Goal: Task Accomplishment & Management: Manage account settings

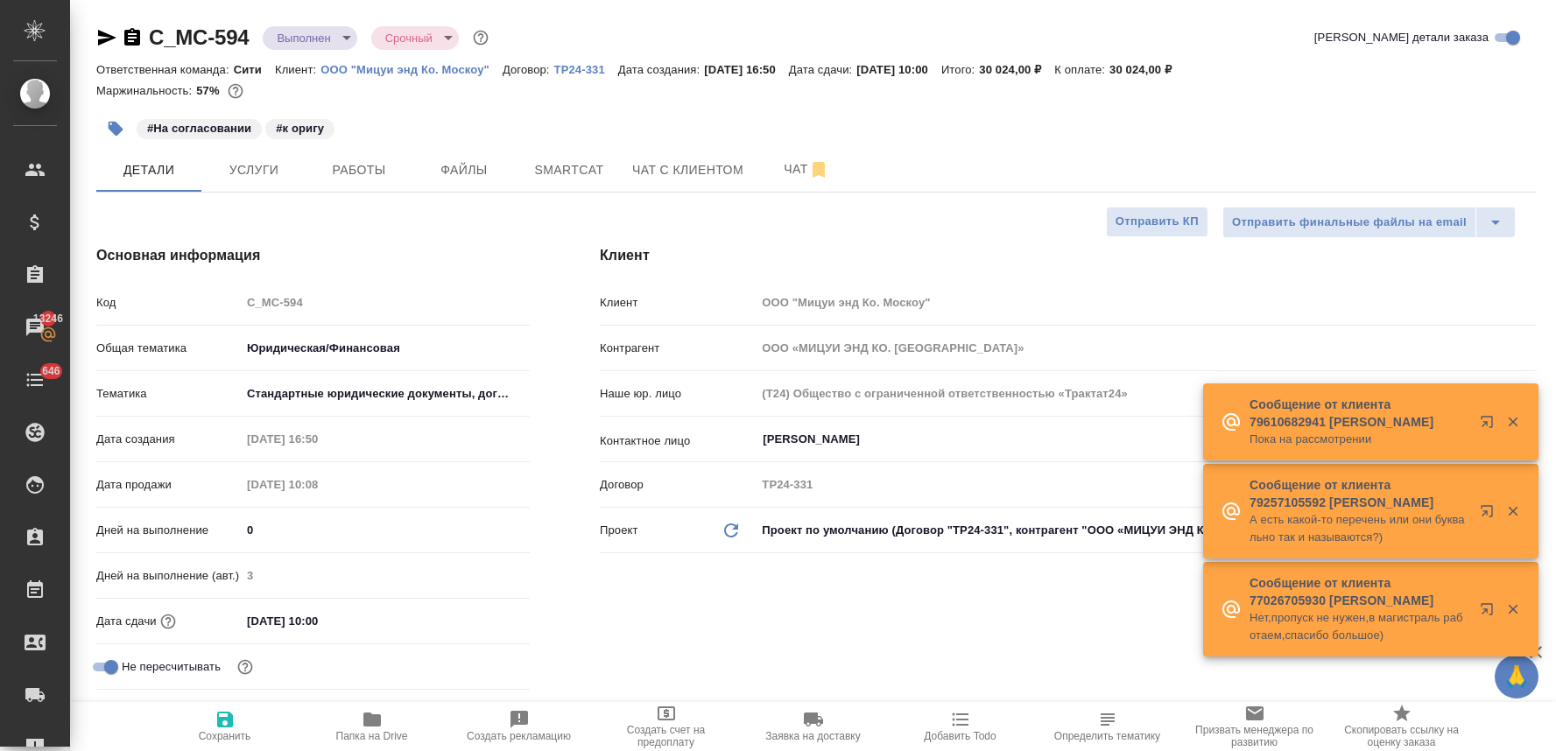
select select "RU"
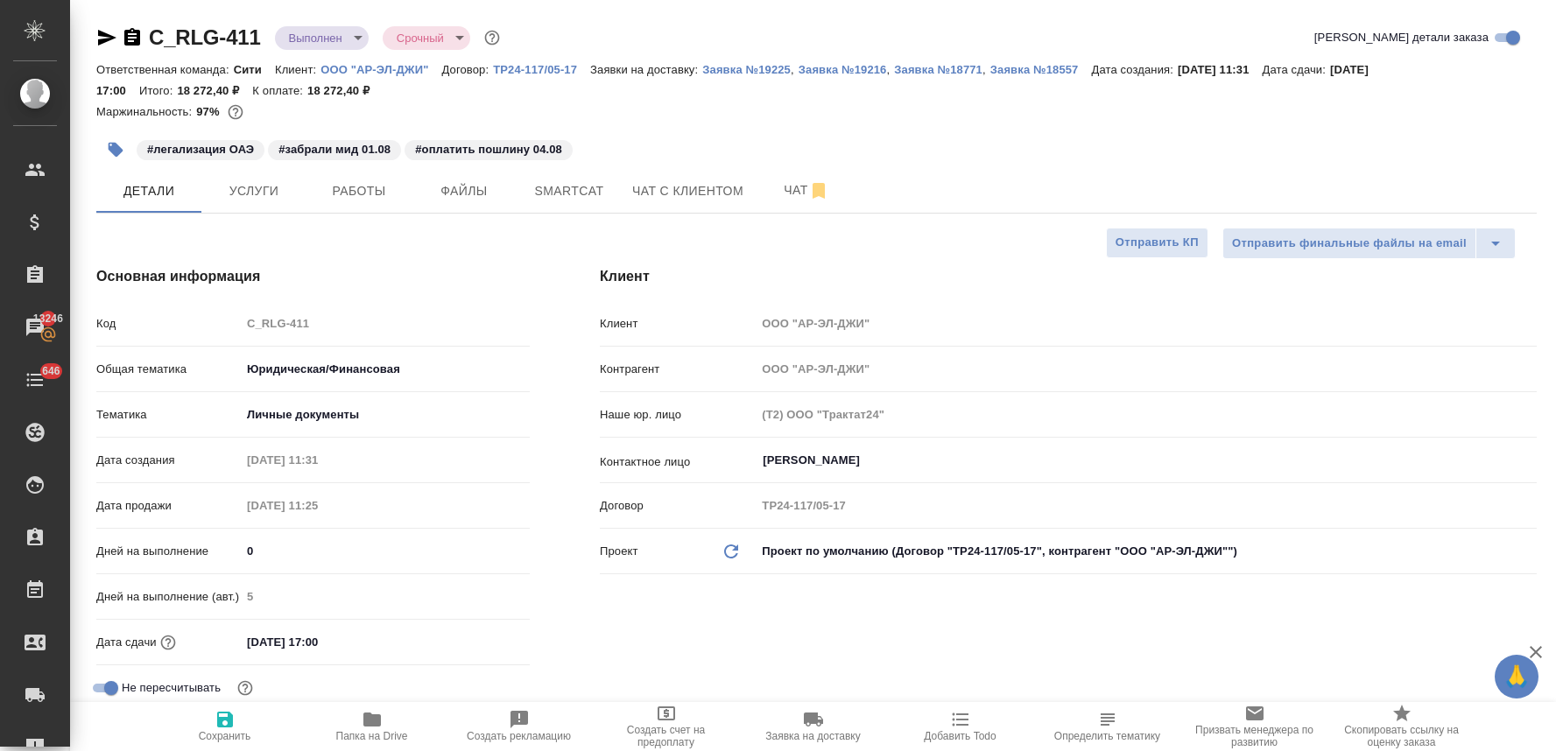
select select "RU"
click at [1266, 629] on div "Клиент Клиент ООО "АР-ЭЛ-ДЖИ" Контрагент ООО "АР-ЭЛ-ДЖИ" Наше юр. лицо (Т2) ООО…" at bounding box center [1068, 515] width 1007 height 568
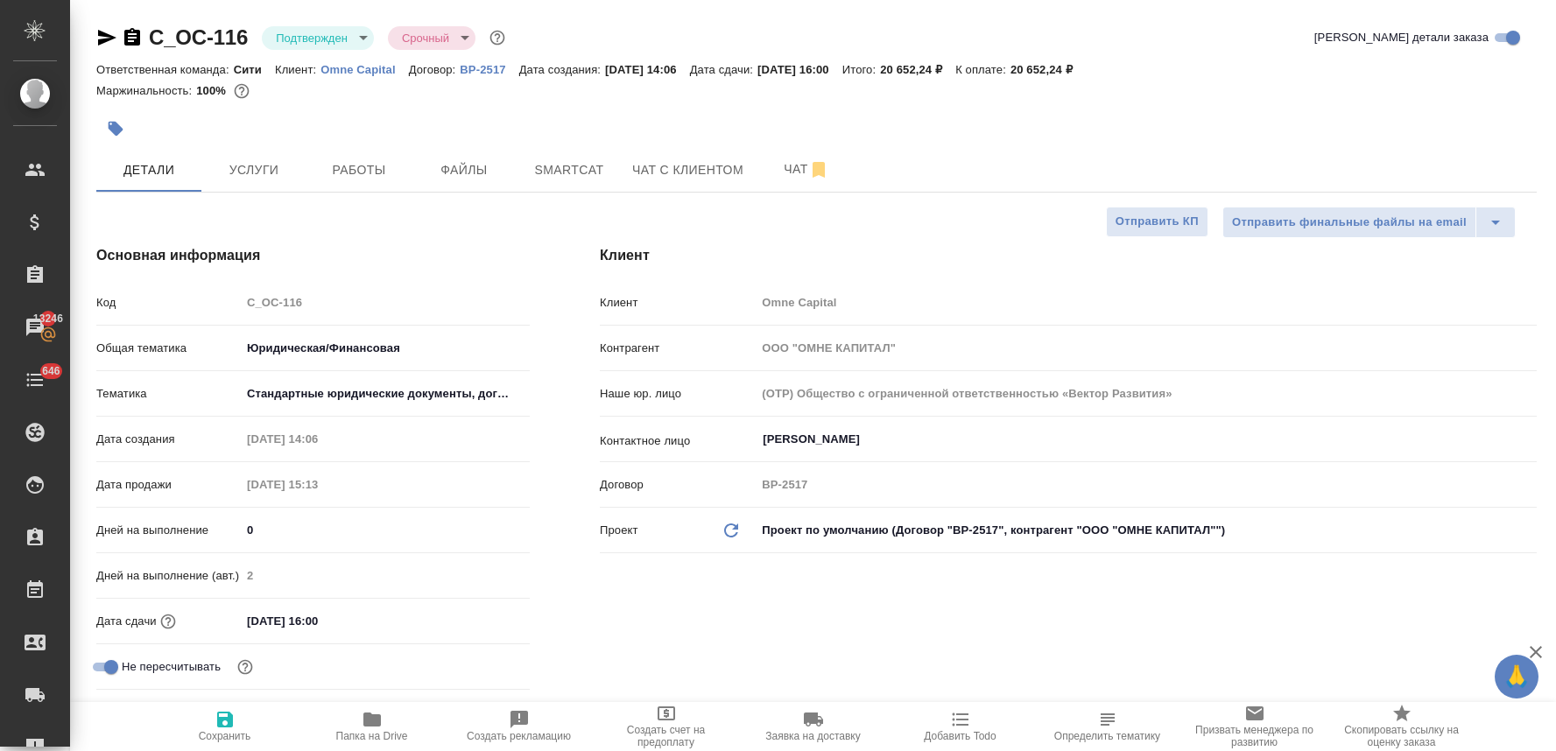
select select "RU"
click at [911, 616] on div "Клиент Клиент Omne Capital Контрагент ООО "ОМНЕ КАПИТАЛ" Наше юр. лицо (OTP) Об…" at bounding box center [1068, 494] width 1007 height 568
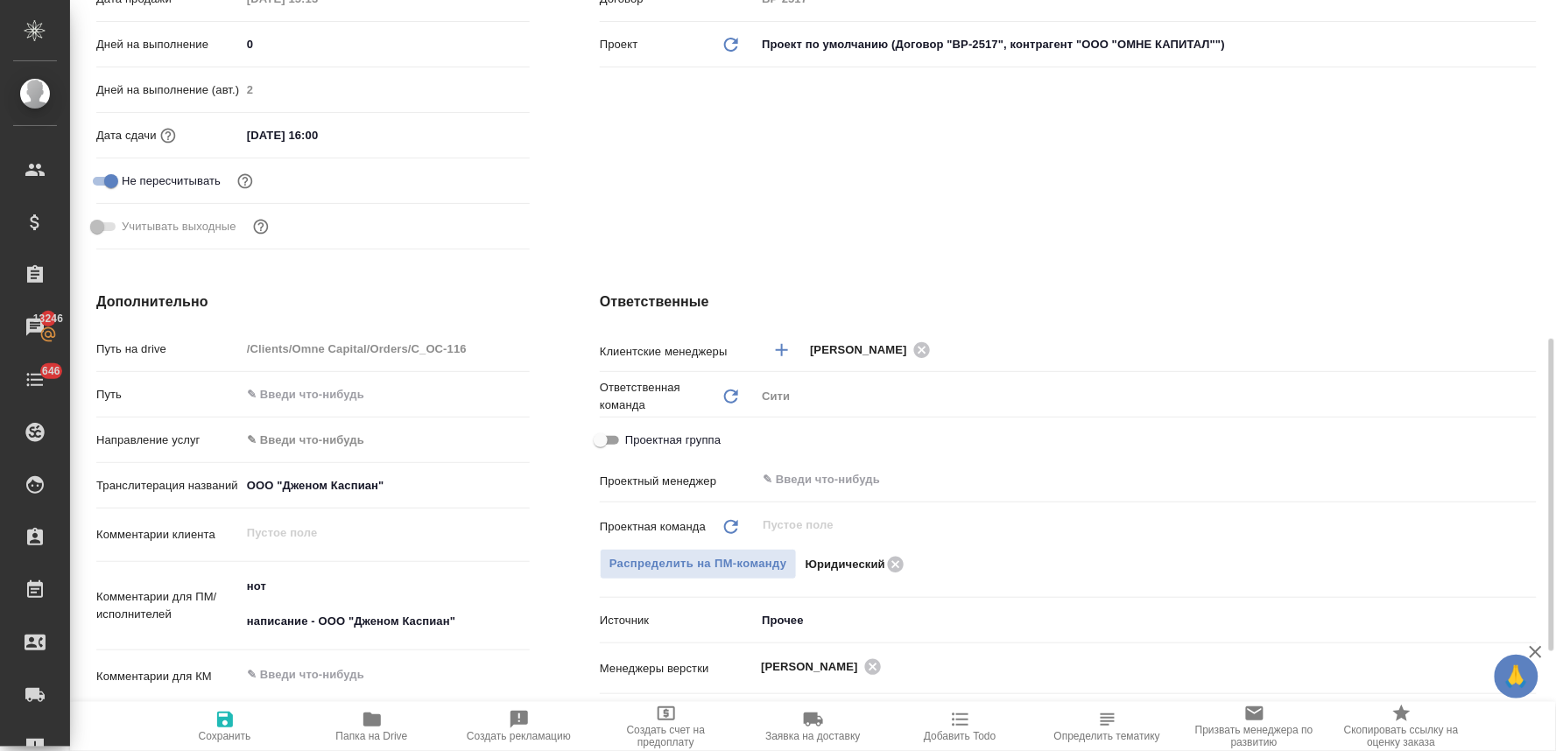
scroll to position [681, 0]
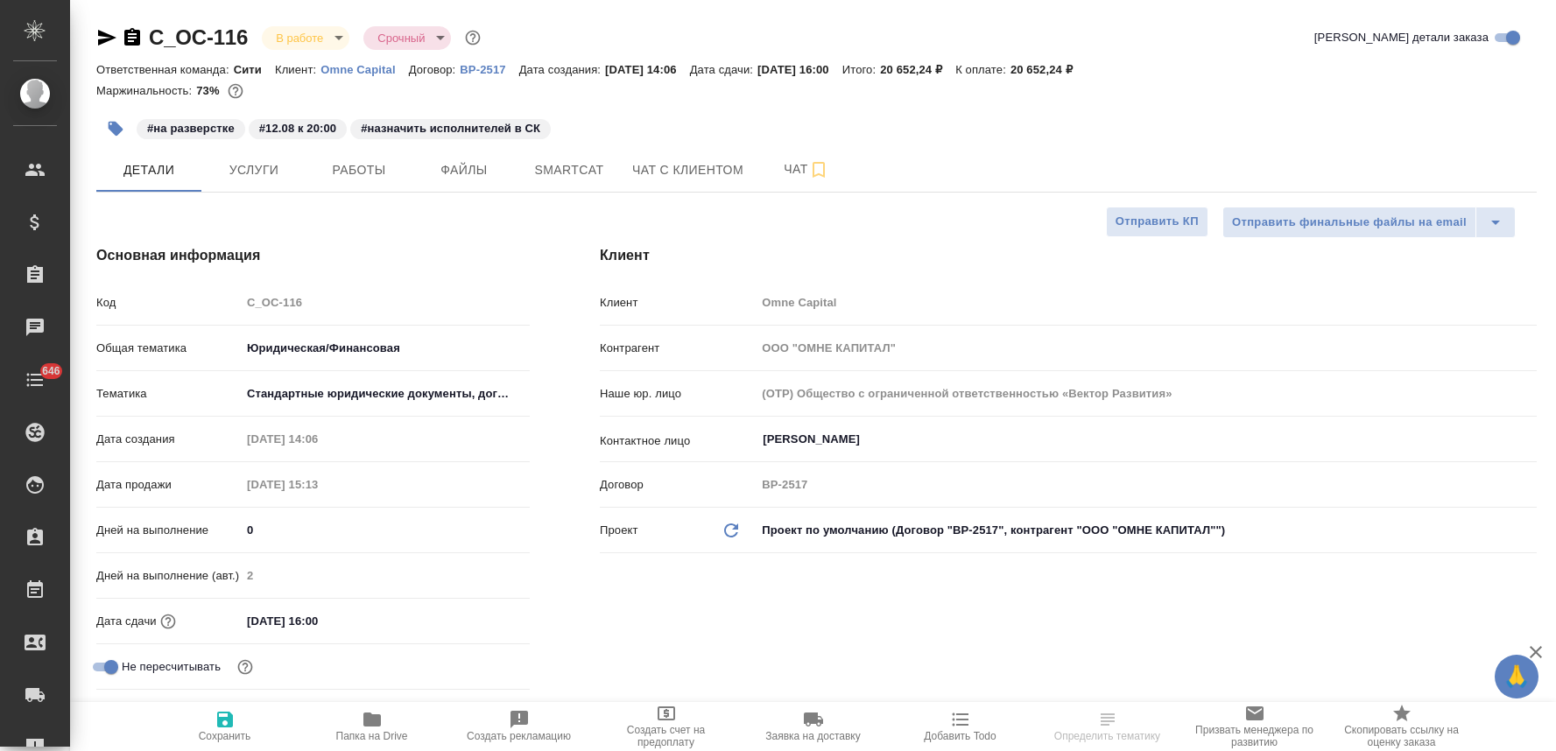
select select "RU"
type textarea "x"
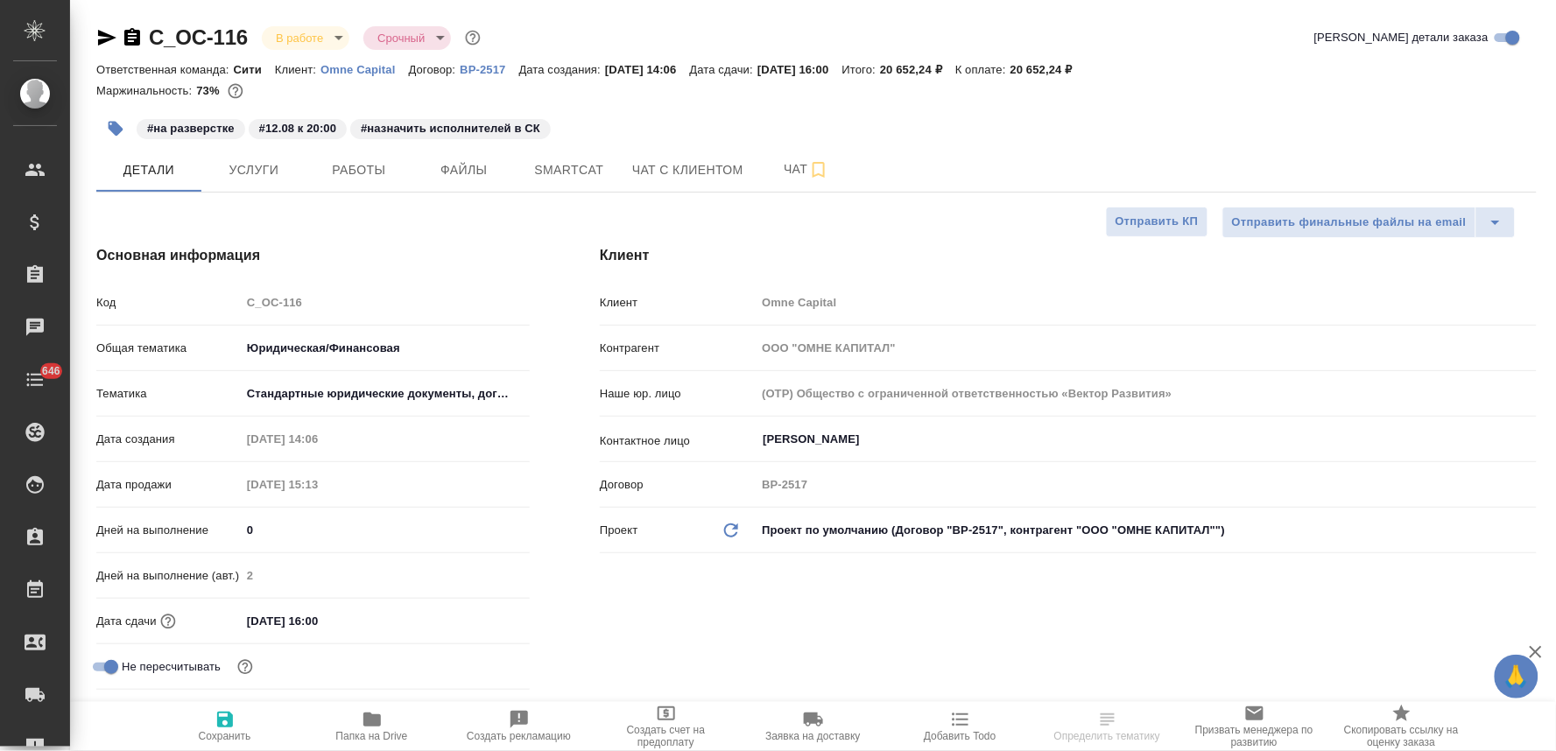
type textarea "x"
click at [99, 37] on icon "button" at bounding box center [106, 37] width 21 height 21
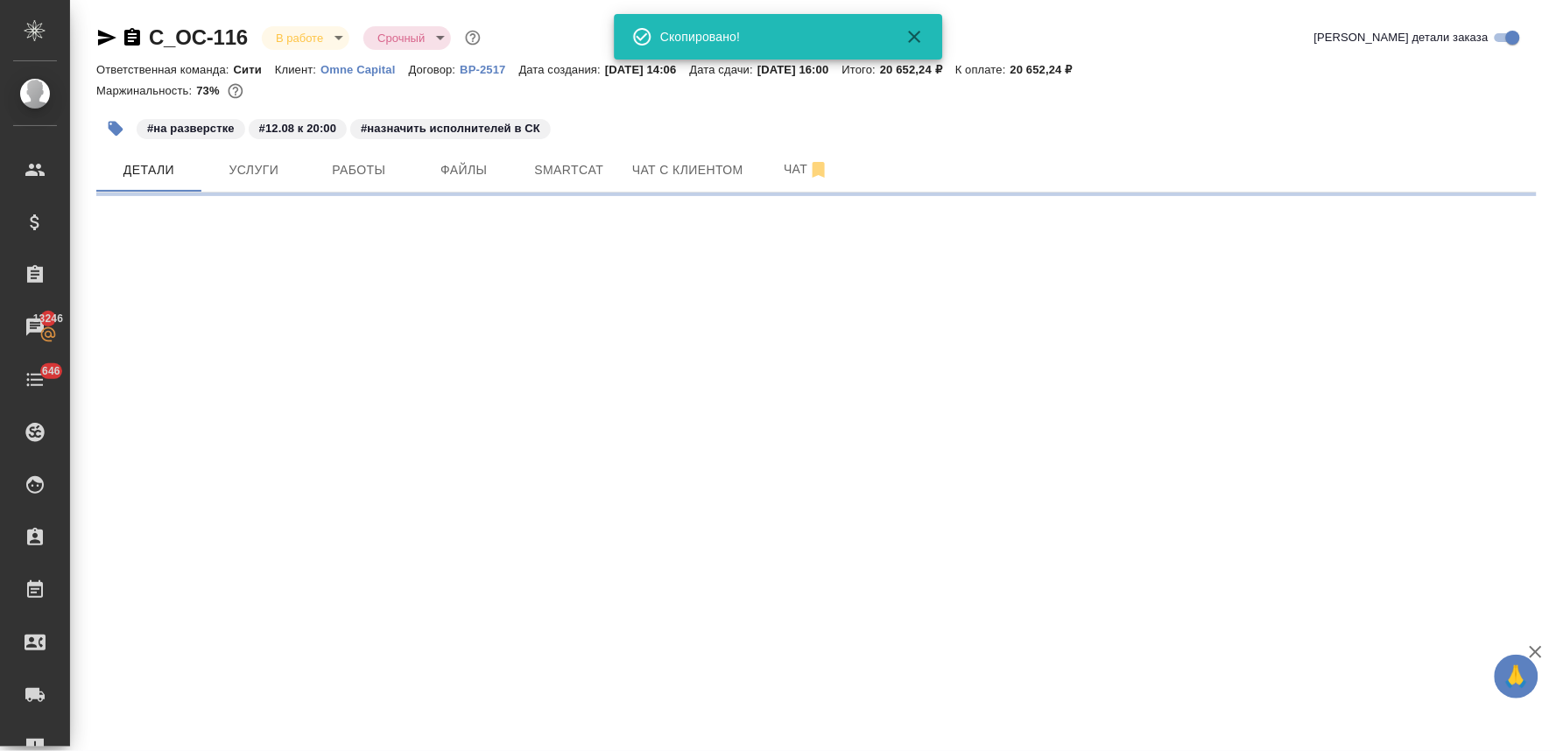
select select "RU"
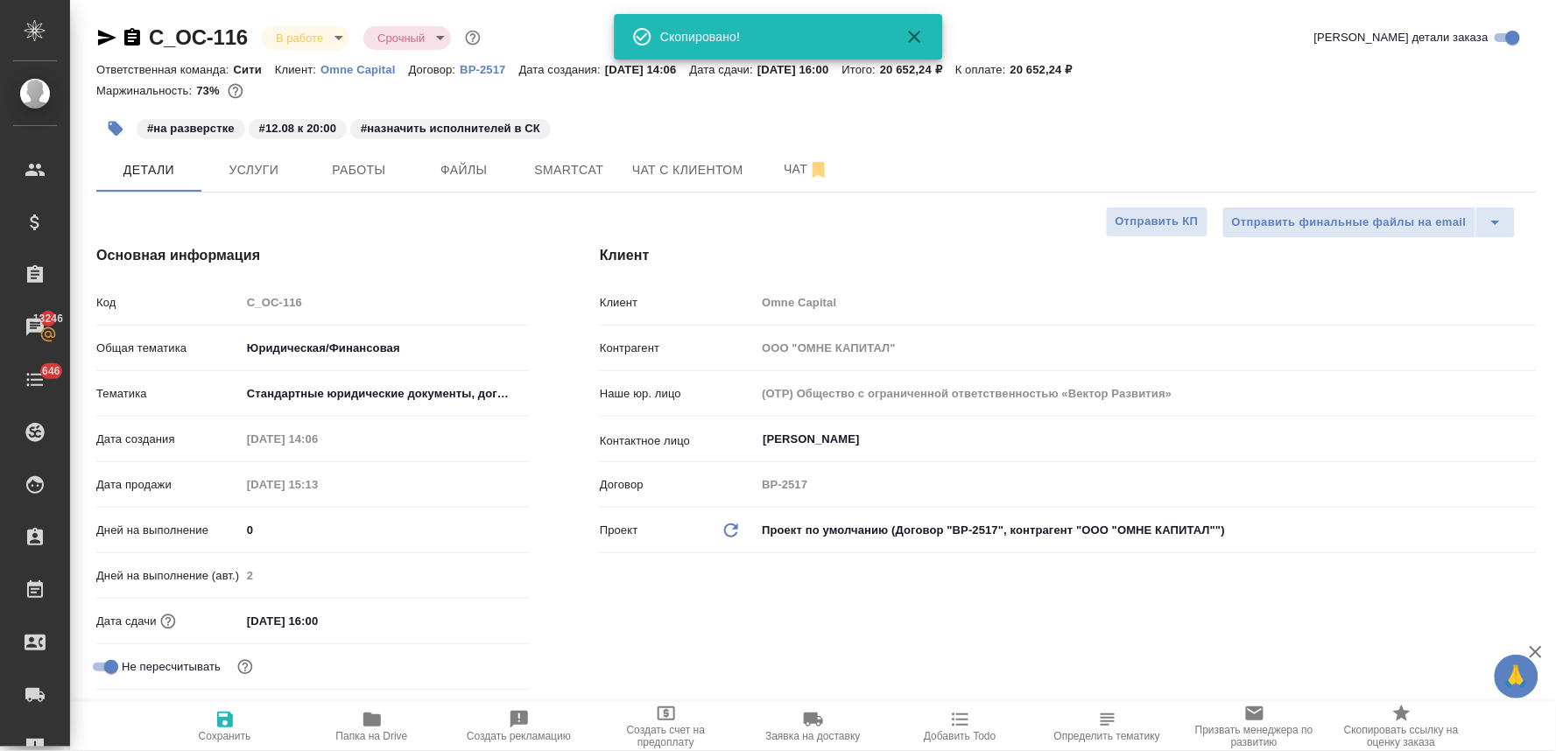
type textarea "x"
click at [742, 596] on div "Клиент Клиент Omne Capital Контрагент ООО "ОМНЕ КАПИТАЛ" Наше юр. лицо (OTP) Об…" at bounding box center [1068, 494] width 1007 height 568
click at [366, 738] on span "Папка на Drive" at bounding box center [372, 736] width 72 height 12
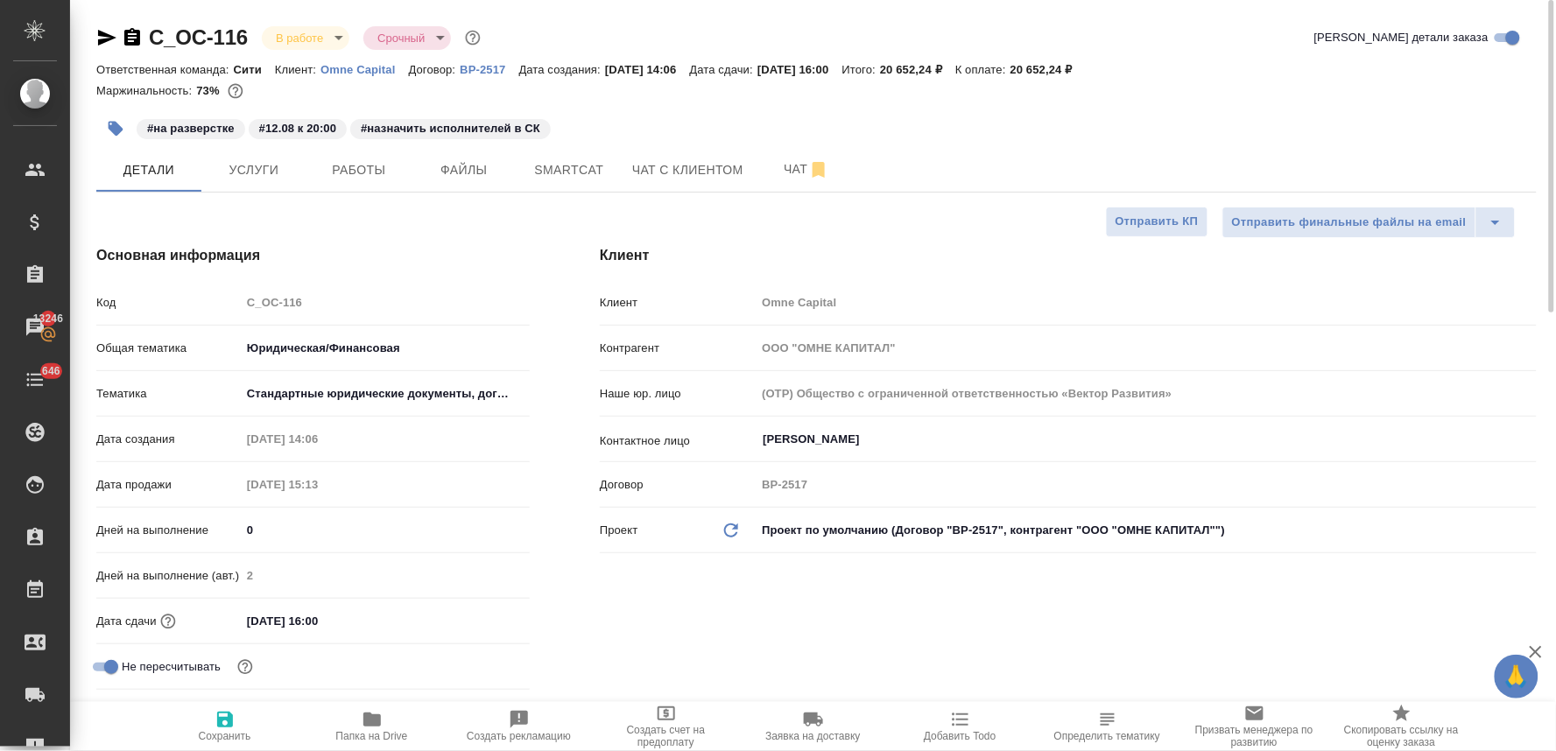
type textarea "x"
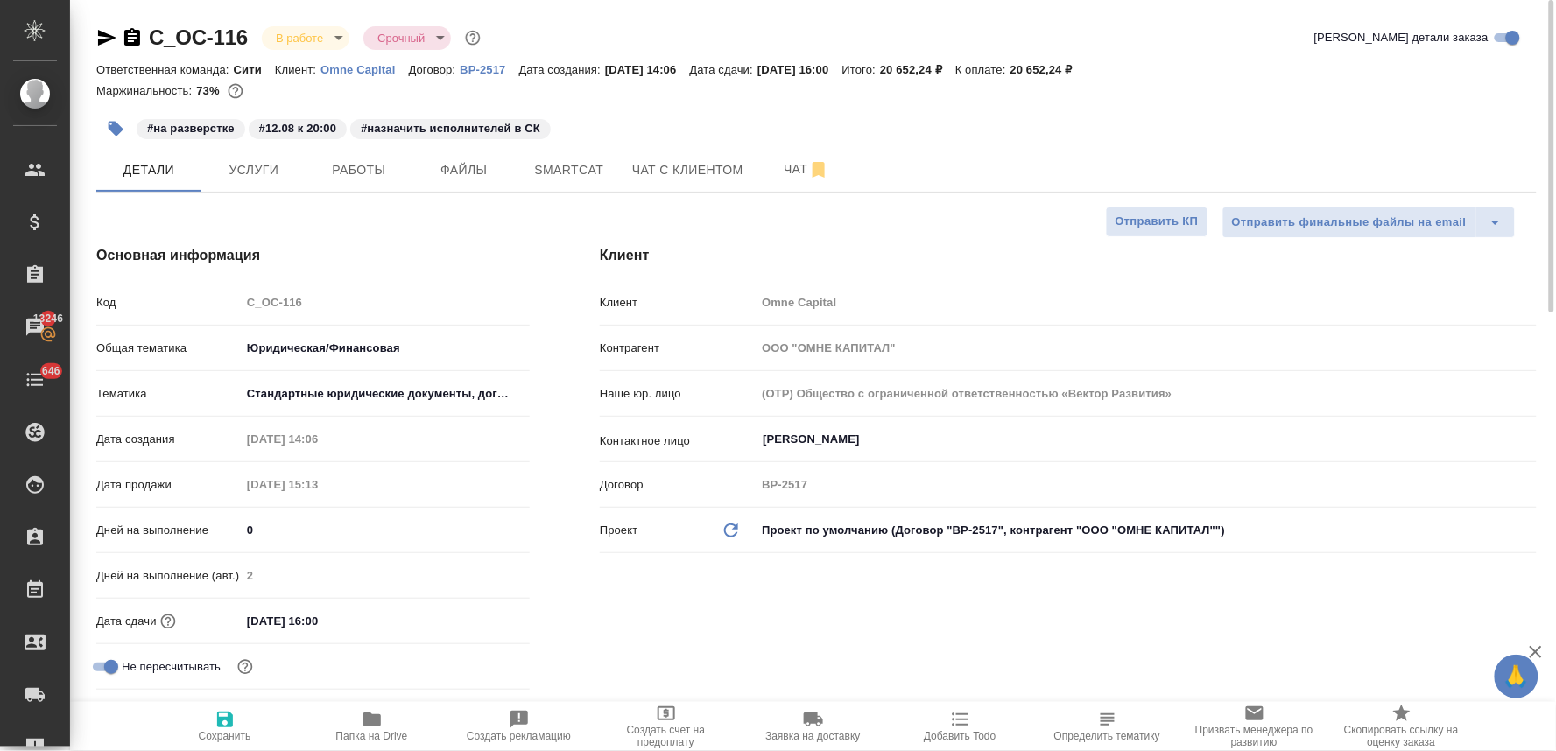
type textarea "x"
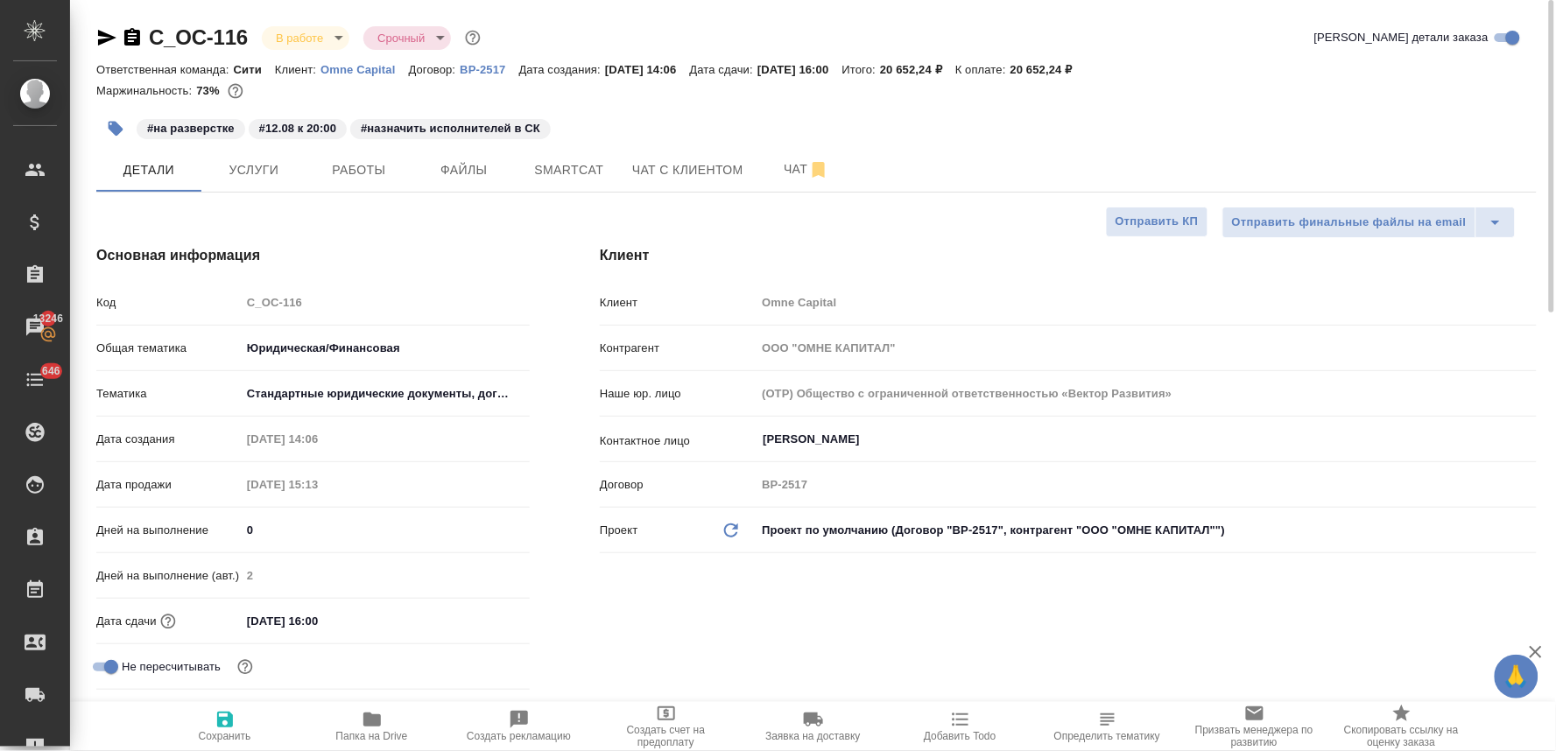
type textarea "x"
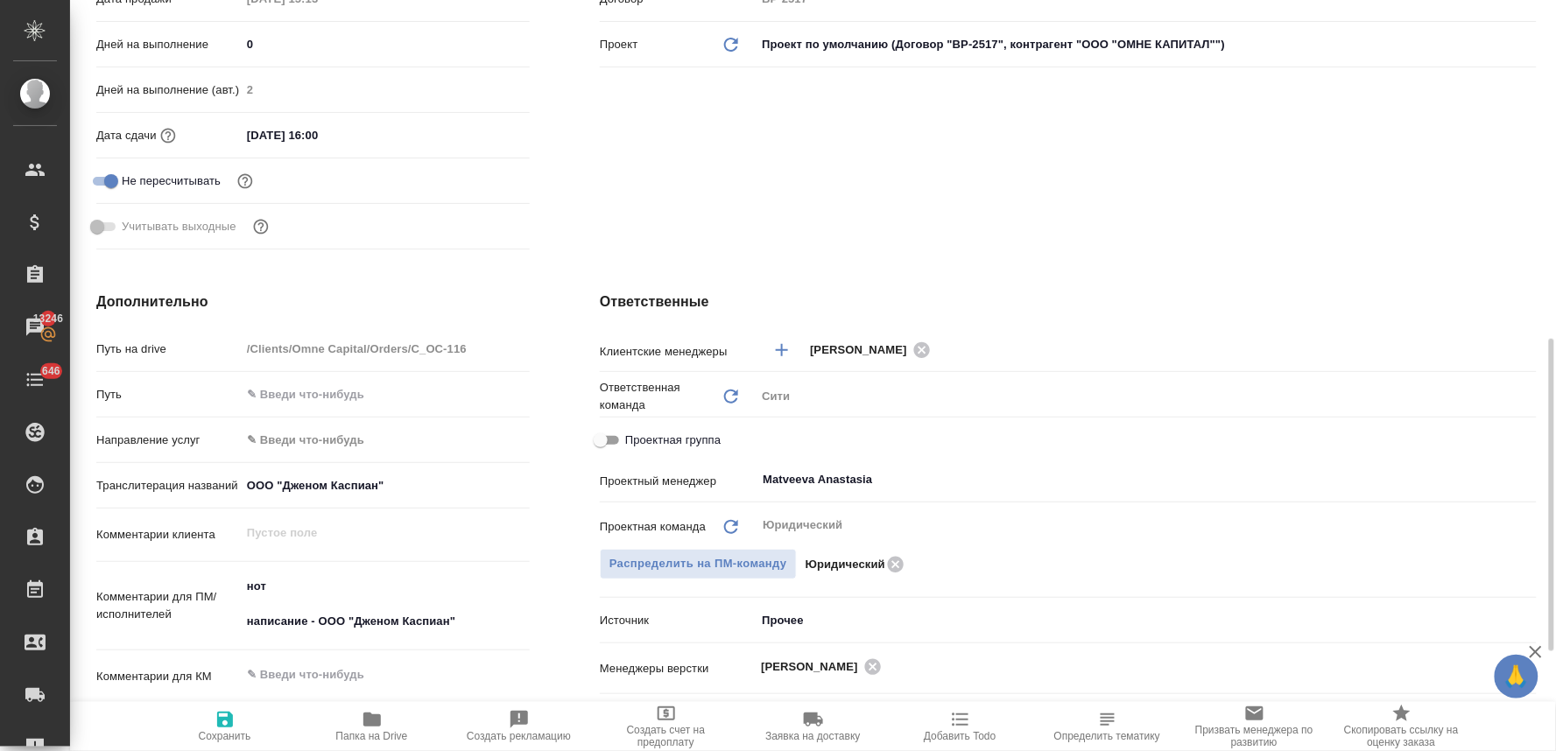
scroll to position [681, 0]
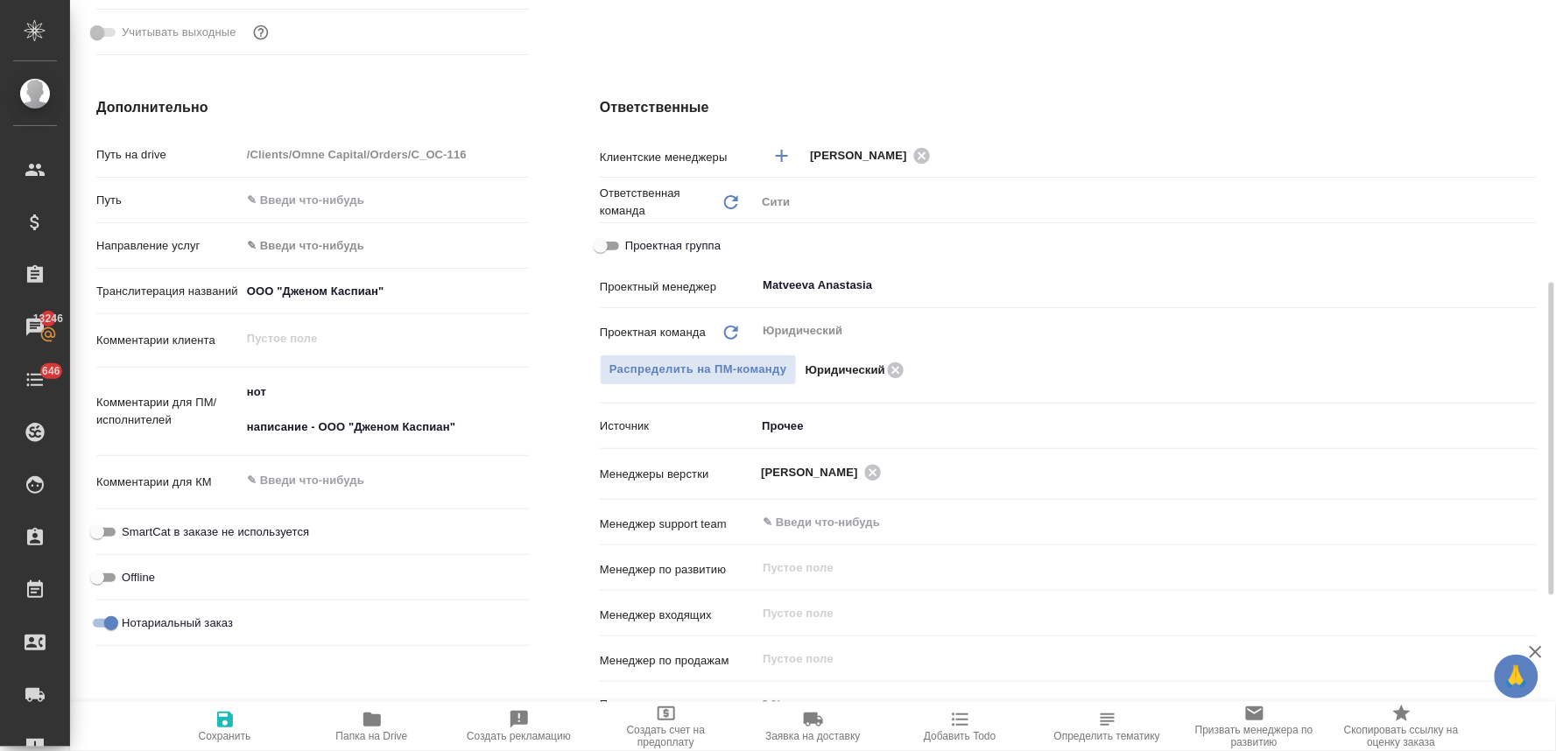
type textarea "x"
click at [475, 423] on textarea "нот написание - ООО "Дженом Каспиан"" at bounding box center [385, 410] width 287 height 65
type textarea "нот написание - ООО "Дженом Каспиан""
type textarea "x"
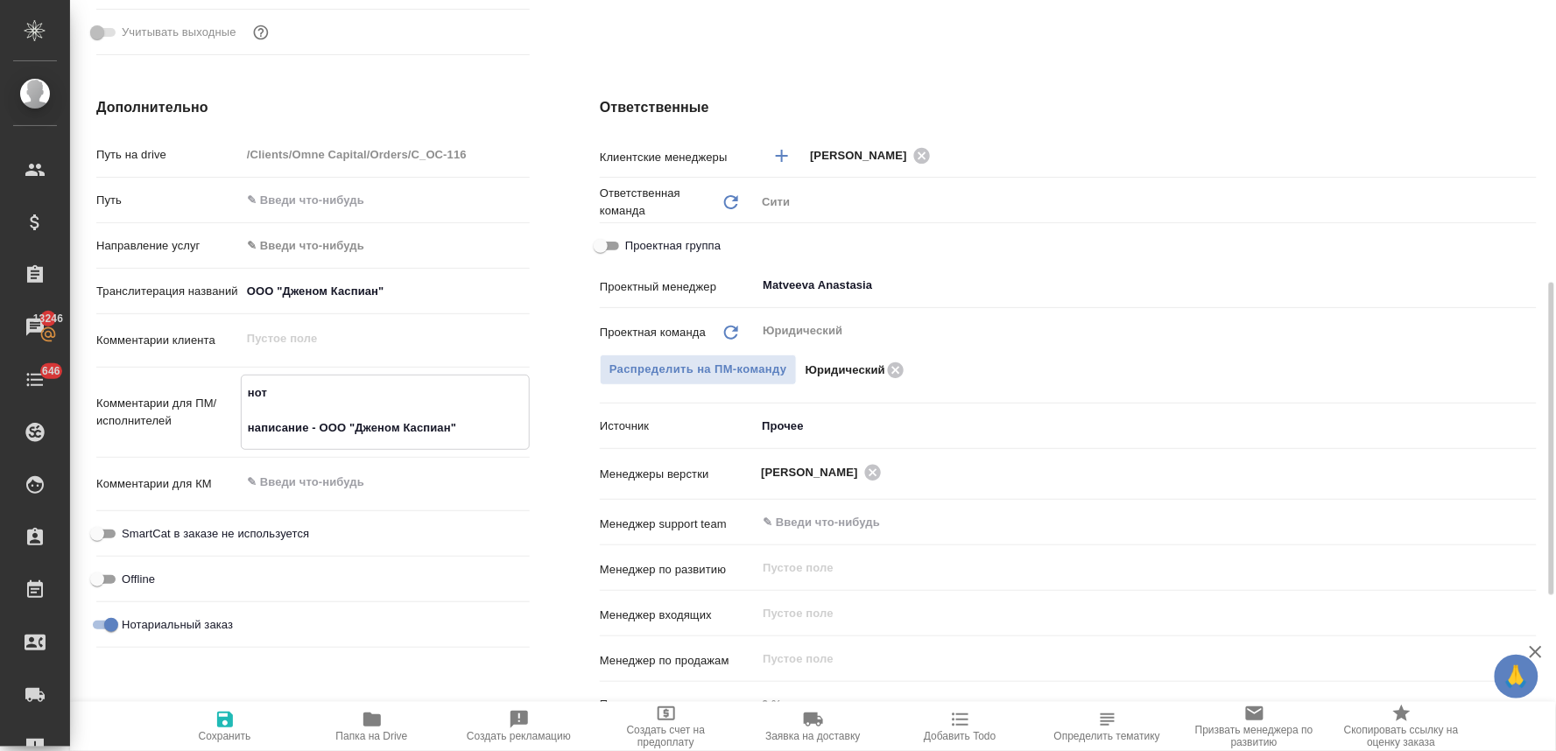
type textarea "x"
type textarea "нот написание - ООО "Дженом Каспиан""
type textarea "x"
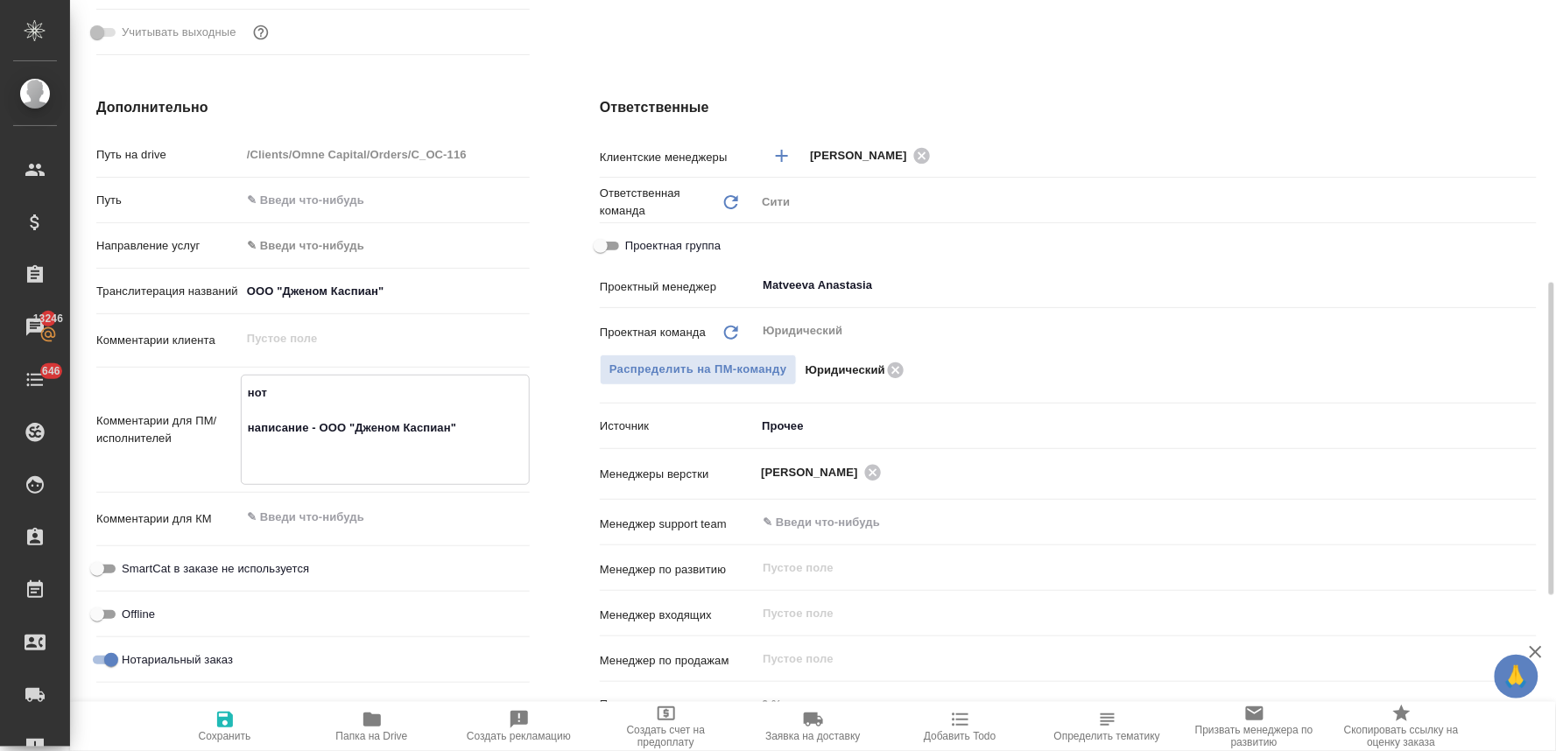
paste textarea "страницы, которые нужно доперевести: док 1 - стр 3 док 3 - 6 и 13 док 4 - 2"
type textarea "нот написание - ООО "Дженом Каспиан" страницы, которые нужно доперевести: док 1…"
type textarea "x"
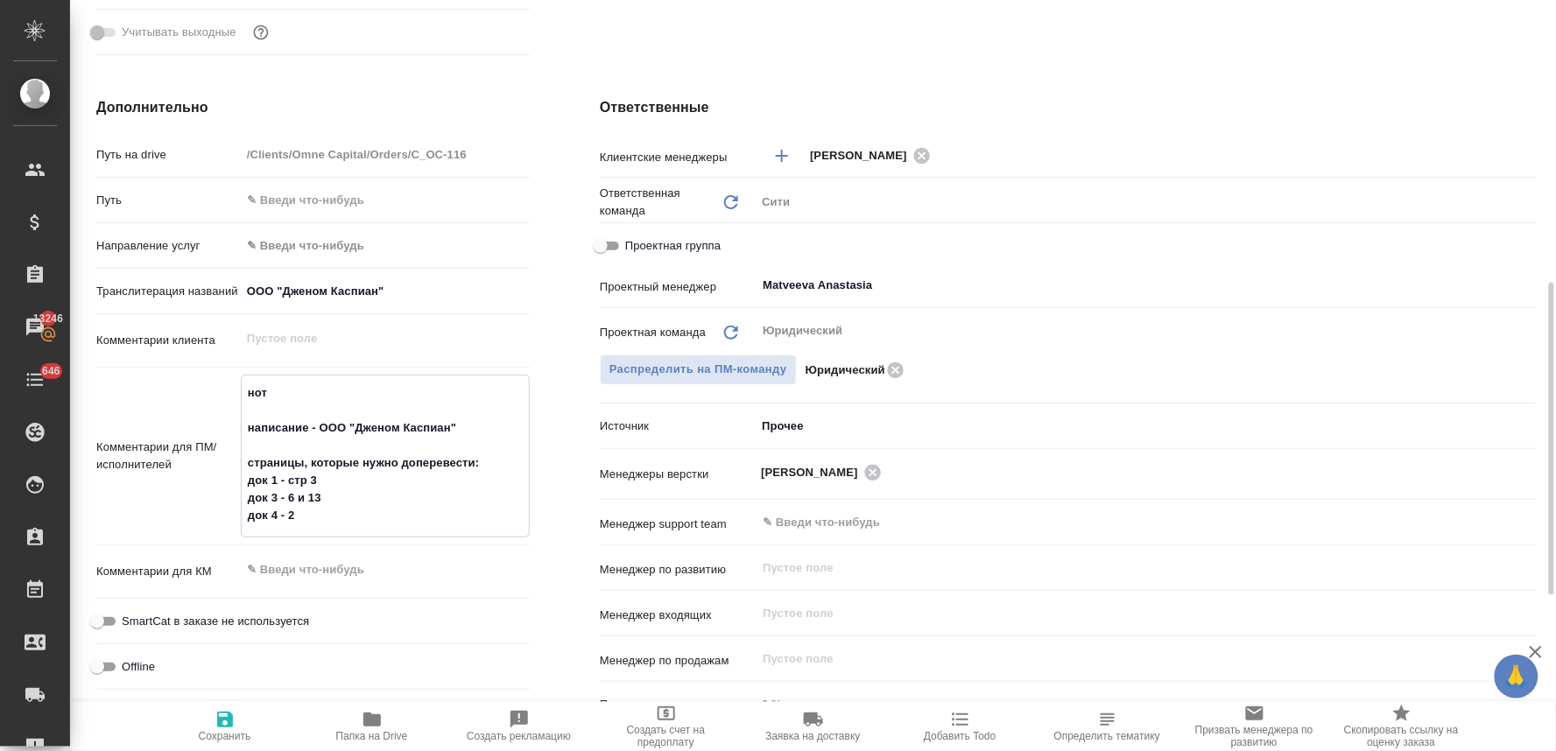
type textarea "нот написание - ООО "Дженом Каспиан" страницы, которые нужно доперевести: док 1…"
type textarea "x"
click at [235, 722] on icon "button" at bounding box center [225, 719] width 21 height 21
type textarea "x"
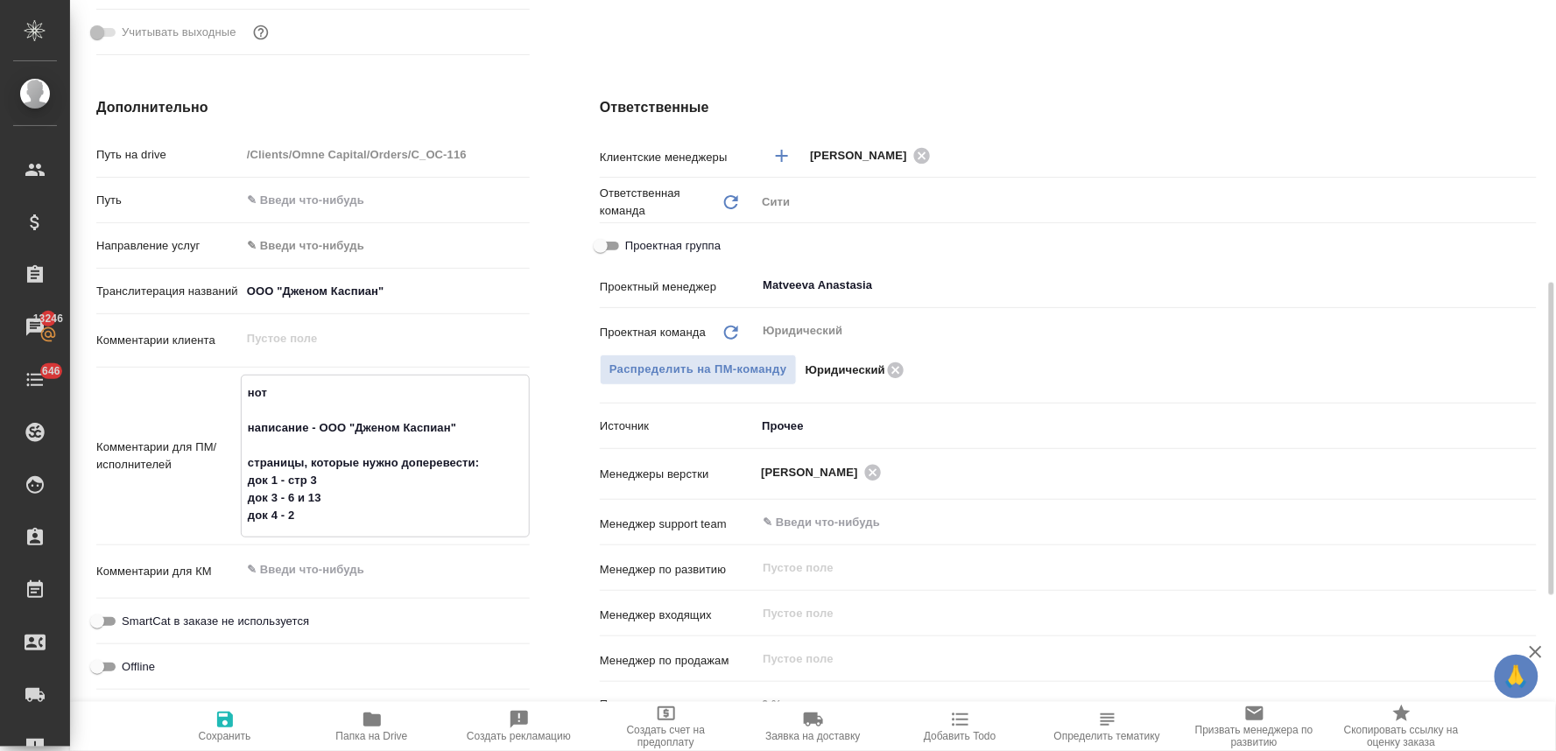
type textarea "x"
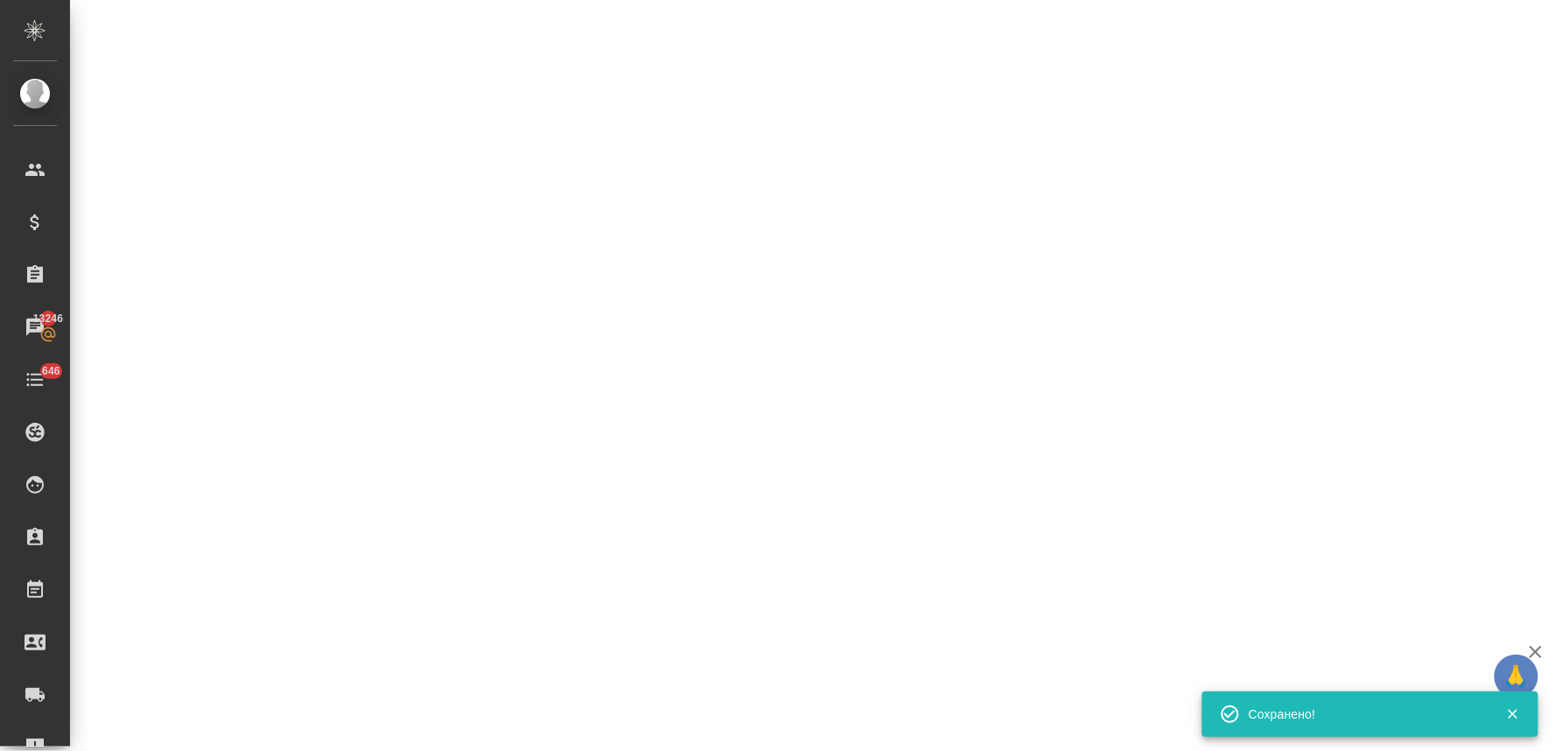
select select "RU"
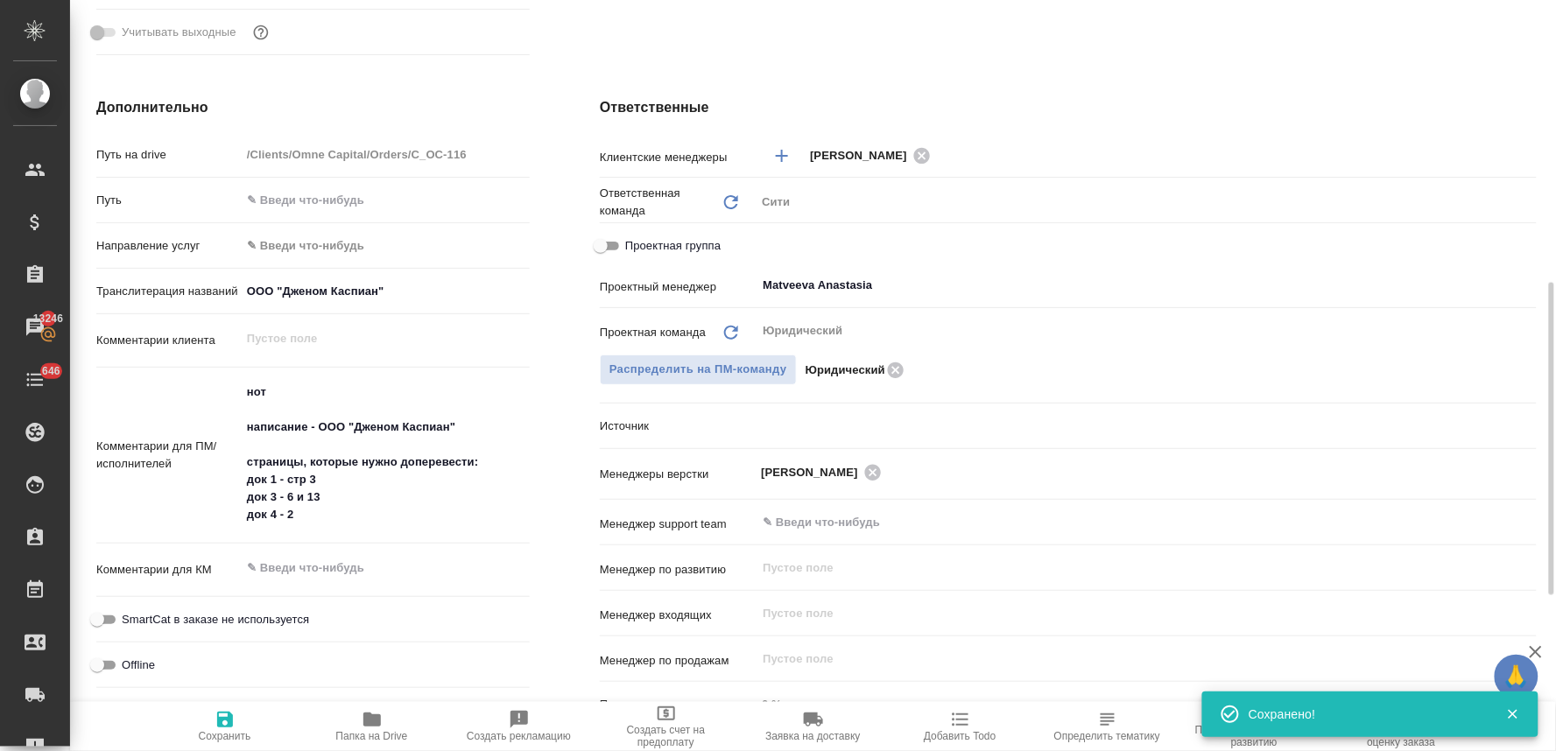
type textarea "x"
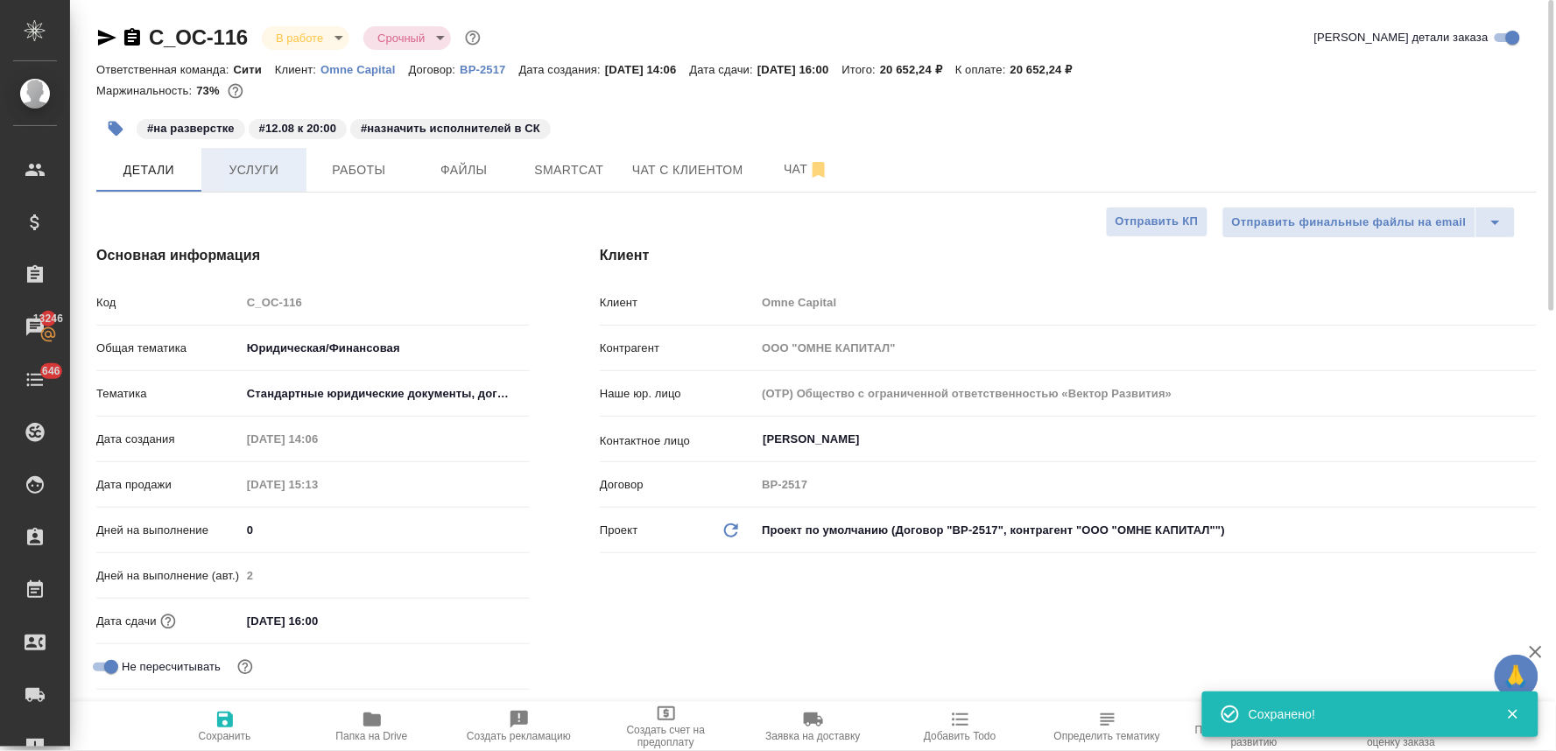
click at [256, 175] on span "Услуги" at bounding box center [254, 170] width 84 height 22
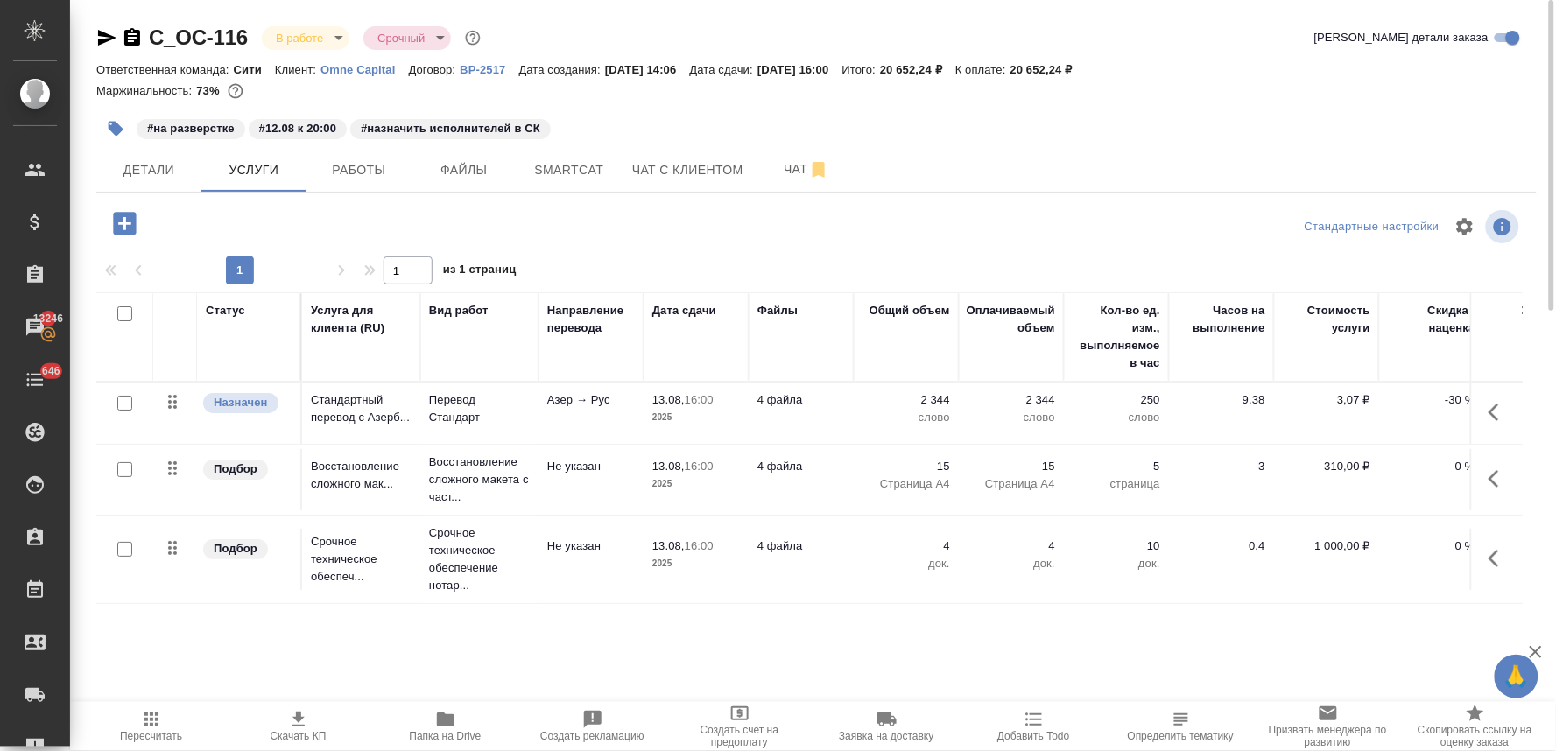
click at [947, 466] on p "15" at bounding box center [907, 467] width 88 height 18
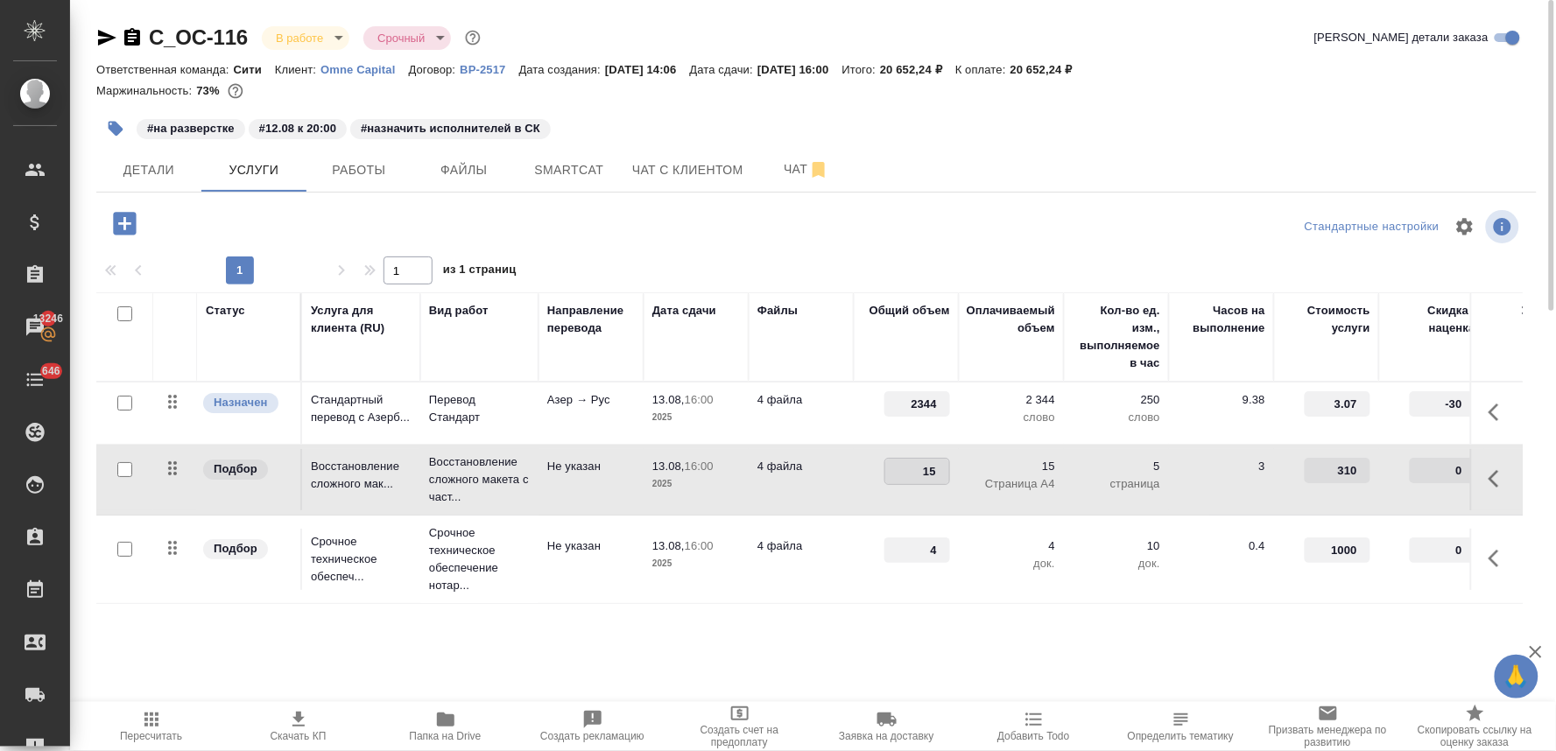
drag, startPoint x: 912, startPoint y: 471, endPoint x: 978, endPoint y: 464, distance: 66.9
click at [978, 464] on tr "Подбор Восстановление сложного мак... Восстановление сложного макета с част... …" at bounding box center [921, 480] width 1651 height 71
type input "4"
click at [959, 609] on div "Статус Услуга для клиента (RU) Вид работ Направление перевода Дата сдачи Файлы …" at bounding box center [809, 481] width 1427 height 377
click at [275, 224] on span "Сохранить и пересчитать" at bounding box center [249, 222] width 152 height 20
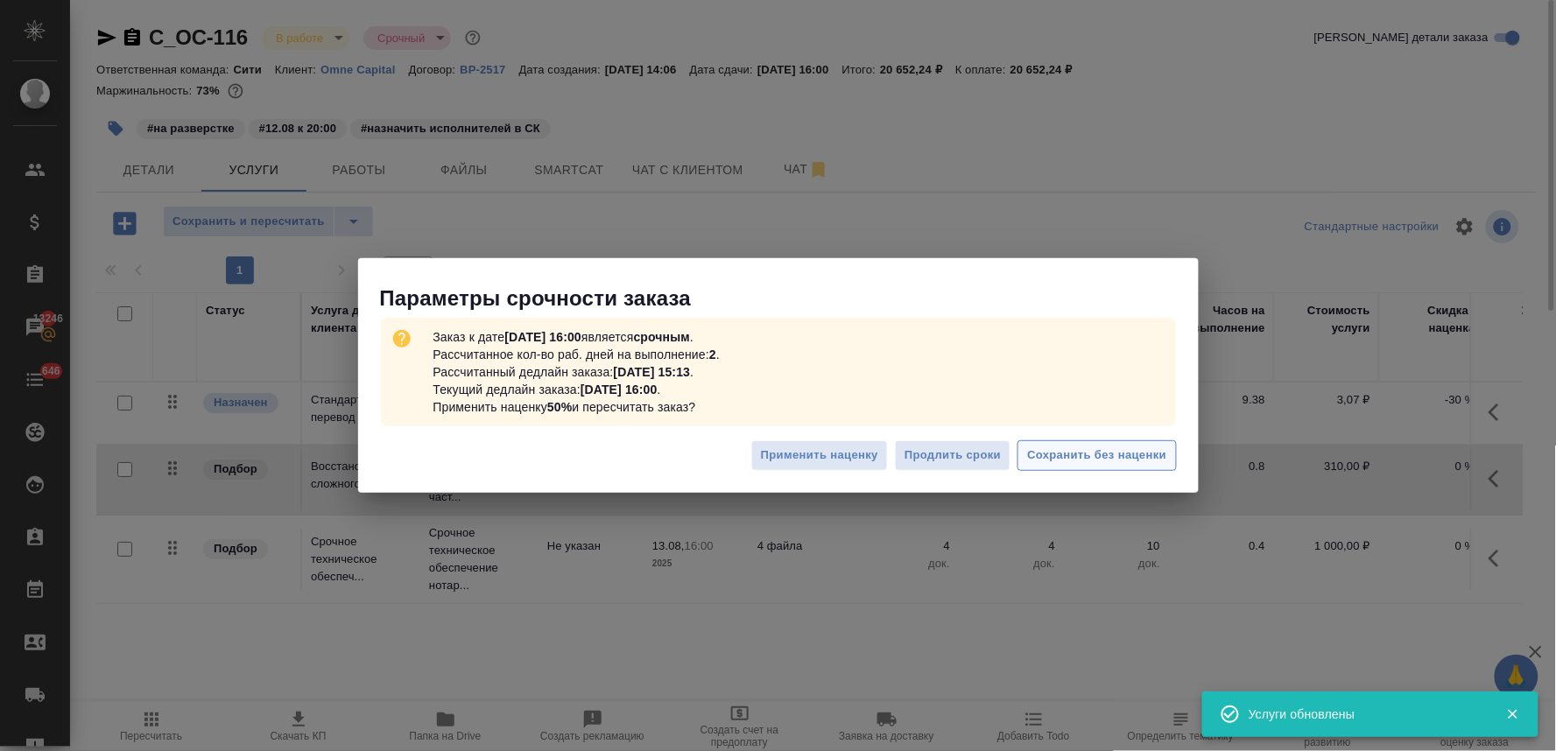
click at [1101, 454] on span "Сохранить без наценки" at bounding box center [1096, 456] width 139 height 20
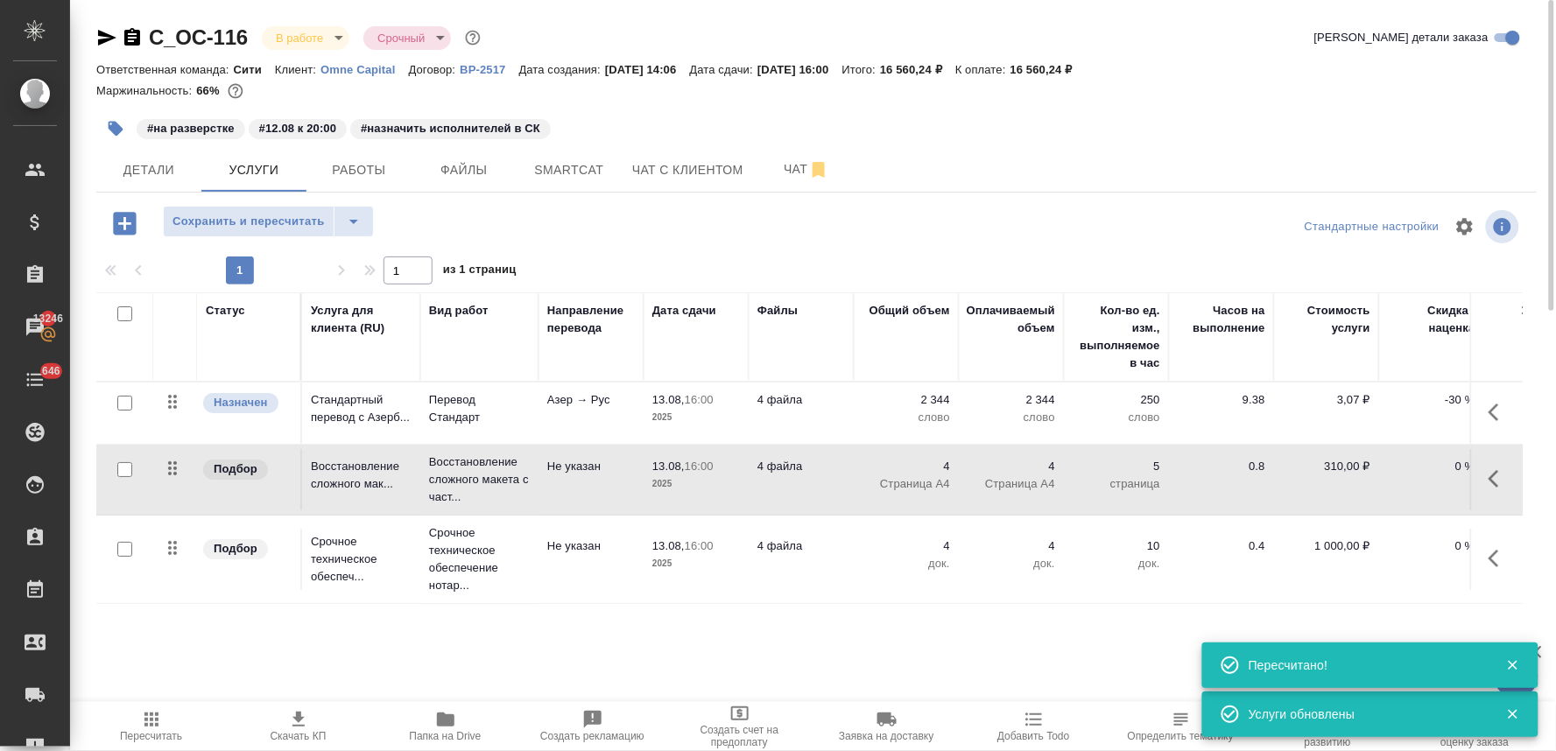
click at [1495, 413] on icon "button" at bounding box center [1499, 412] width 21 height 21
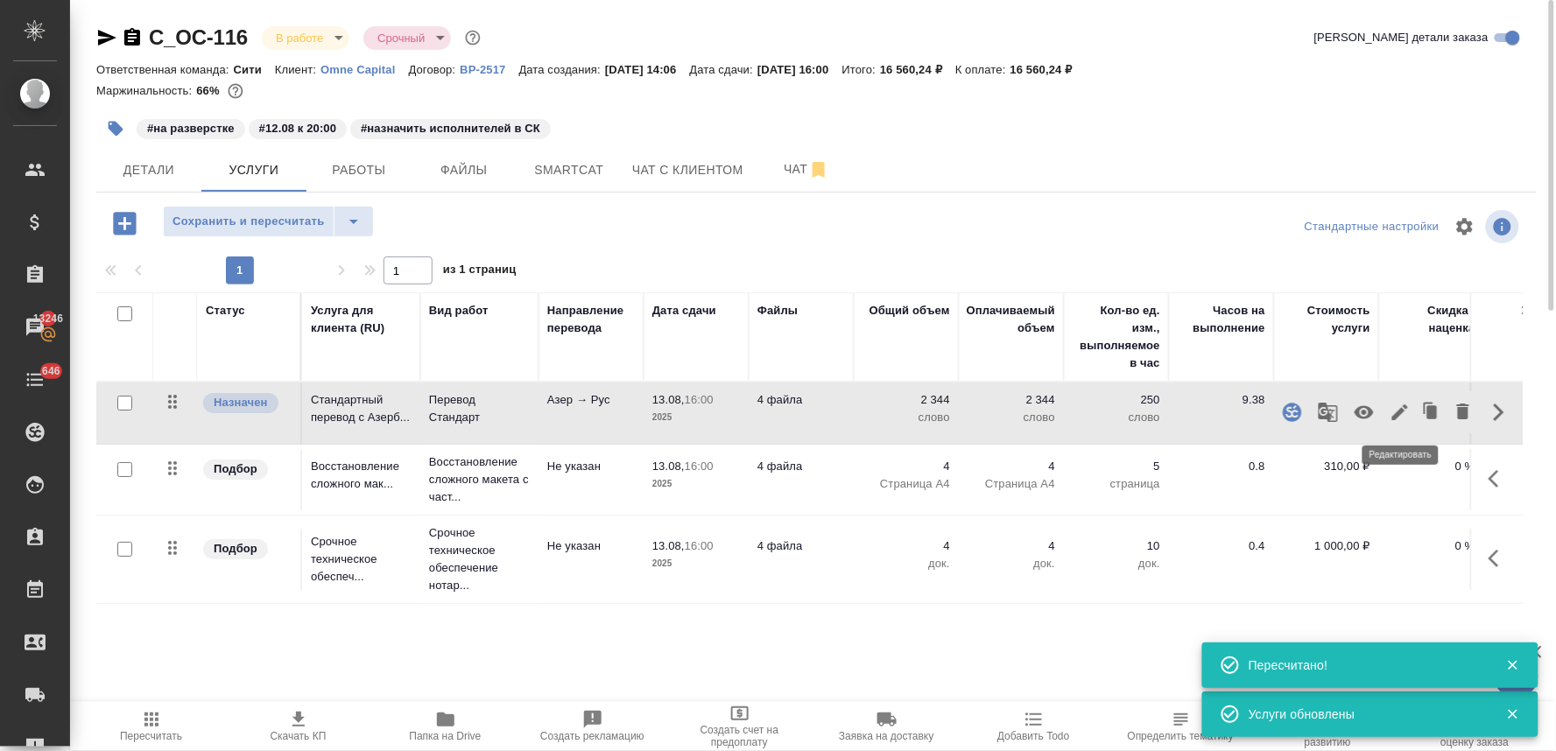
click at [1398, 413] on icon "button" at bounding box center [1401, 413] width 16 height 16
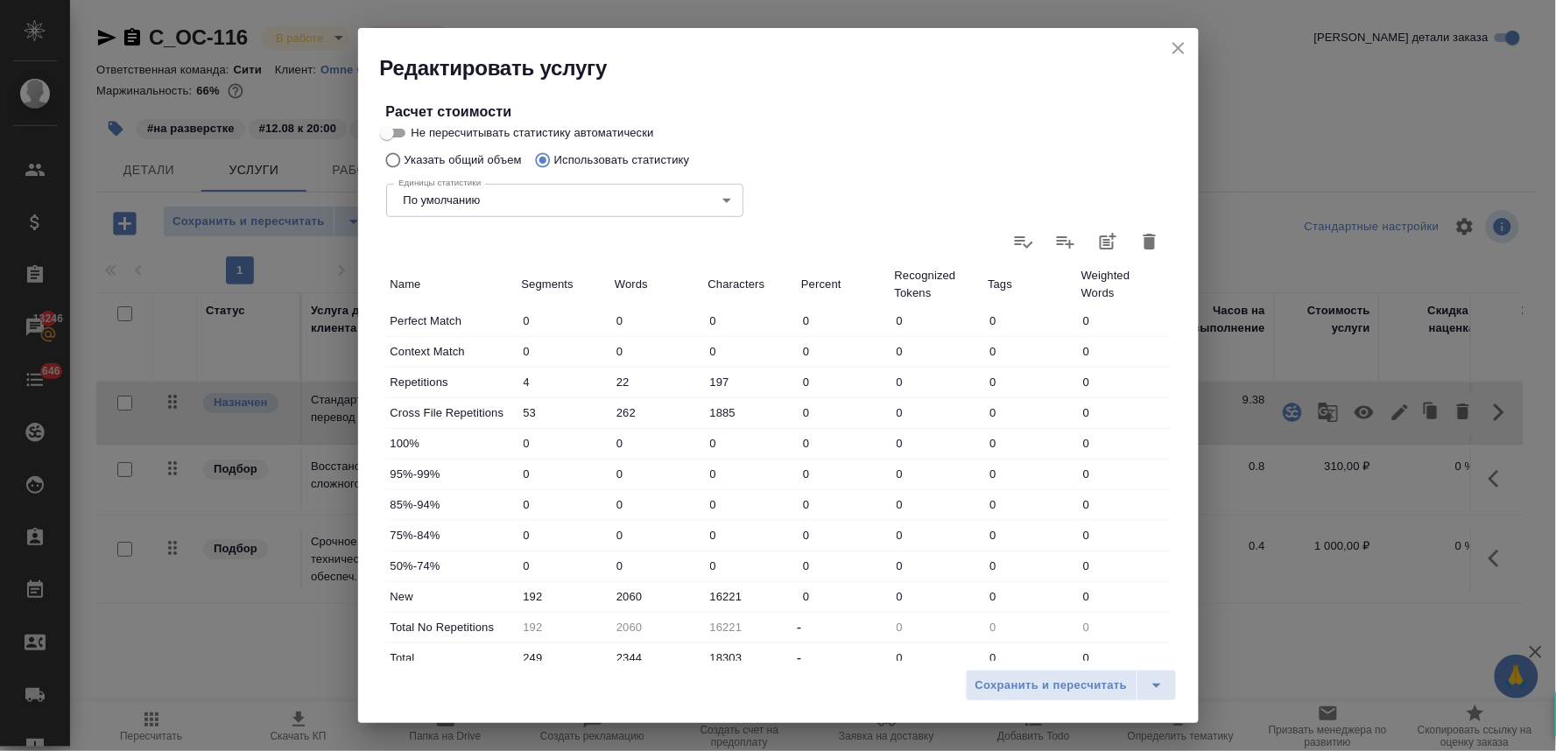
scroll to position [292, 0]
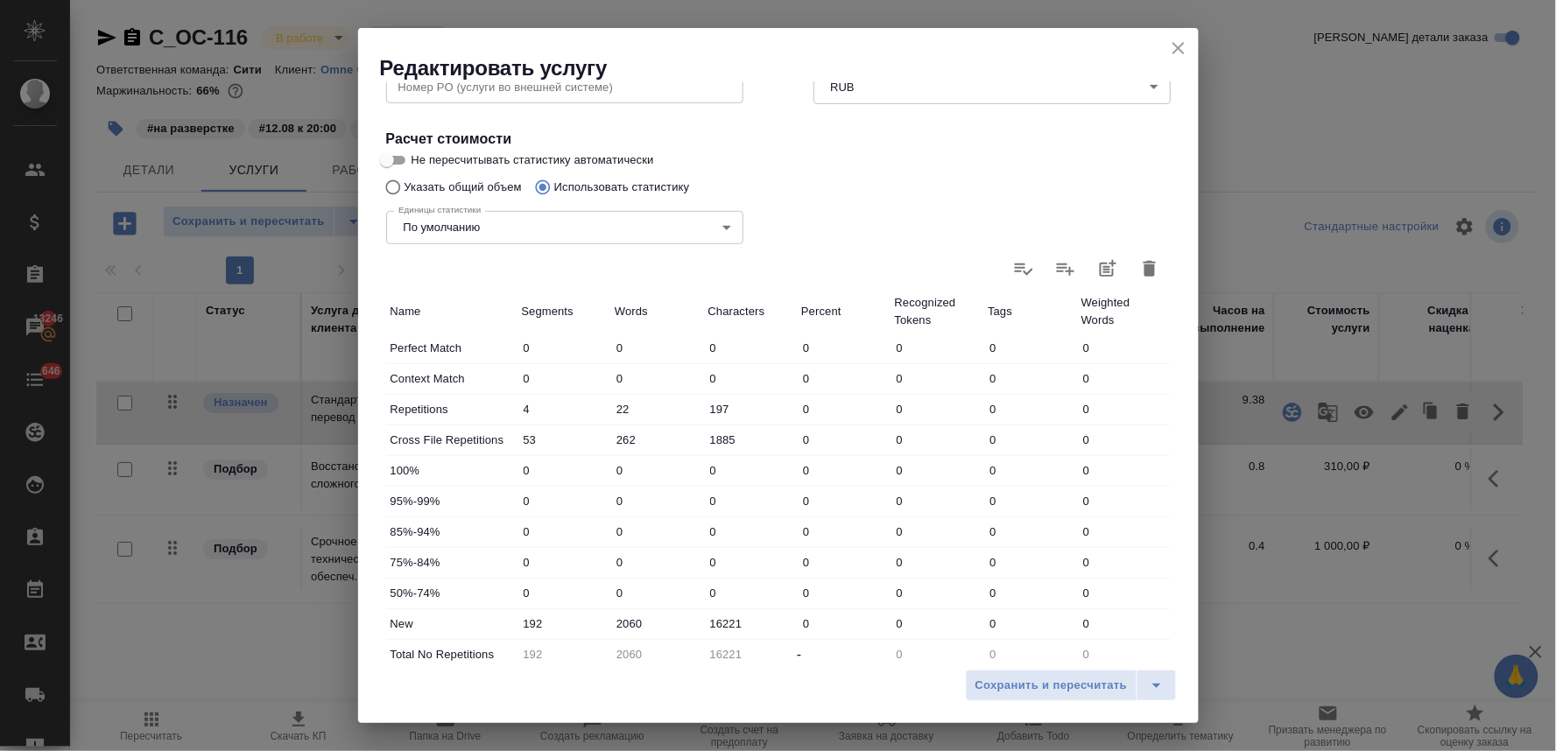
click at [1143, 272] on icon "button" at bounding box center [1149, 268] width 21 height 21
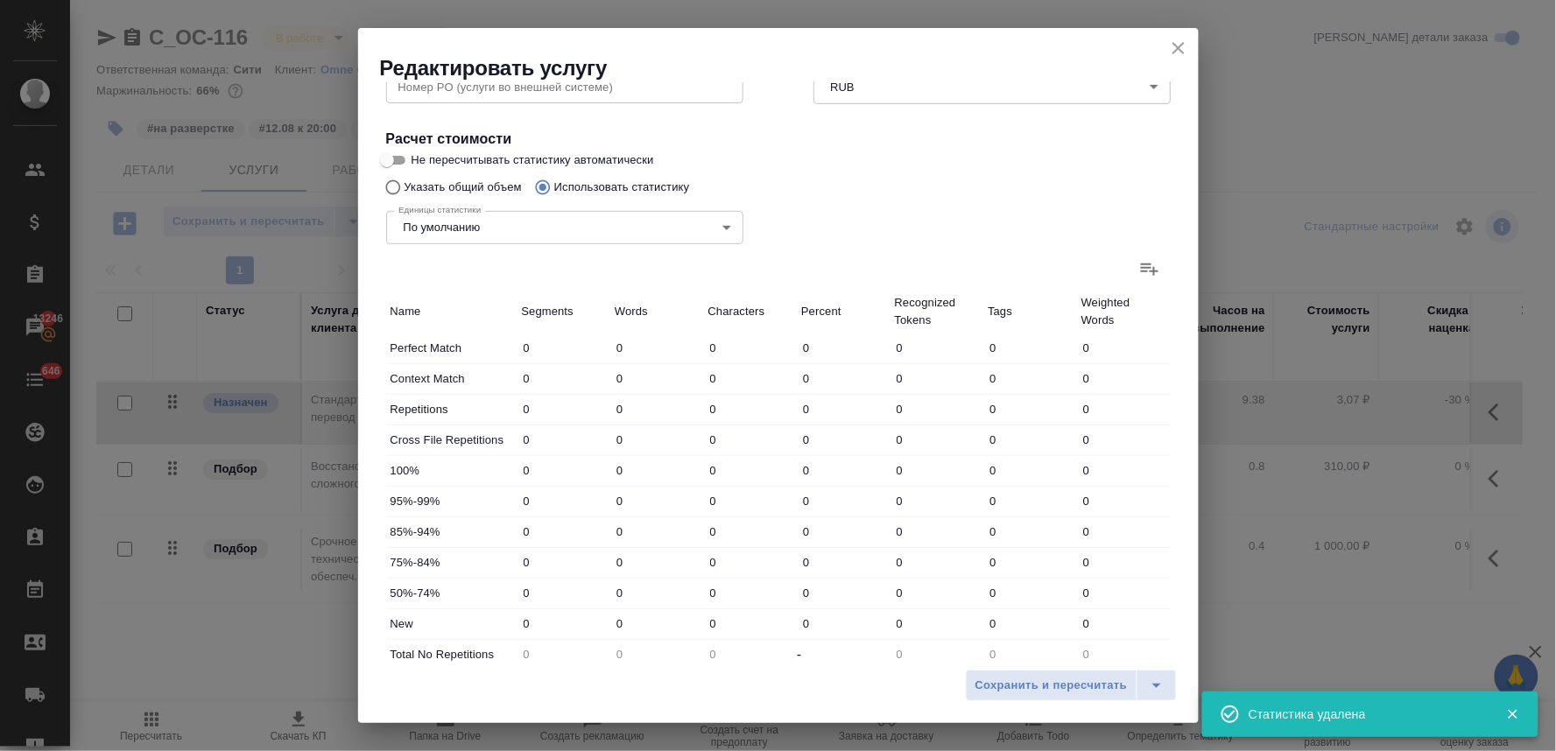
type input "0"
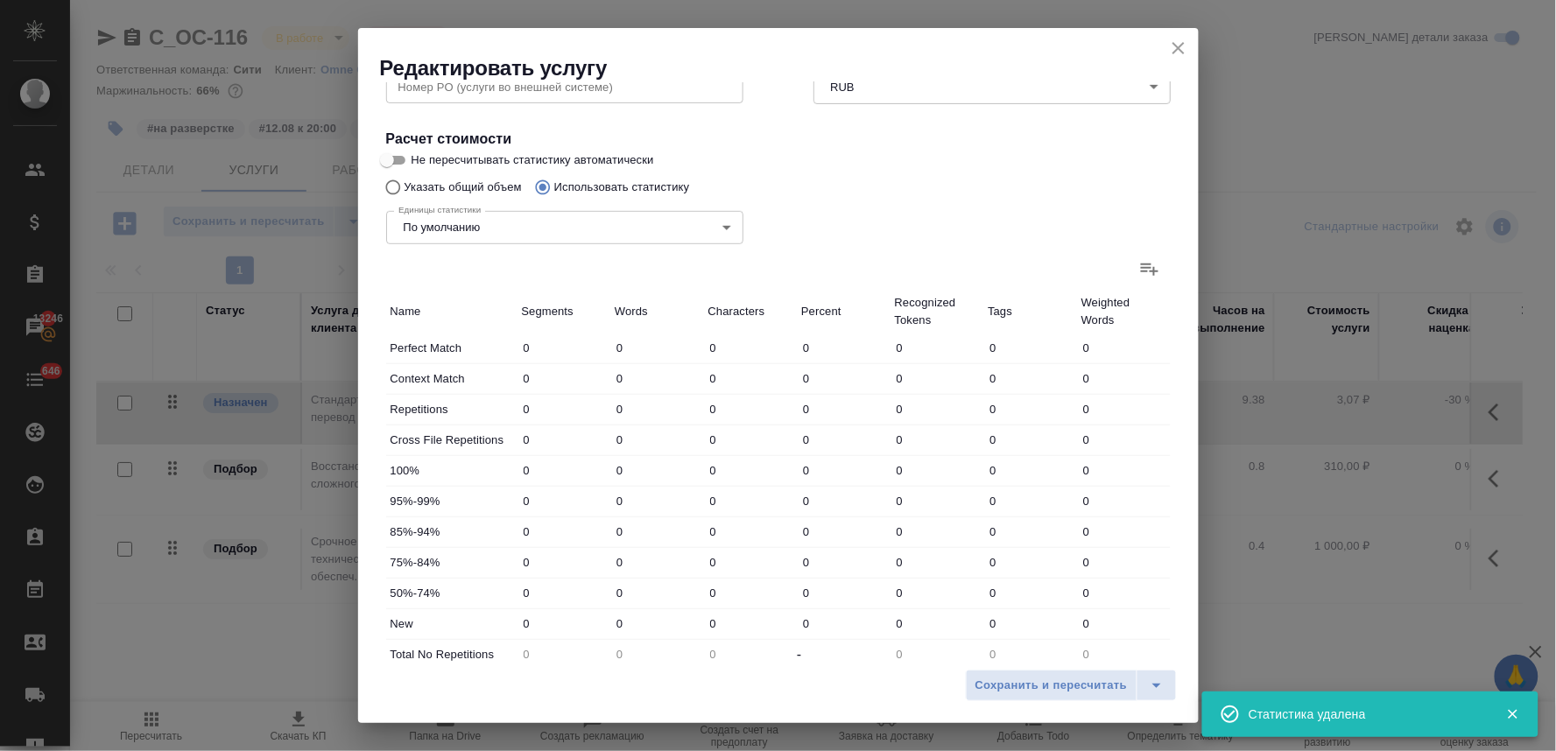
type input "0"
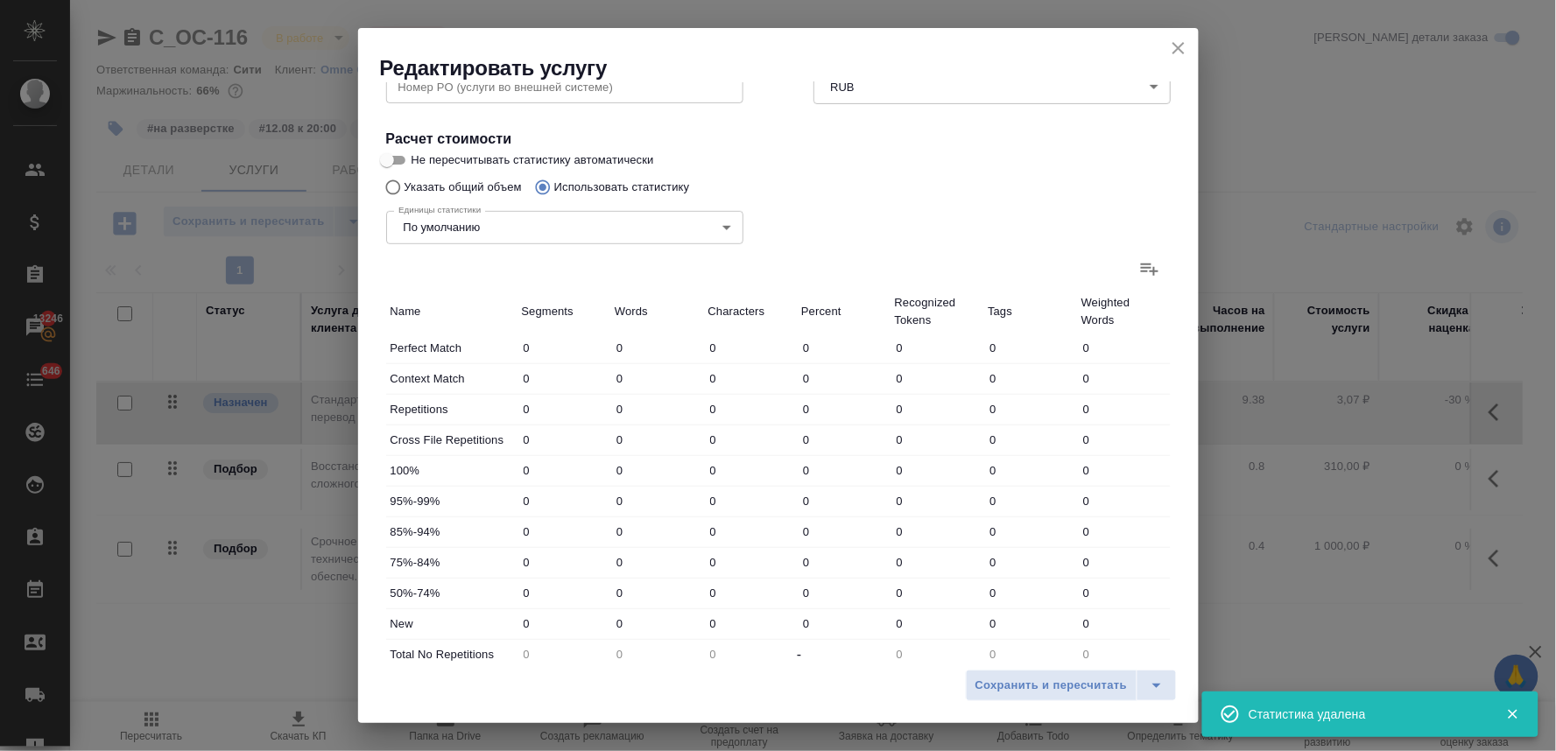
type input "0"
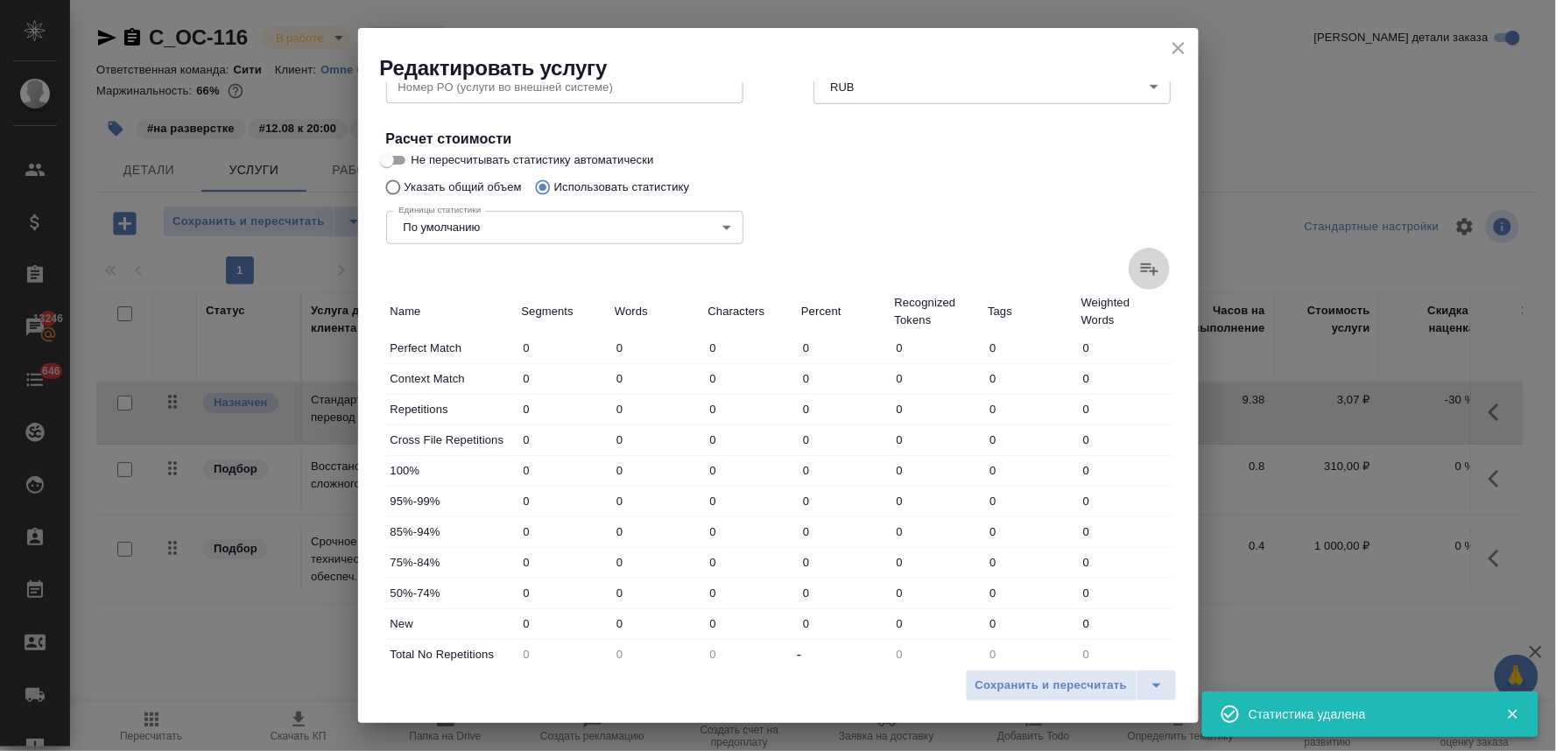
click at [1139, 261] on icon at bounding box center [1149, 268] width 21 height 21
click at [0, 0] on input "file" at bounding box center [0, 0] width 0 height 0
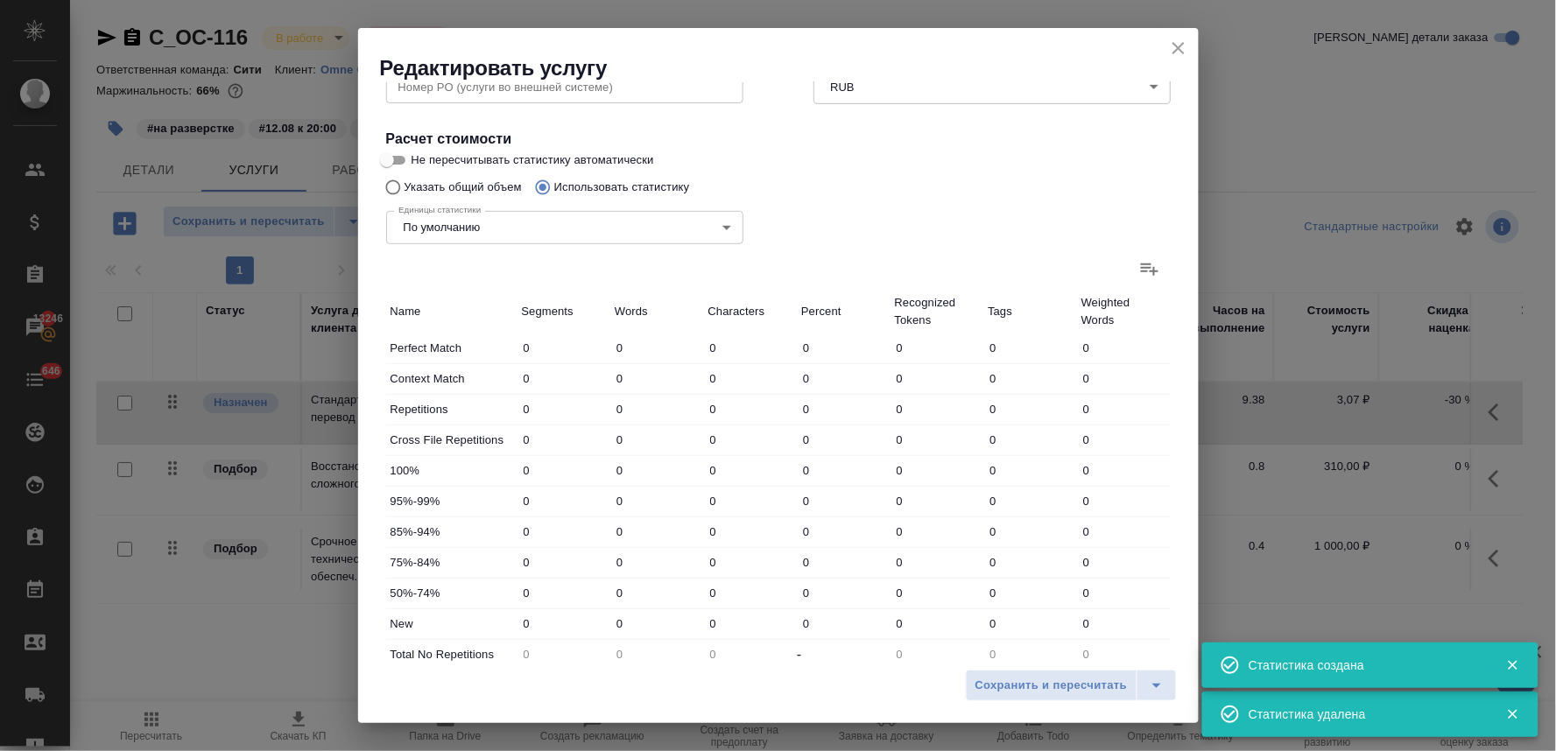
type input "1"
type input "8"
type input "68"
type input "56"
type input "276"
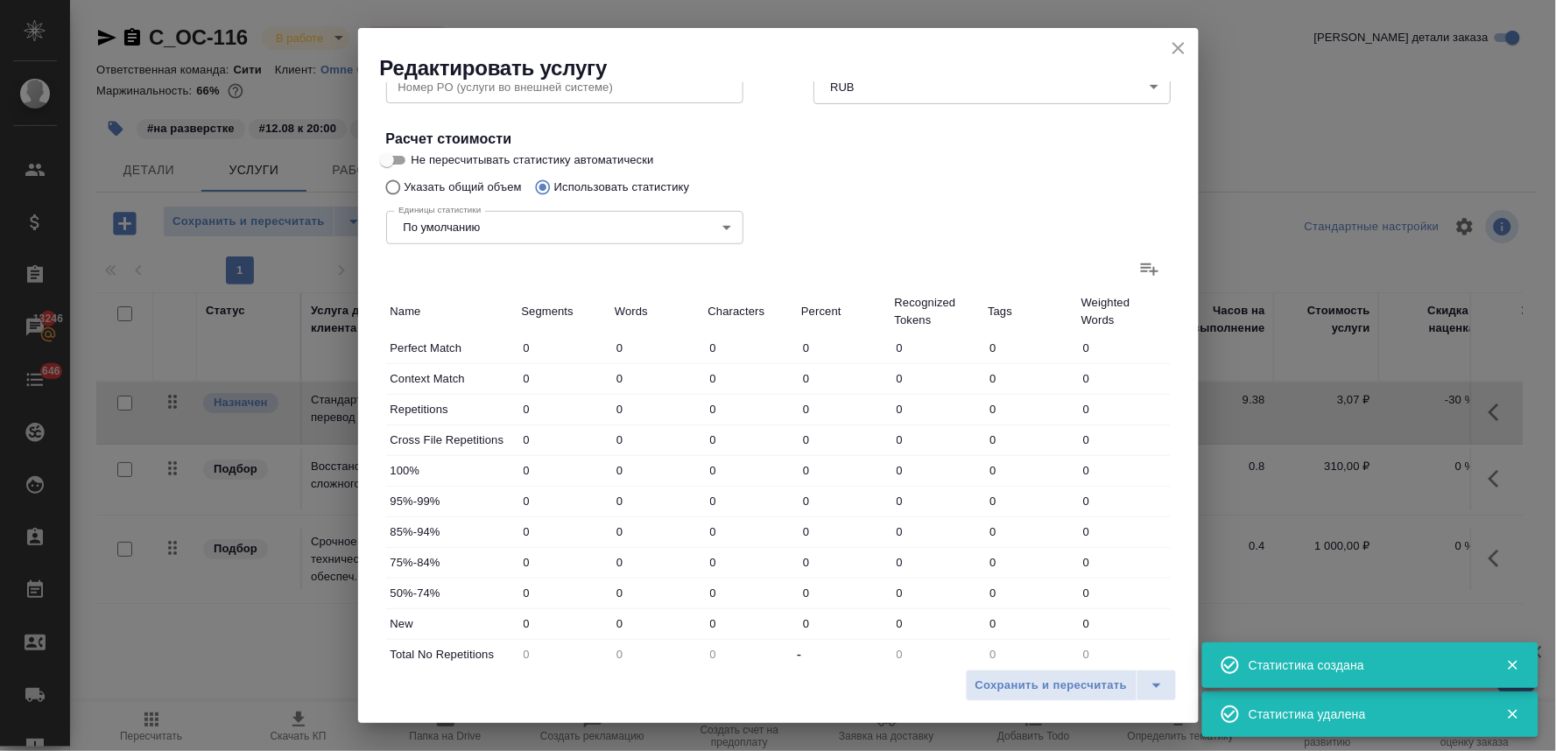
type input "2014"
type input "78"
type input "510"
type input "3460"
type input "78"
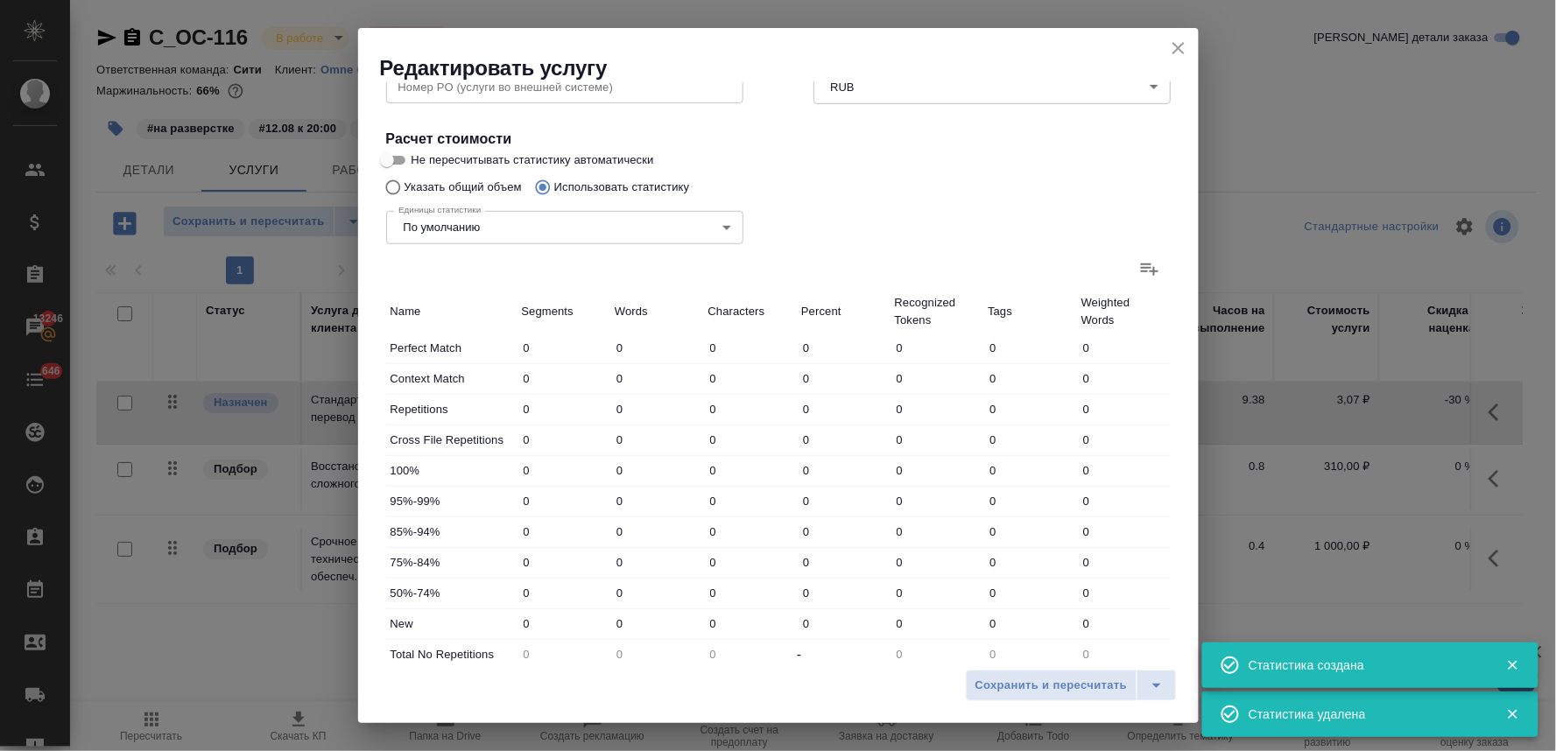
type input "510"
type input "3460"
type input "135"
type input "794"
type input "5542"
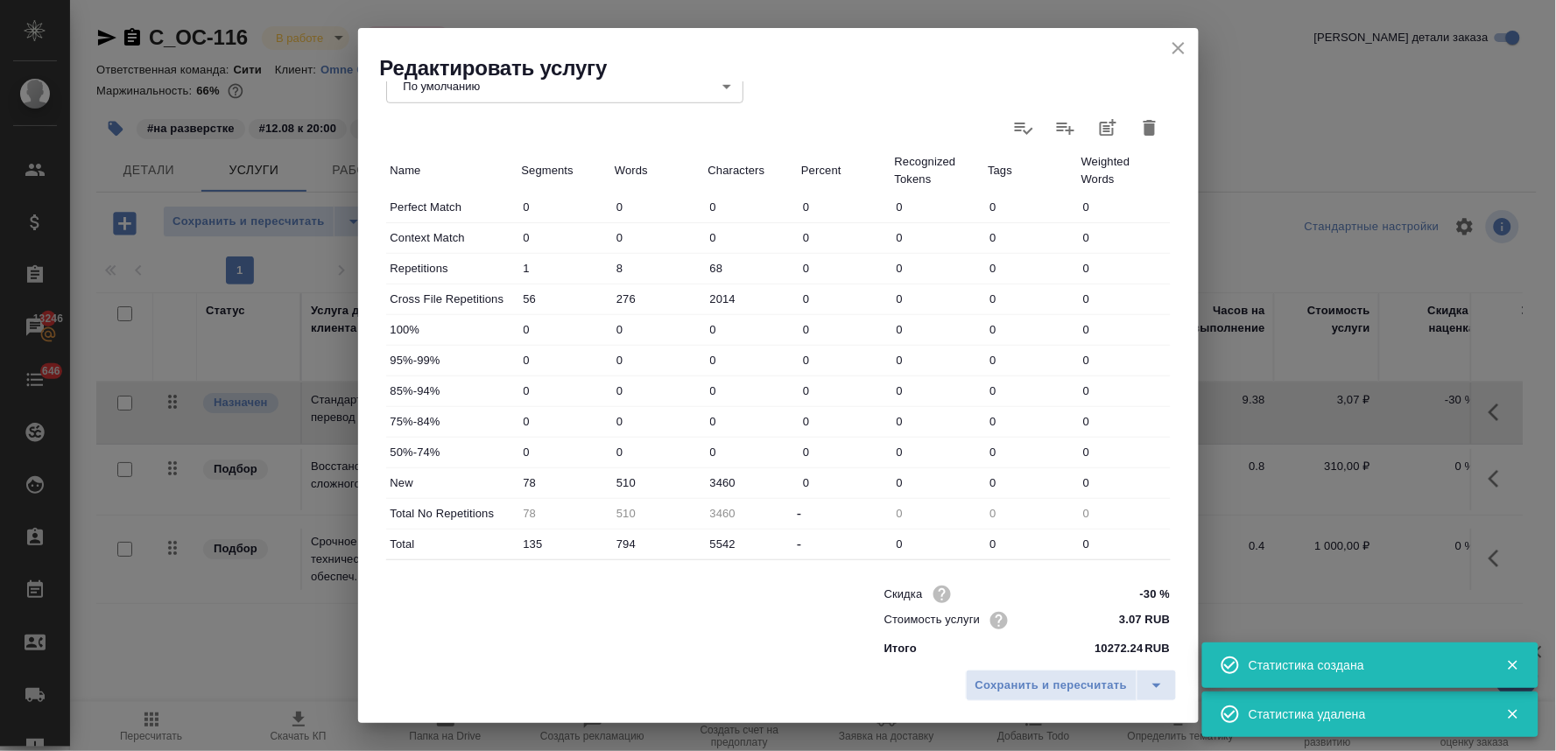
scroll to position [442, 0]
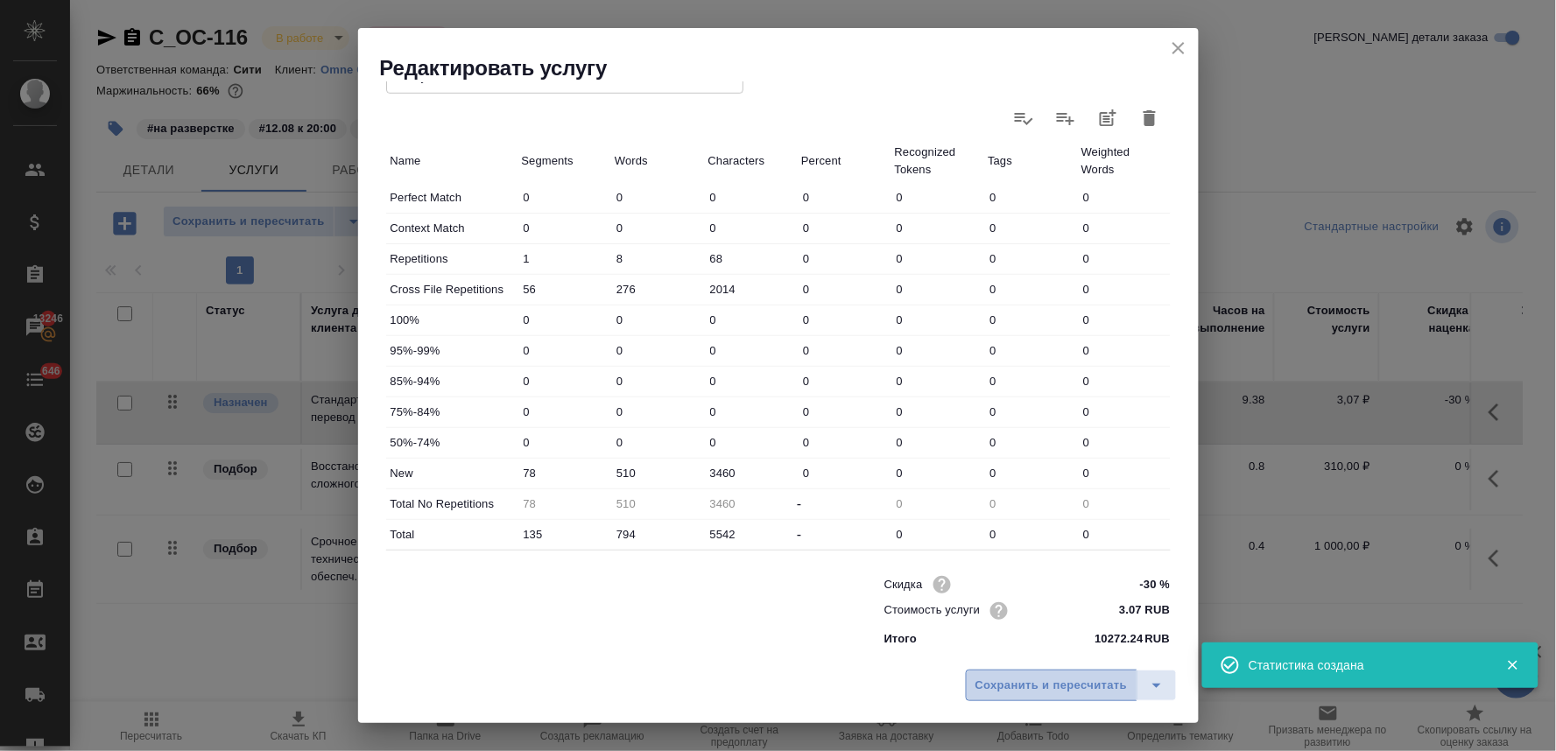
click at [1013, 686] on span "Сохранить и пересчитать" at bounding box center [1052, 686] width 152 height 20
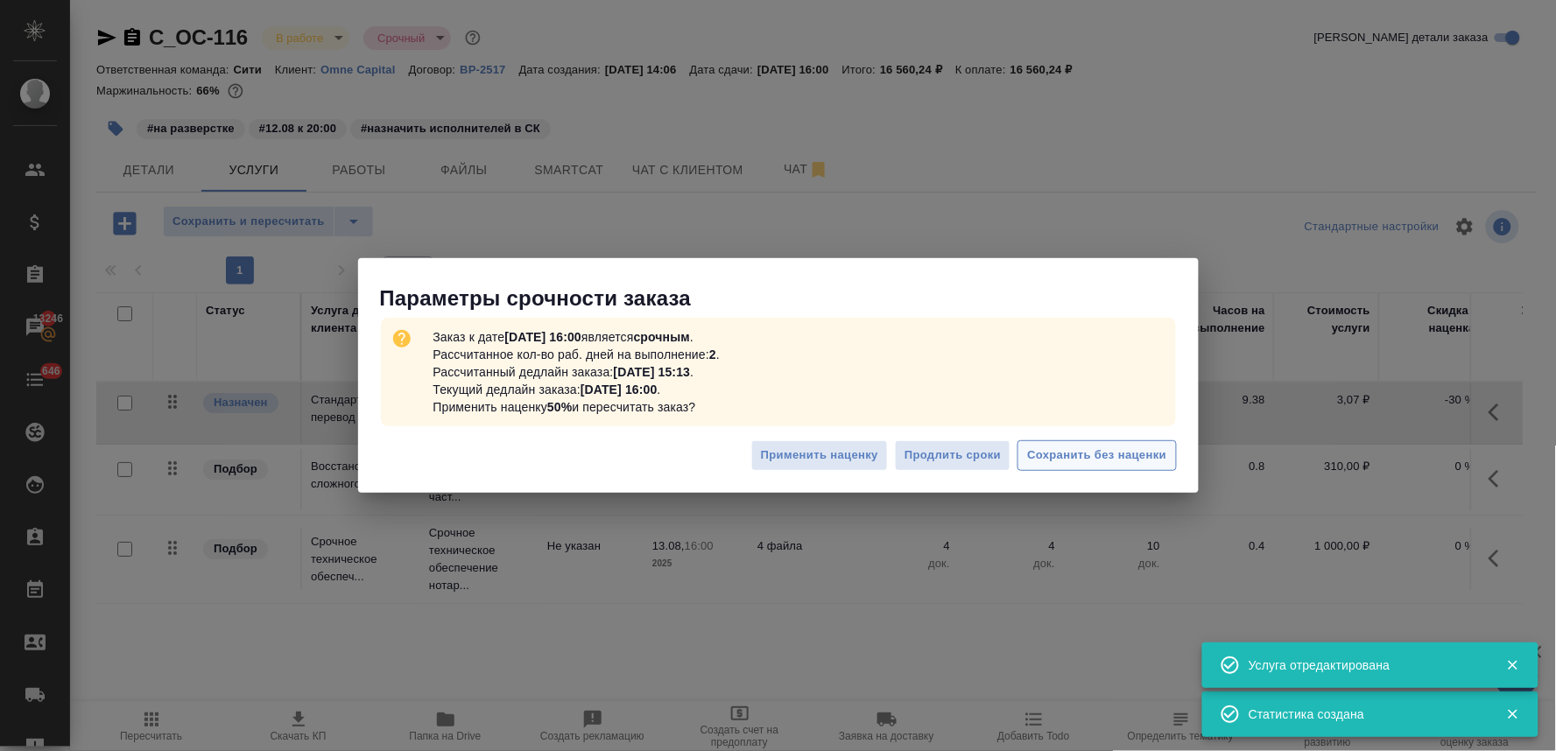
click at [1118, 453] on span "Сохранить без наценки" at bounding box center [1096, 456] width 139 height 20
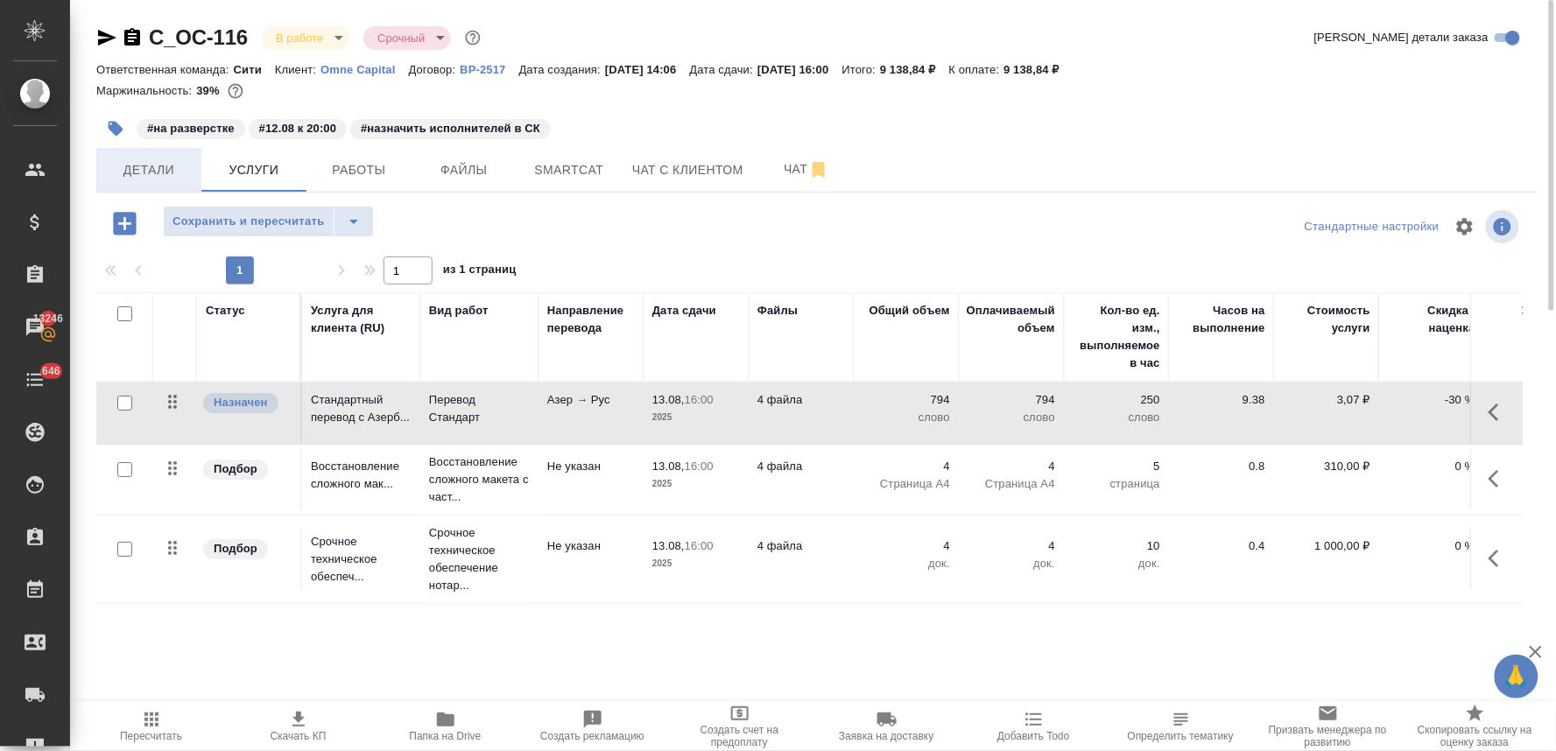
click at [141, 163] on span "Детали" at bounding box center [149, 170] width 84 height 22
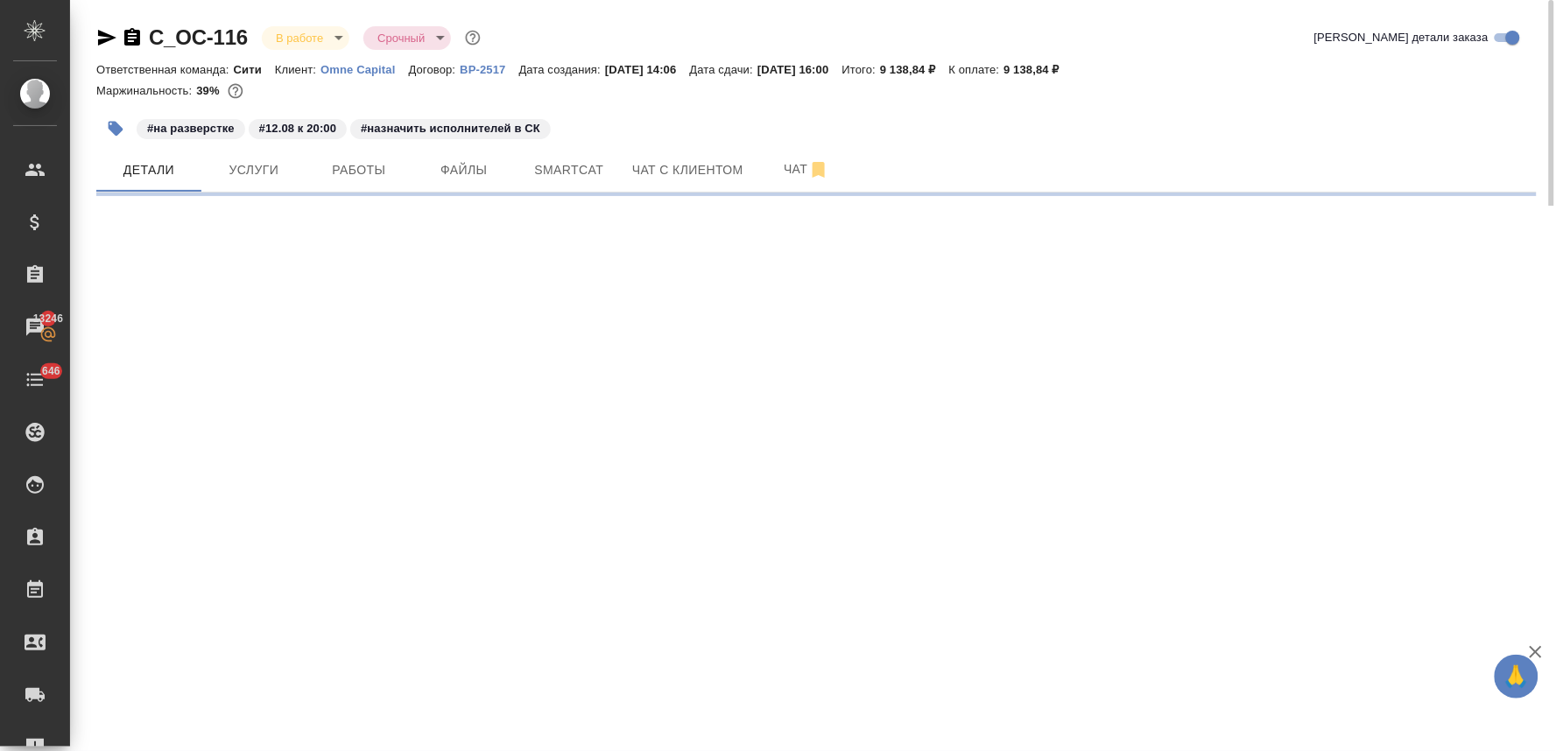
select select "RU"
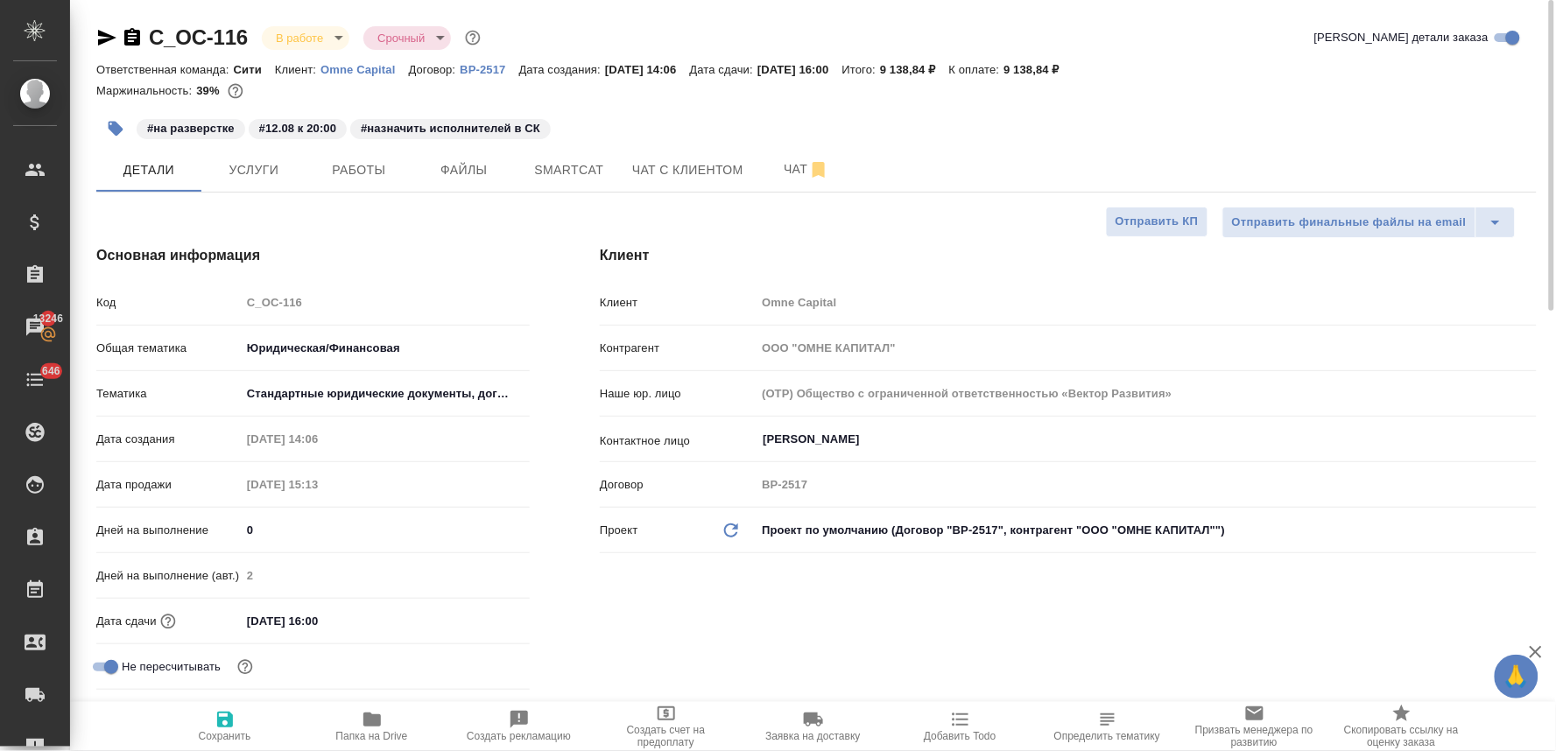
type textarea "x"
click at [800, 182] on button "Чат" at bounding box center [806, 170] width 105 height 44
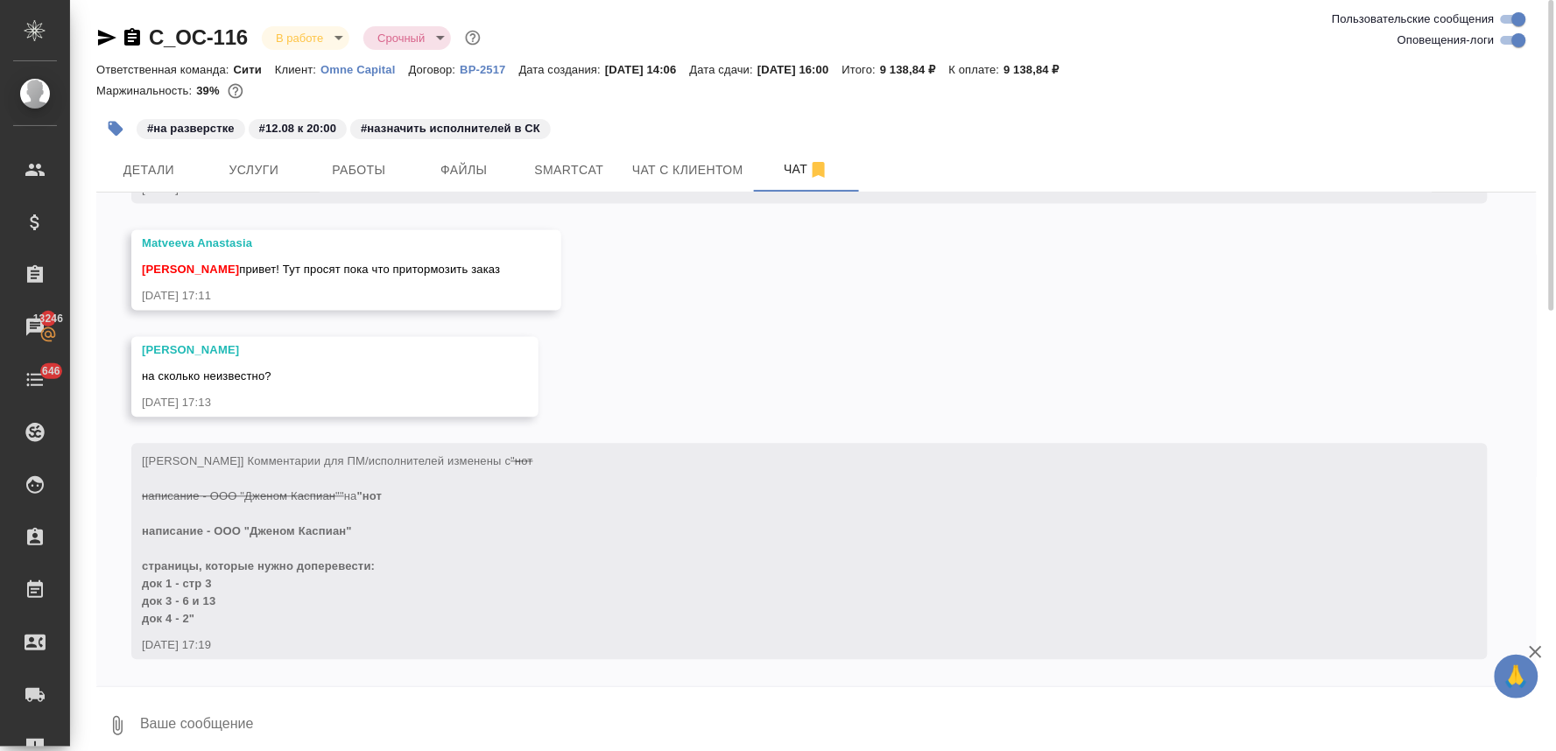
scroll to position [7180, 0]
click at [391, 712] on textarea at bounding box center [837, 726] width 1399 height 60
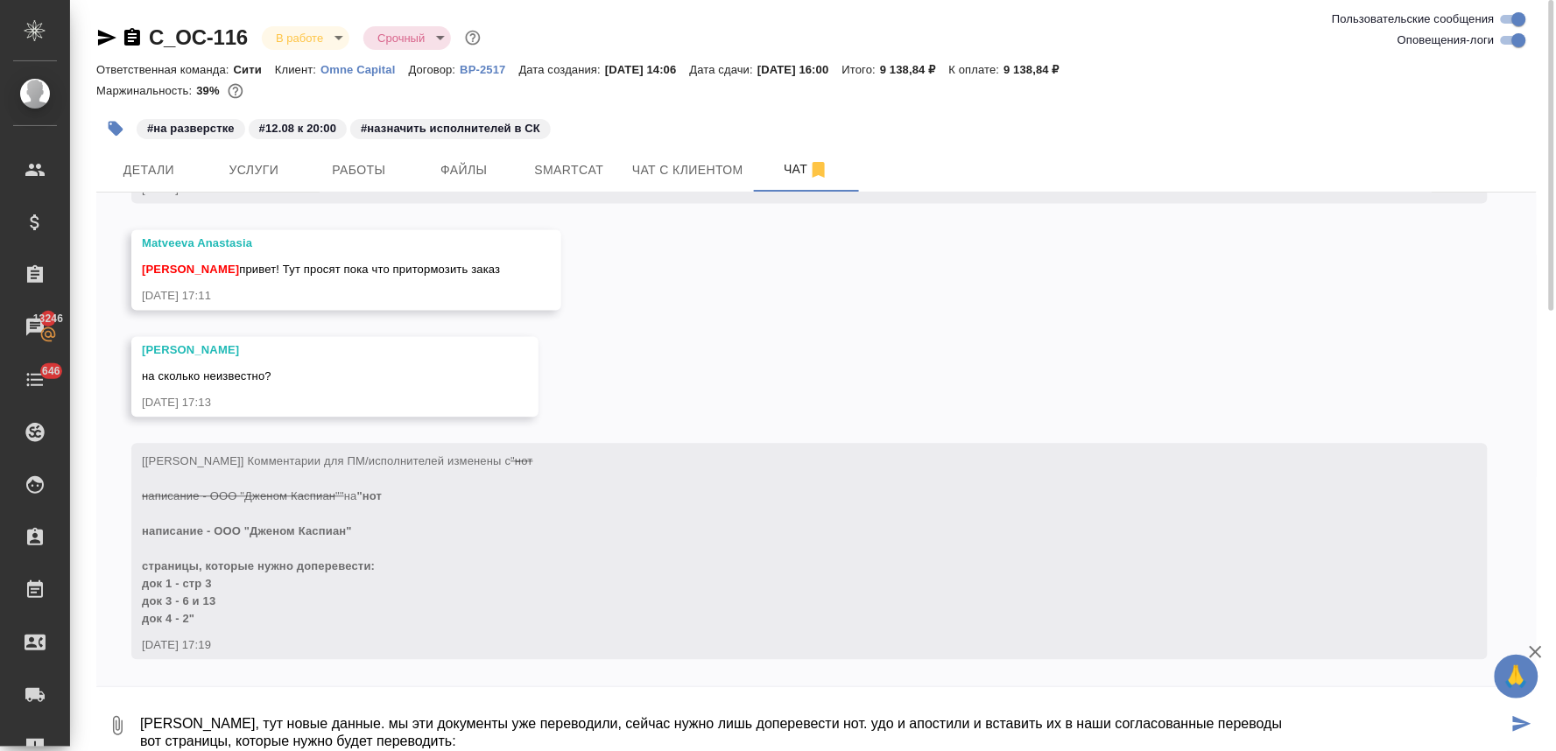
scroll to position [4, 0]
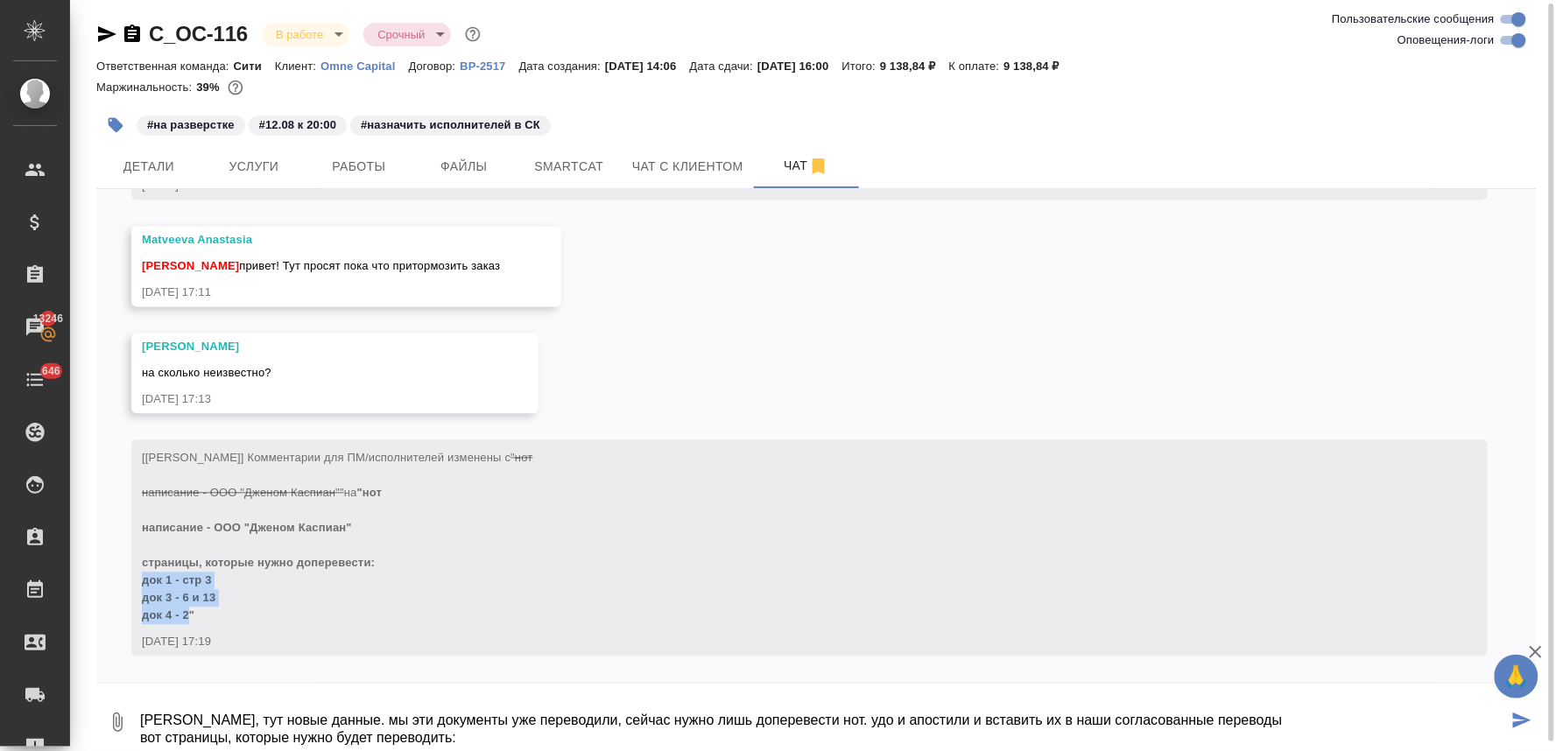
drag, startPoint x: 187, startPoint y: 617, endPoint x: 144, endPoint y: 582, distance: 56.6
click at [144, 582] on span ""нот написание - ООО "Дженом Каспиан" страницы, которые нужно доперевести: док …" at bounding box center [262, 555] width 240 height 136
copy span "док 1 - стр 3 док 3 - 6 и 13 док 4 - 2"
click at [173, 733] on textarea "Ирина, тут новые данные. мы эти документы уже переводили, сейчас нужно лишь доп…" at bounding box center [823, 723] width 1370 height 60
click at [166, 738] on textarea "Ирина, тут новые данные. мы эти документы уже переводили, сейчас нужно лишь доп…" at bounding box center [823, 723] width 1370 height 60
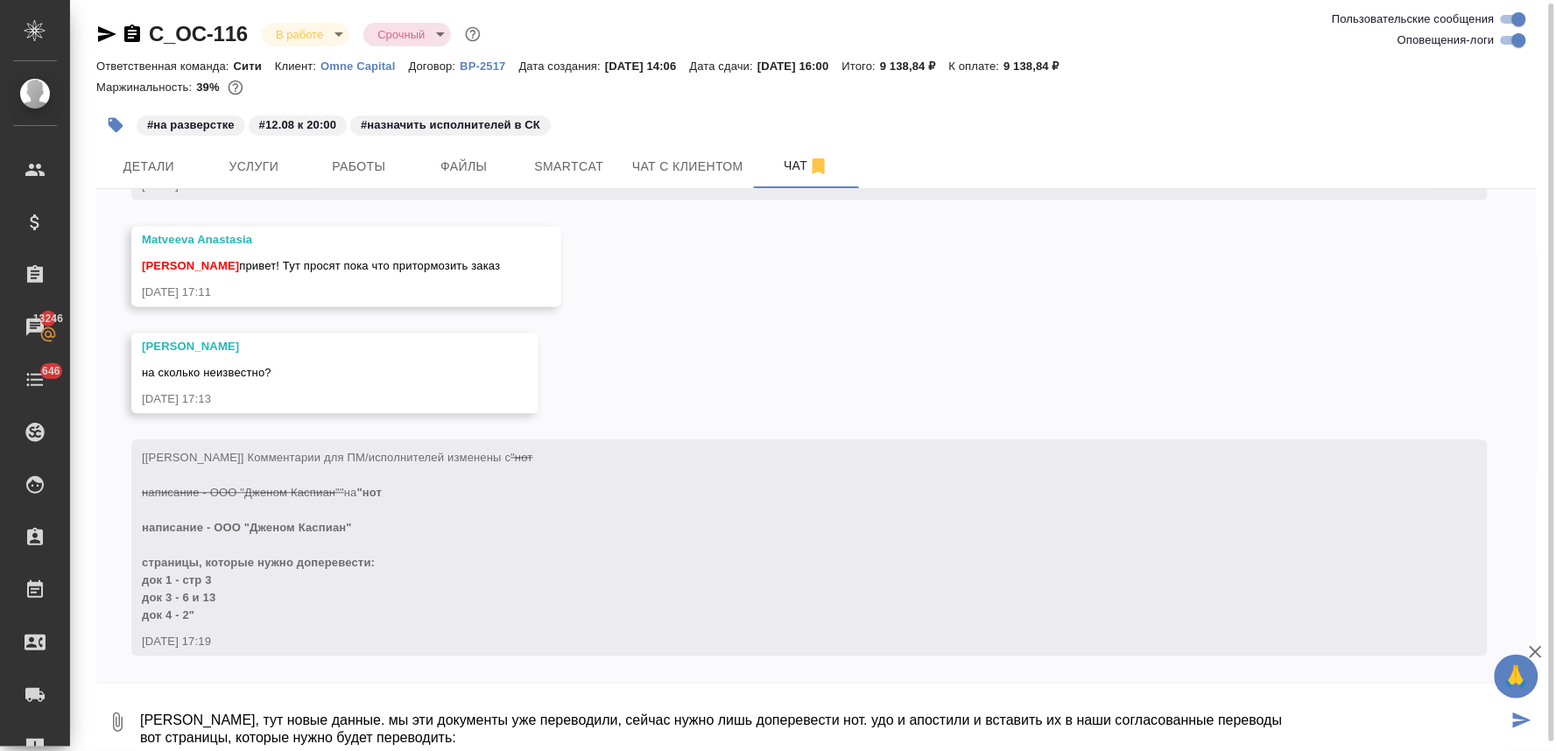
paste textarea "док 1 - стр 3 док 3 - 6 и 13 док 4 - 2"
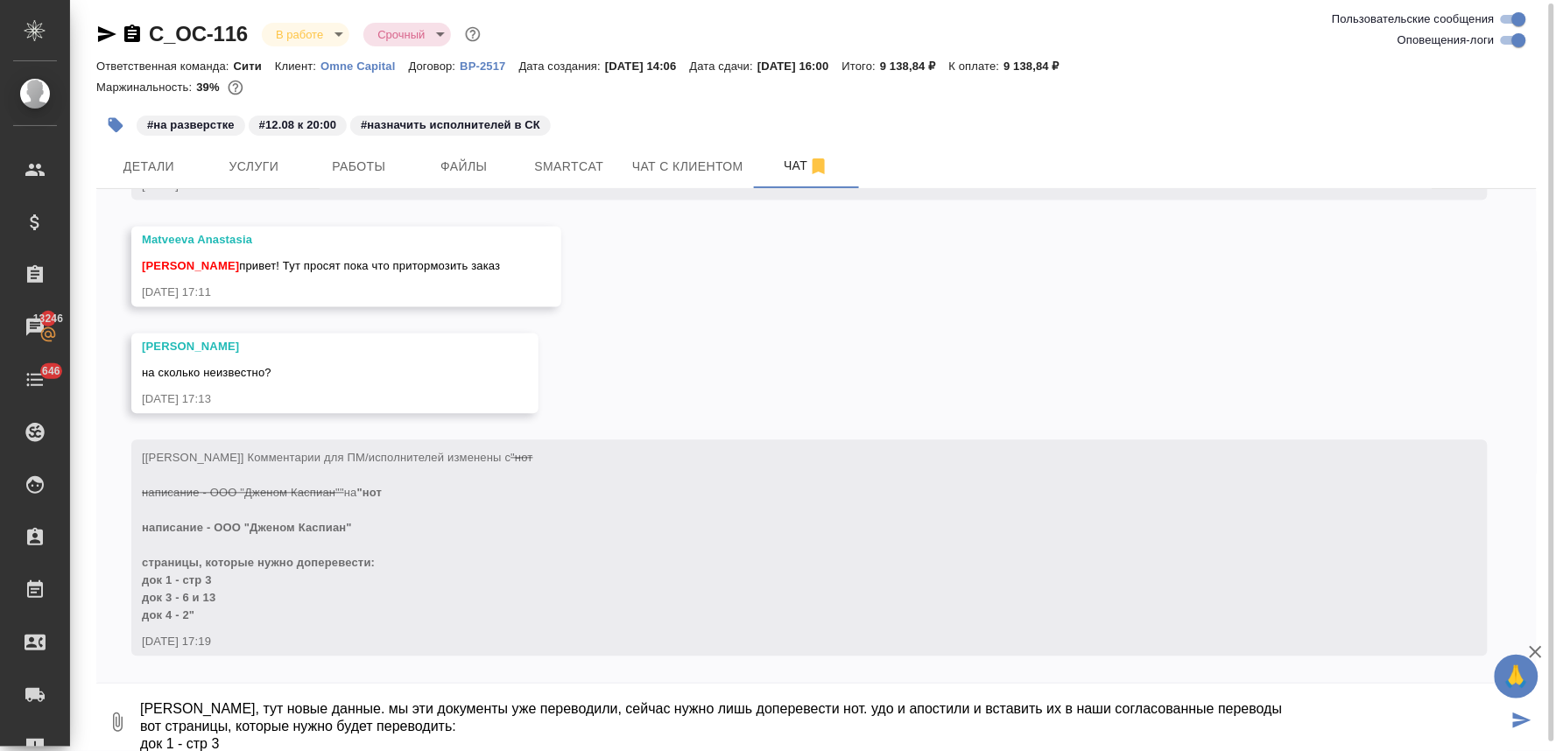
scroll to position [46, 0]
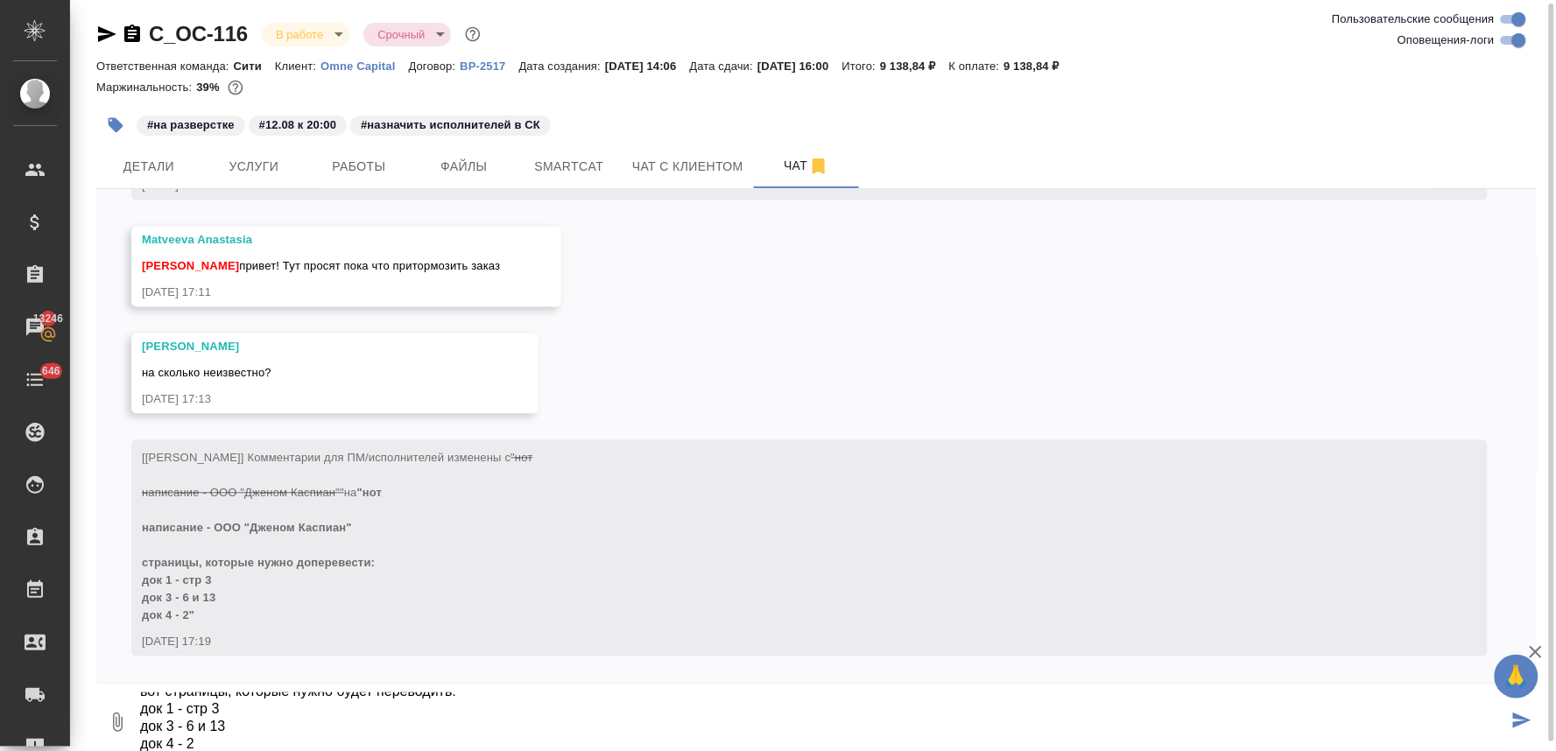
type textarea "Ирина, тут новые данные. мы эти документы уже переводили, сейчас нужно лишь доп…"
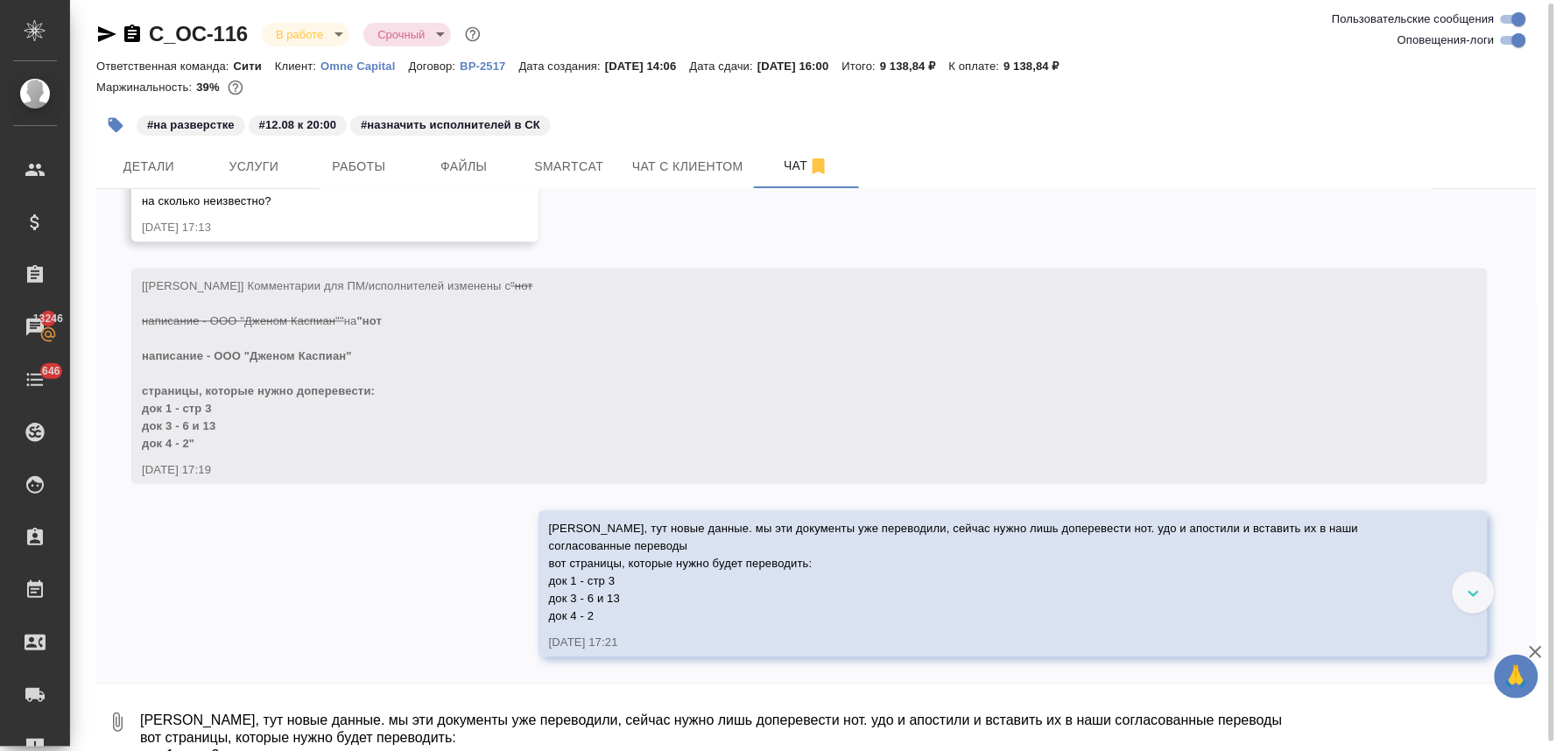
scroll to position [7353, 0]
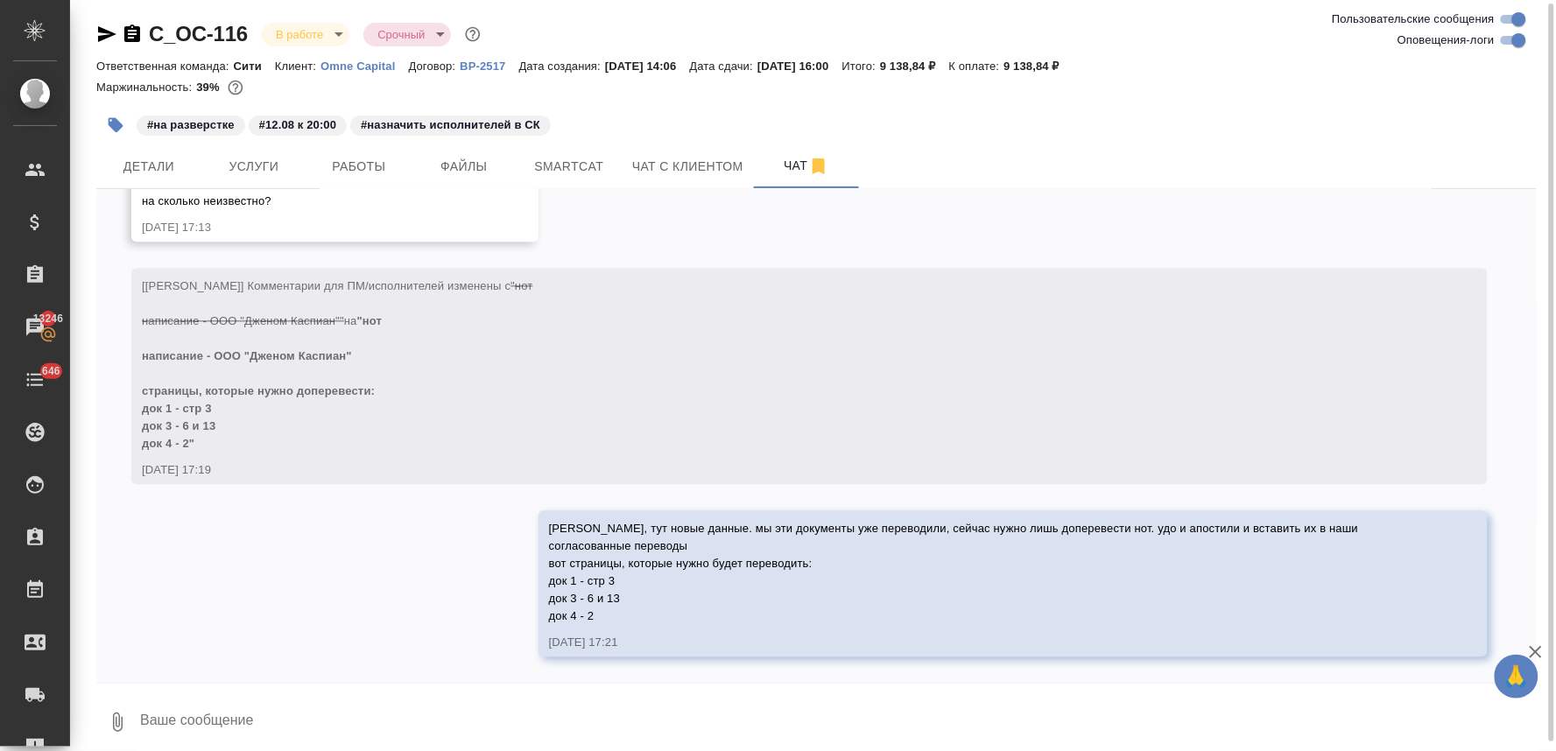
click at [470, 585] on div "12.08, вторник [Лямина Надежда] Добавлены комментарии для ПМ/исполнителей: "пос…" at bounding box center [816, 436] width 1441 height 494
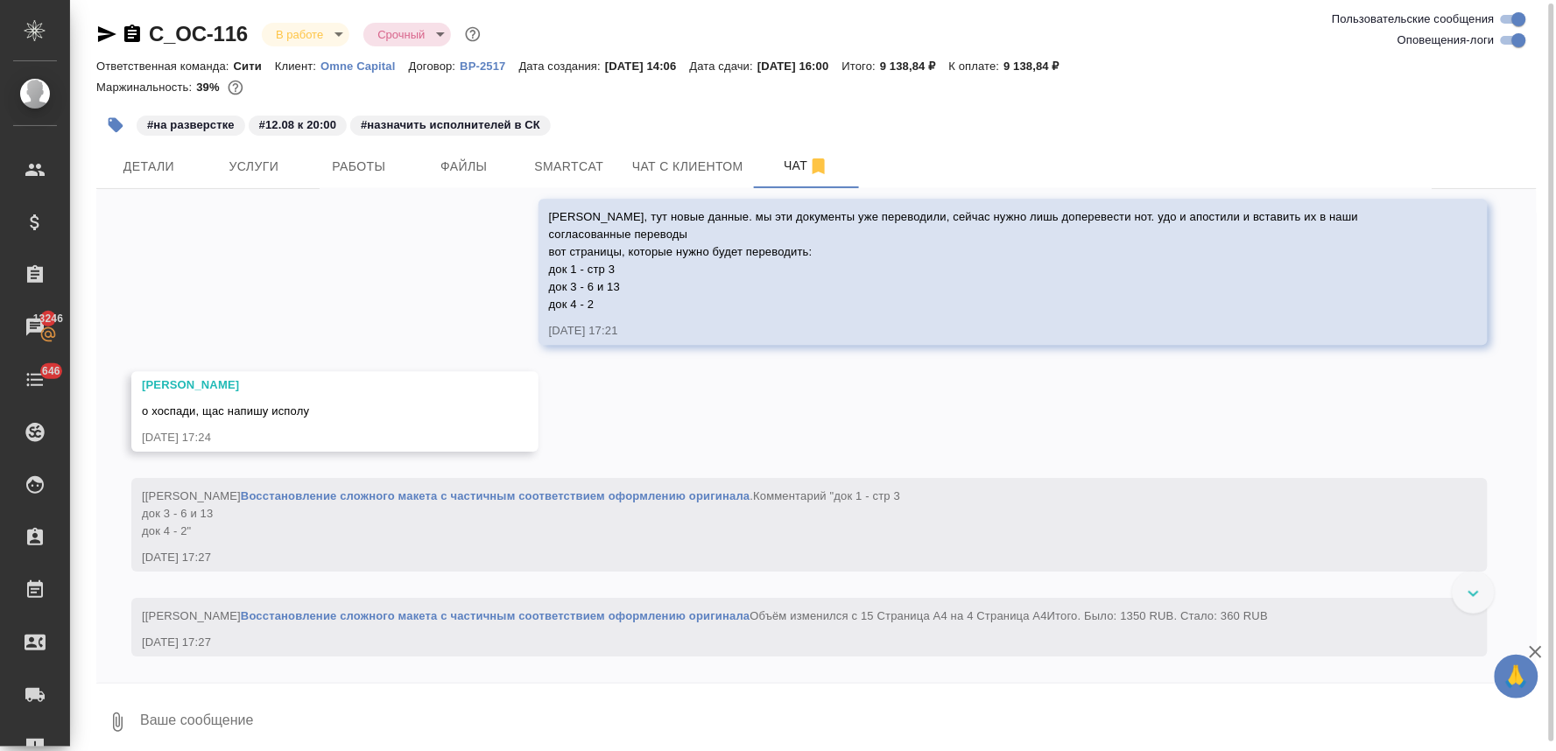
scroll to position [7585, 0]
click at [278, 158] on span "Услуги" at bounding box center [254, 167] width 84 height 22
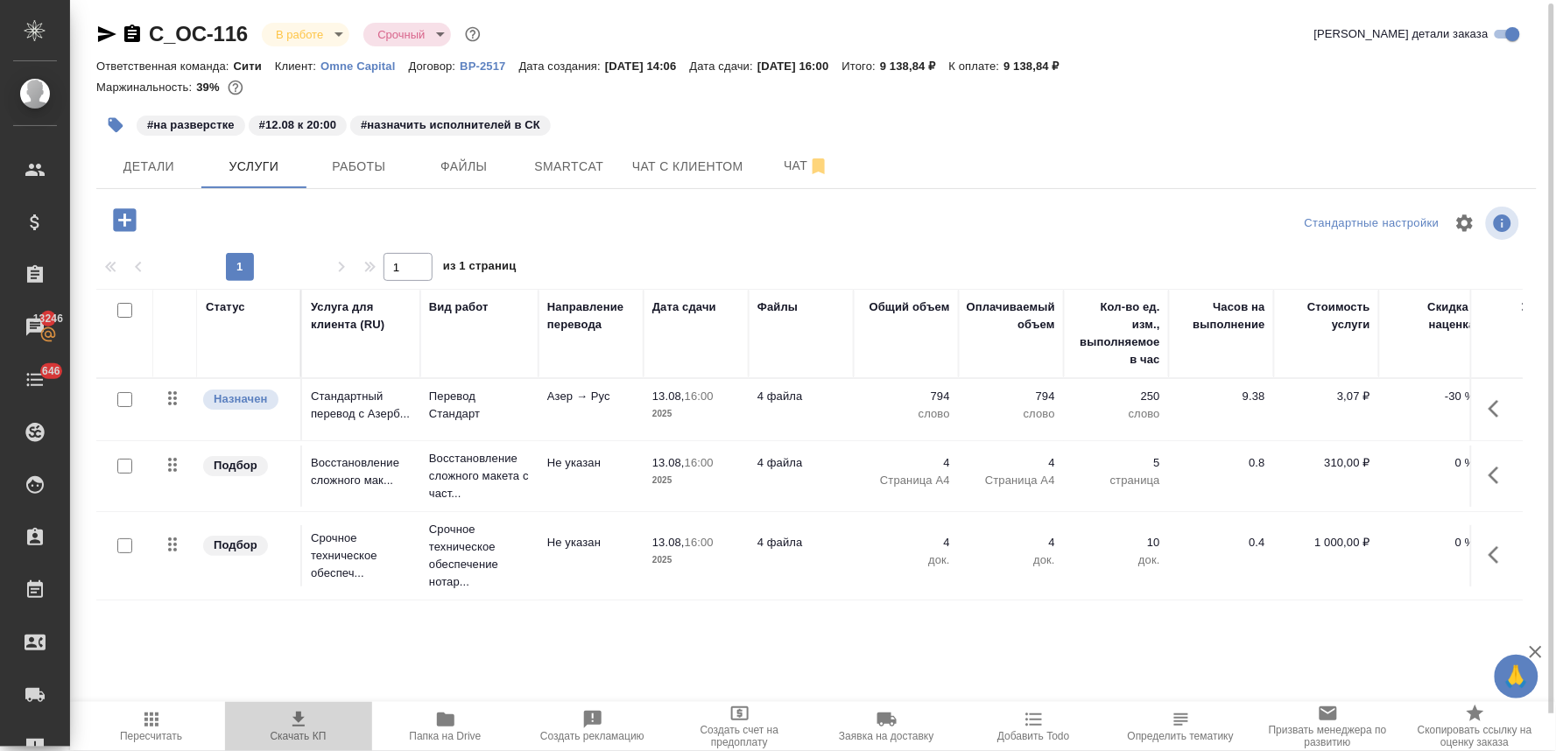
click at [304, 724] on icon "button" at bounding box center [298, 719] width 21 height 21
click at [1513, 123] on div "#на разверстке #12.08 к 20:00 #назначить исполнителей в СК" at bounding box center [816, 125] width 1441 height 39
click at [170, 173] on span "Детали" at bounding box center [149, 167] width 84 height 22
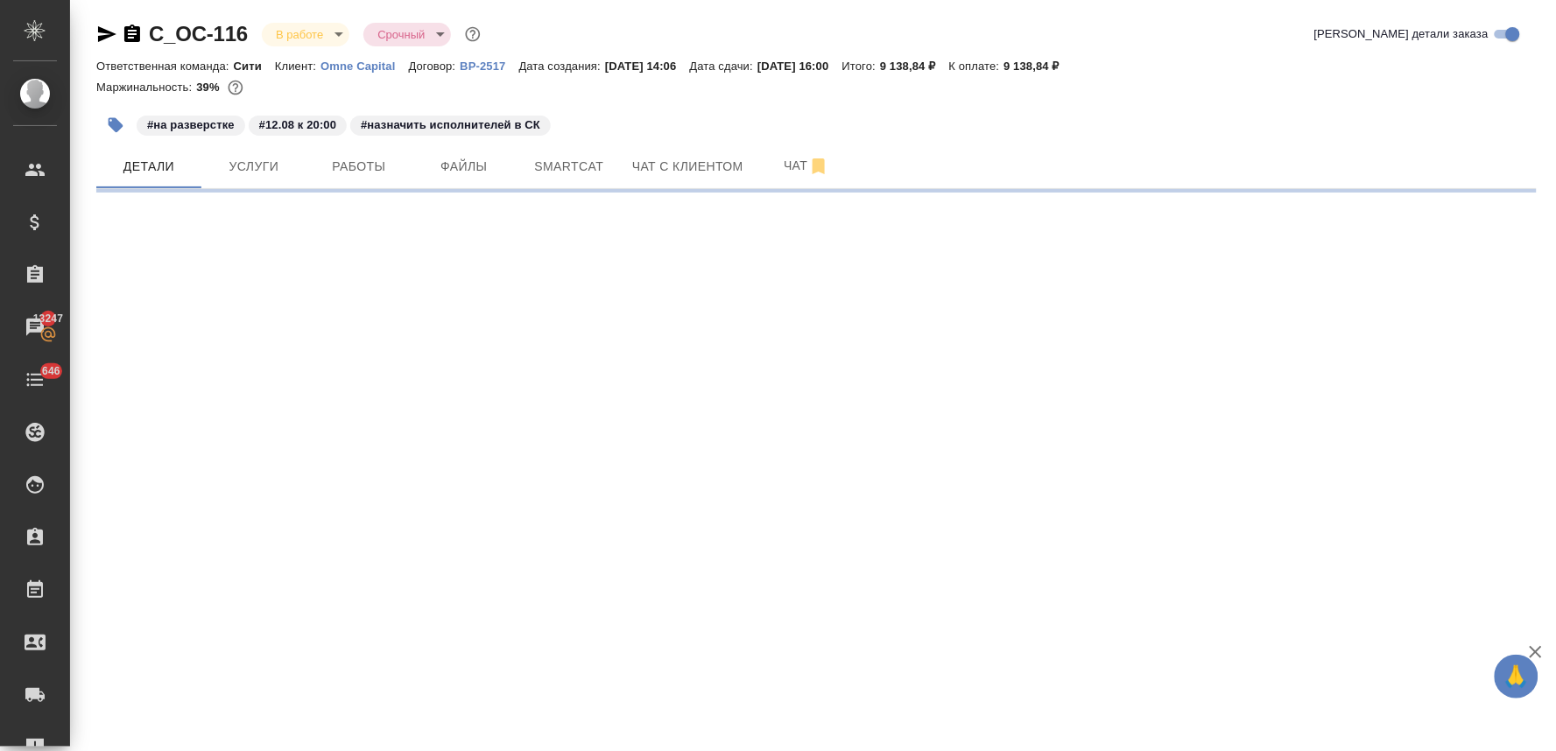
select select "RU"
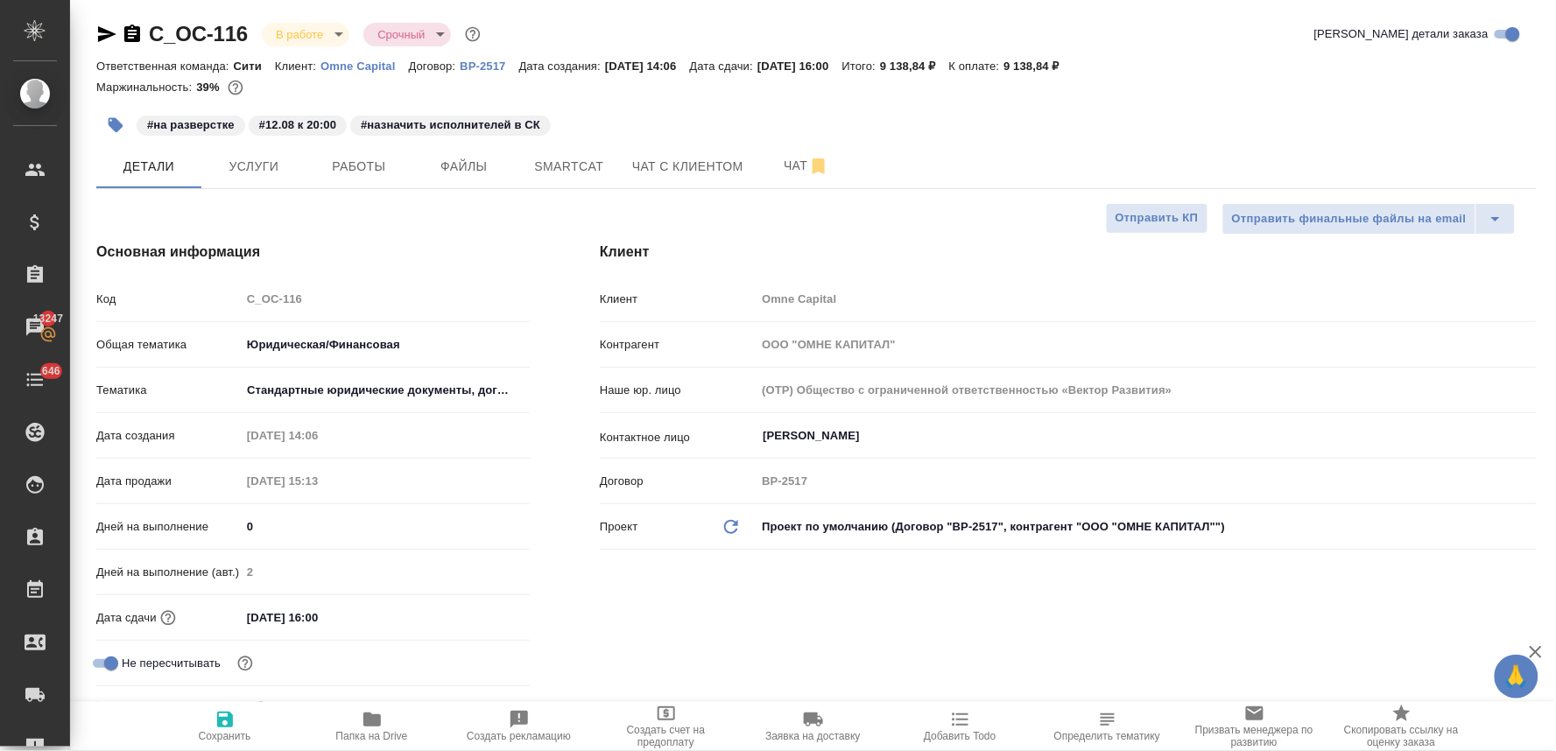
type textarea "x"
type input "Matveeva Anastasia"
type textarea "x"
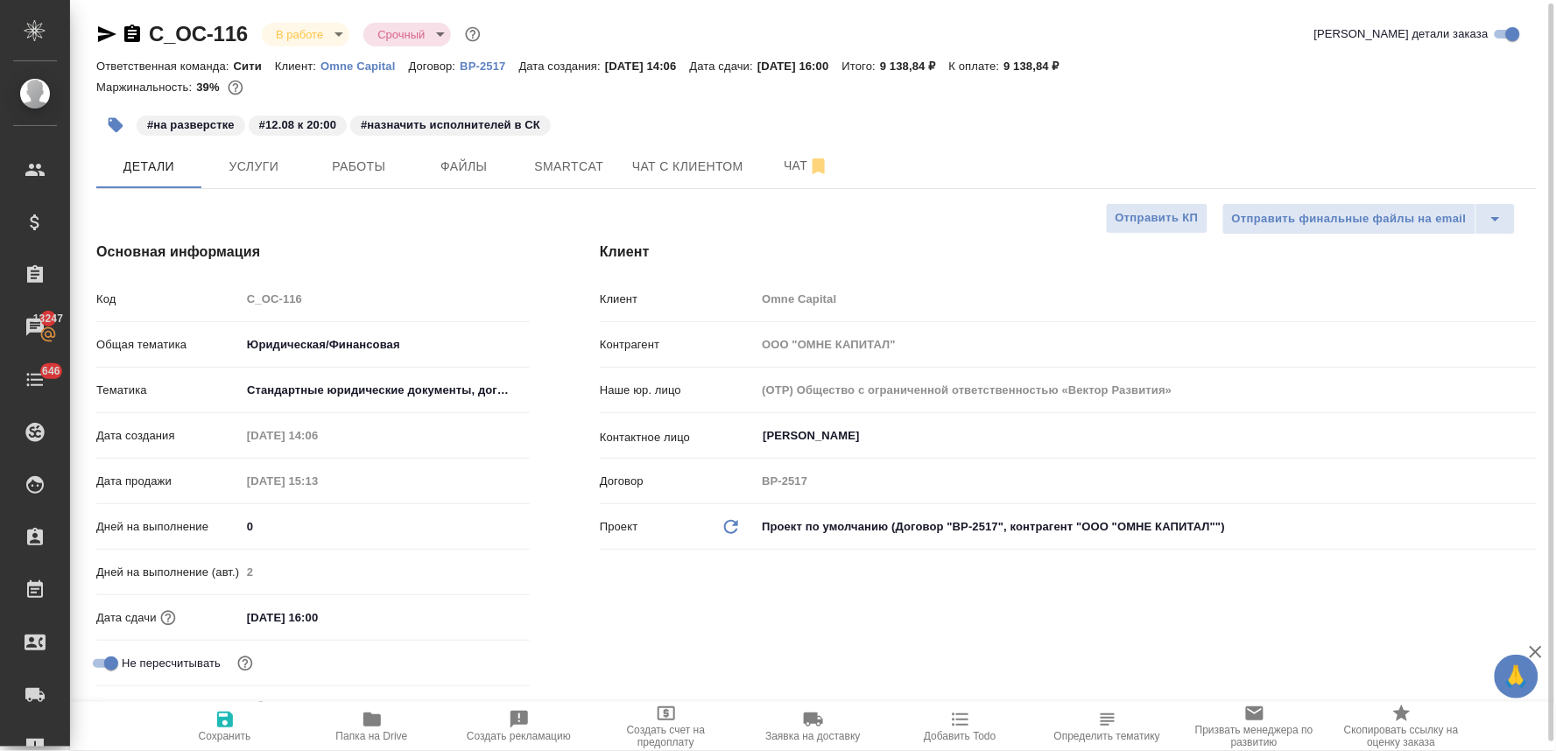
type textarea "x"
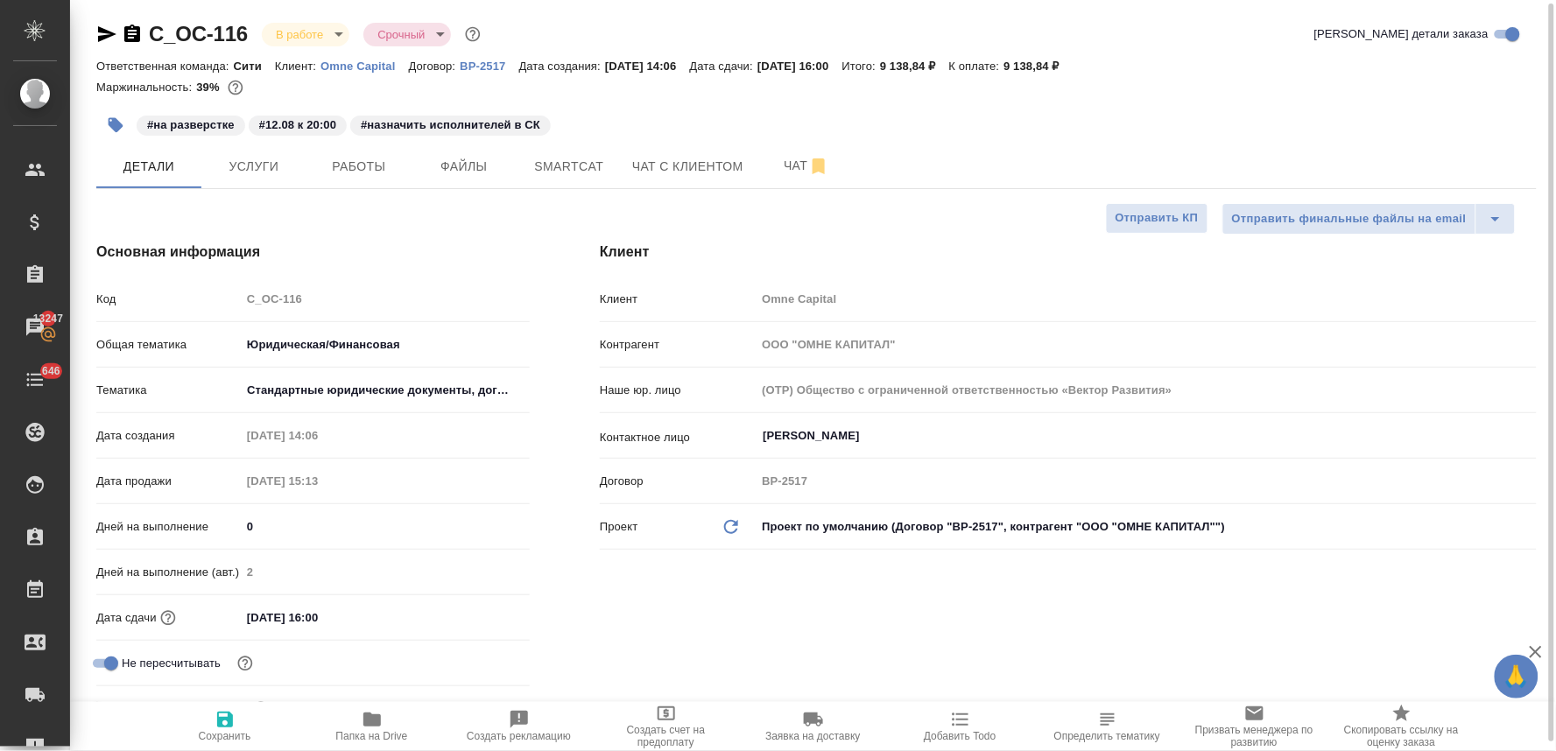
click at [322, 617] on input "13.08.2025 16:00" at bounding box center [317, 617] width 153 height 25
type input "13.08.2025 10:0_"
type textarea "x"
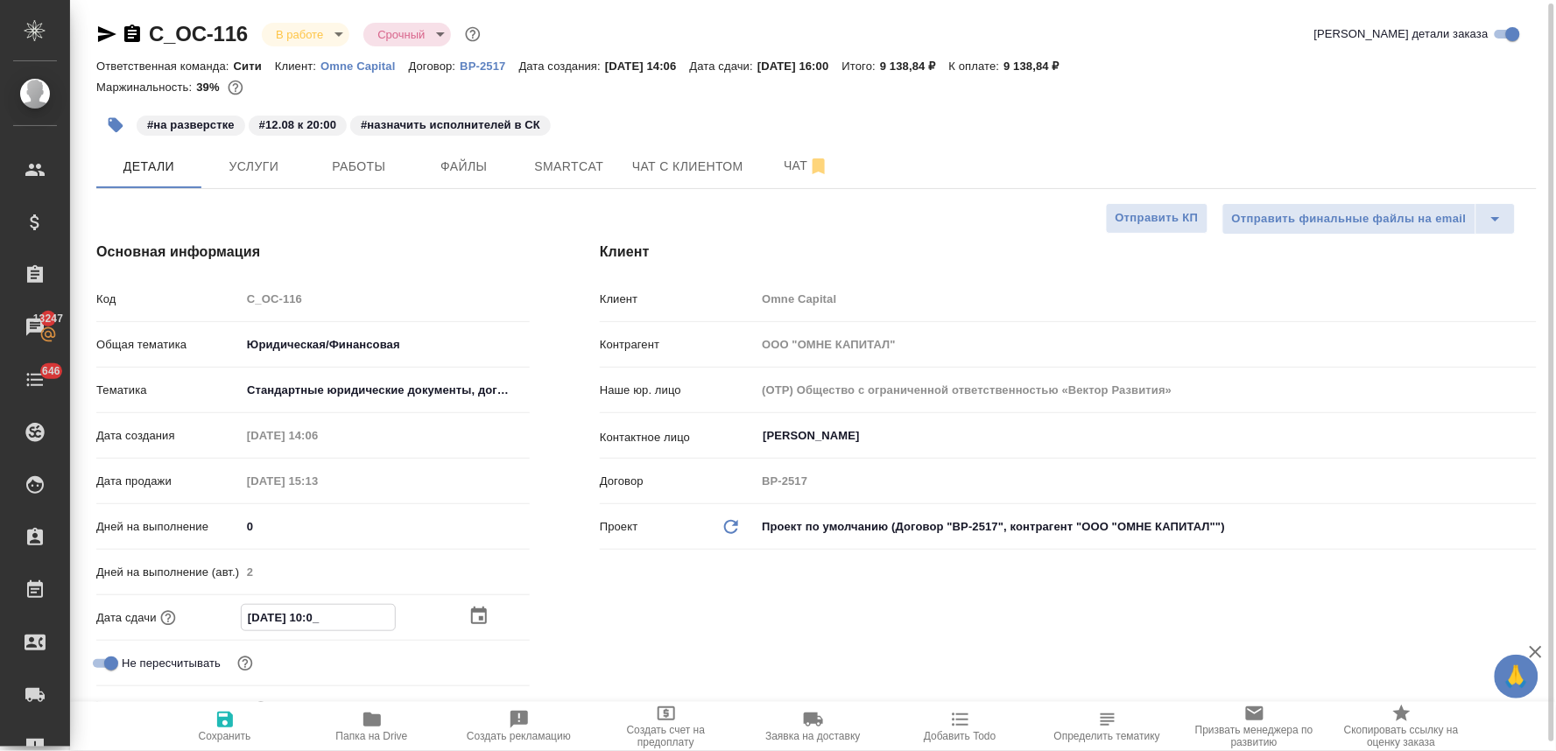
type input "13.08.2025 14:00"
type textarea "x"
type input "13.08.2025 14:00"
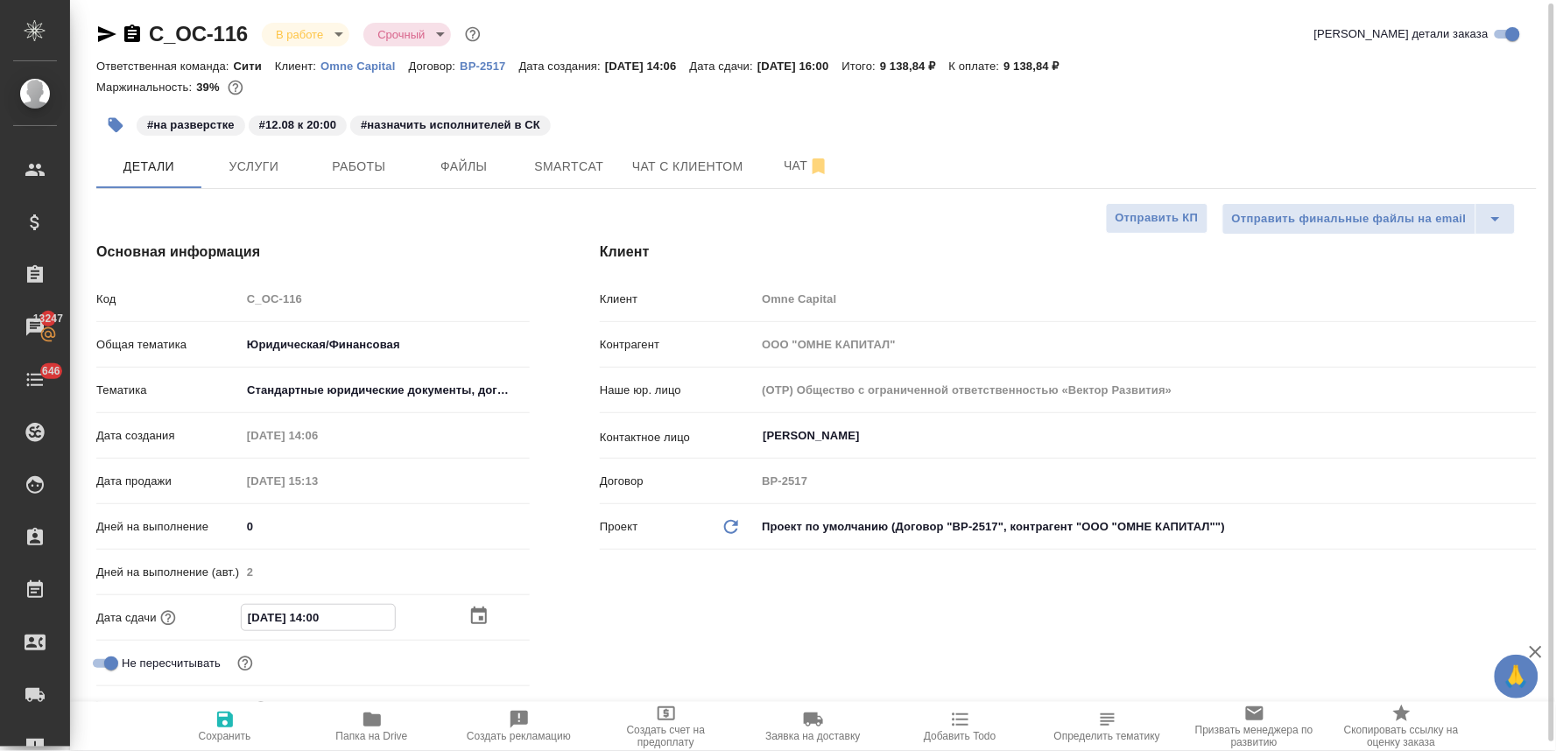
click at [223, 734] on span "Сохранить" at bounding box center [225, 736] width 53 height 12
type textarea "x"
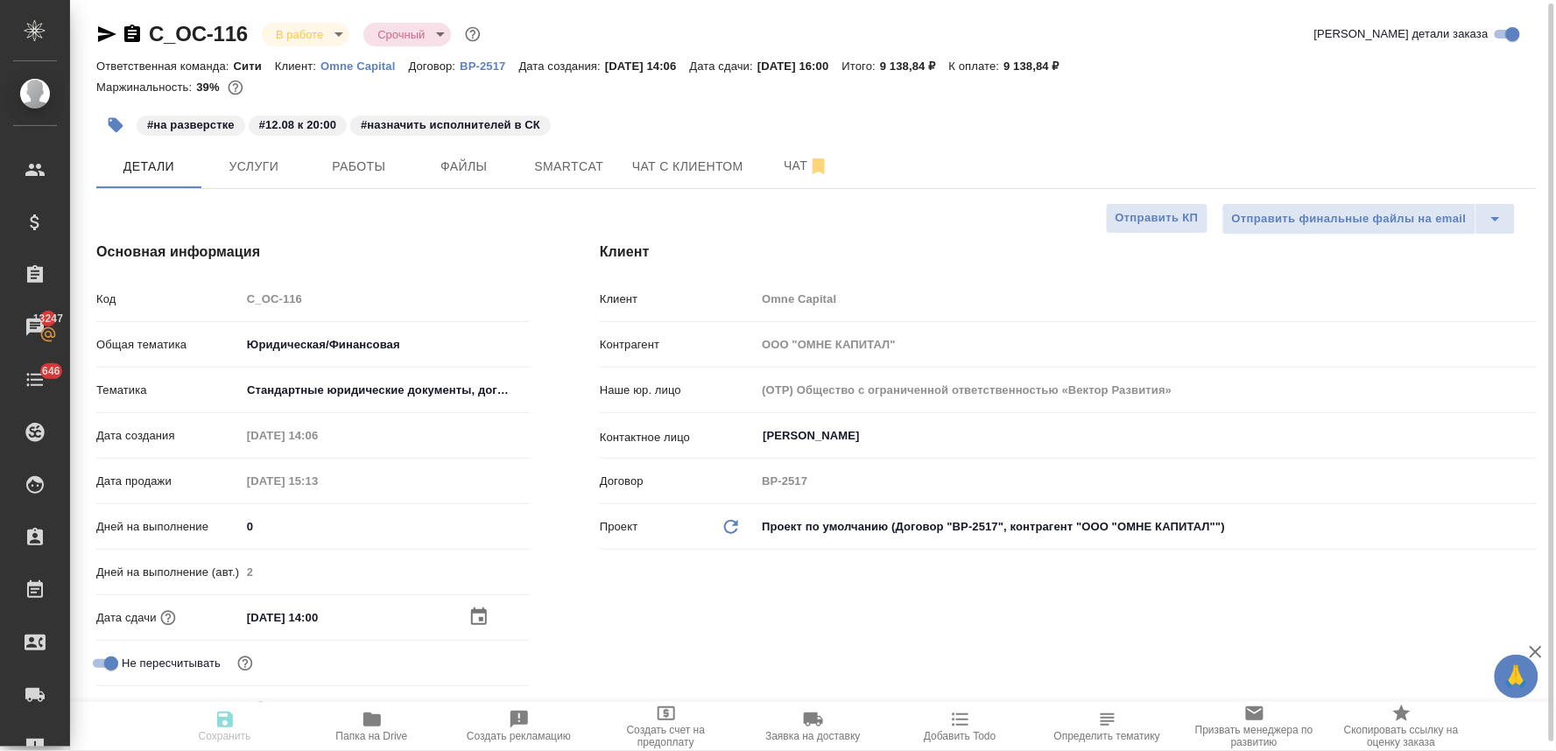
type textarea "x"
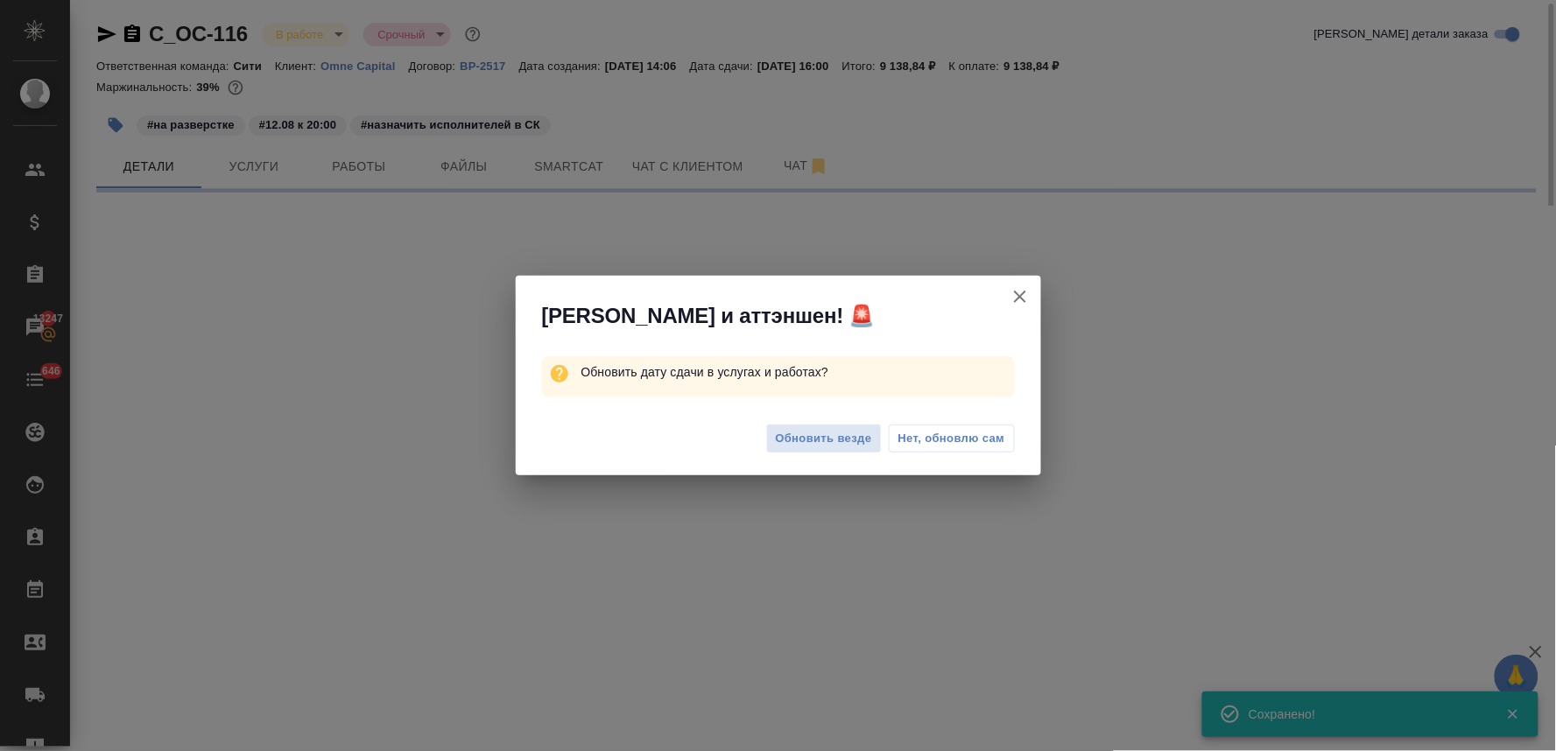
select select "RU"
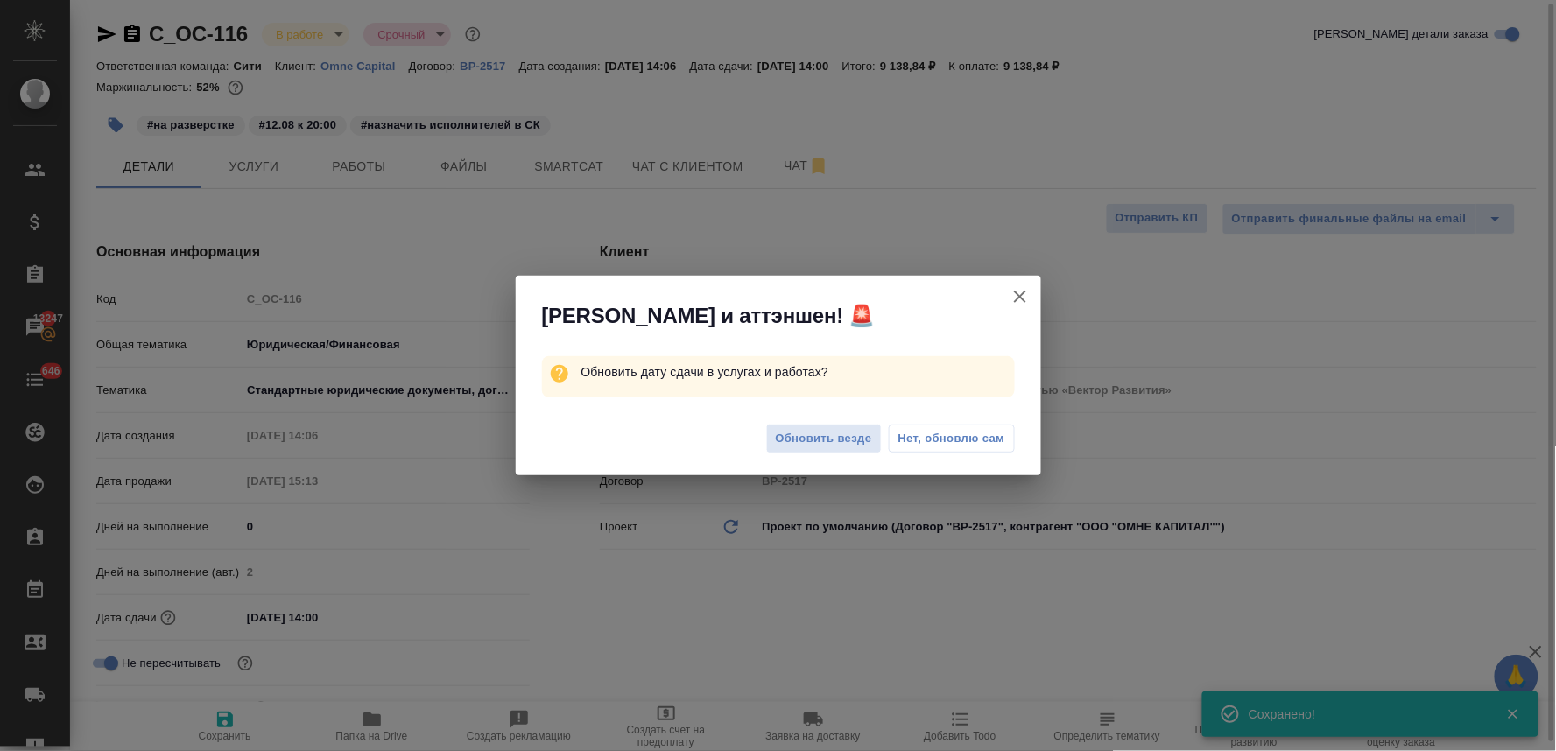
type textarea "x"
click at [836, 448] on span "Обновить везде" at bounding box center [824, 439] width 96 height 20
type textarea "x"
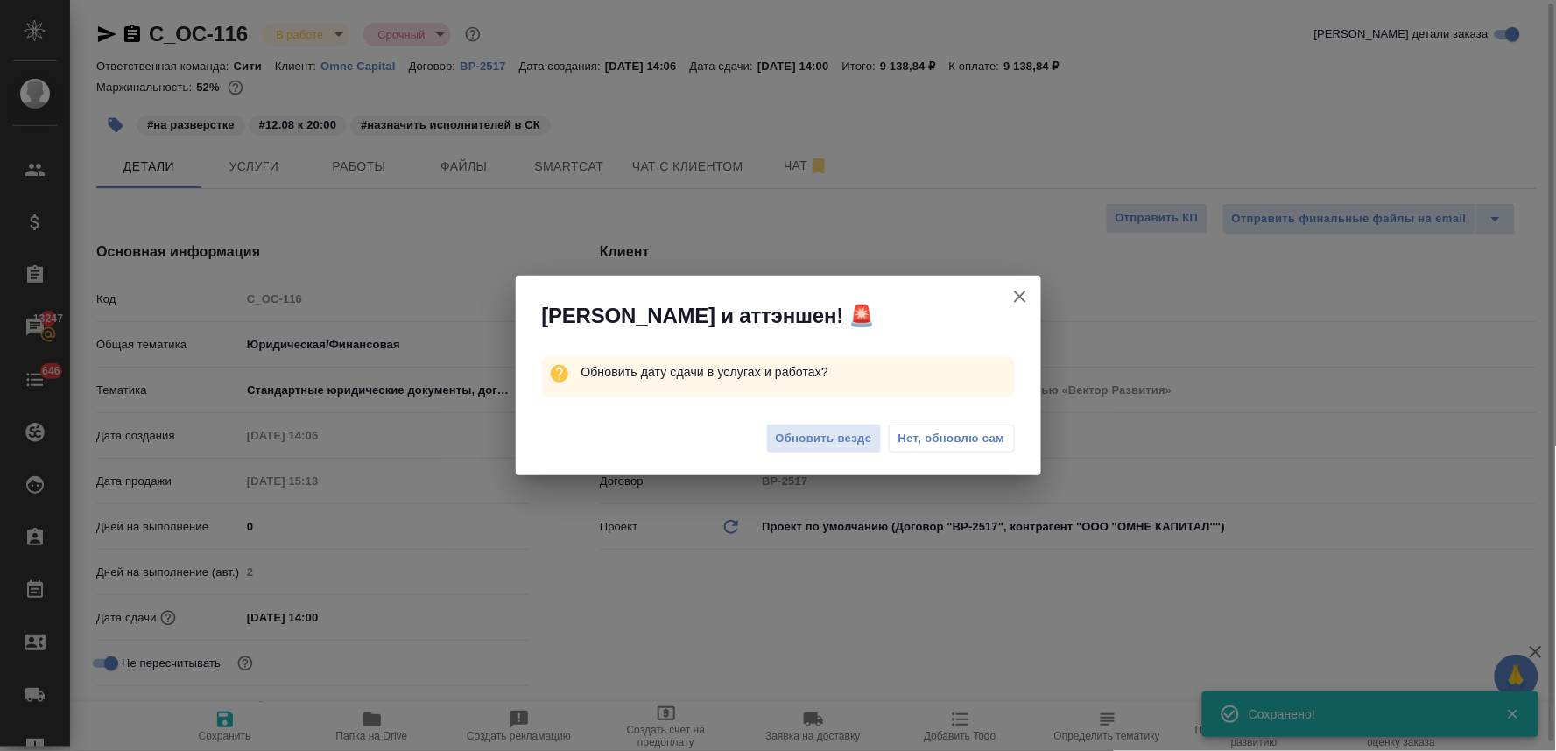
type textarea "x"
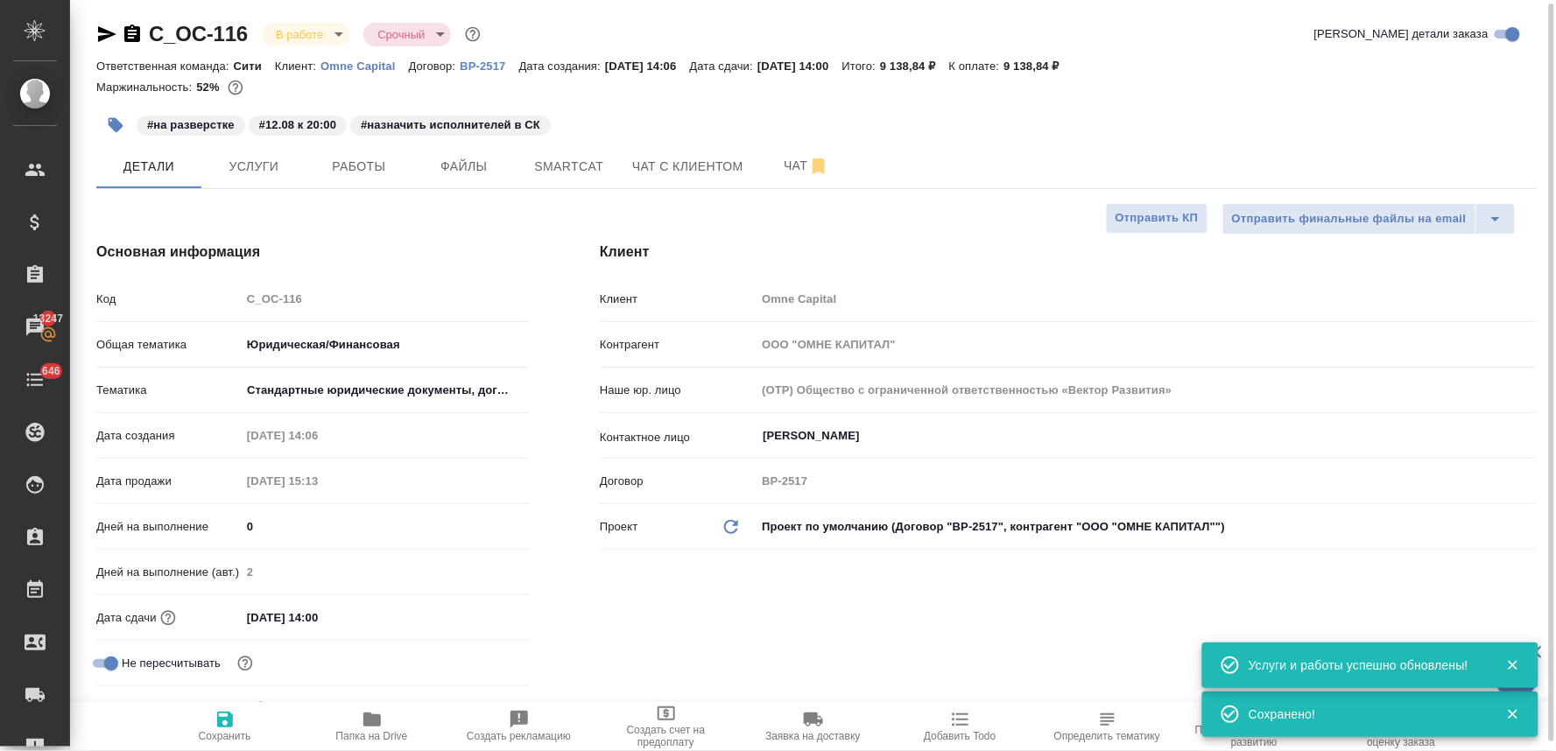
type textarea "x"
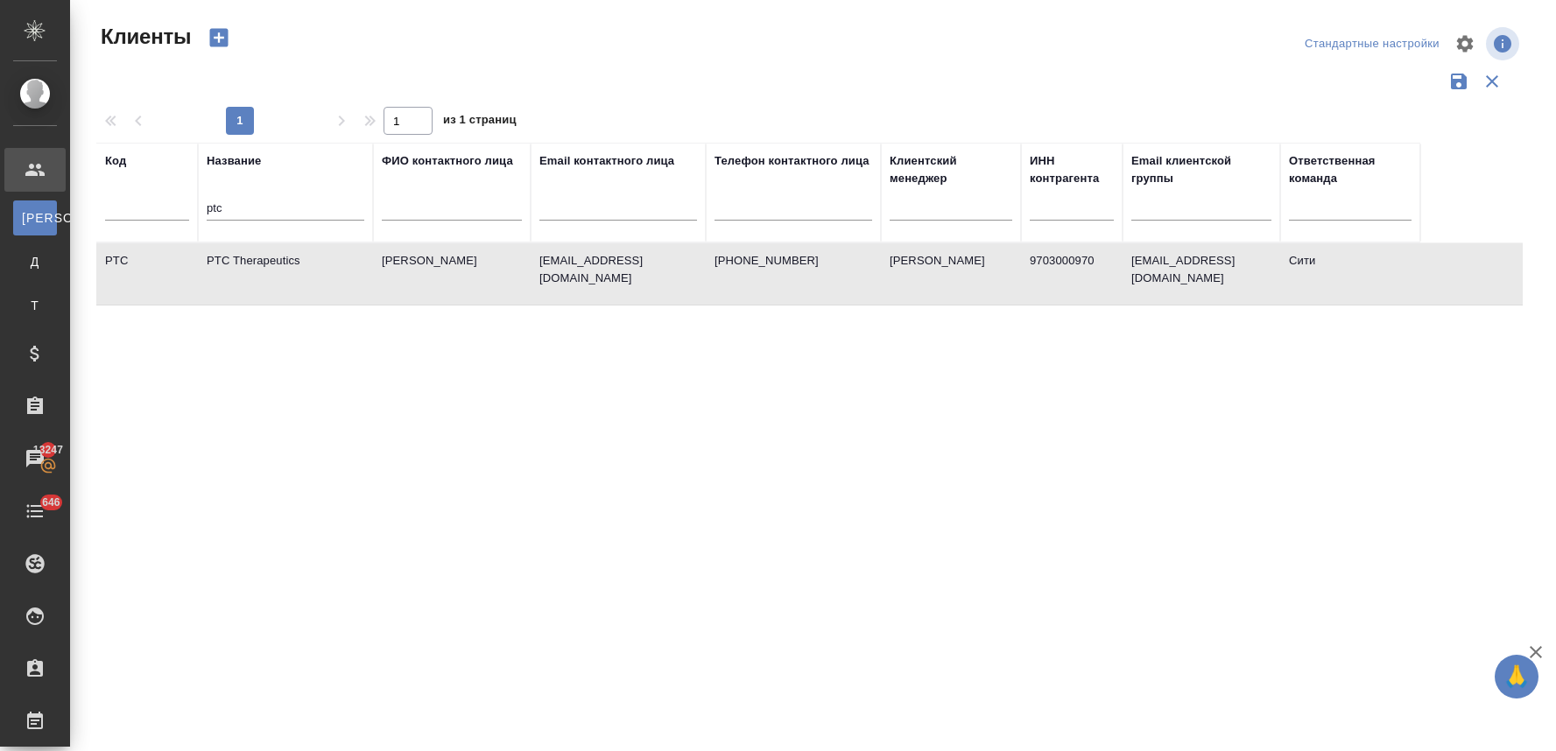
select select "RU"
drag, startPoint x: 226, startPoint y: 214, endPoint x: 194, endPoint y: 219, distance: 32.8
click at [194, 219] on tr "Код Название ptc ФИО контактного лица Email контактного лица Телефон контактног…" at bounding box center [758, 193] width 1324 height 100
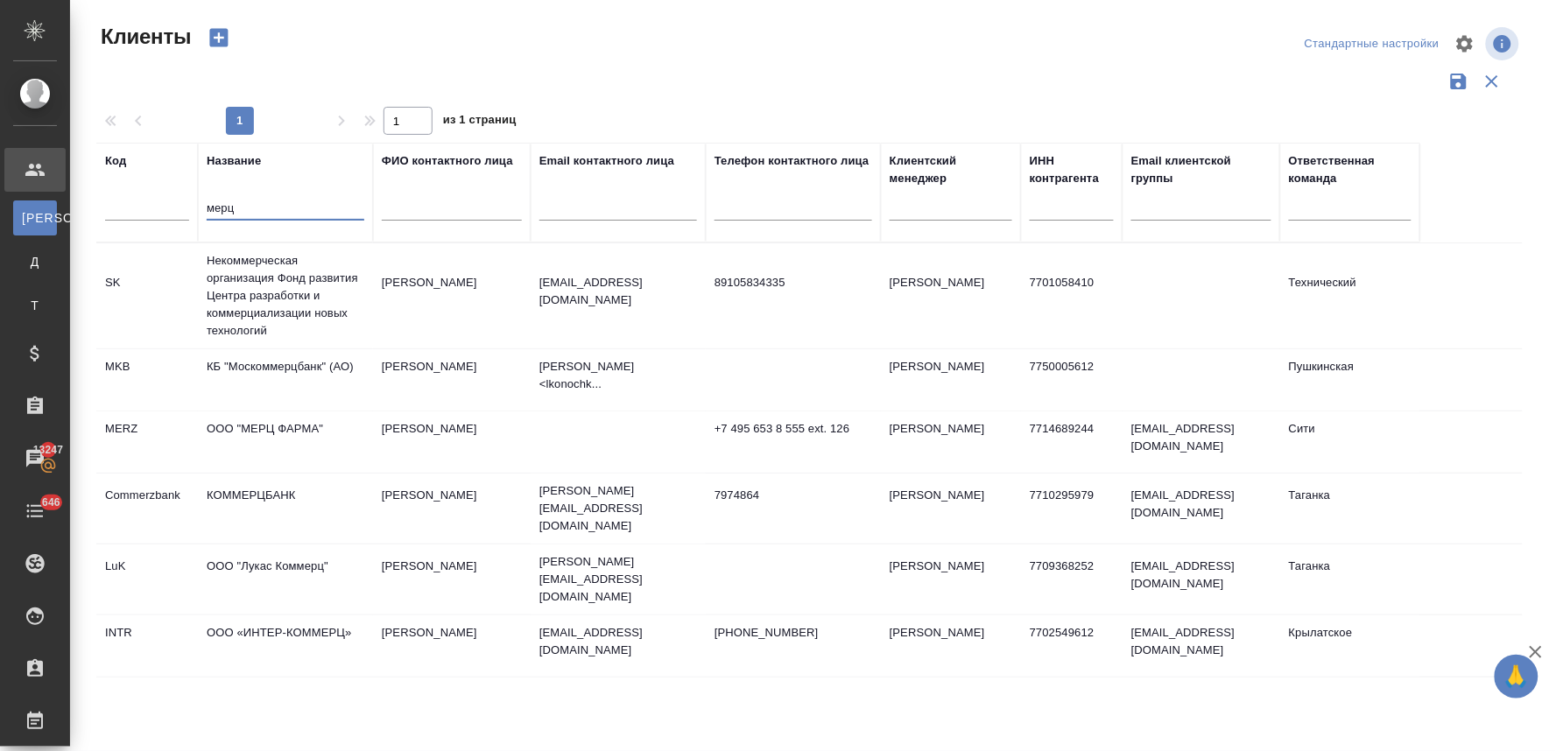
type input "мерц"
click at [309, 349] on td "ООО "МЕРЦ ФАРМА"" at bounding box center [285, 295] width 175 height 105
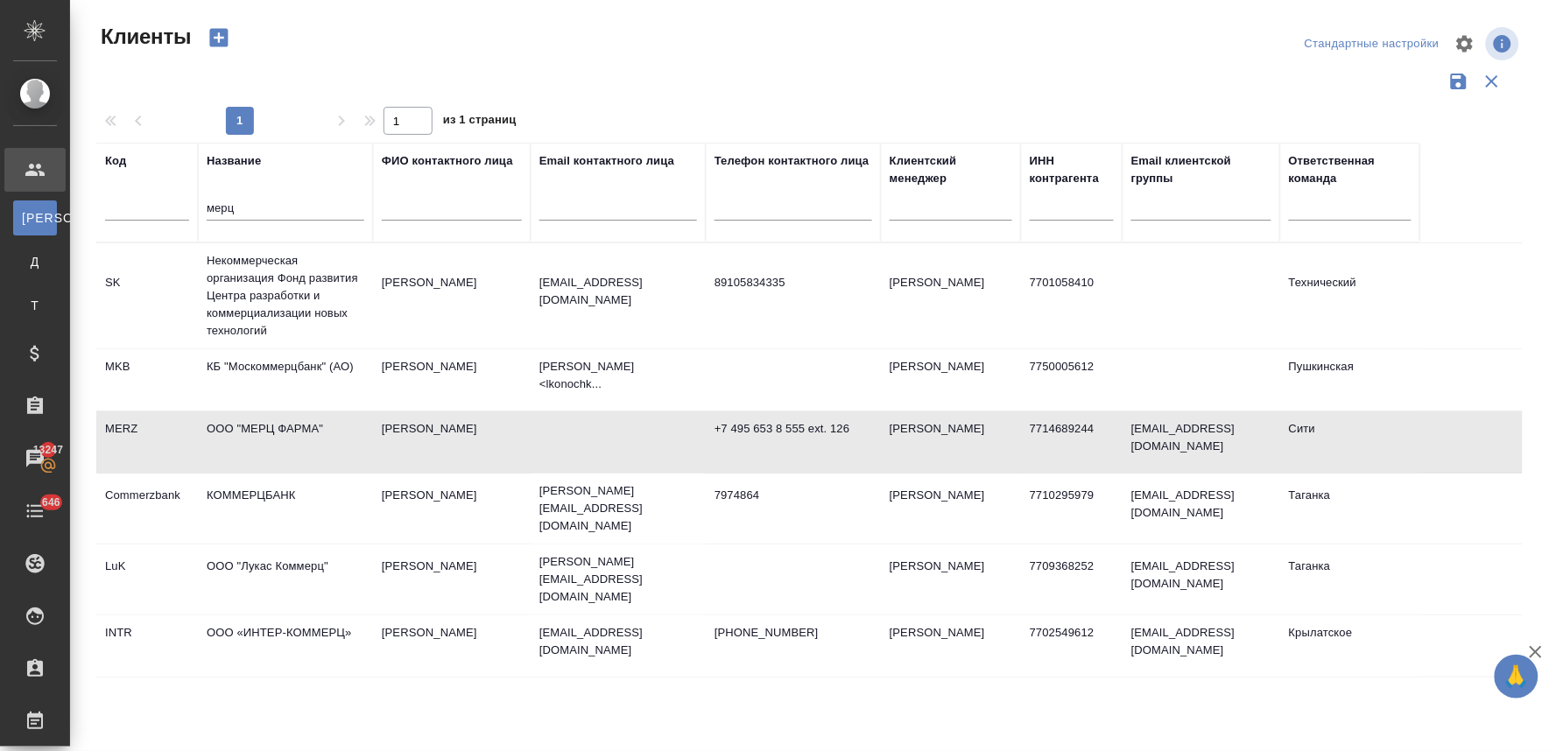
click at [309, 349] on td "ООО "МЕРЦ ФАРМА"" at bounding box center [285, 295] width 175 height 105
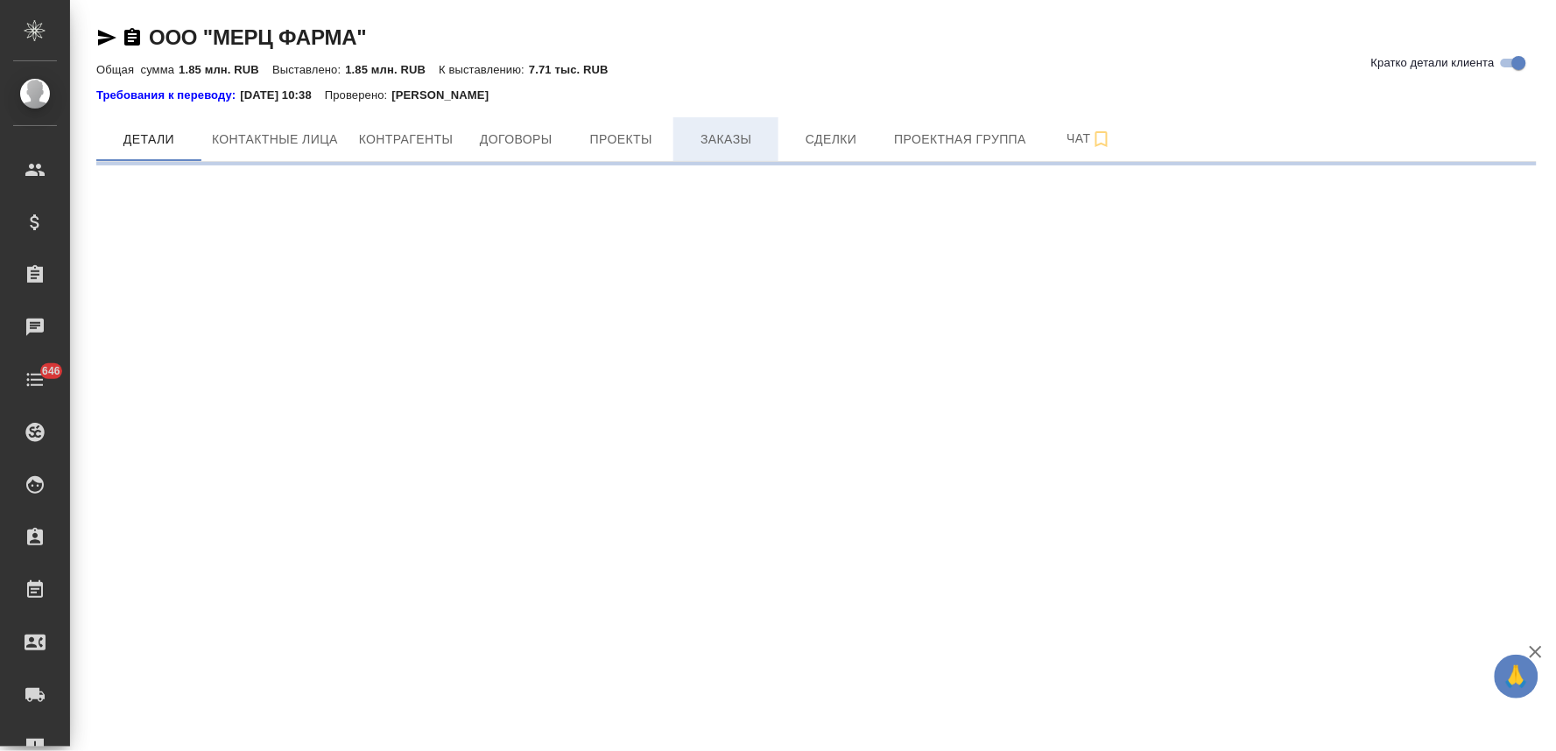
click at [733, 149] on span "Заказы" at bounding box center [726, 140] width 84 height 22
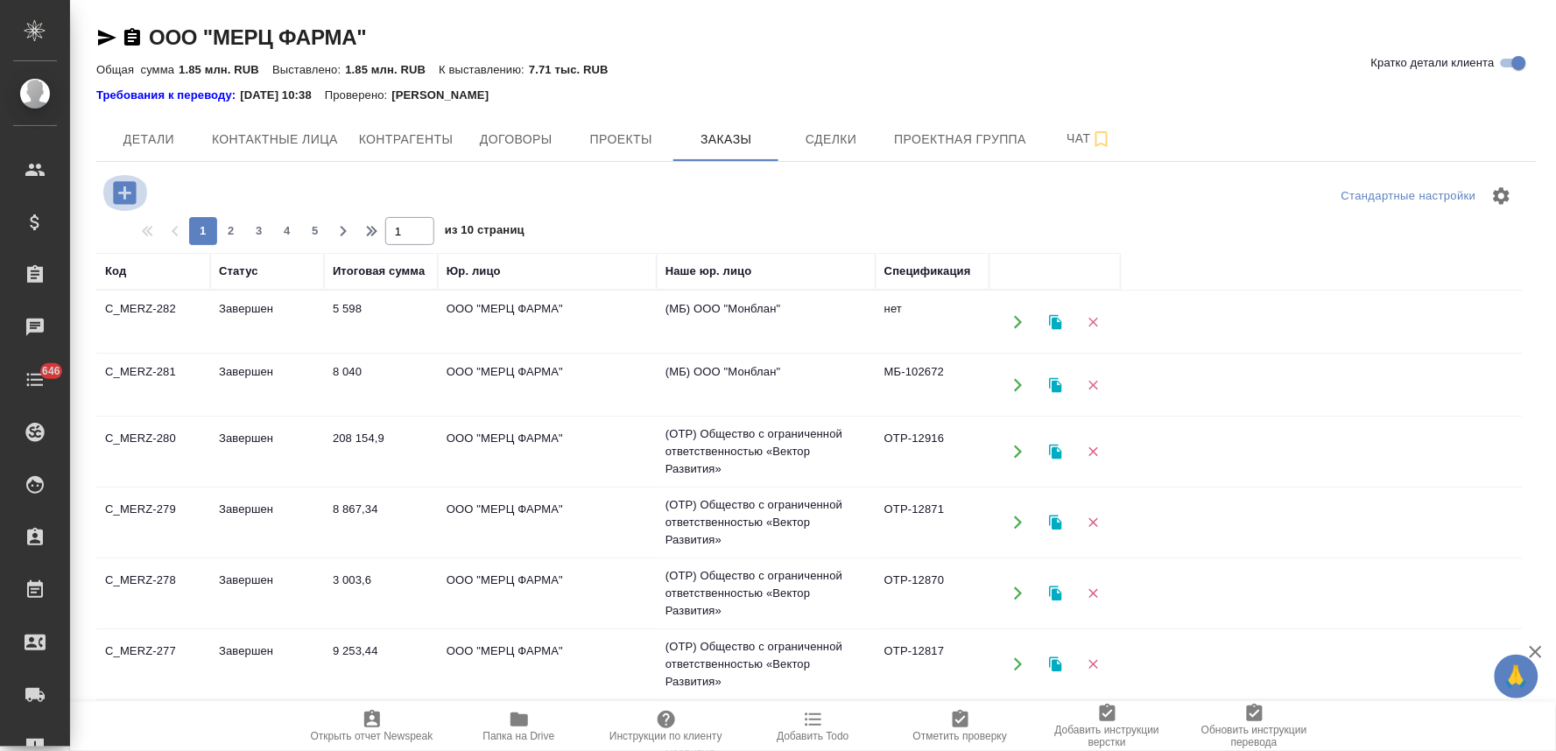
click at [128, 201] on icon "button" at bounding box center [124, 192] width 23 height 23
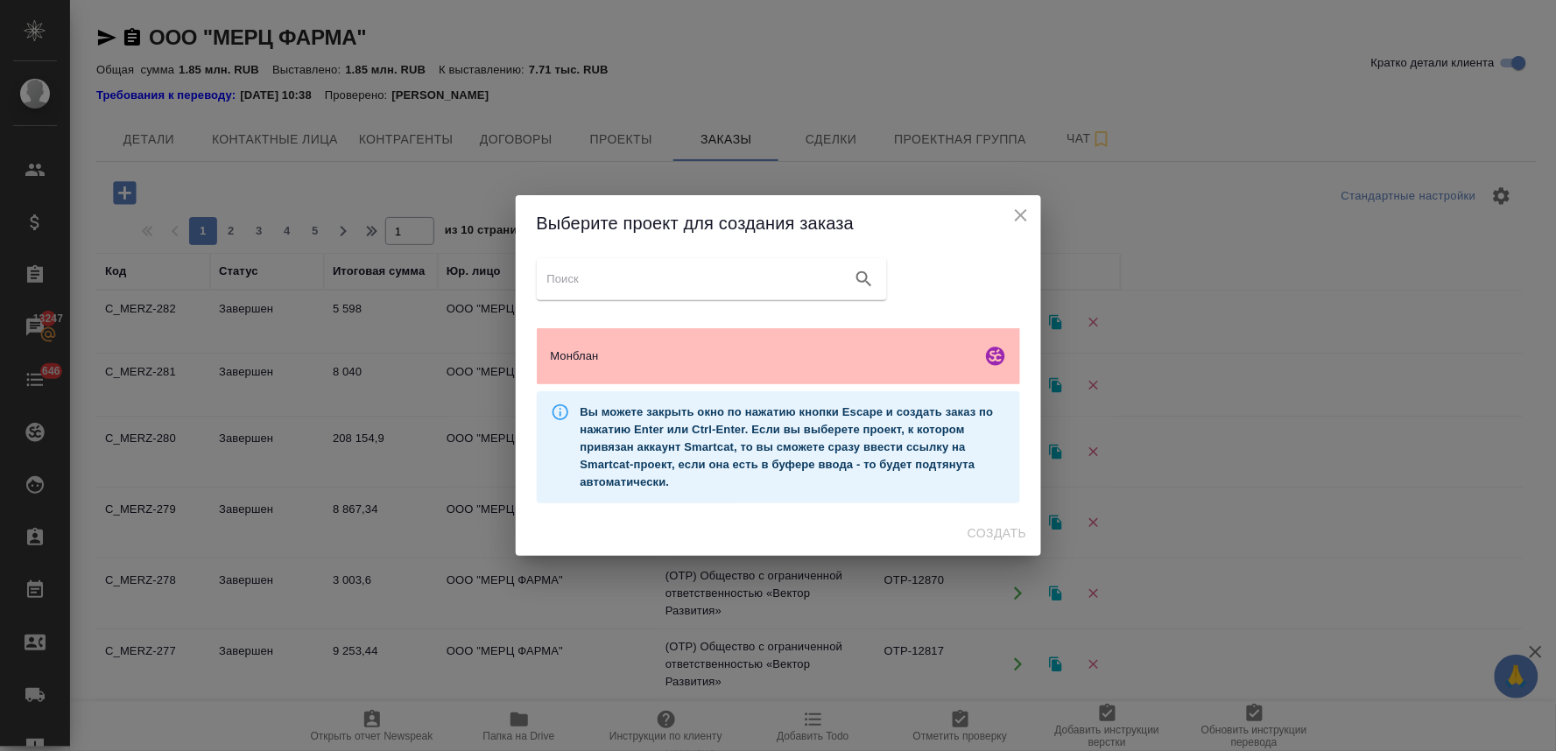
click at [662, 351] on span "Монблан" at bounding box center [763, 357] width 424 height 18
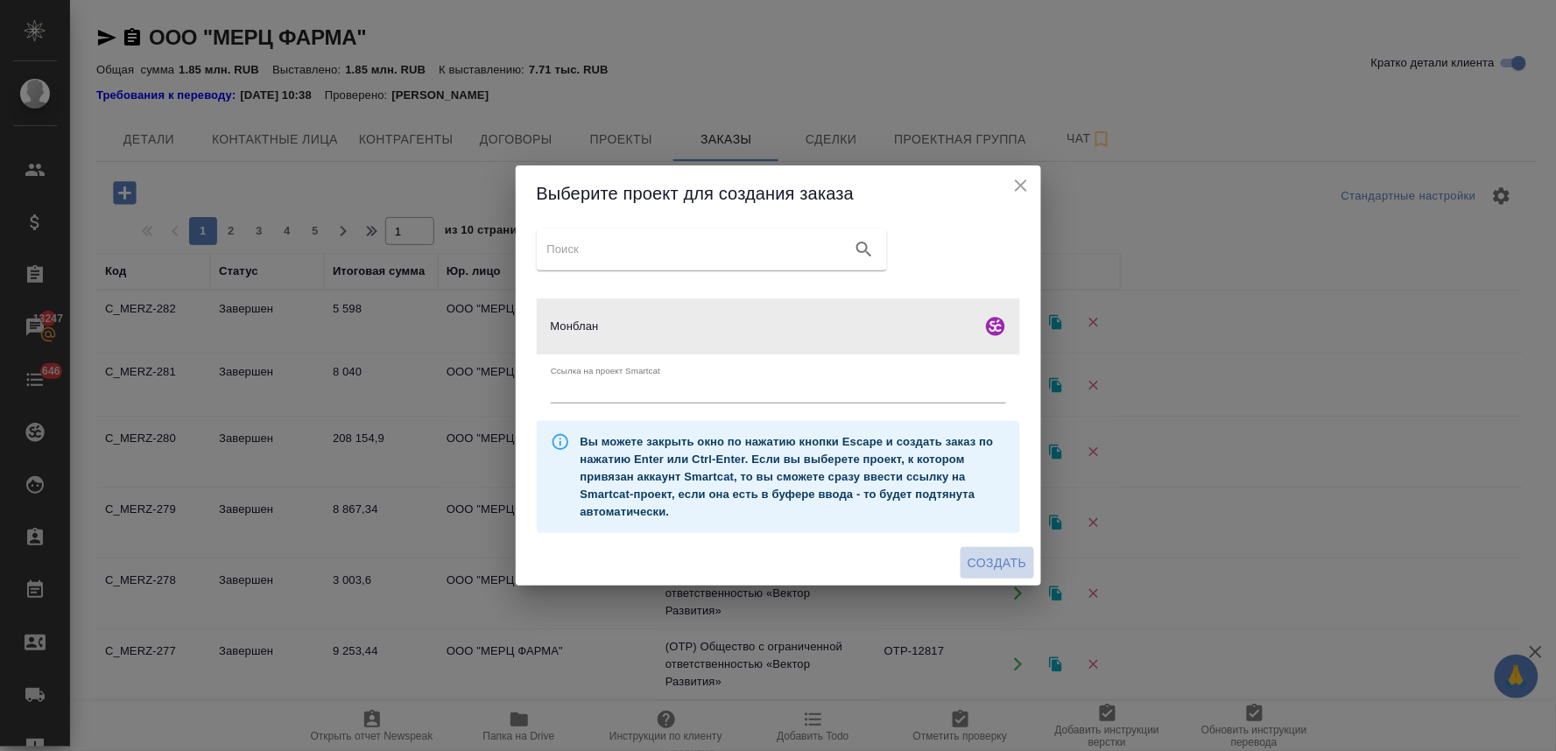
click at [1019, 555] on span "Создать" at bounding box center [997, 564] width 59 height 22
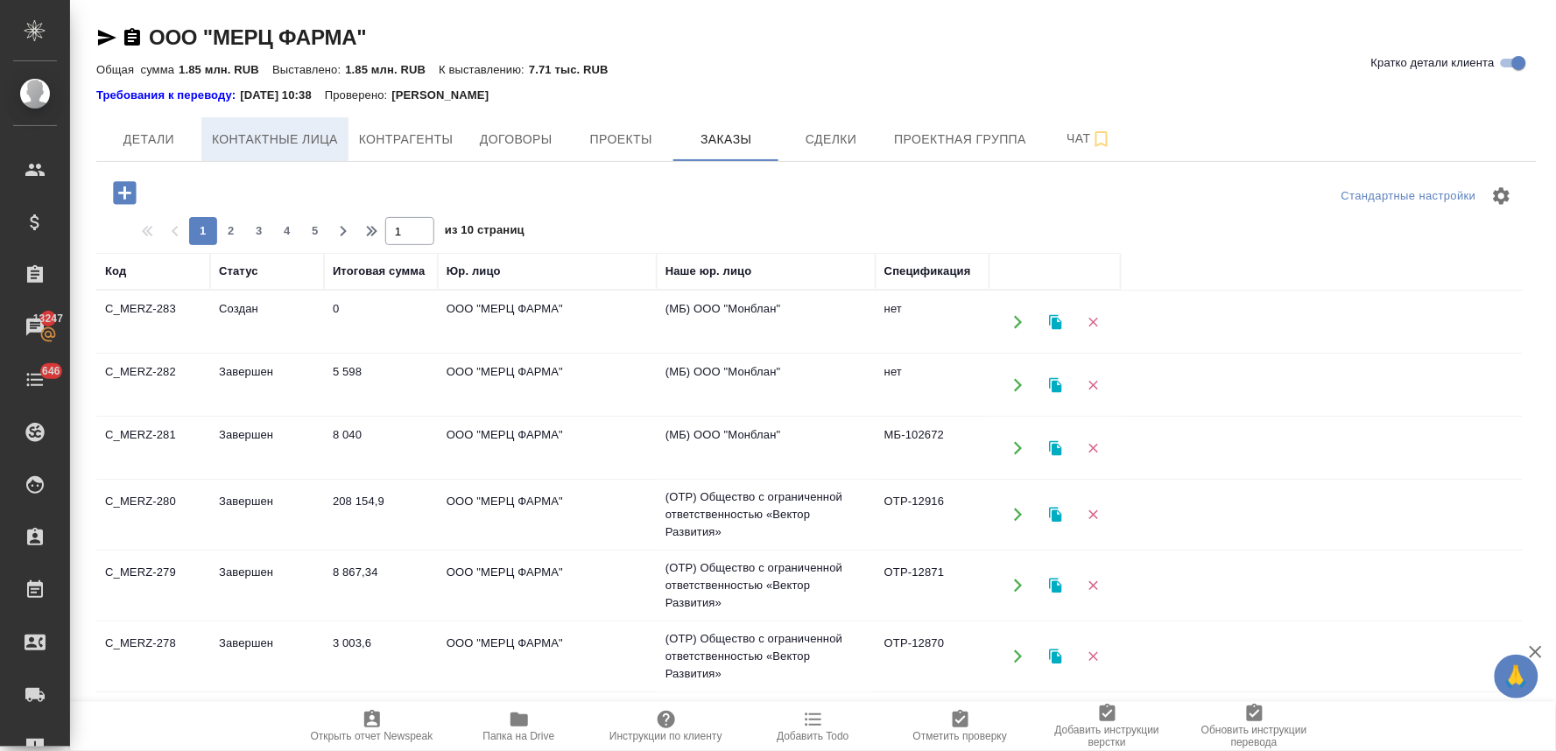
click at [247, 126] on button "Контактные лица" at bounding box center [274, 139] width 147 height 44
select select "RU"
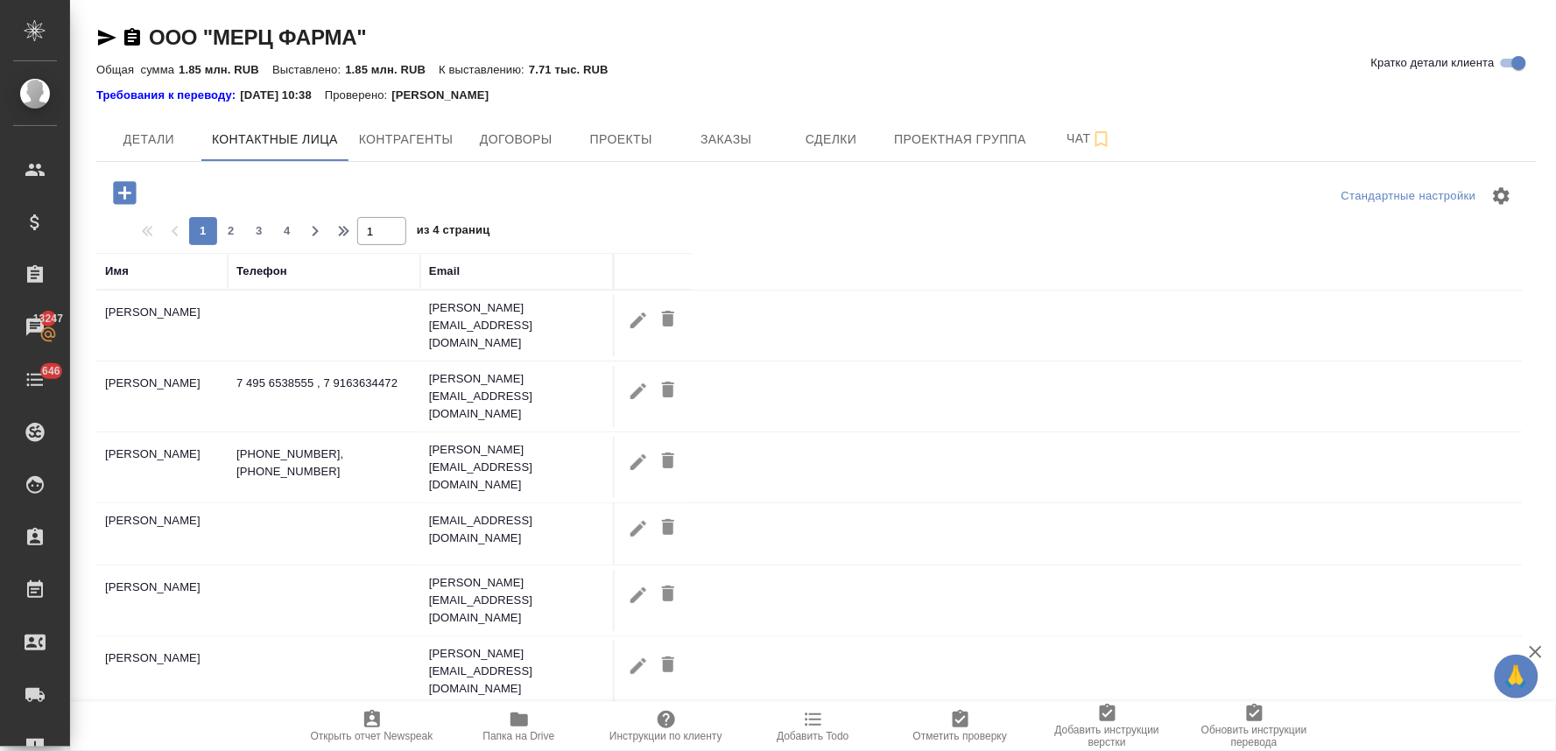
click at [131, 191] on icon "button" at bounding box center [124, 192] width 23 height 23
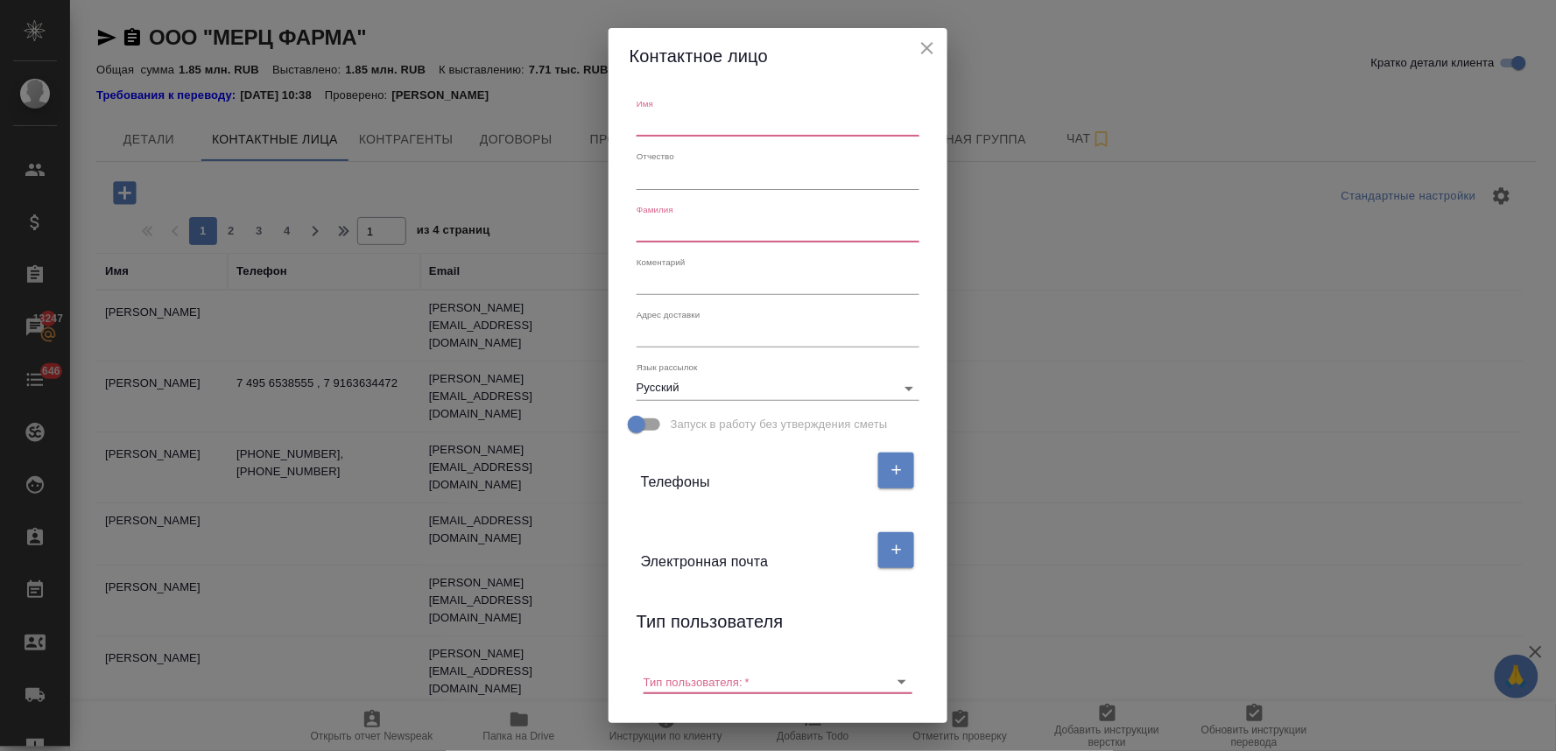
click at [707, 121] on input "text" at bounding box center [778, 124] width 283 height 25
type input "Надежда"
click at [703, 240] on input "text" at bounding box center [778, 230] width 283 height 25
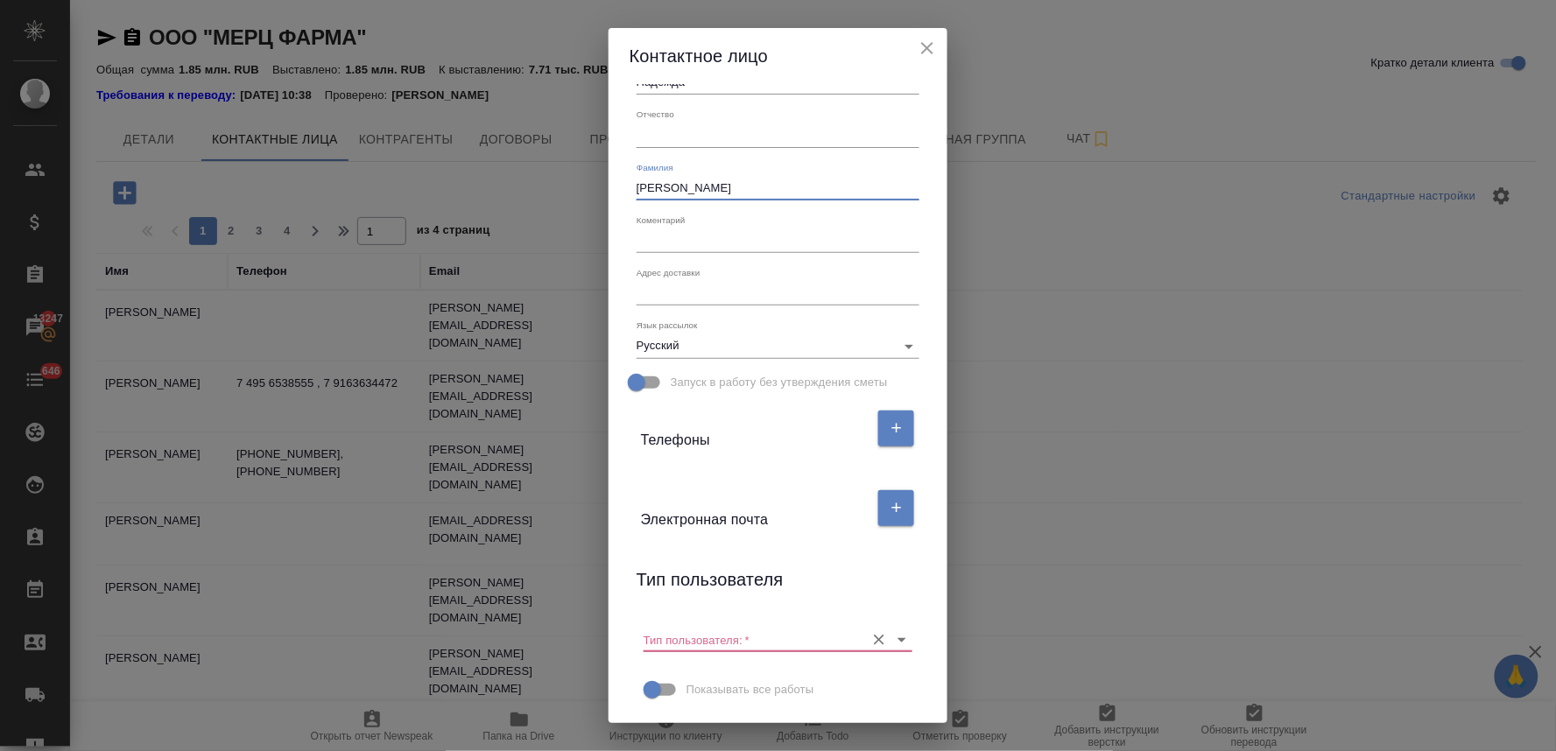
scroll to position [76, 0]
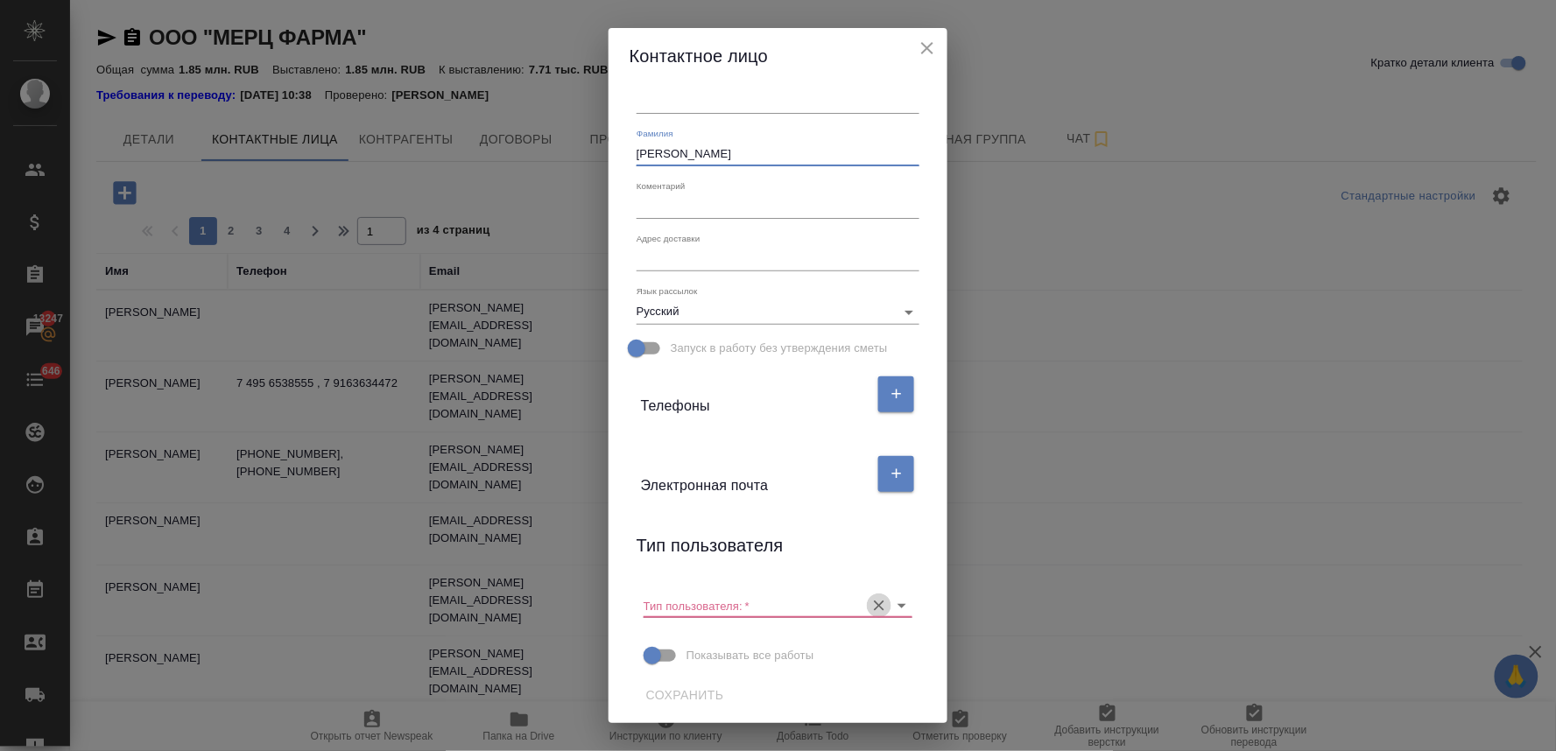
click at [876, 598] on icon "Очистить" at bounding box center [880, 606] width 18 height 18
type input "Тюленева"
click at [890, 473] on button "button" at bounding box center [896, 474] width 36 height 36
click at [681, 540] on input "text" at bounding box center [714, 542] width 147 height 25
paste input "Nadezhda.Tyuleneva@merz.ru"
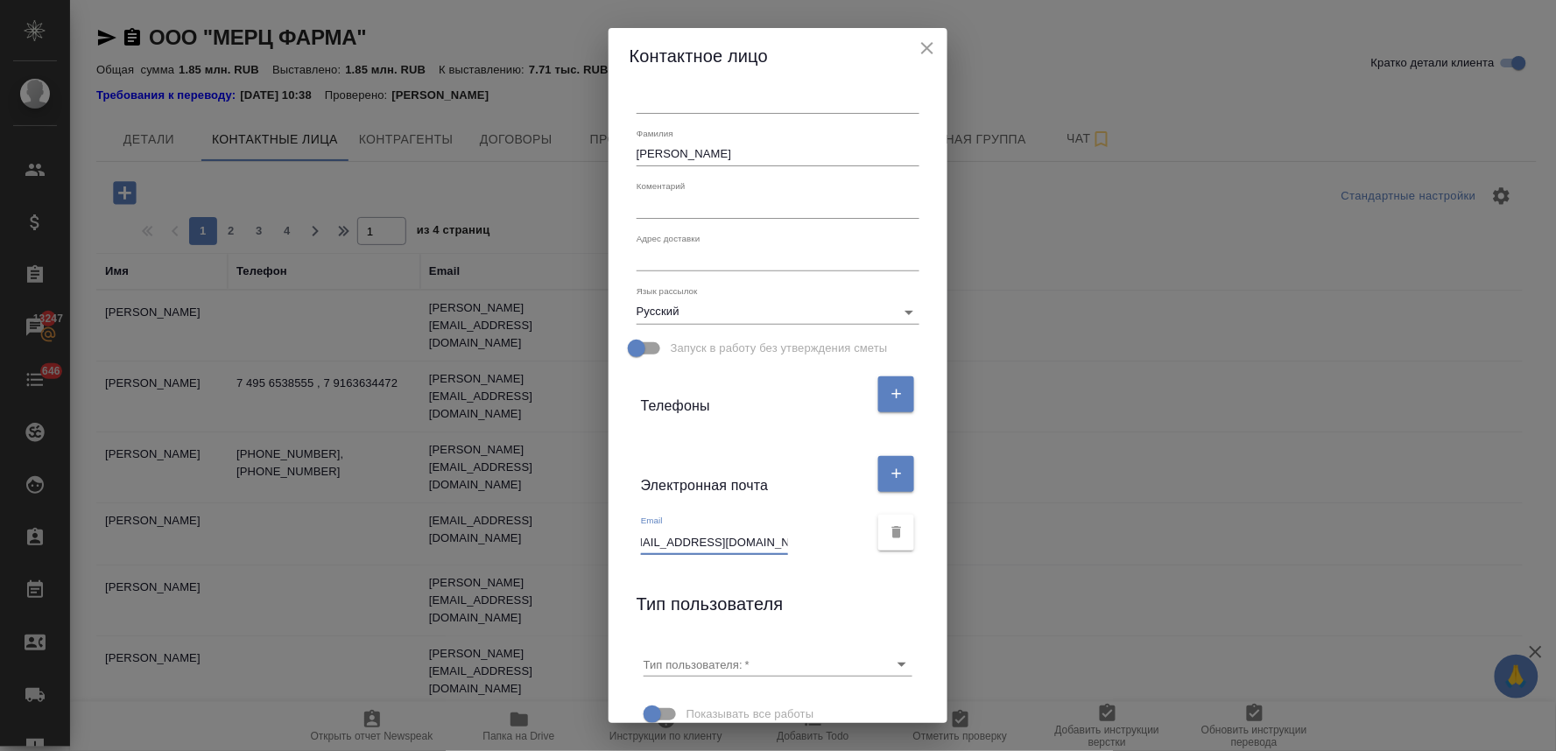
scroll to position [135, 0]
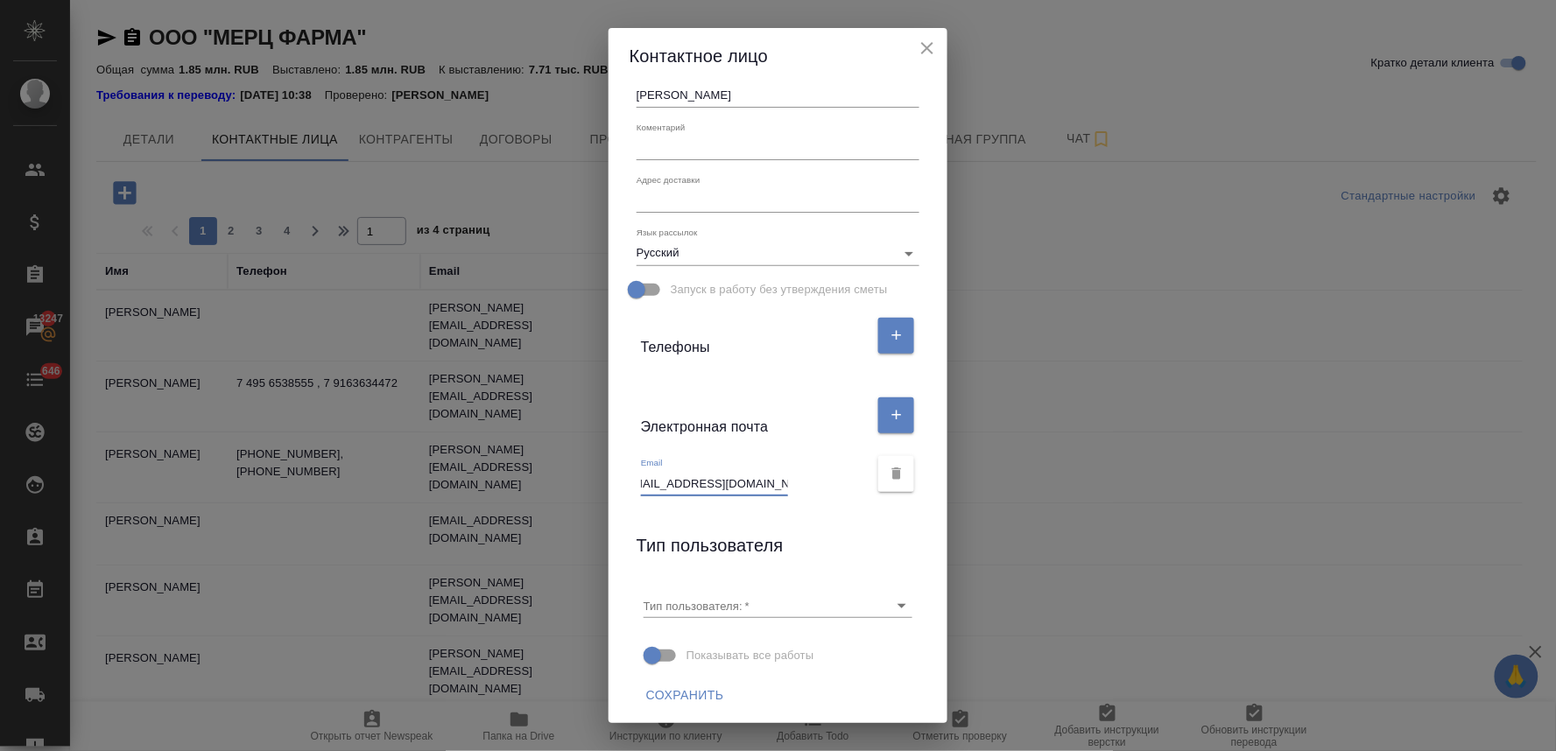
type input "Nadezhda.Tyuleneva@merz.ru"
click at [688, 696] on span "Сохранить" at bounding box center [685, 696] width 78 height 22
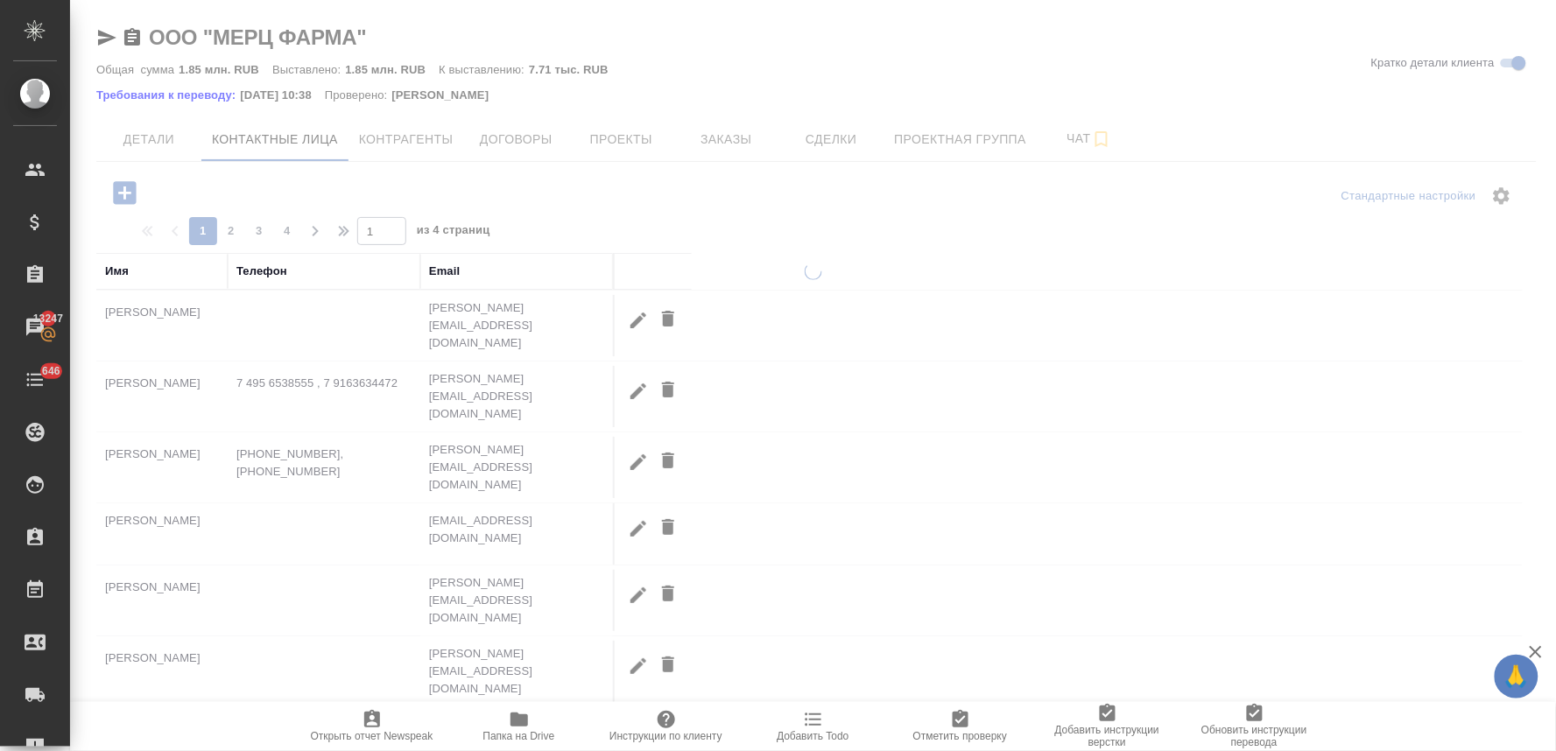
scroll to position [0, 0]
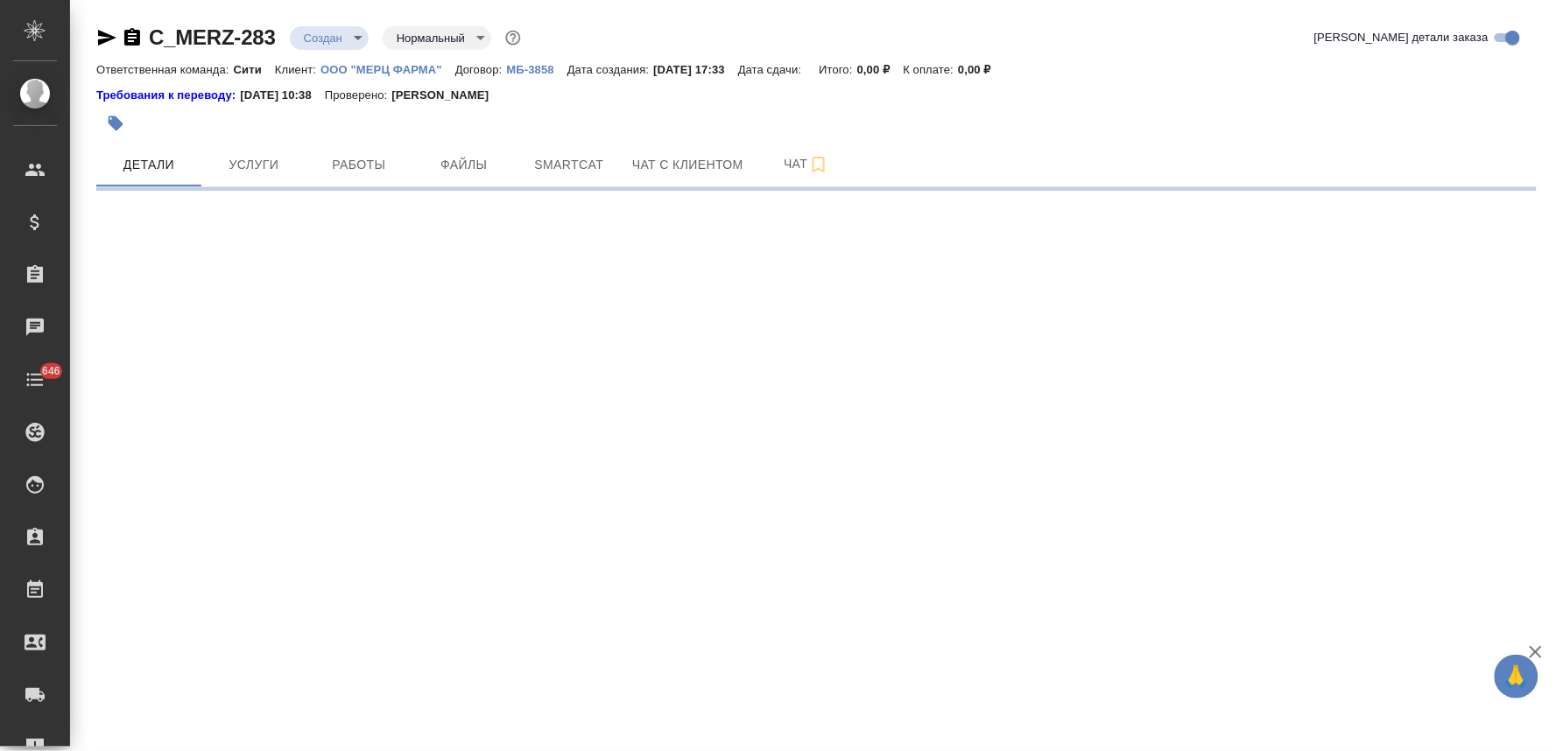
select select "RU"
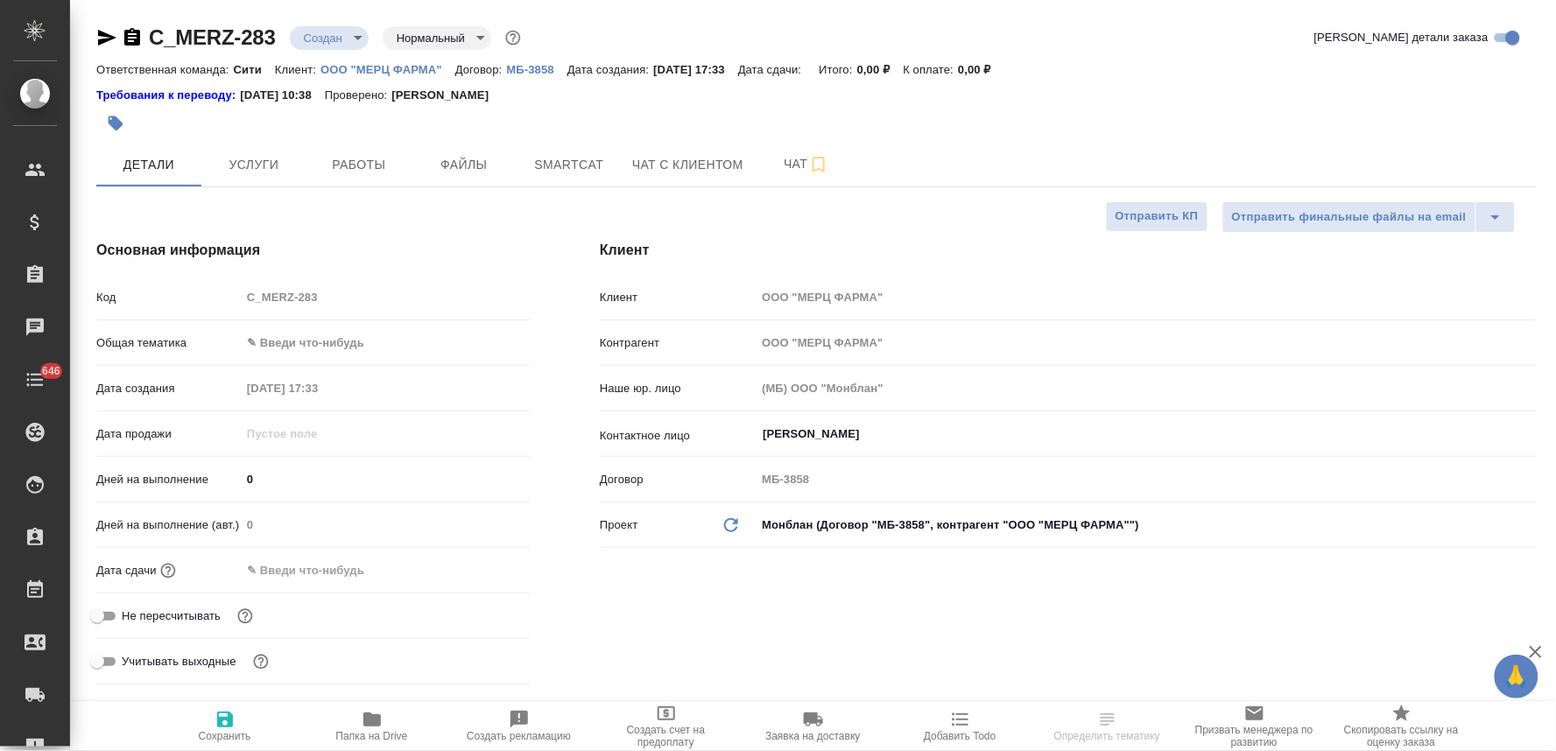
type textarea "x"
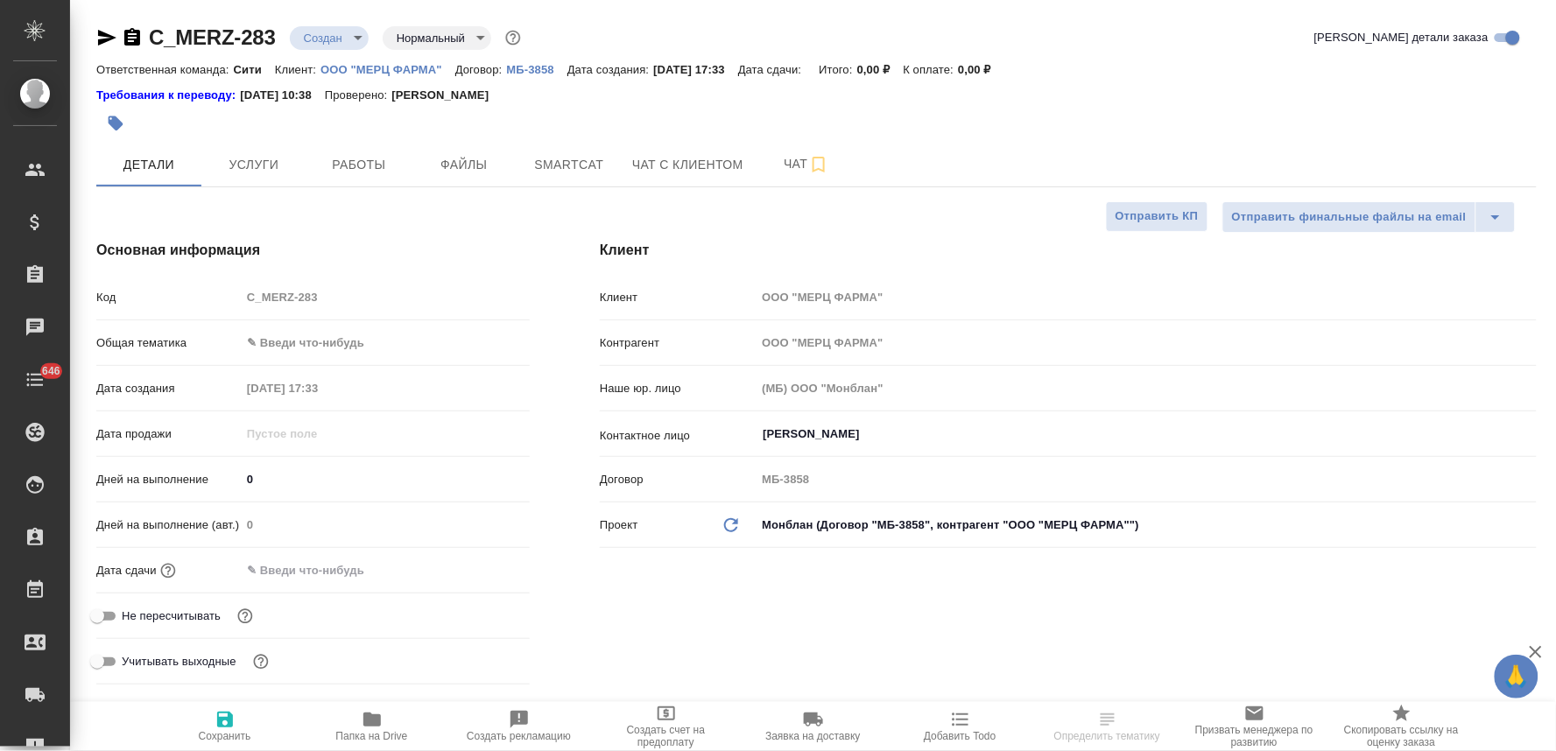
type textarea "x"
select select "RU"
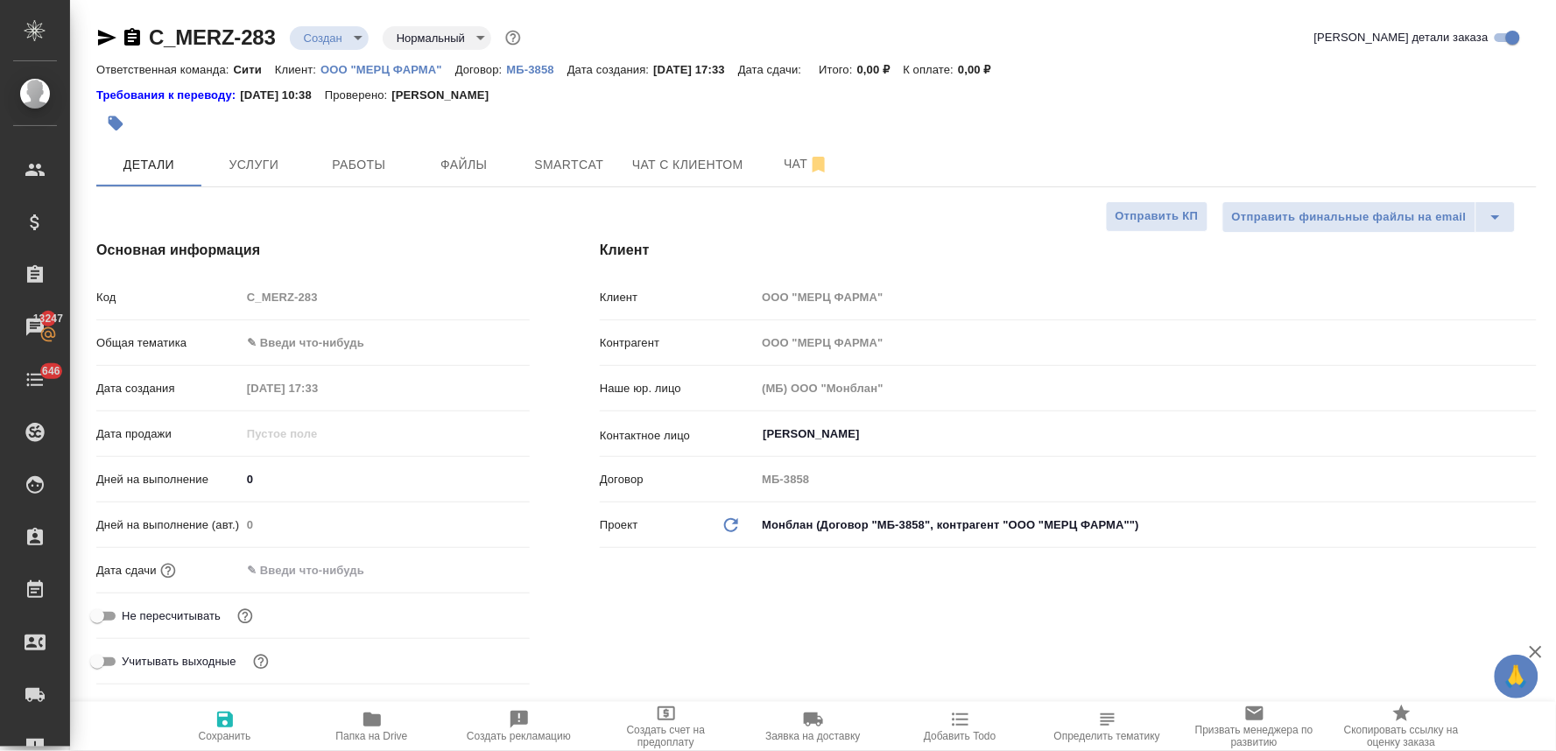
type textarea "x"
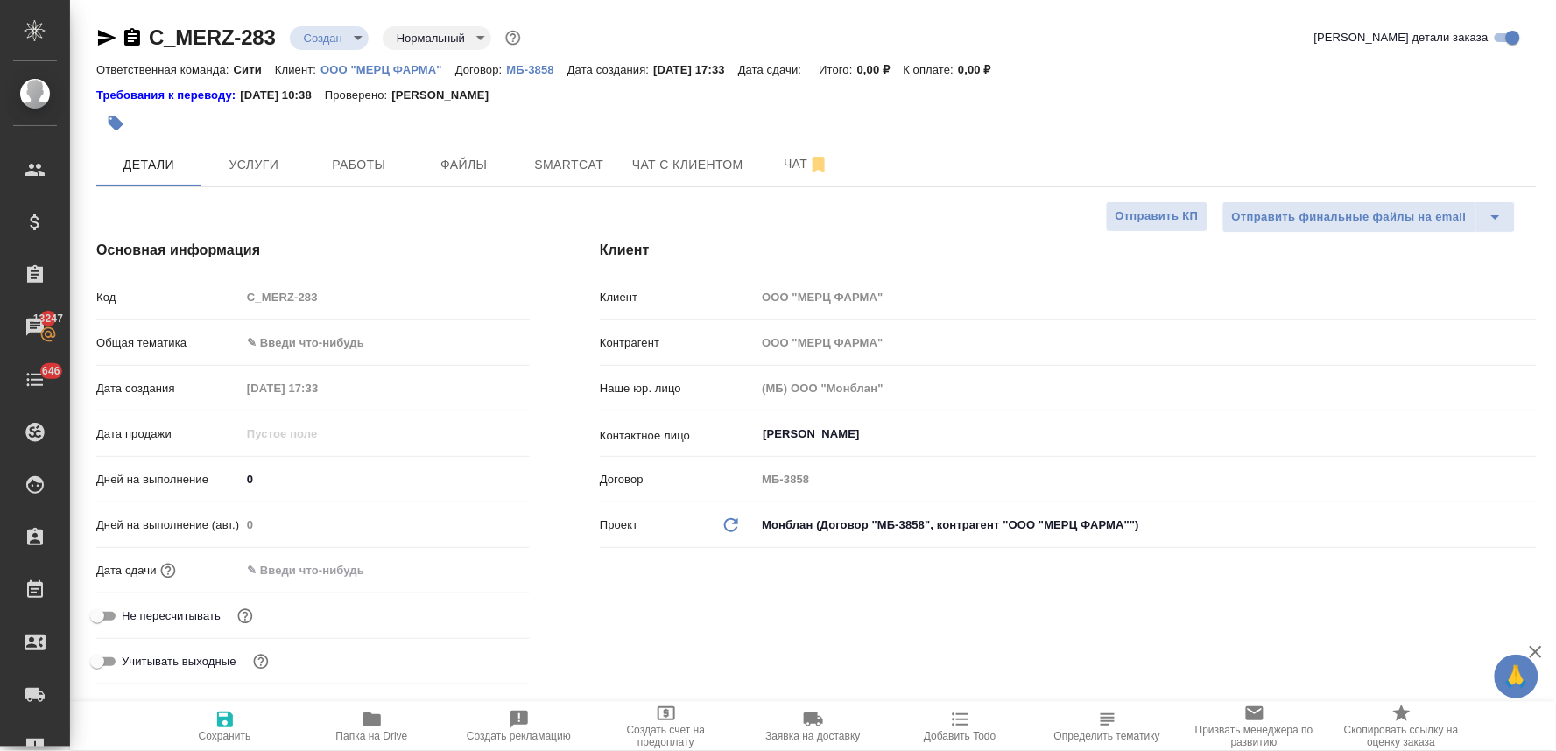
type textarea "x"
click at [207, 620] on span "Не пересчитывать" at bounding box center [171, 617] width 99 height 18
click at [129, 620] on input "Не пересчитывать" at bounding box center [97, 616] width 63 height 21
checkbox input "true"
type textarea "x"
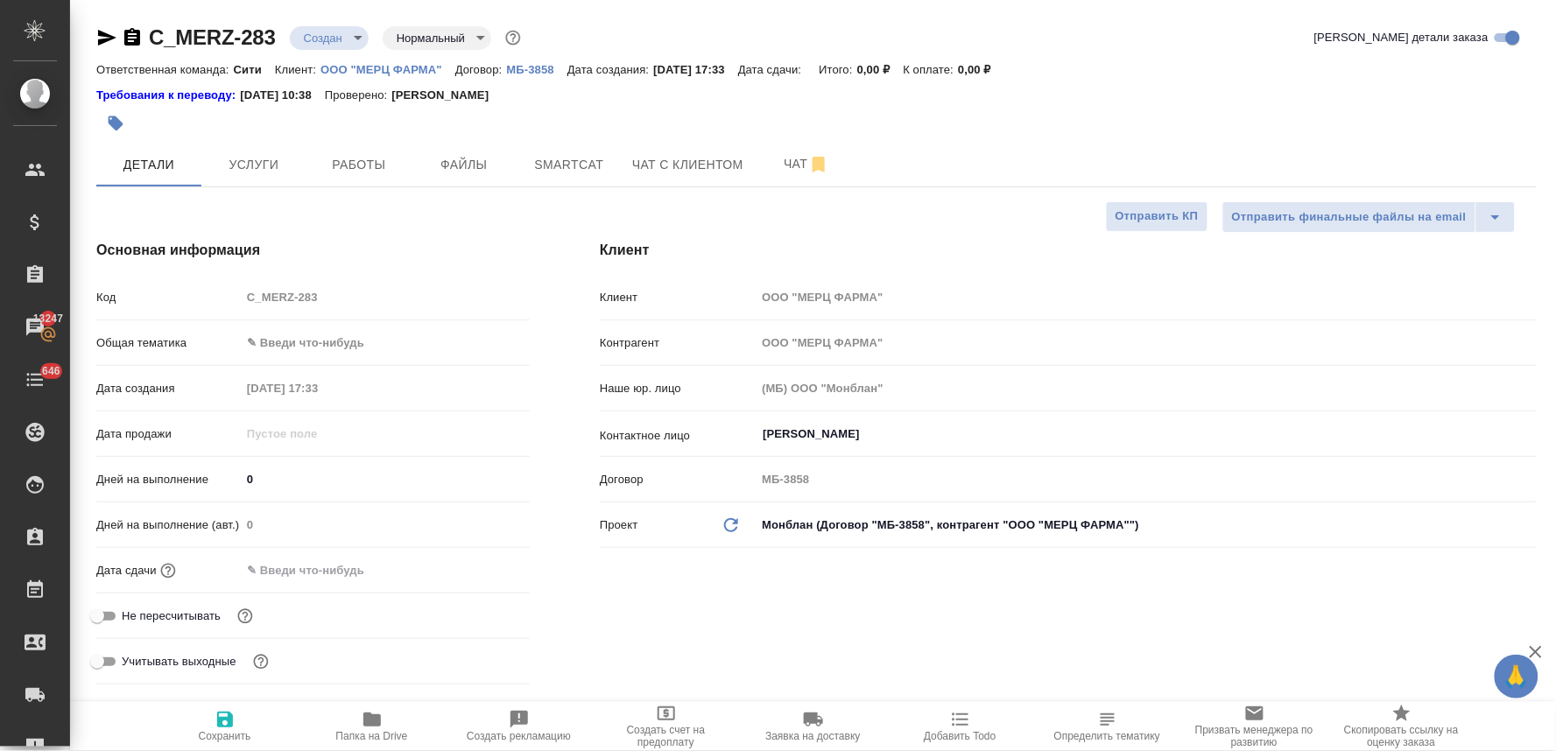
type textarea "x"
click at [228, 723] on icon "button" at bounding box center [225, 720] width 16 height 16
type textarea "x"
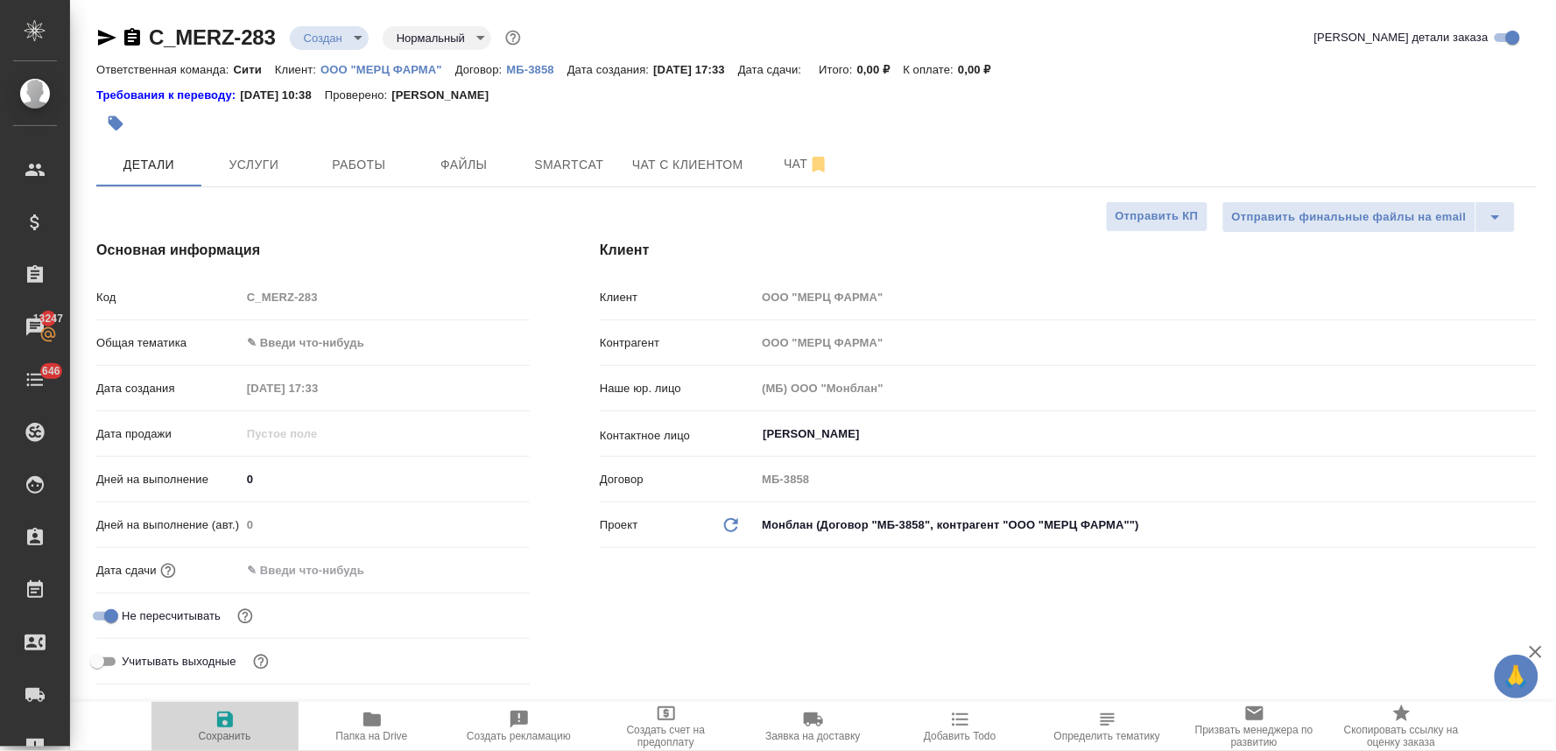
type textarea "x"
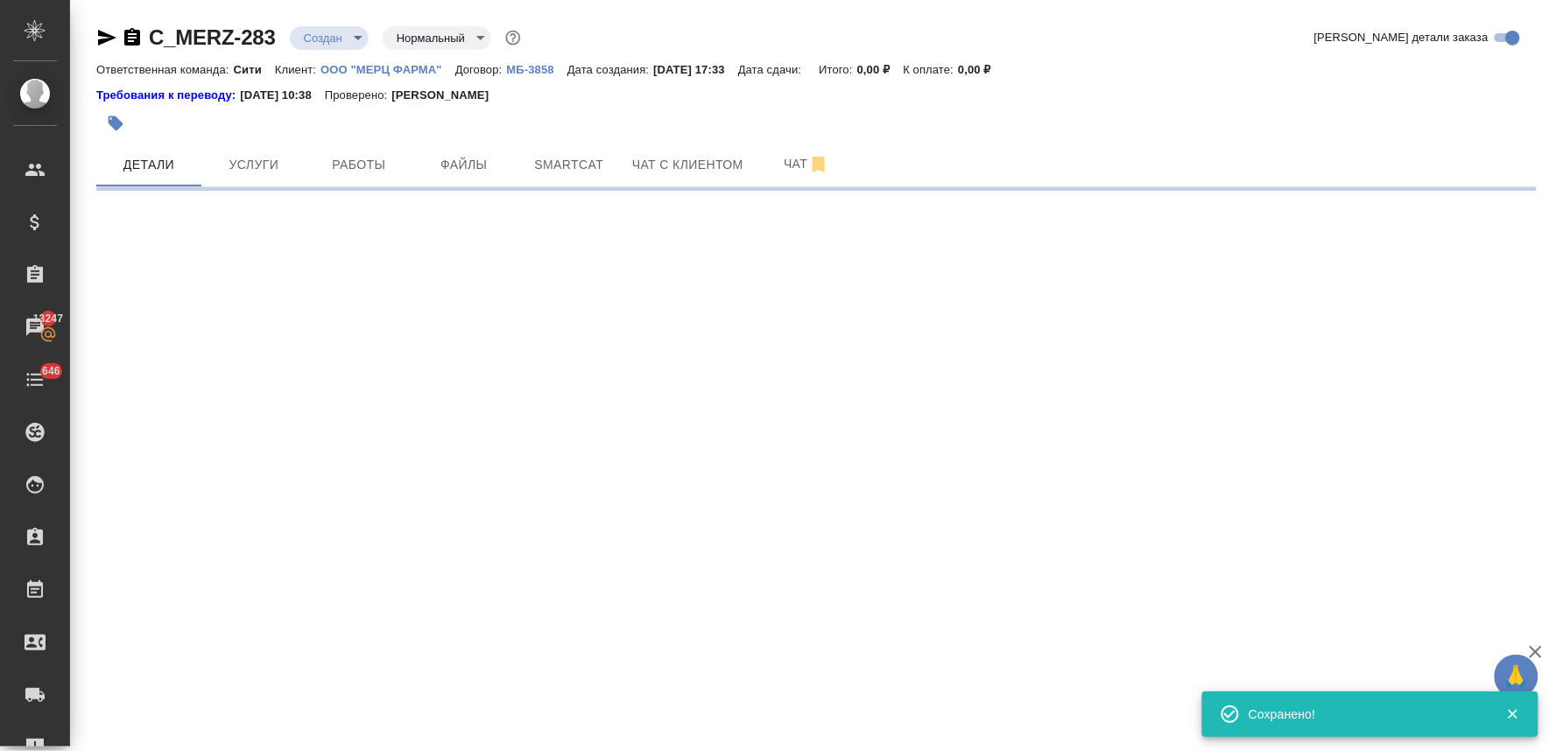
select select "RU"
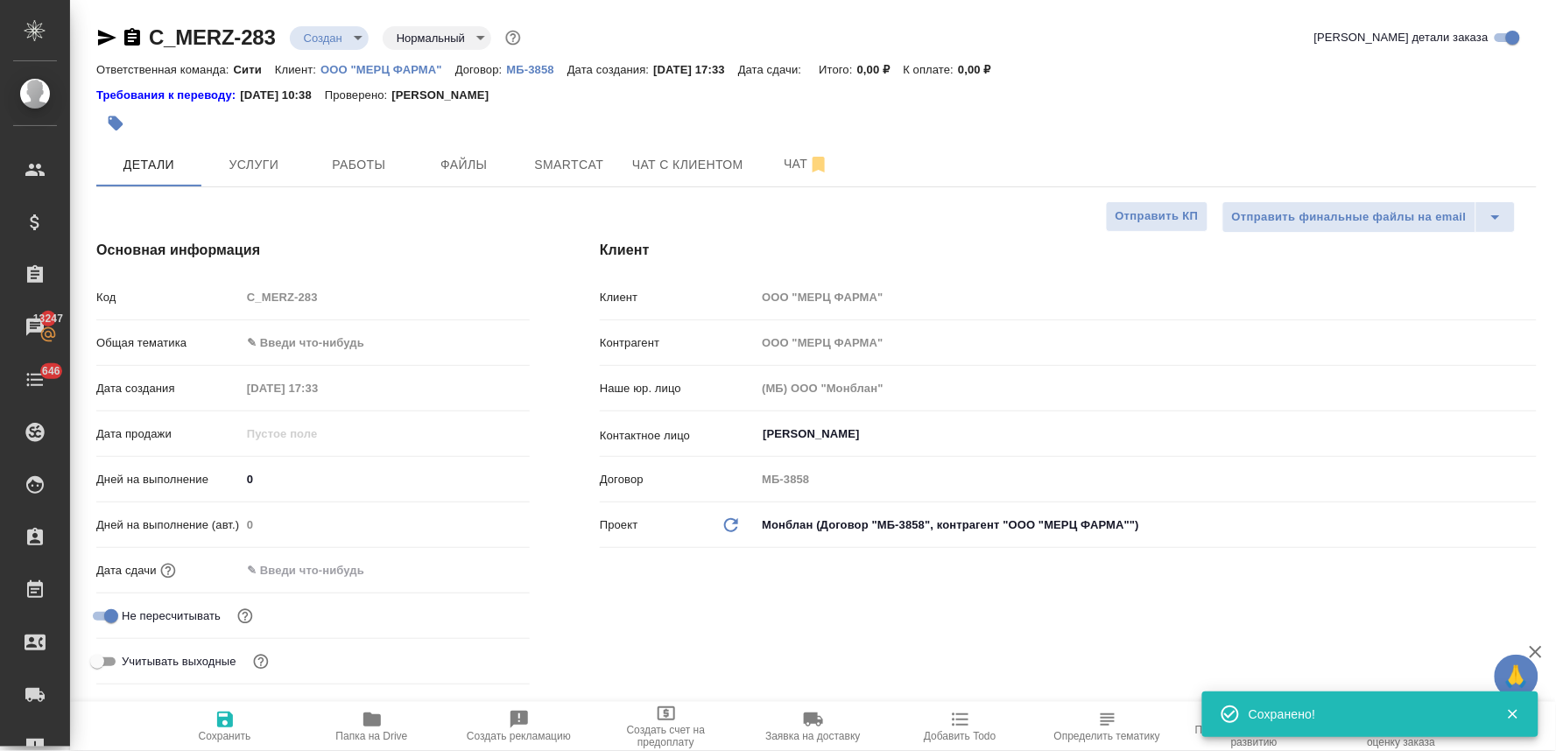
type textarea "x"
drag, startPoint x: 338, startPoint y: 314, endPoint x: 236, endPoint y: 316, distance: 101.6
click at [236, 316] on div "Код C_MERZ-283" at bounding box center [313, 305] width 434 height 46
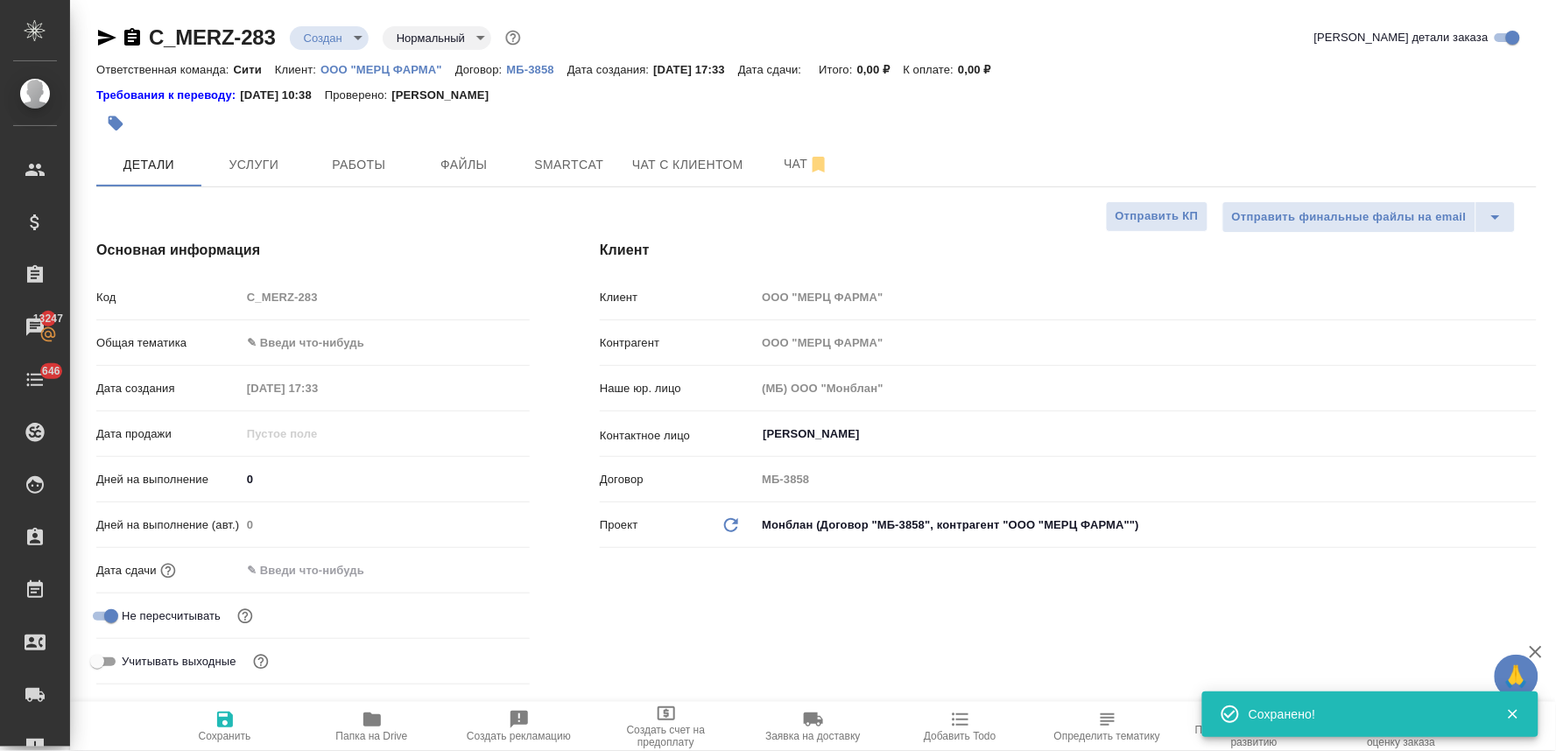
click at [236, 295] on div "Код C_MERZ-283" at bounding box center [313, 297] width 434 height 31
type textarea "x"
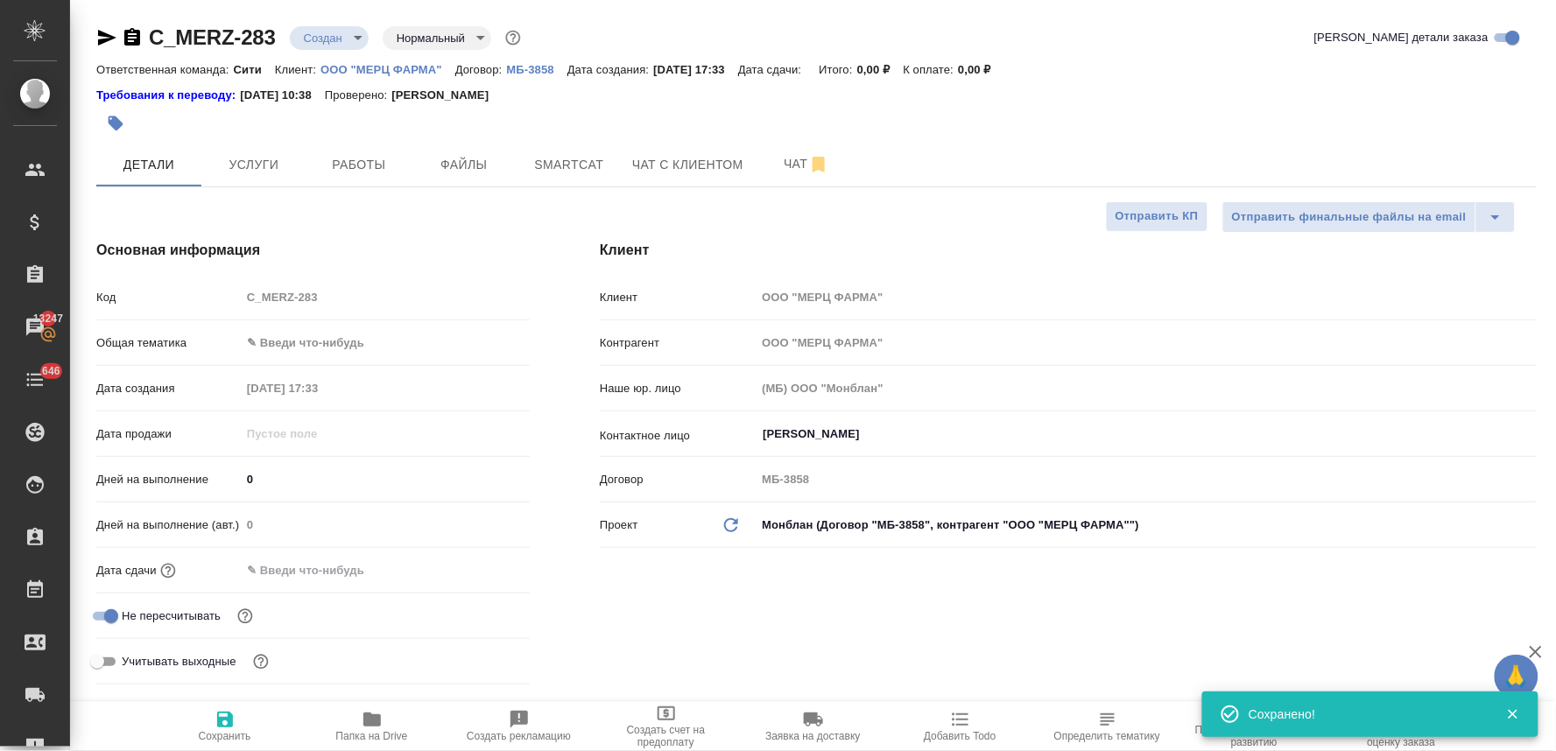
type textarea "x"
click at [468, 162] on span "Файлы" at bounding box center [464, 165] width 84 height 22
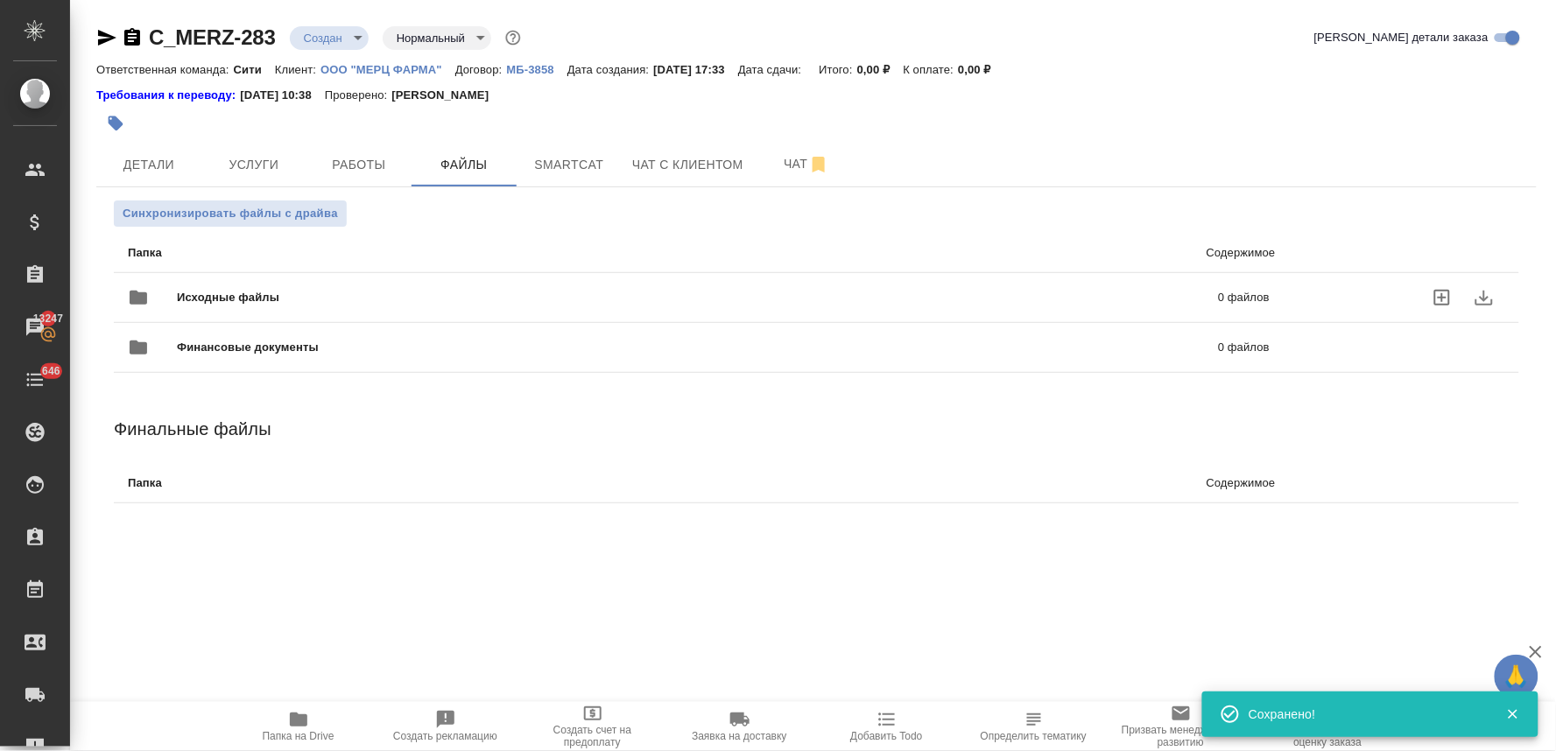
click at [1442, 287] on icon "uploadFiles" at bounding box center [1442, 297] width 21 height 21
click at [0, 0] on input "uploadFiles" at bounding box center [0, 0] width 0 height 0
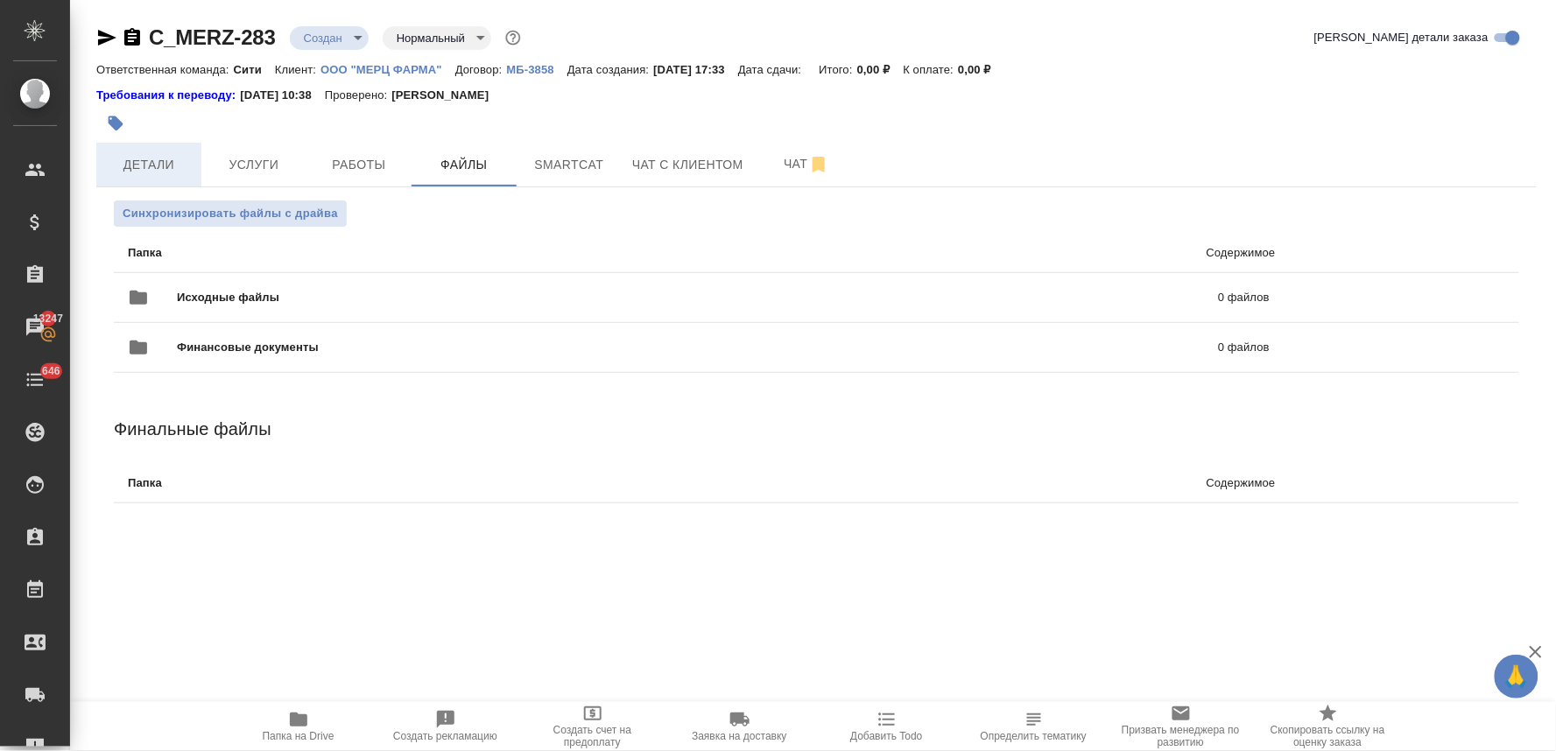
click at [138, 146] on button "Детали" at bounding box center [148, 165] width 105 height 44
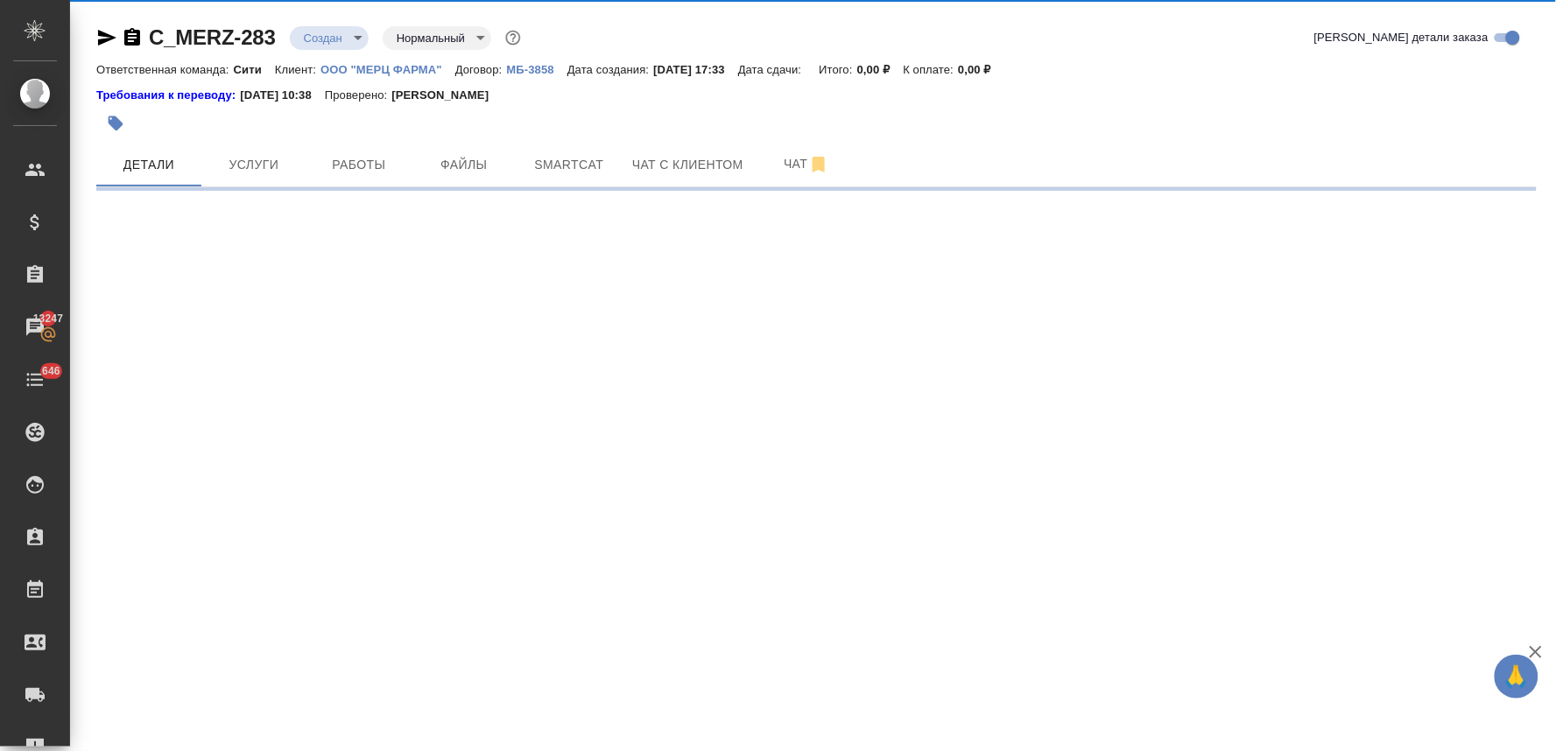
select select "RU"
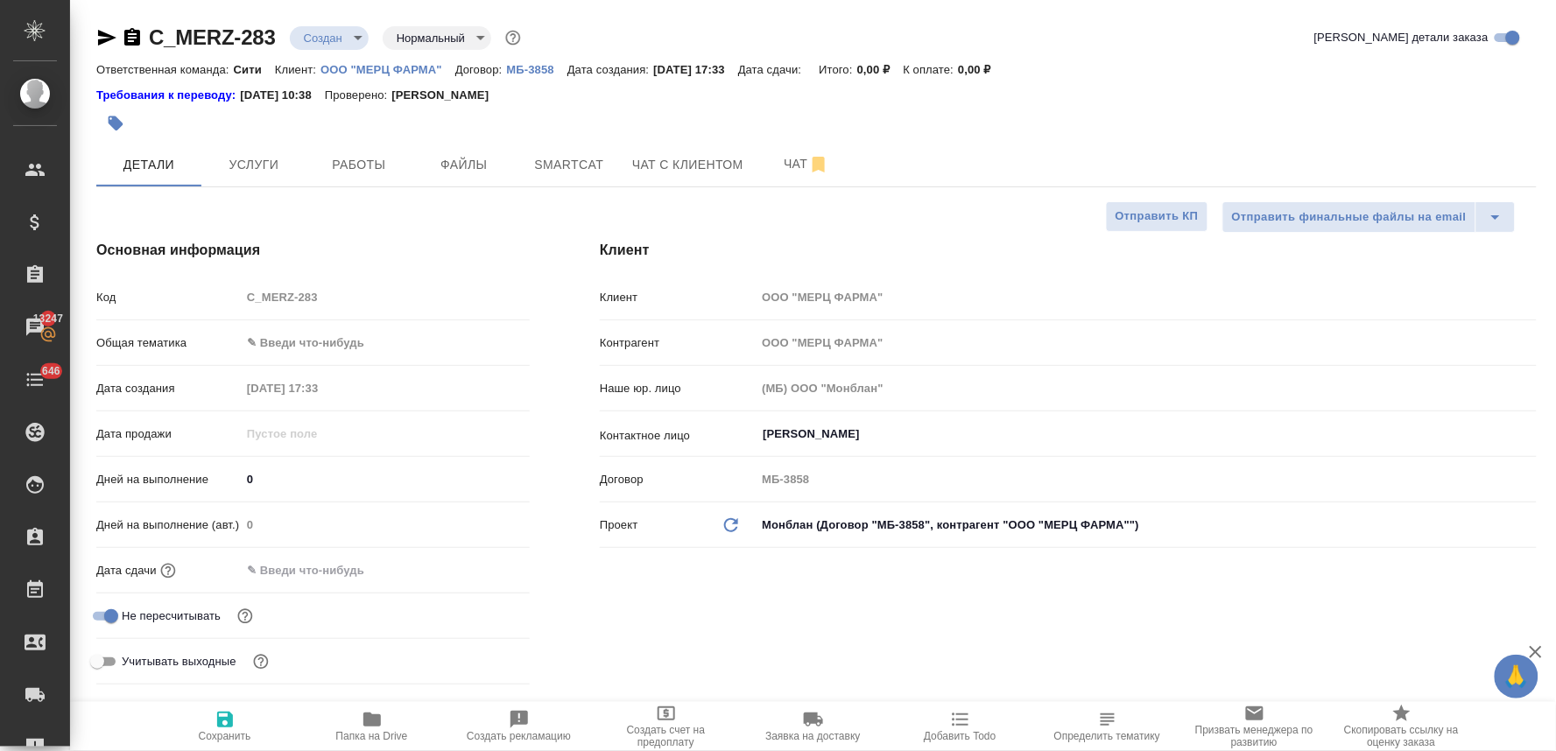
type textarea "x"
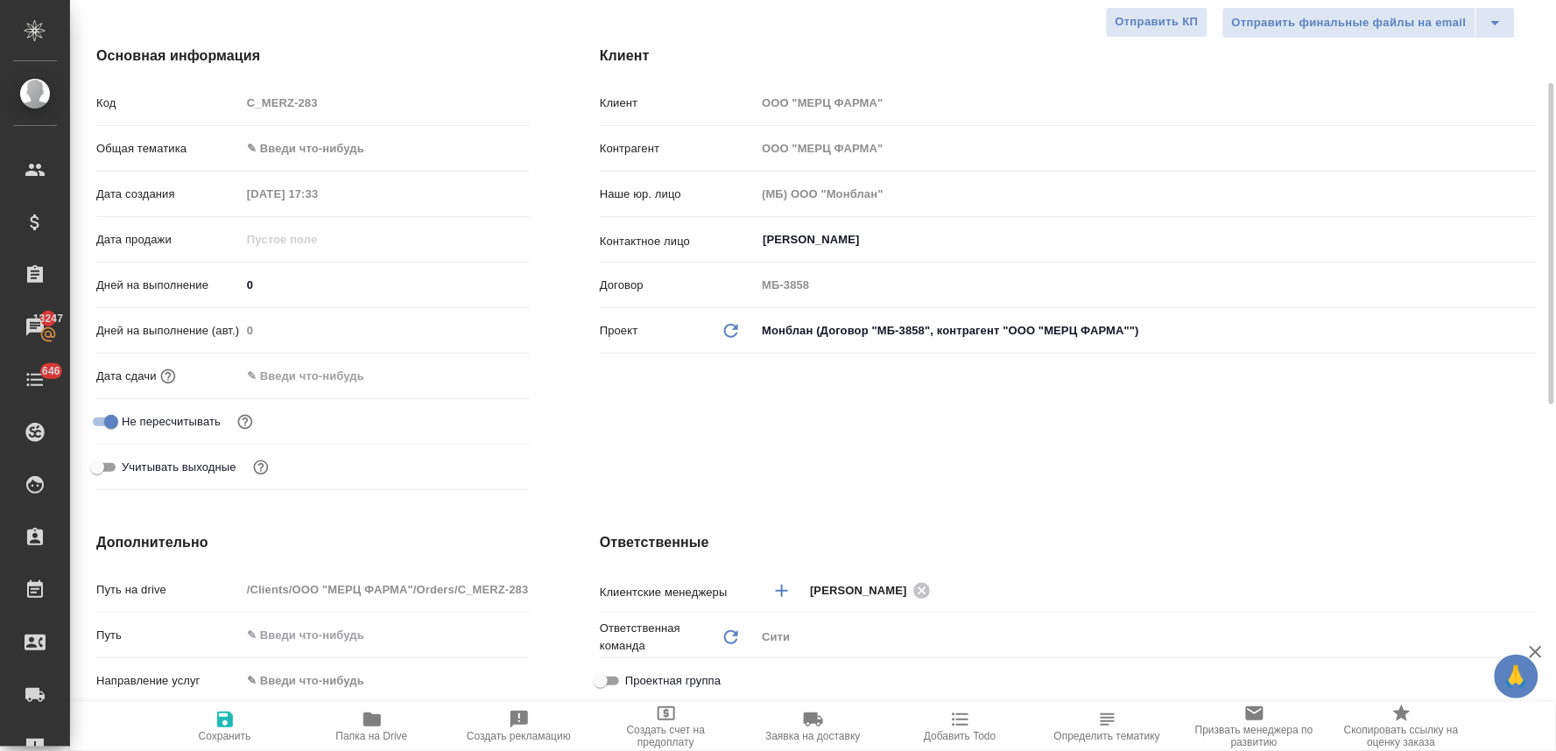
click at [317, 377] on input "text" at bounding box center [317, 375] width 153 height 25
click at [479, 370] on icon "button" at bounding box center [479, 374] width 16 height 18
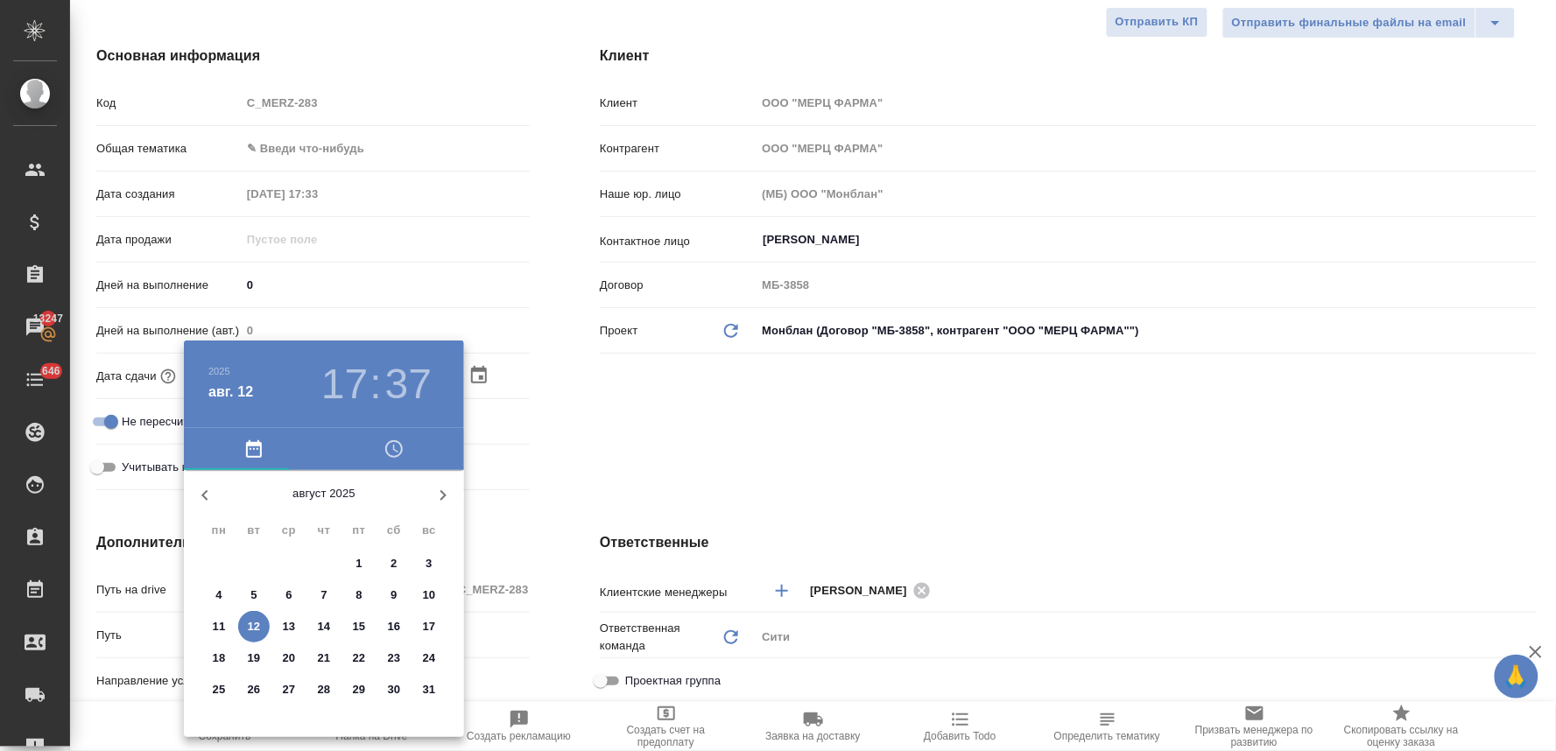
click at [398, 451] on icon "button" at bounding box center [394, 449] width 21 height 21
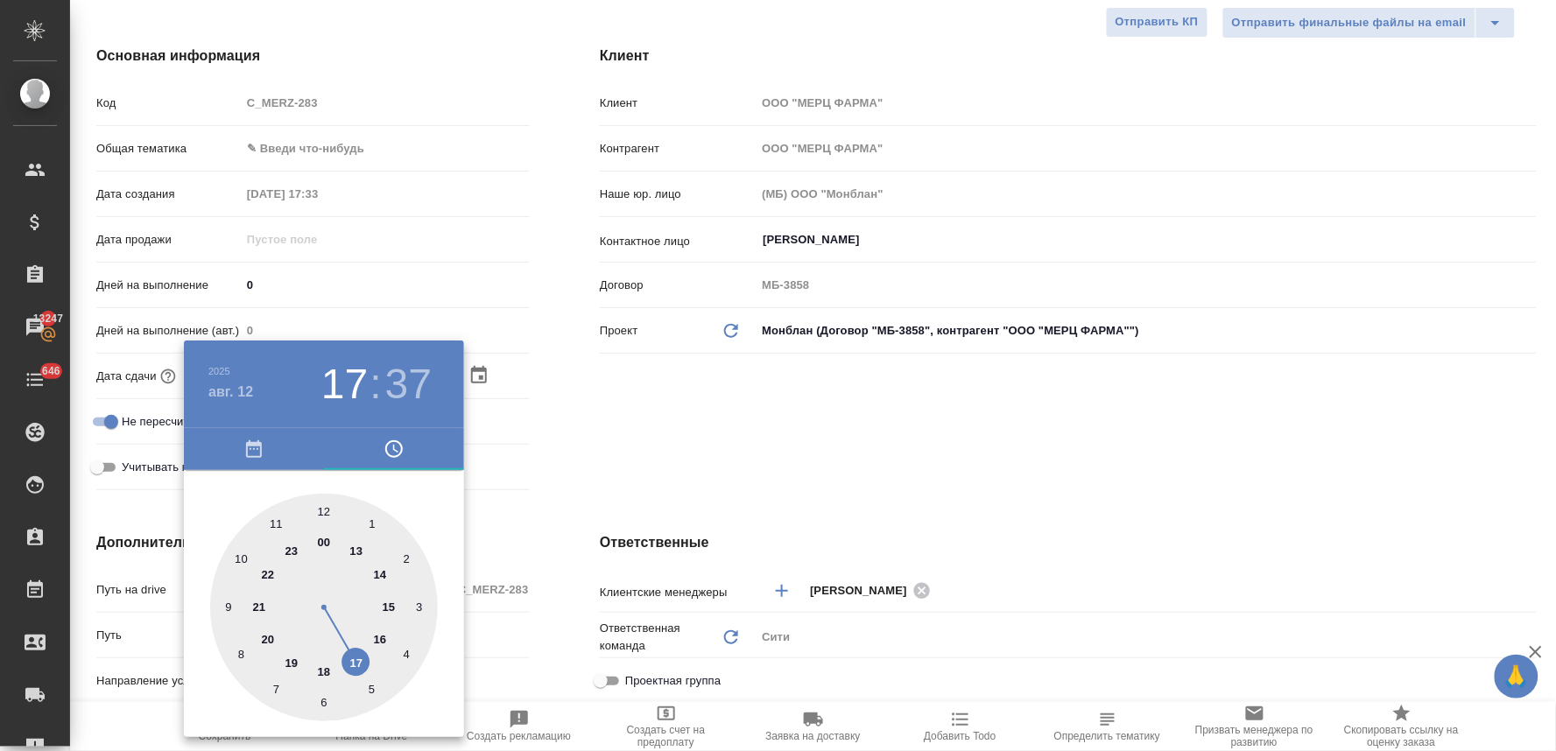
click at [360, 669] on div at bounding box center [324, 608] width 228 height 228
type input "[DATE] 17:37"
type textarea "x"
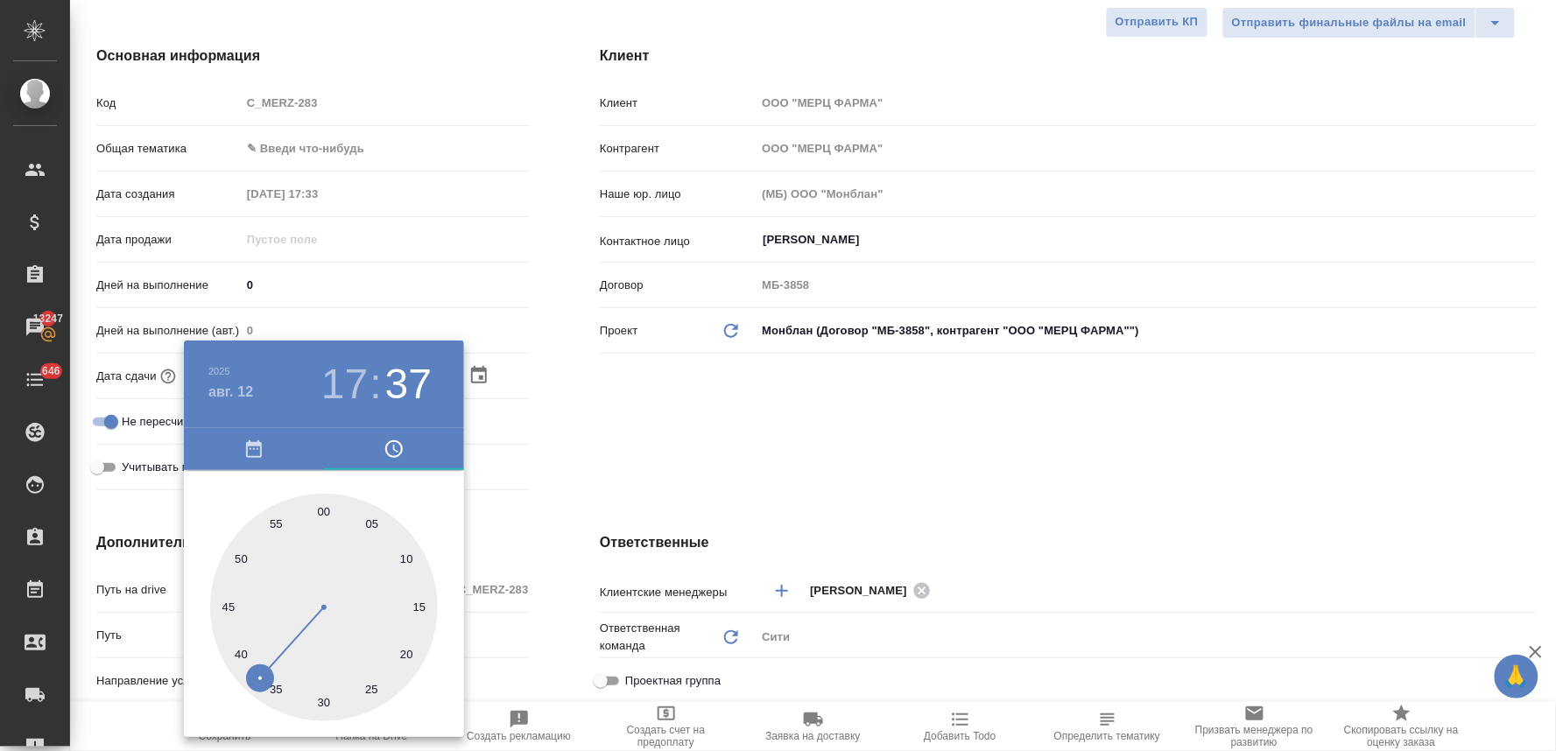
click at [236, 558] on div at bounding box center [324, 608] width 228 height 228
type input "[DATE] 17:50"
type textarea "x"
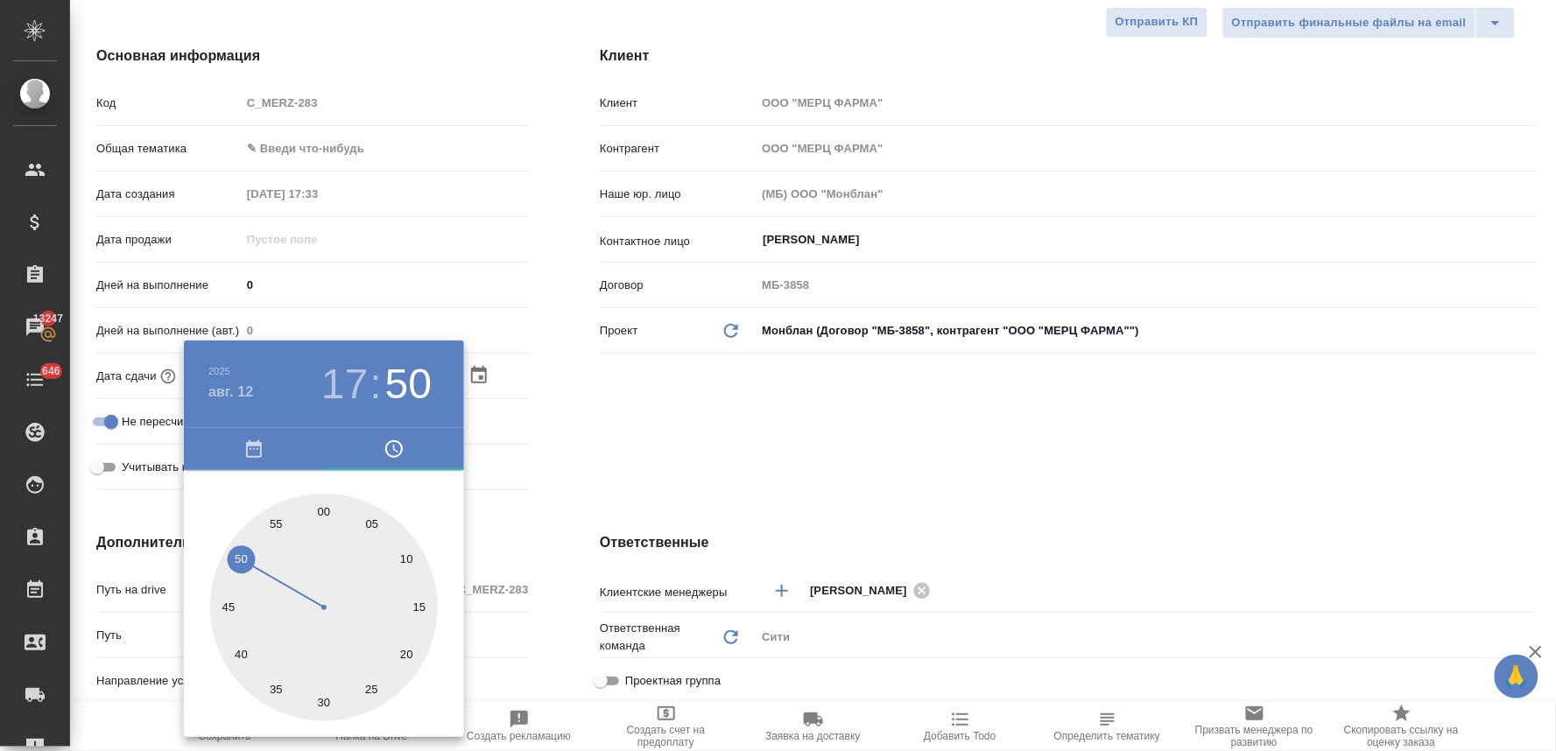
click at [582, 467] on div at bounding box center [778, 375] width 1556 height 751
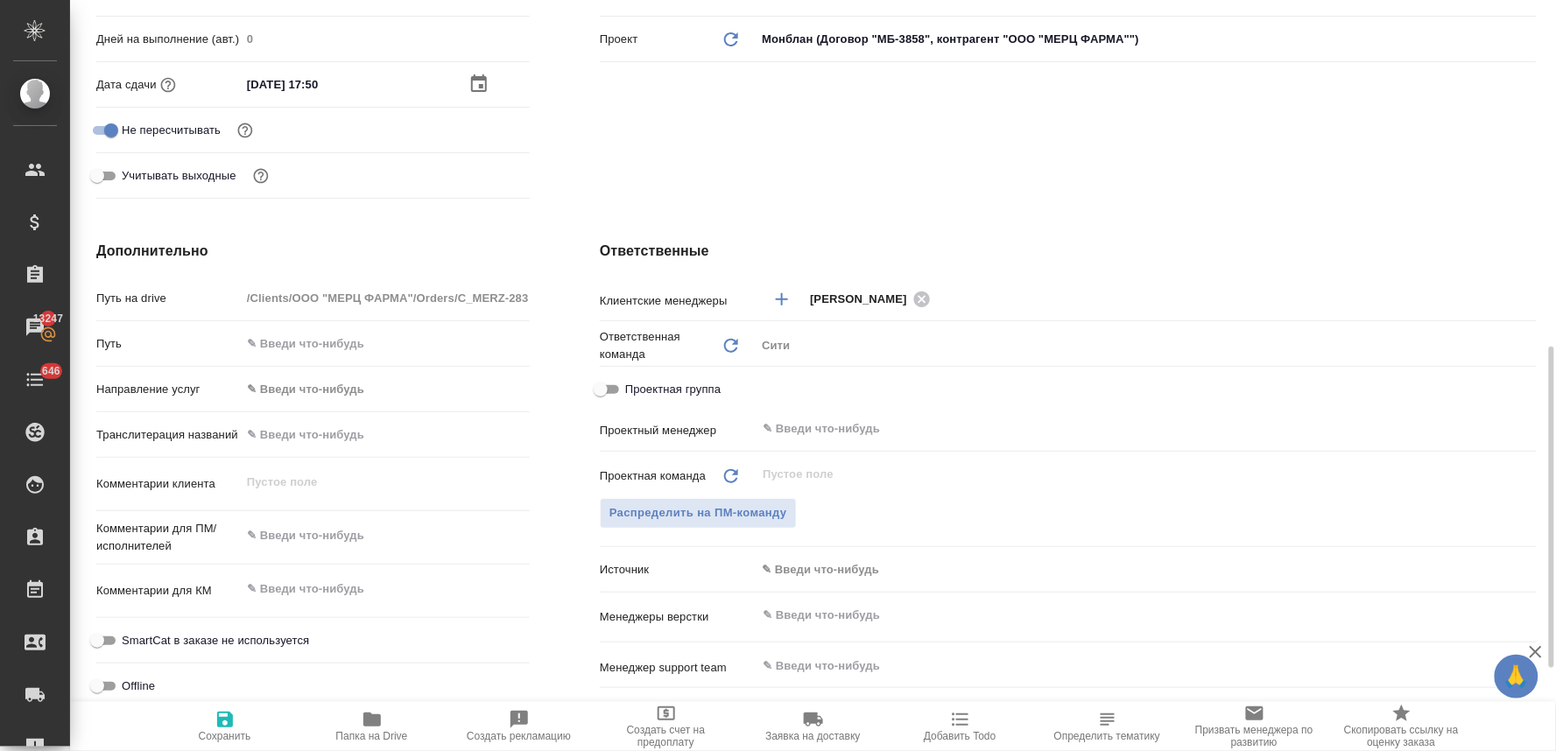
scroll to position [583, 0]
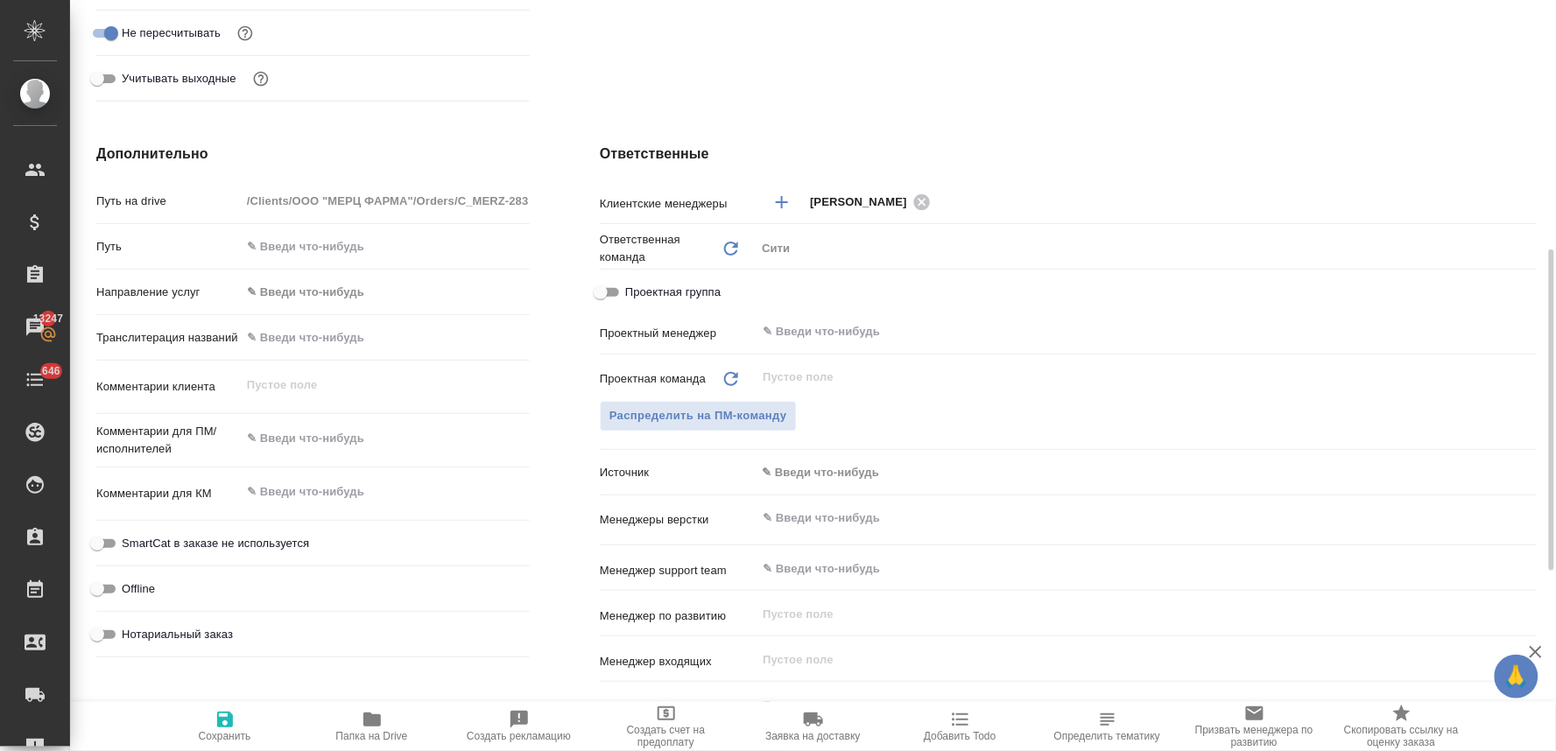
type textarea "x"
click at [346, 440] on textarea at bounding box center [385, 440] width 287 height 30
type textarea "п"
type textarea "x"
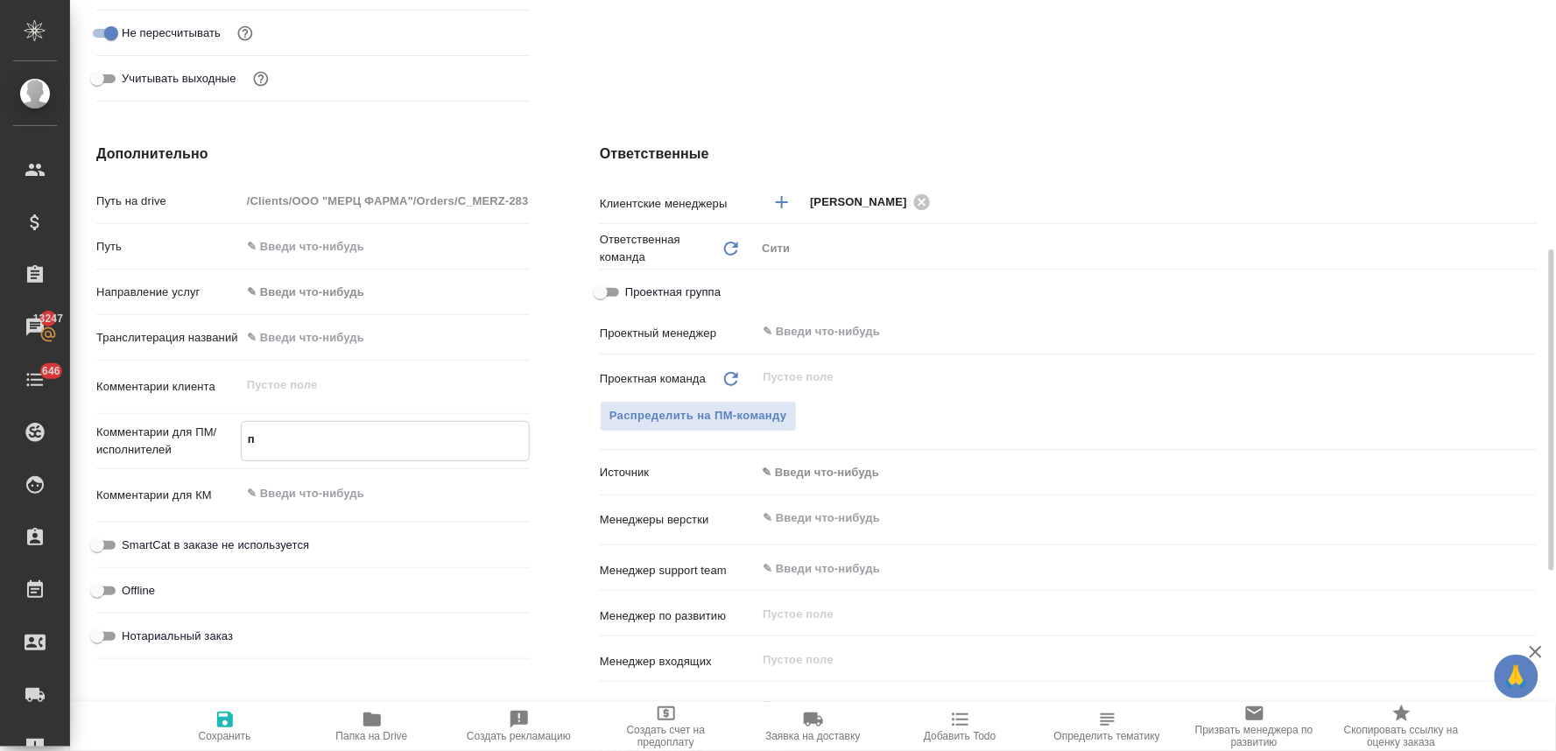
type textarea "x"
type textarea "по"
type textarea "x"
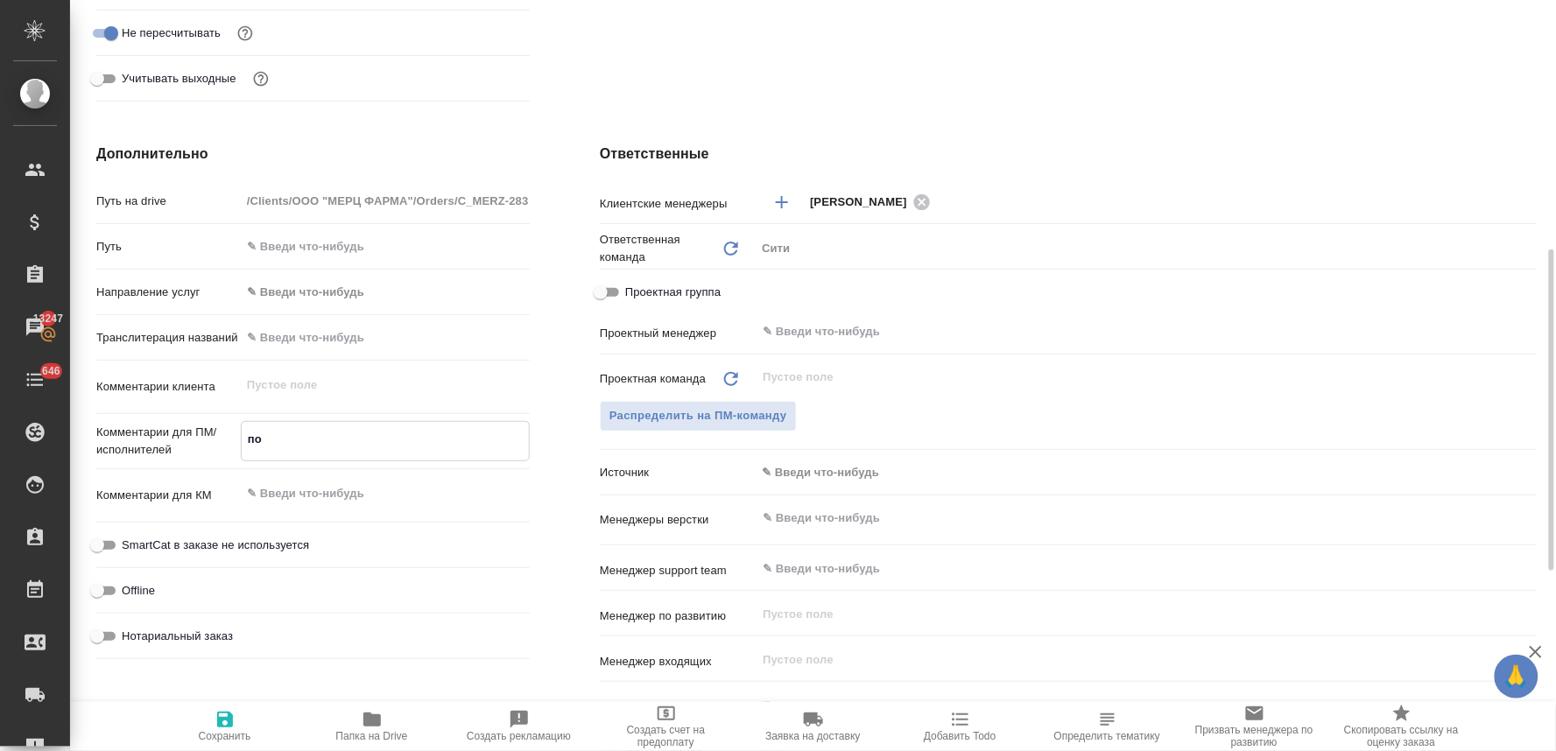
type textarea "x"
type textarea "пос"
type textarea "x"
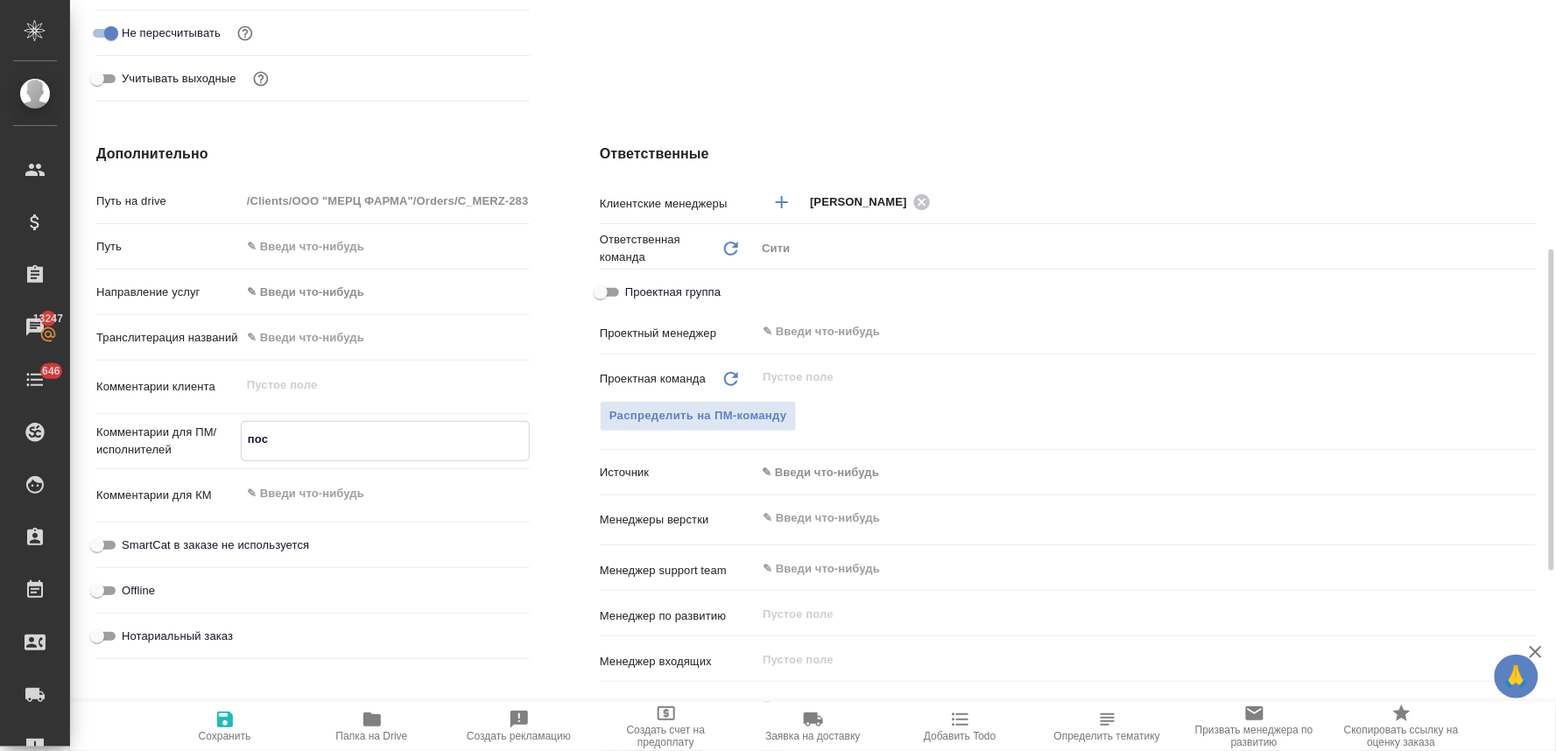
type textarea "посч"
type textarea "x"
type textarea "посчи"
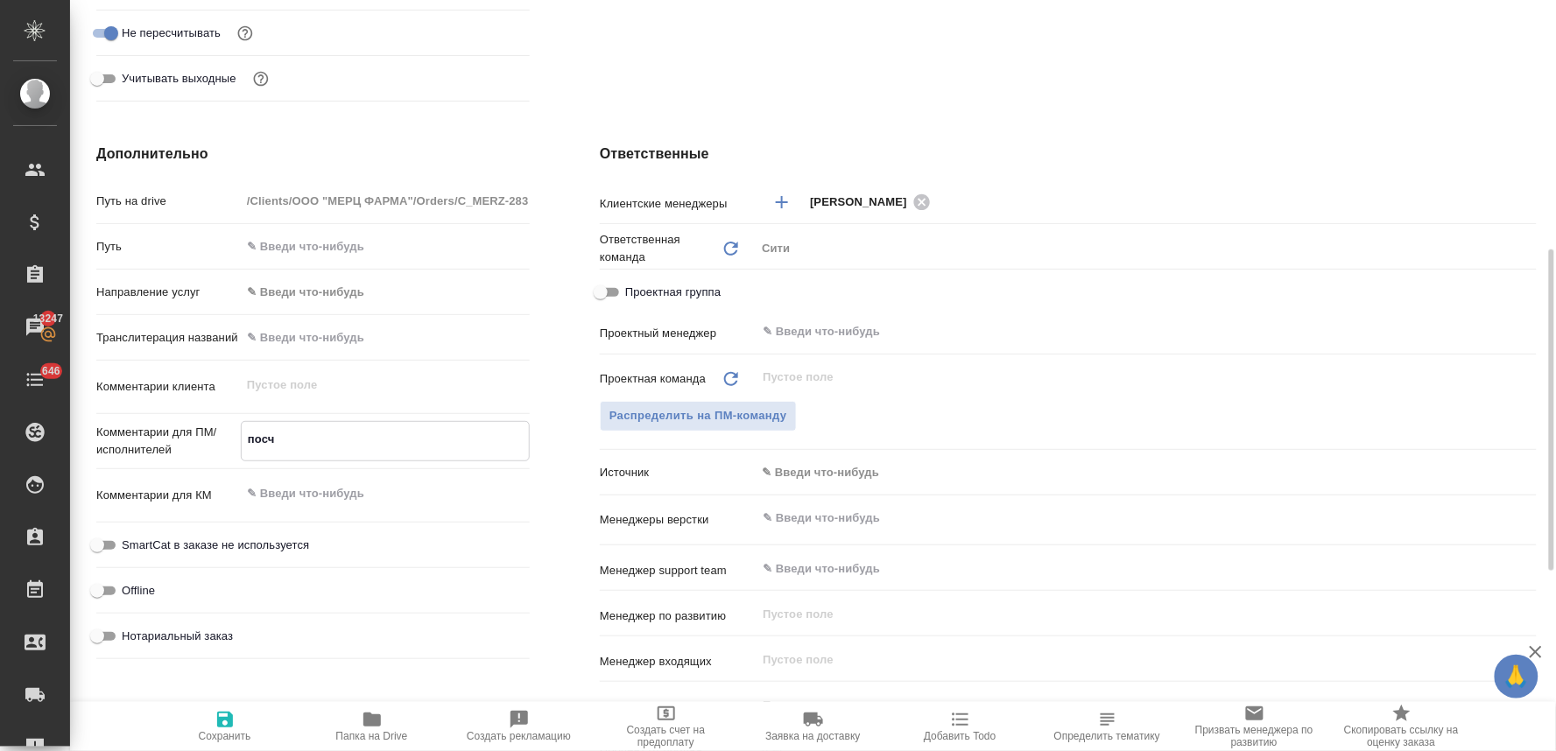
type textarea "x"
type textarea "посчит"
type textarea "x"
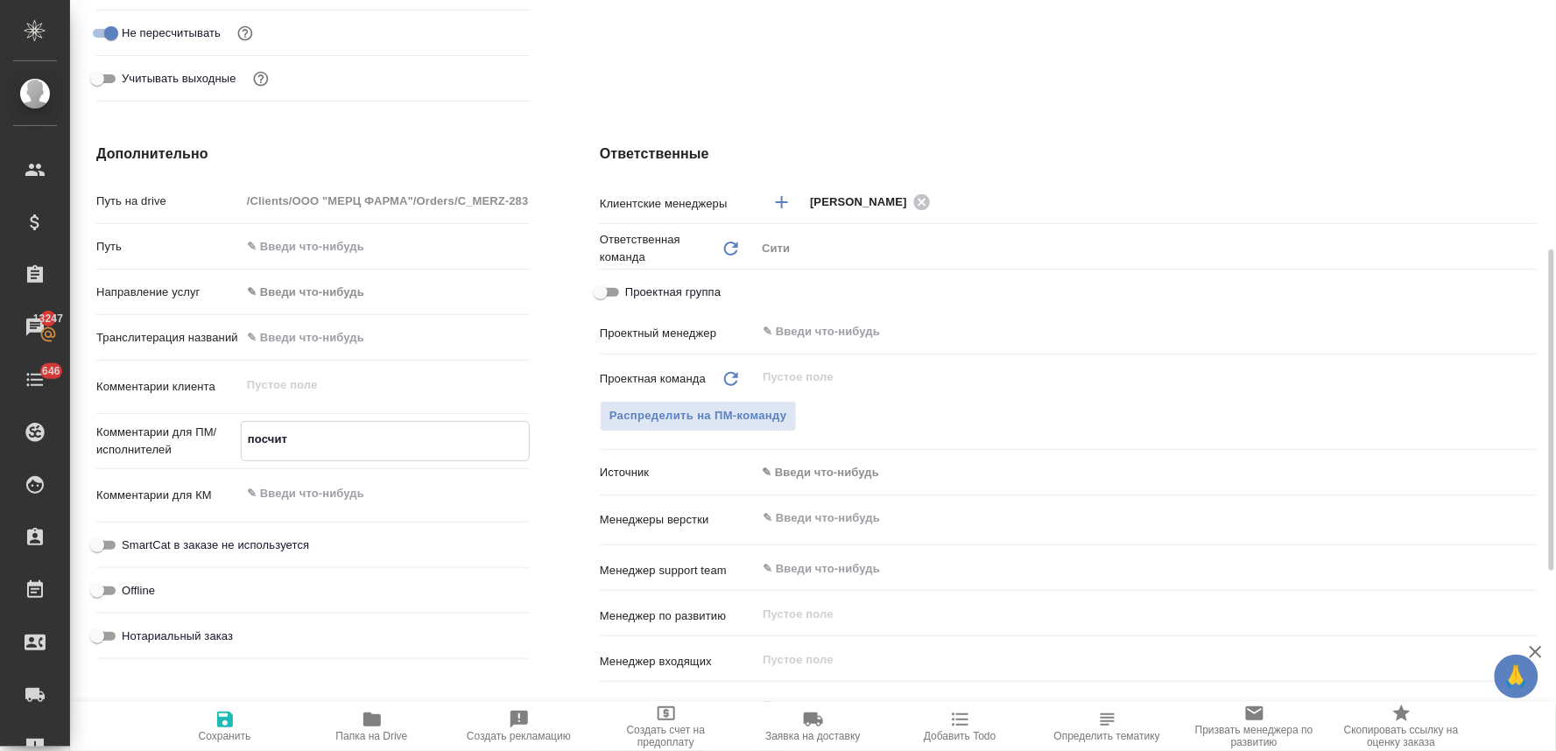
type textarea "x"
type textarea "посчита"
type textarea "x"
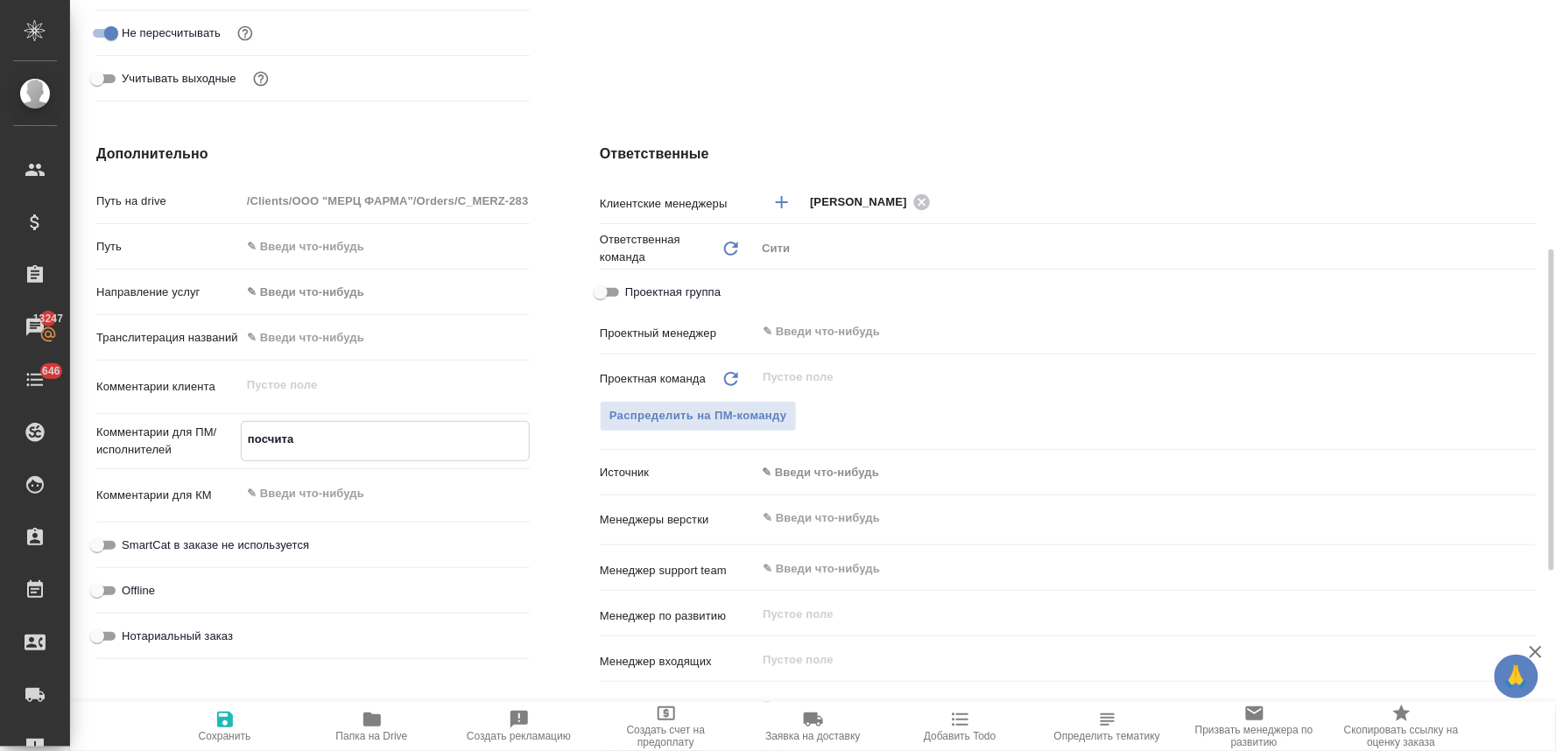
type textarea "x"
type textarea "посчитай"
type textarea "x"
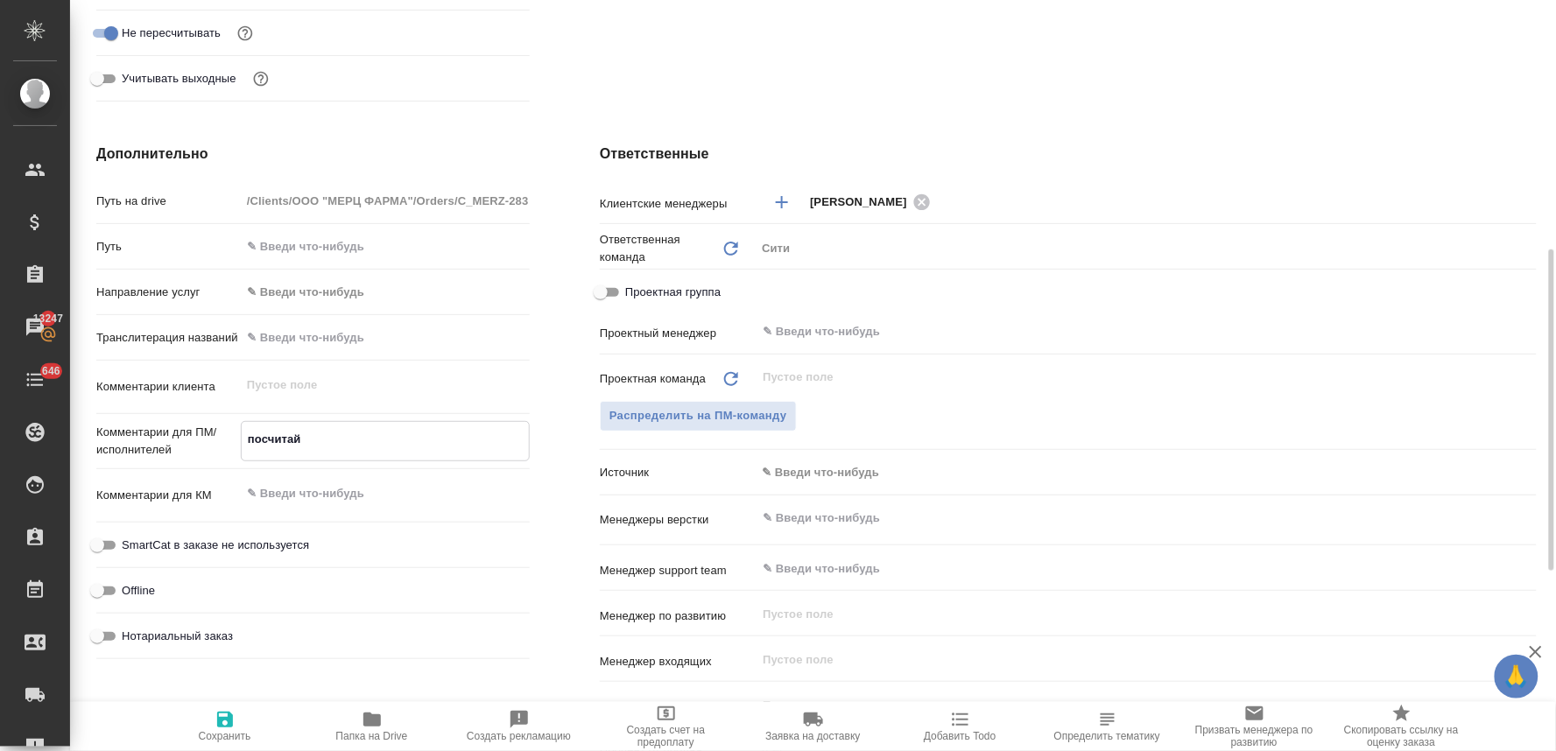
type textarea "посчитай"
type textarea "x"
type textarea "посчитай в"
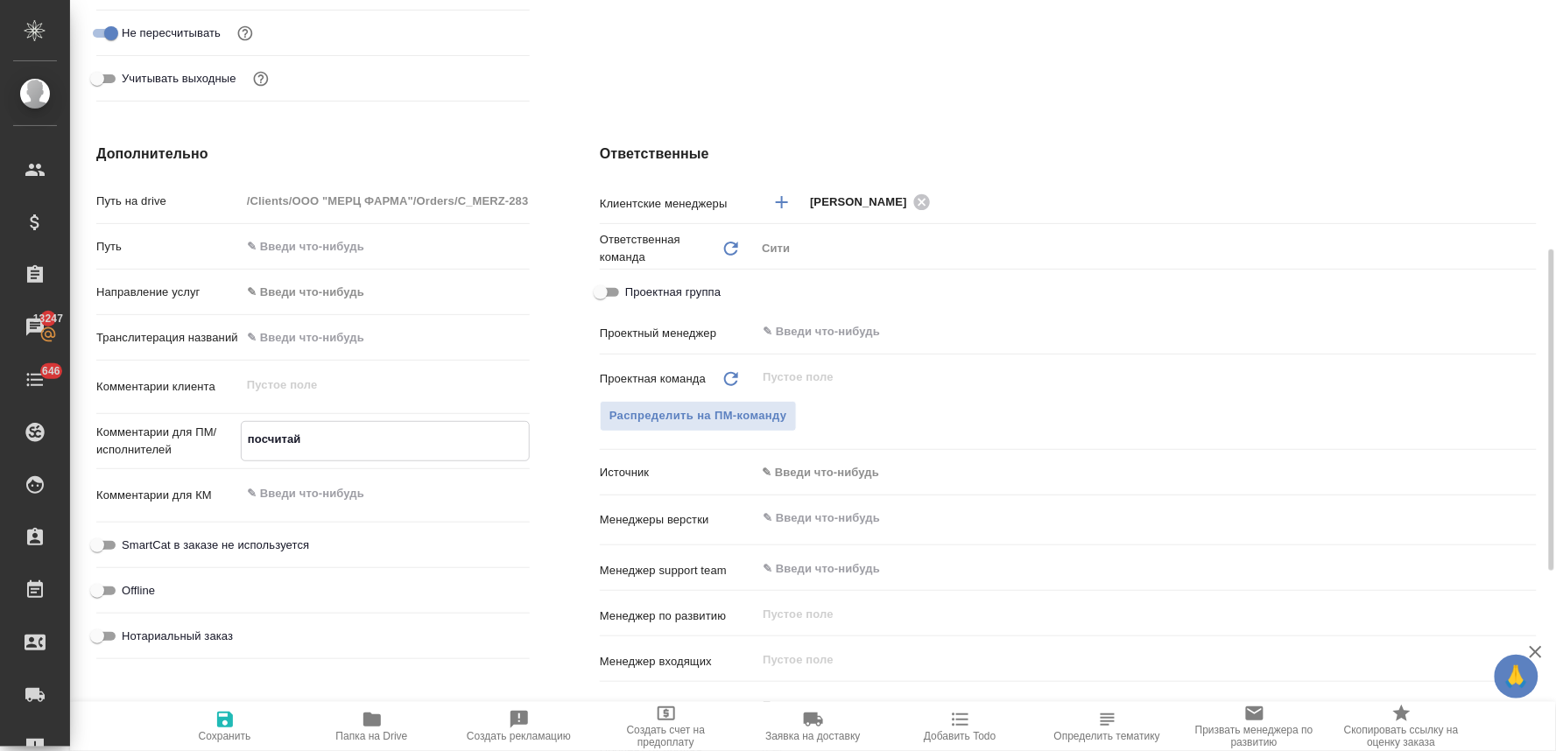
type textarea "x"
type textarea "посчитай ве"
type textarea "x"
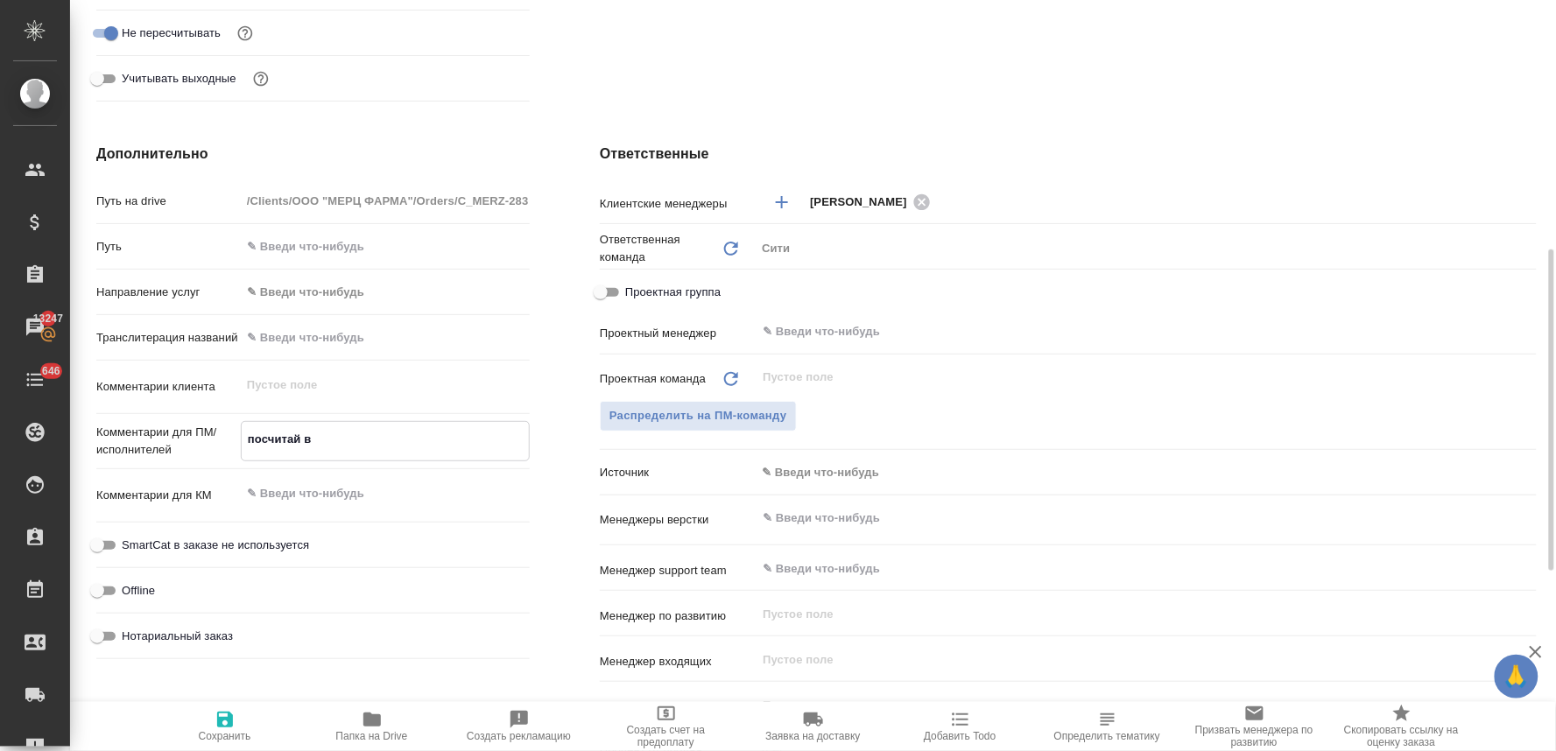
type textarea "x"
type textarea "посчитай вер"
type textarea "x"
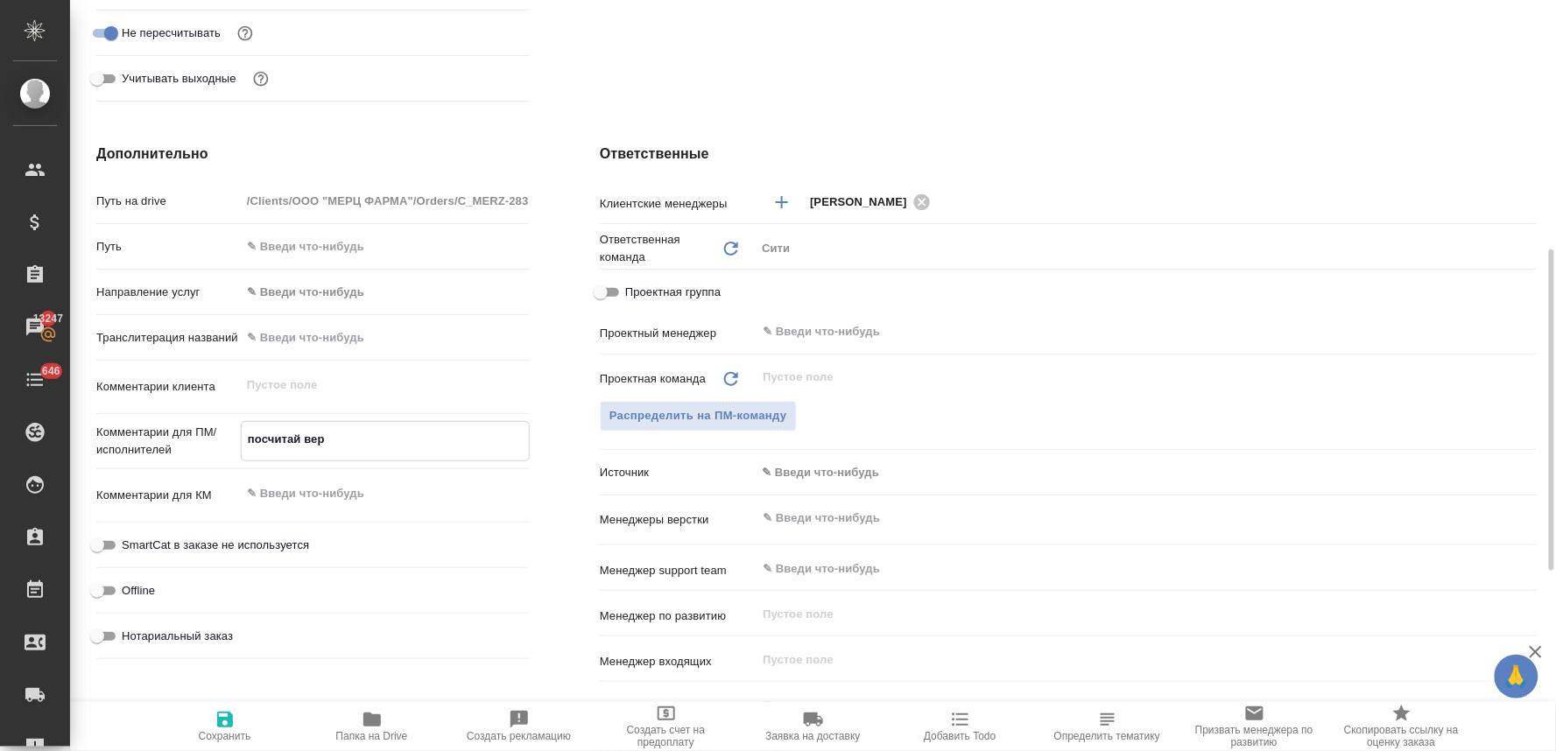
type textarea "x"
type textarea "посчитай верс"
type textarea "x"
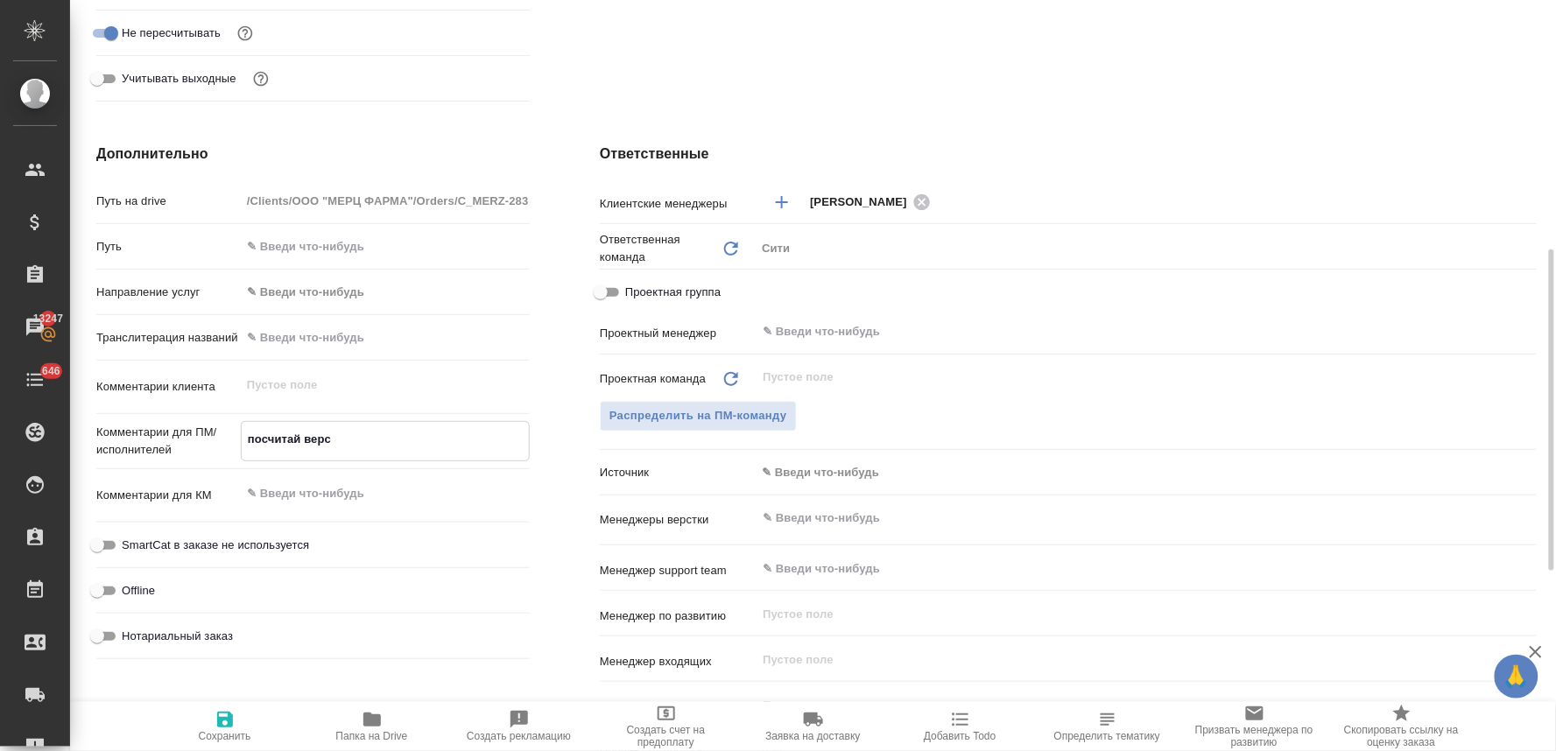
type textarea "посчитай верст"
type textarea "x"
type textarea "посчитай верстк"
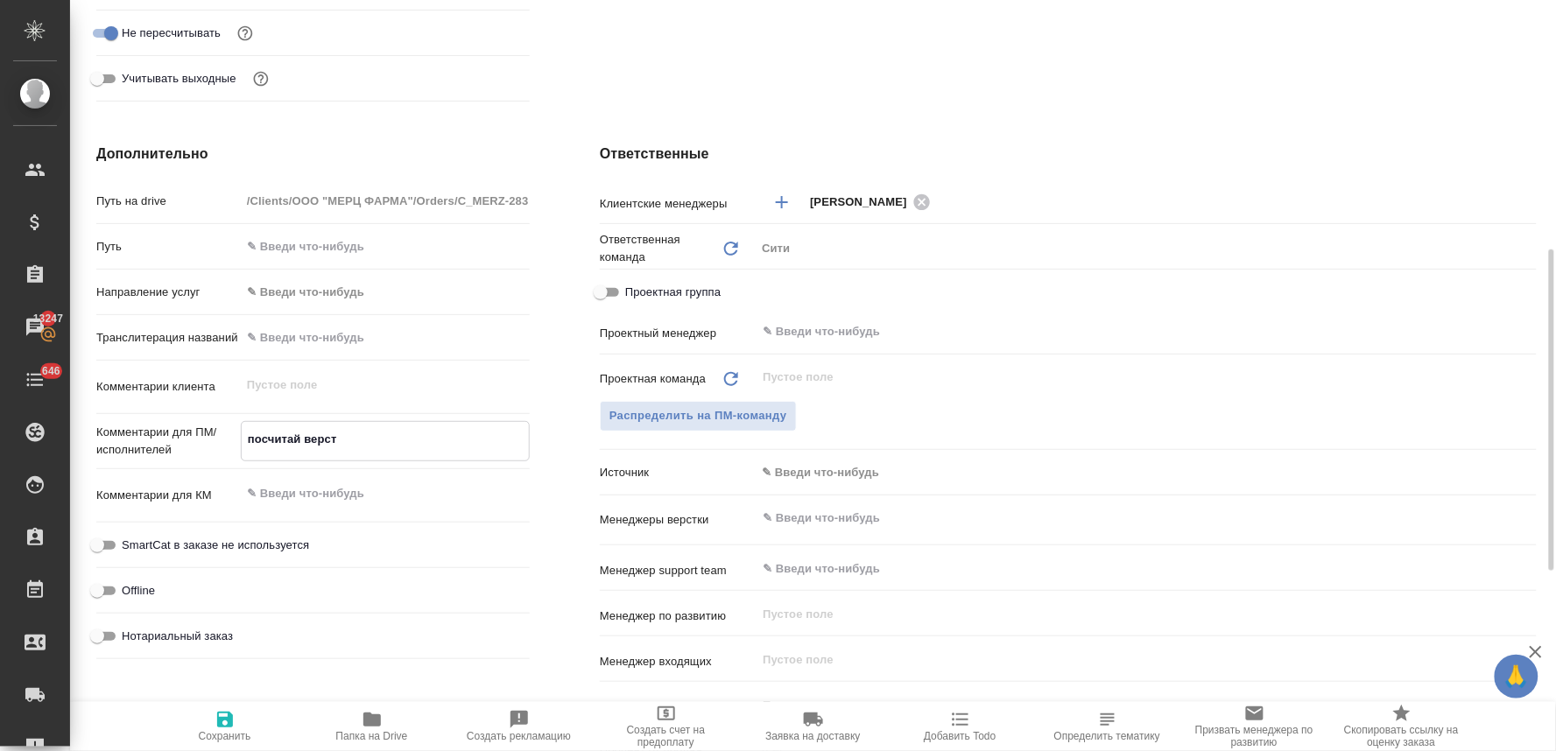
type textarea "x"
type textarea "посчитай верстку"
type textarea "x"
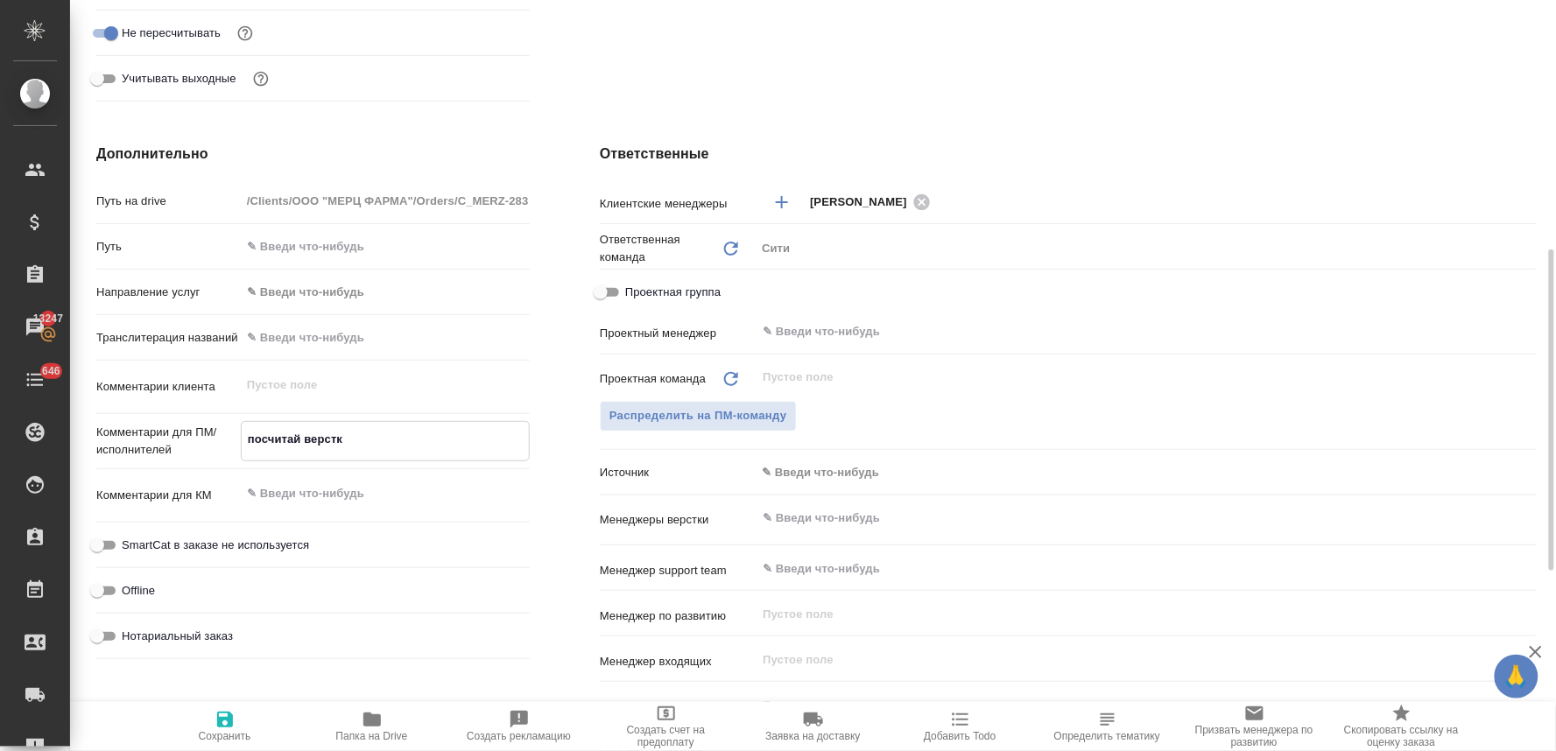
type textarea "x"
type textarea "посчитай верстку,"
type textarea "x"
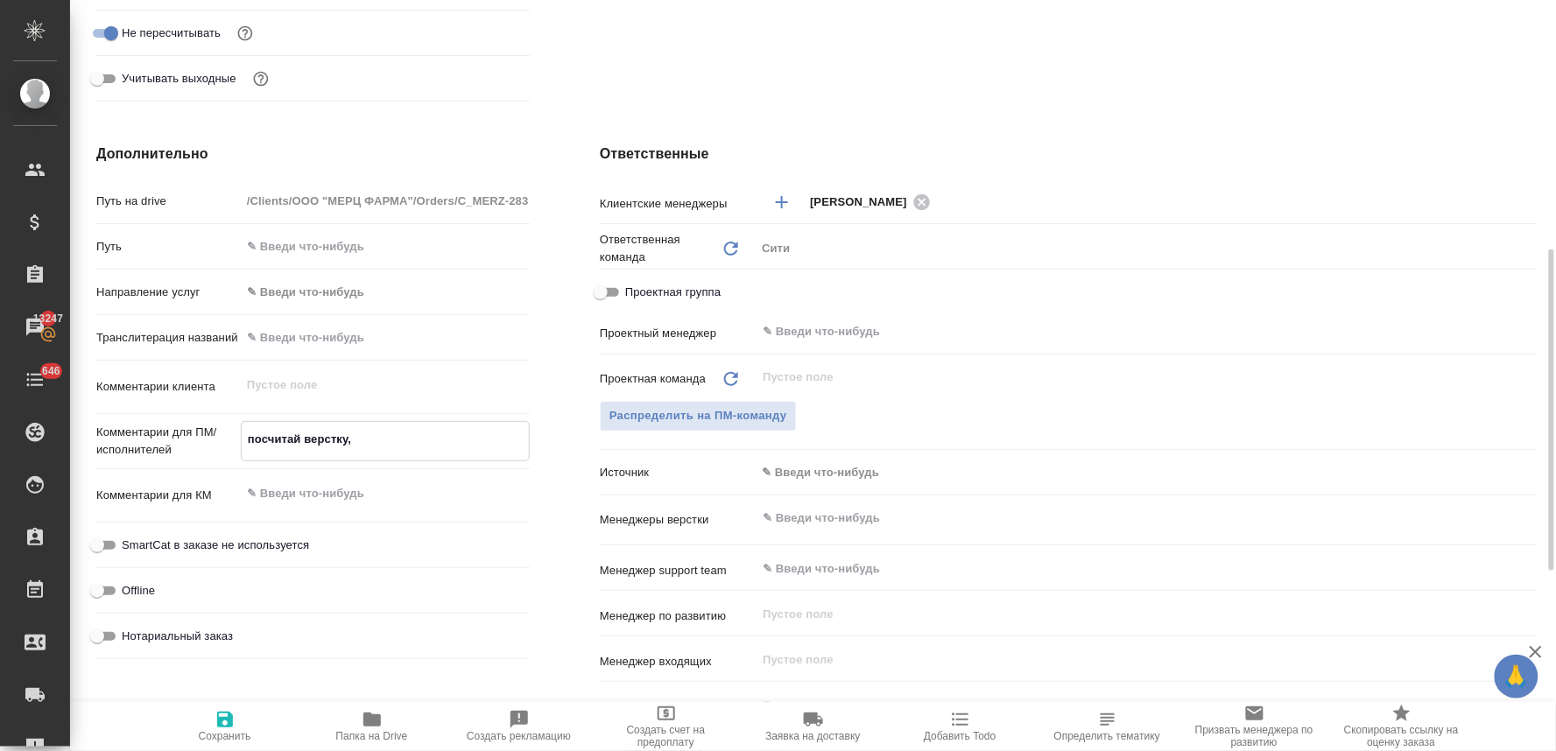
type textarea "посчитай верстку,"
type textarea "x"
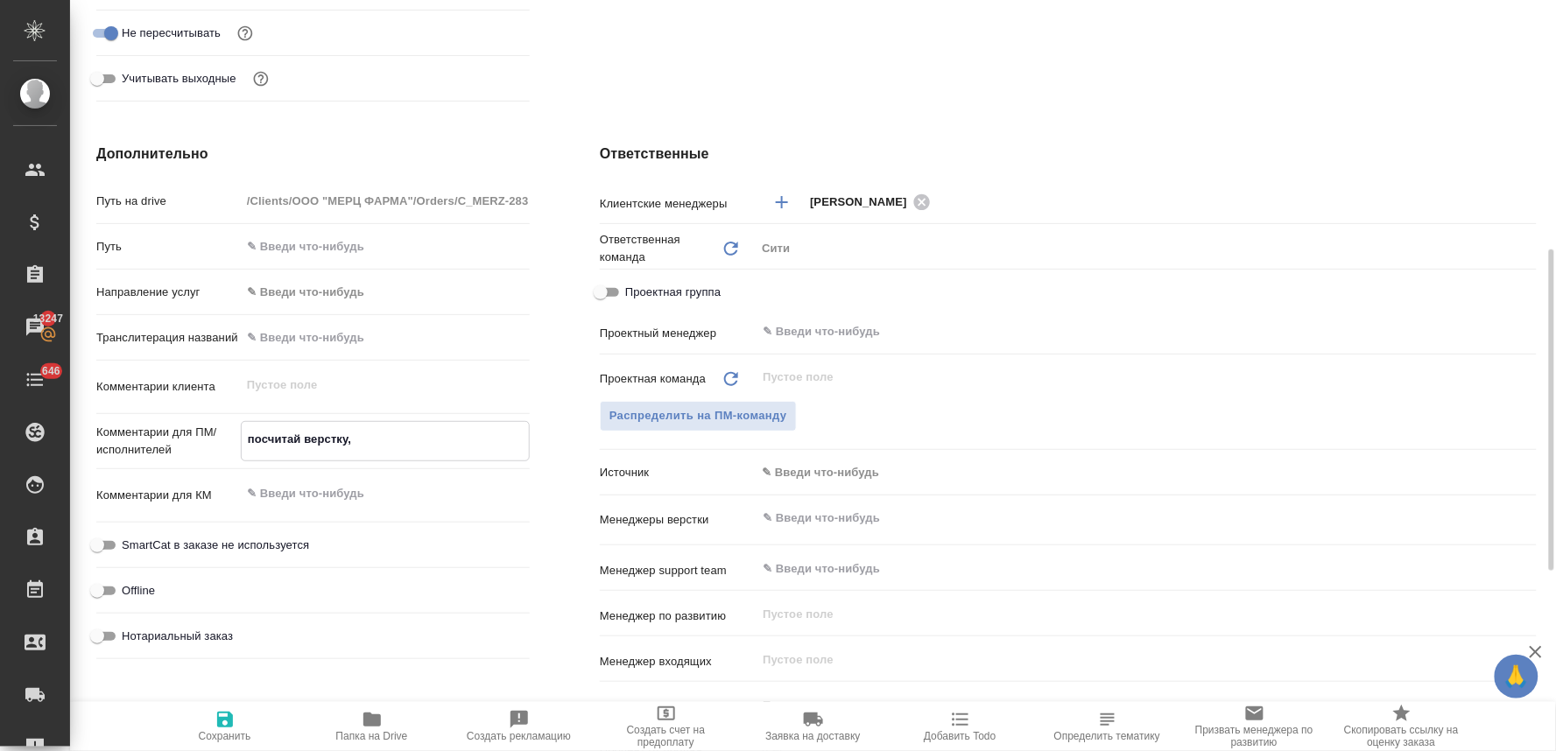
type textarea "посчитай верстку, п"
type textarea "x"
type textarea "посчитай верстку, по"
type textarea "x"
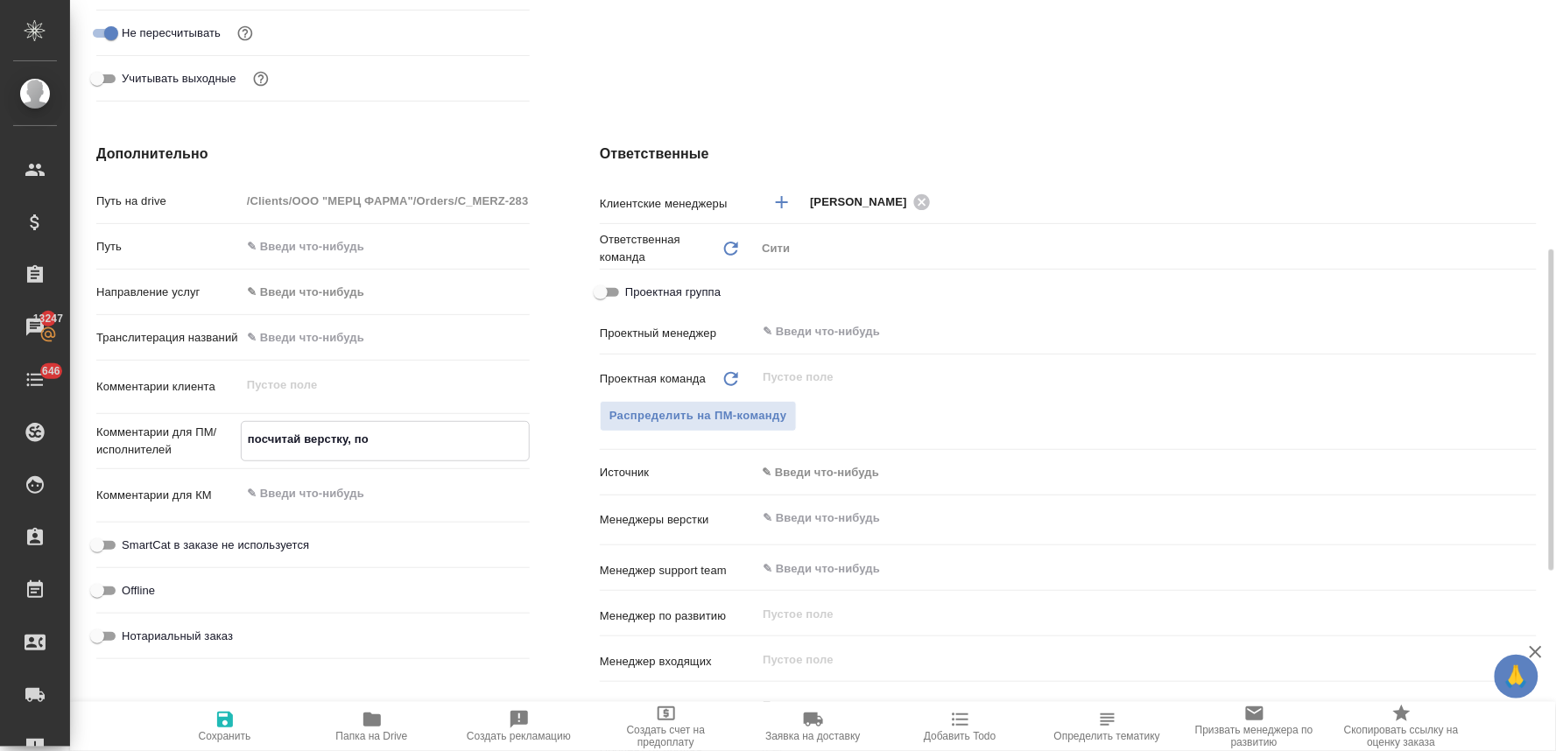
type textarea "x"
type textarea "посчитай верстку, пож"
type textarea "x"
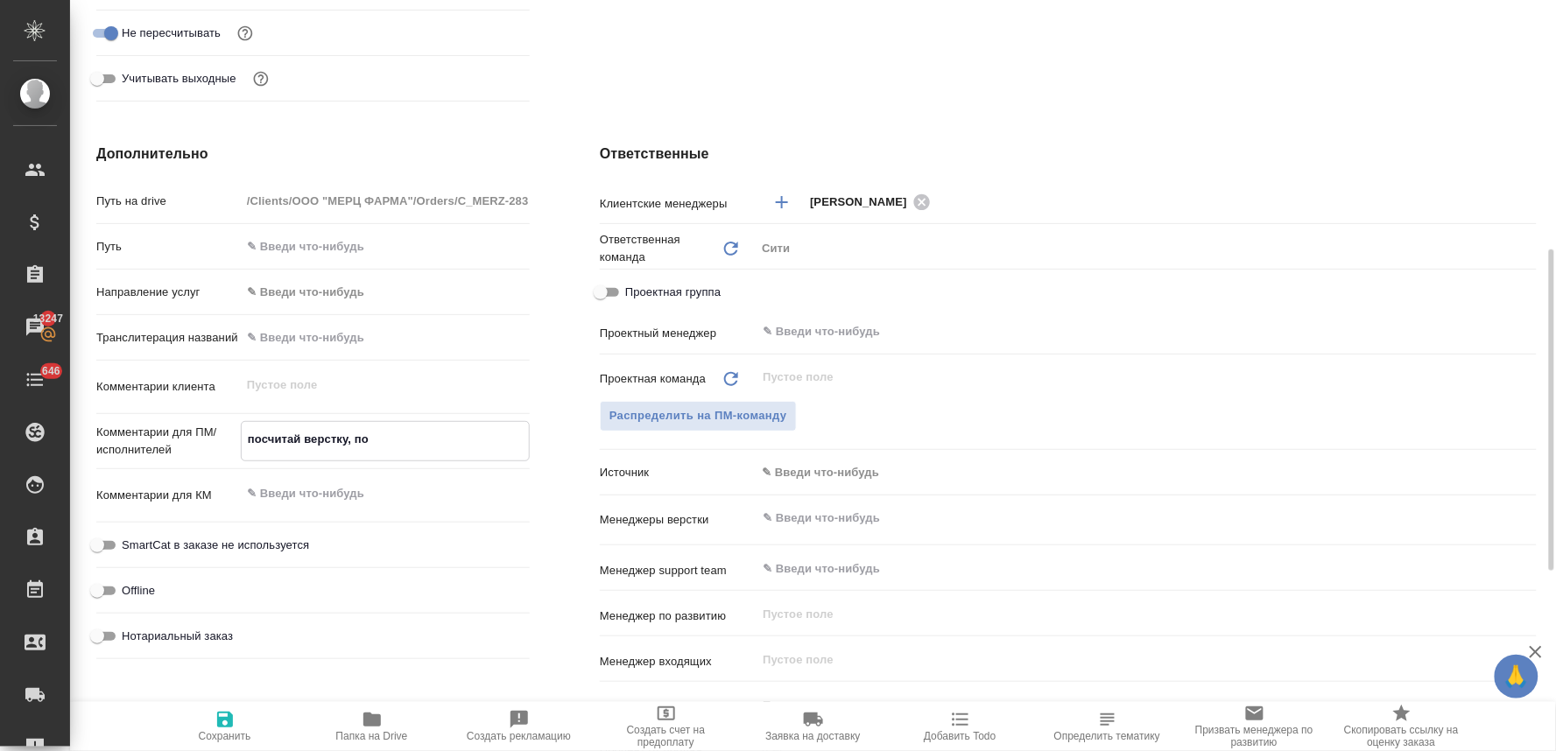
type textarea "x"
type textarea "посчитай верстку, пожа"
type textarea "x"
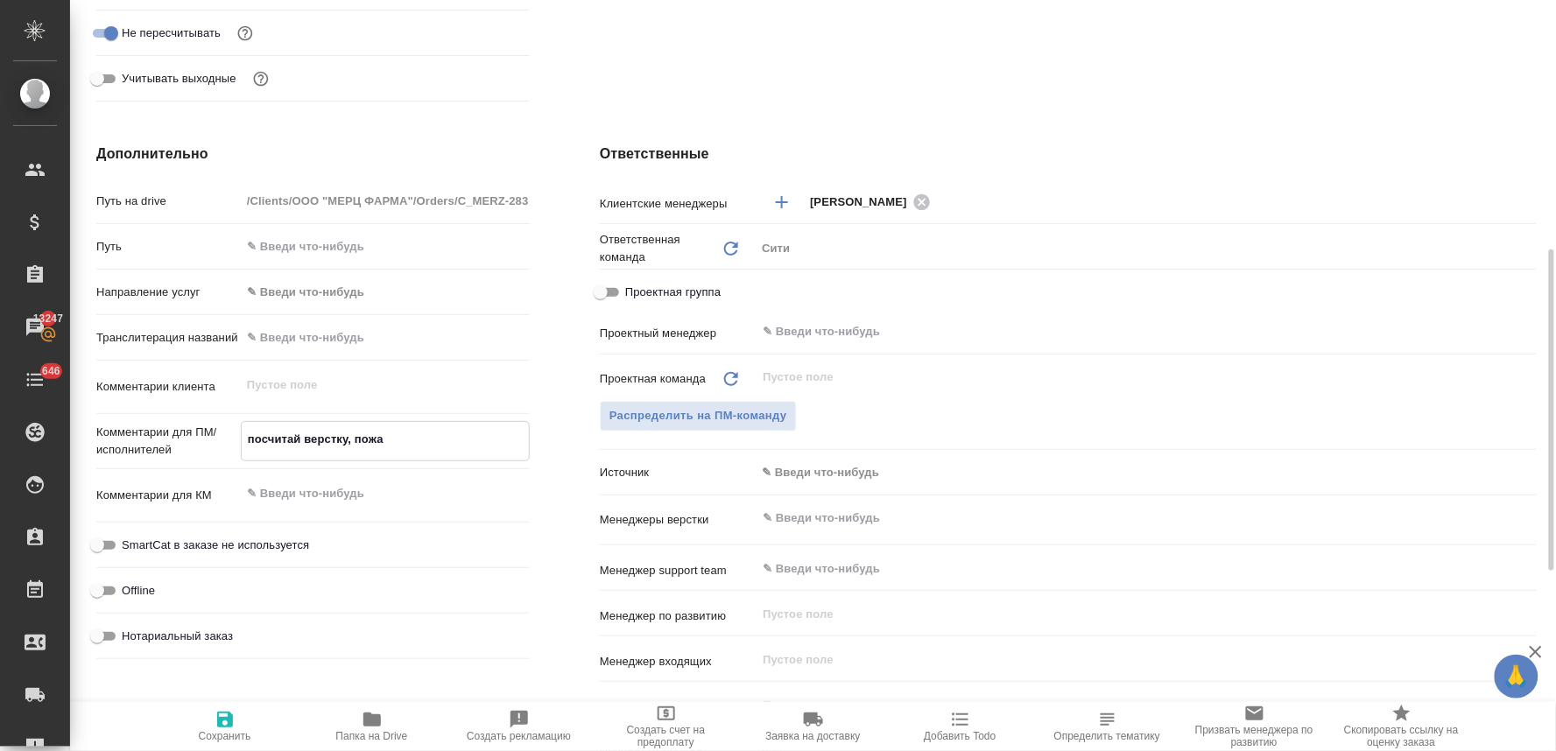
type textarea "x"
type textarea "посчитай верстку, пожал"
type textarea "x"
type textarea "посчитай верстку, пожалу"
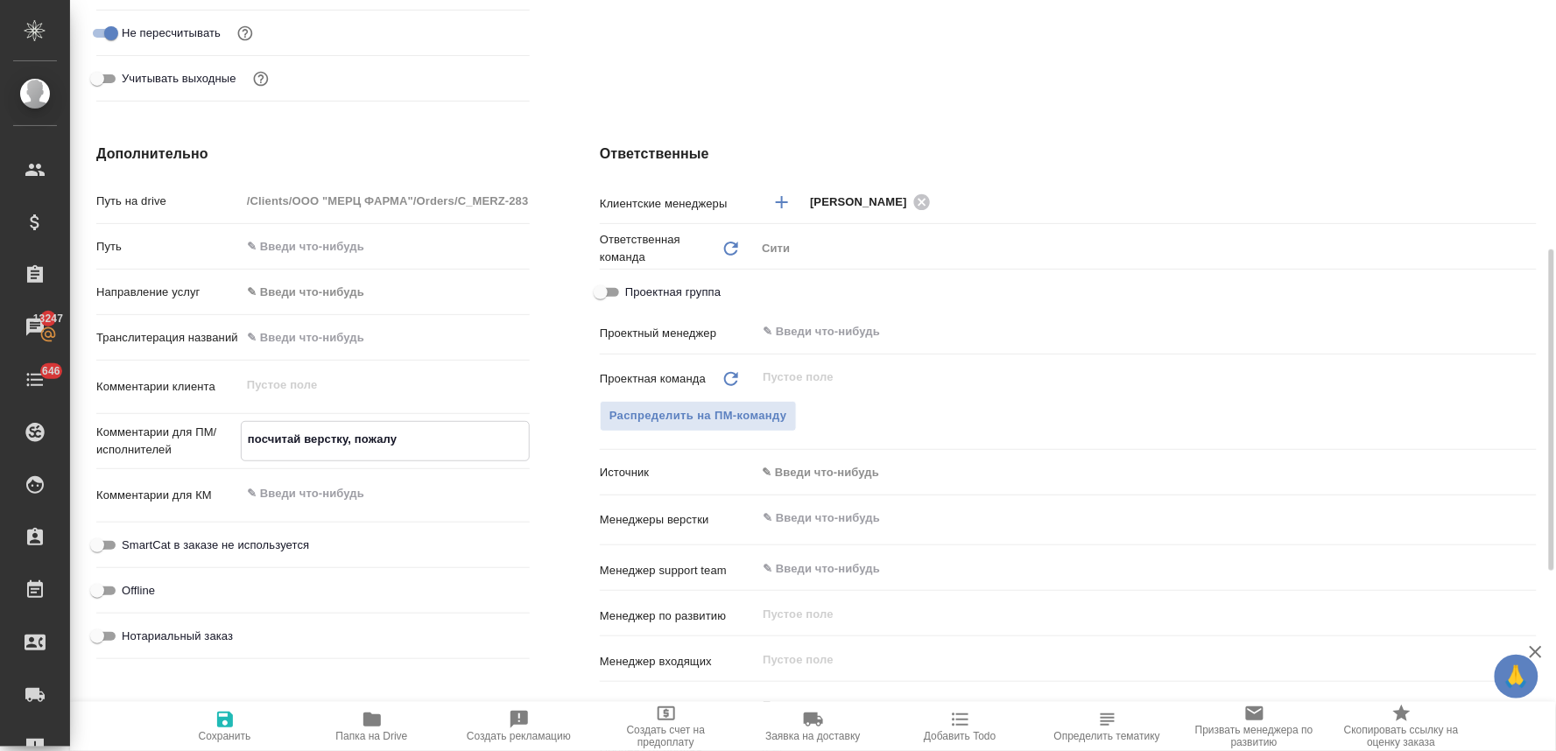
type textarea "x"
type textarea "посчитай верстку, пожалуй"
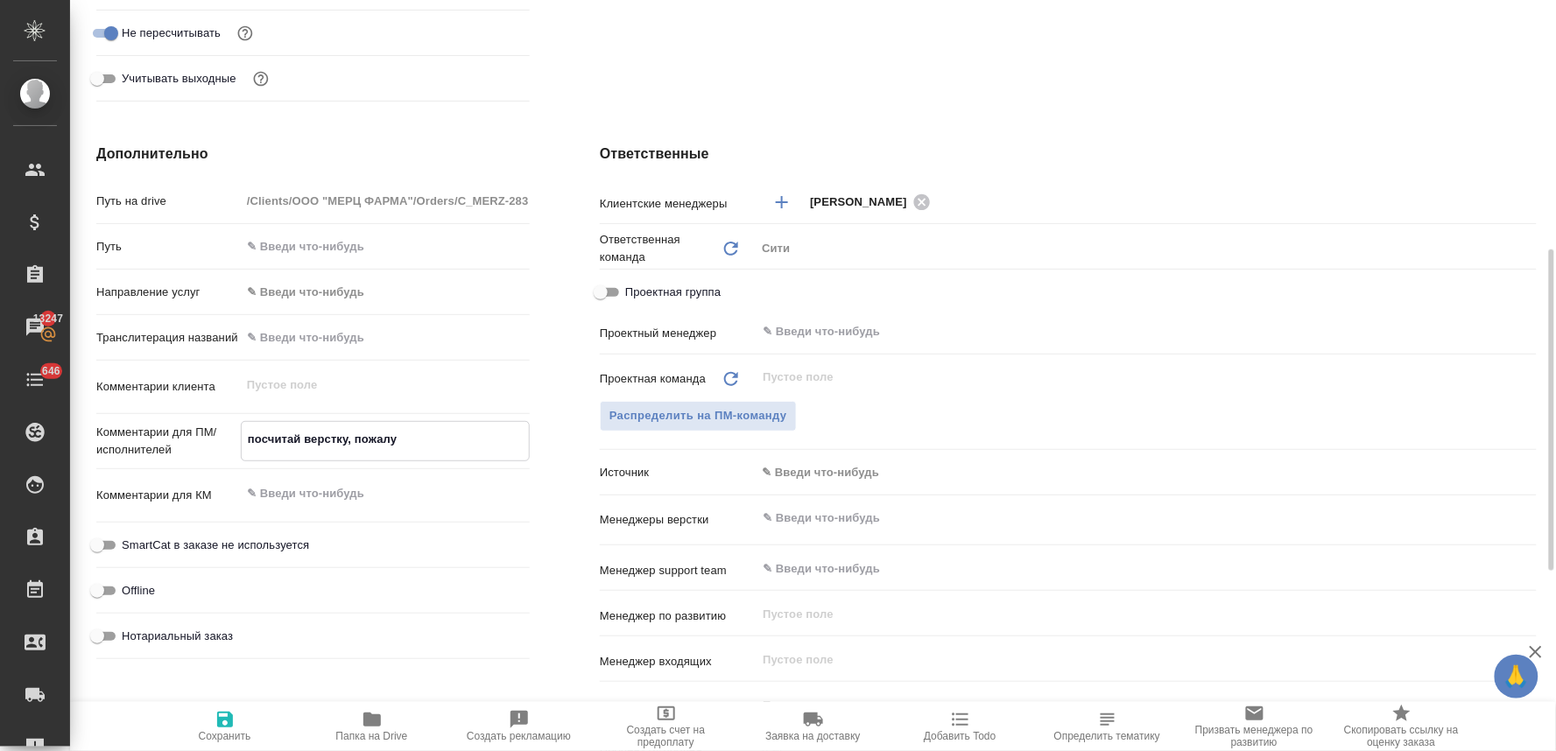
type textarea "x"
type textarea "посчитай верстку, пожалуйс"
type textarea "x"
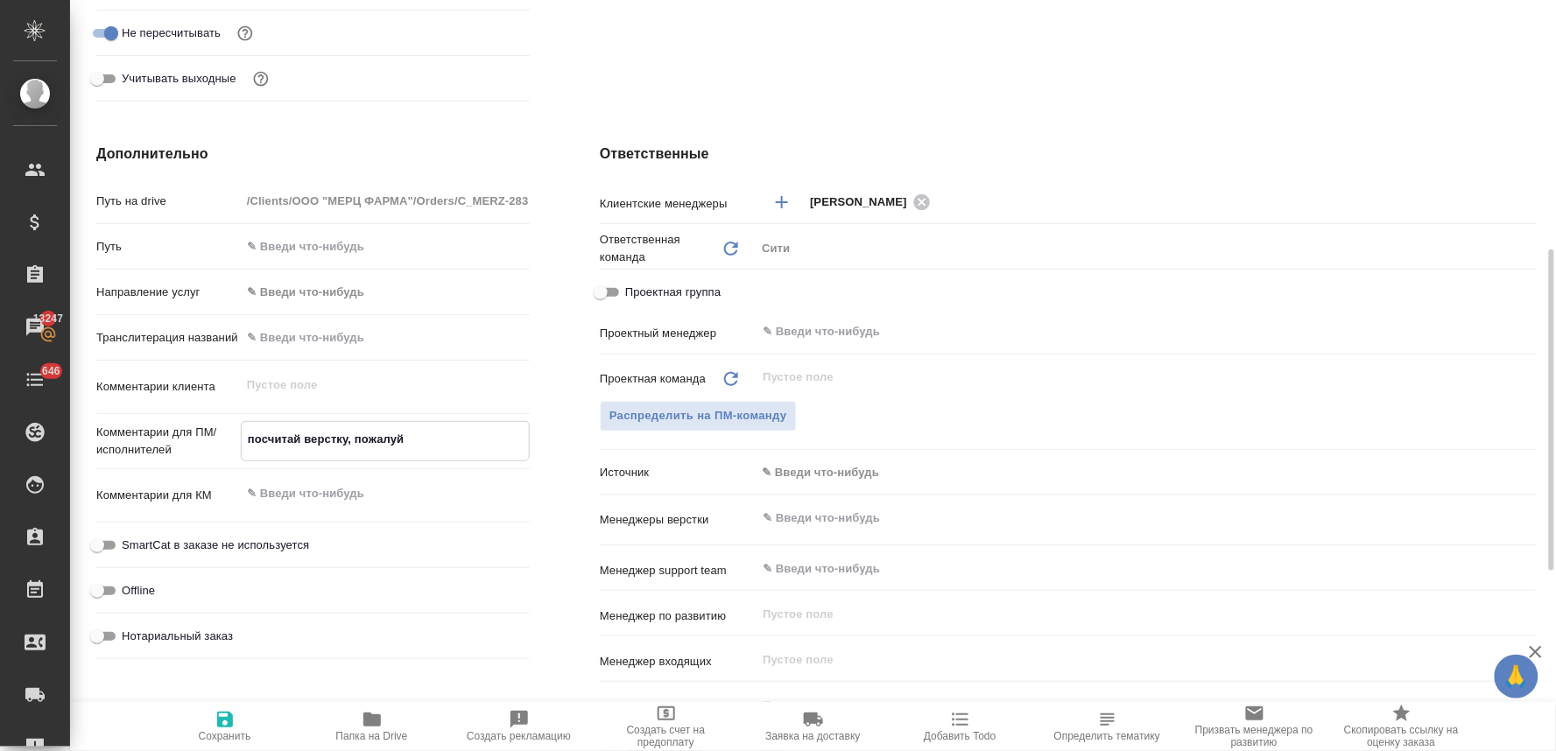
type textarea "x"
type textarea "посчитай верстку, пожалуйст"
type textarea "x"
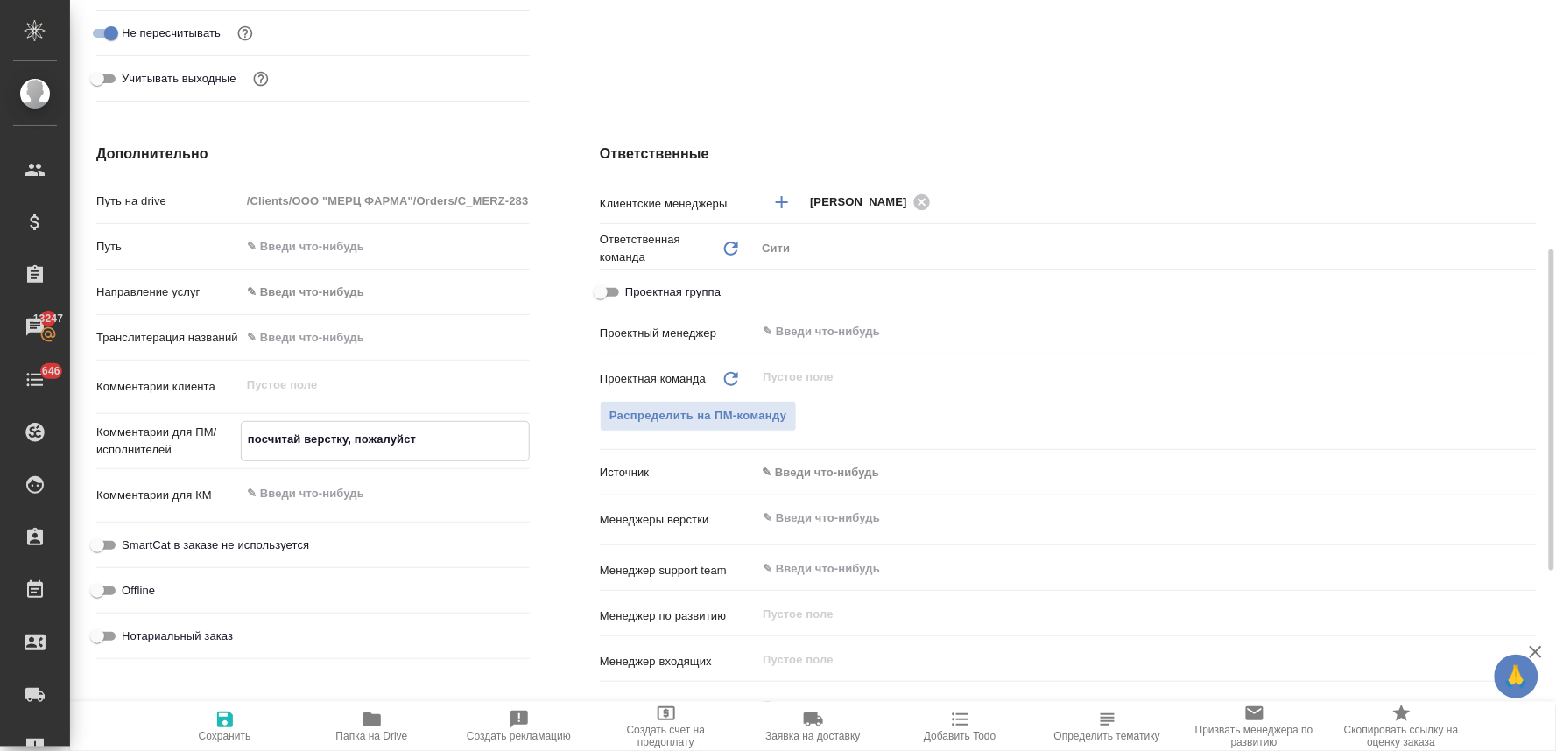
type textarea "x"
type textarea "посчитай верстку, пожалуйста"
type textarea "x"
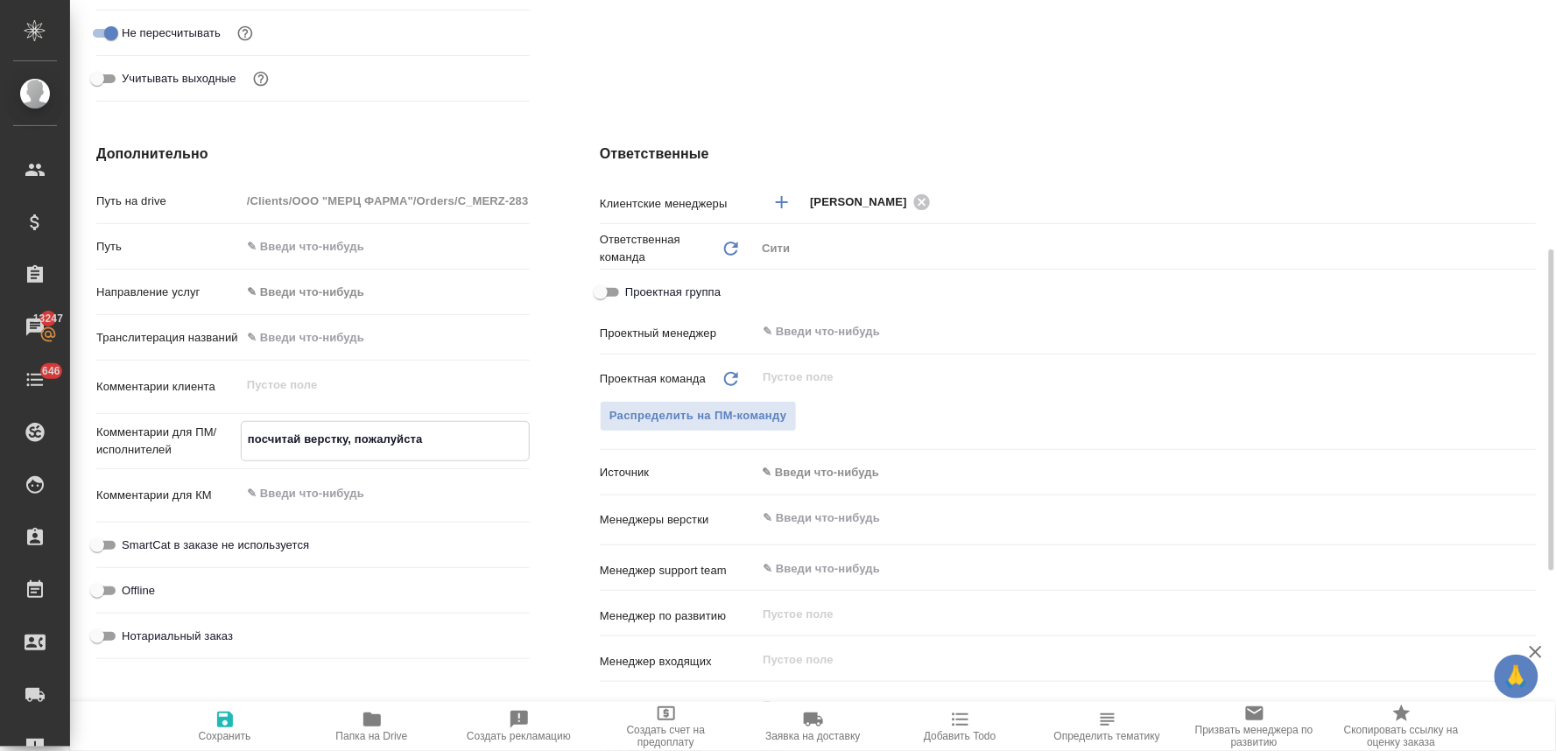
type textarea "посчитай верстку, пожалуйста"
type textarea "x"
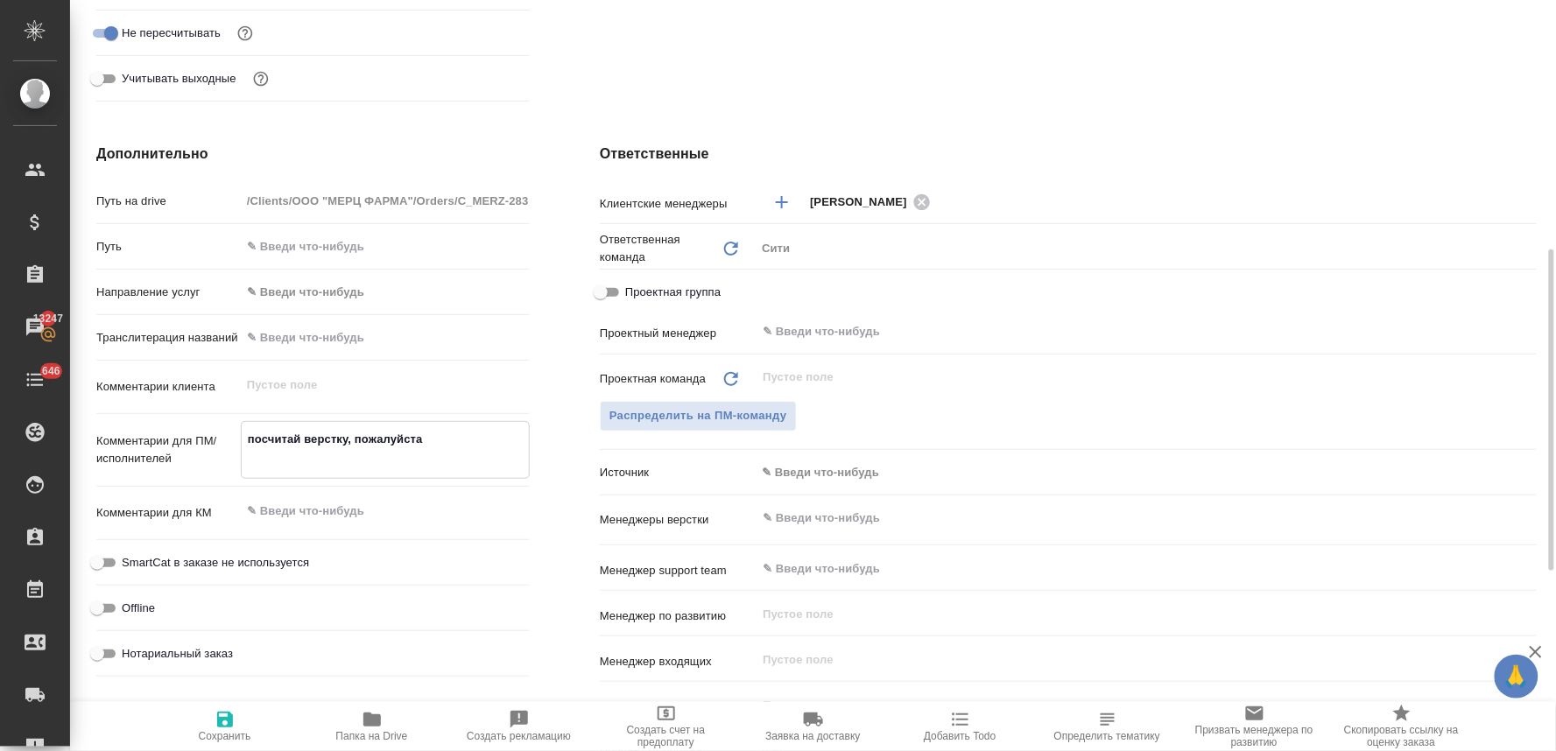
type textarea "x"
type textarea "посчитай верстку, пожалуйста [PERSON_NAME]"
type textarea "x"
type textarea "посчитай верстку, пожалуйста ма"
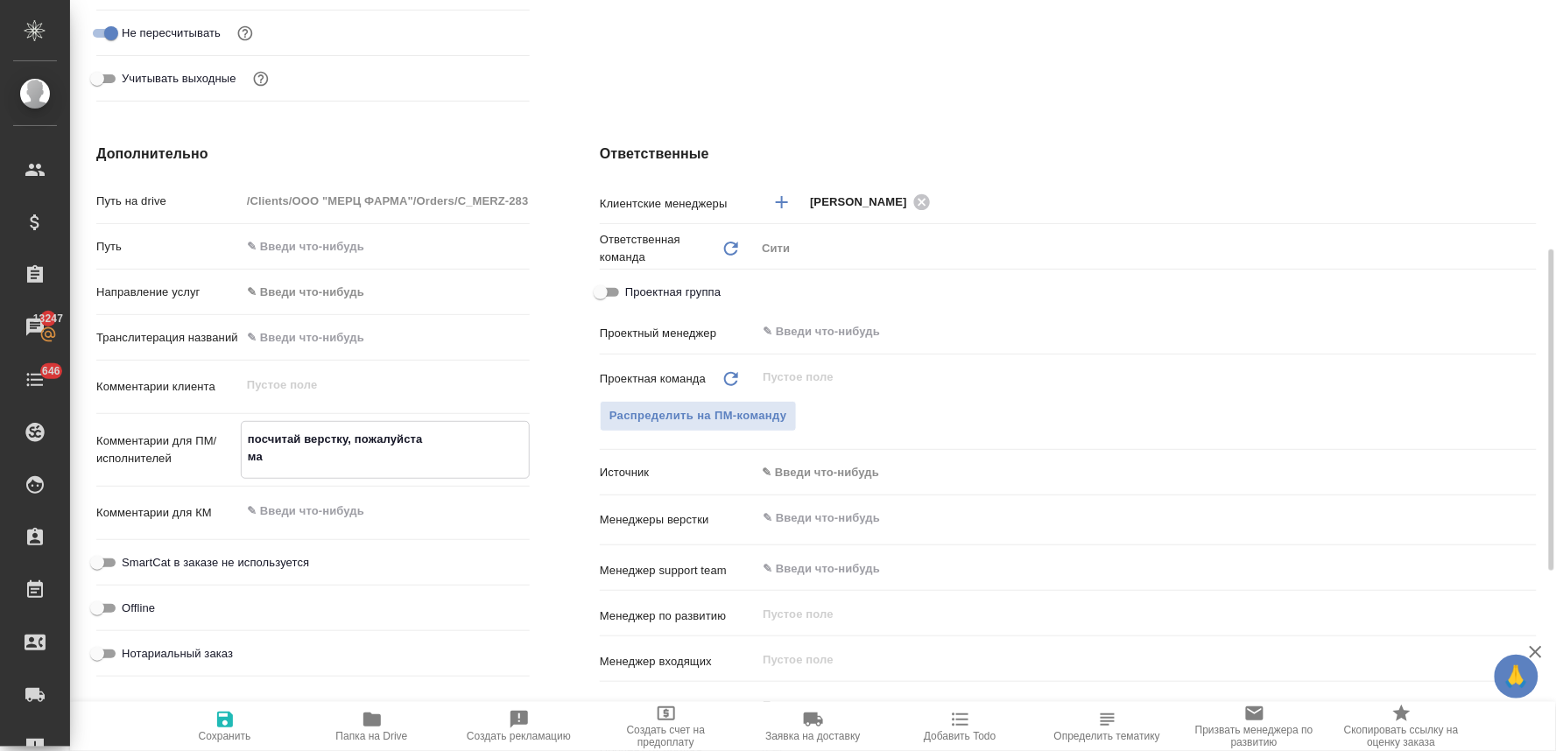
type textarea "x"
type textarea "посчитай верстку, пожалуйста мак"
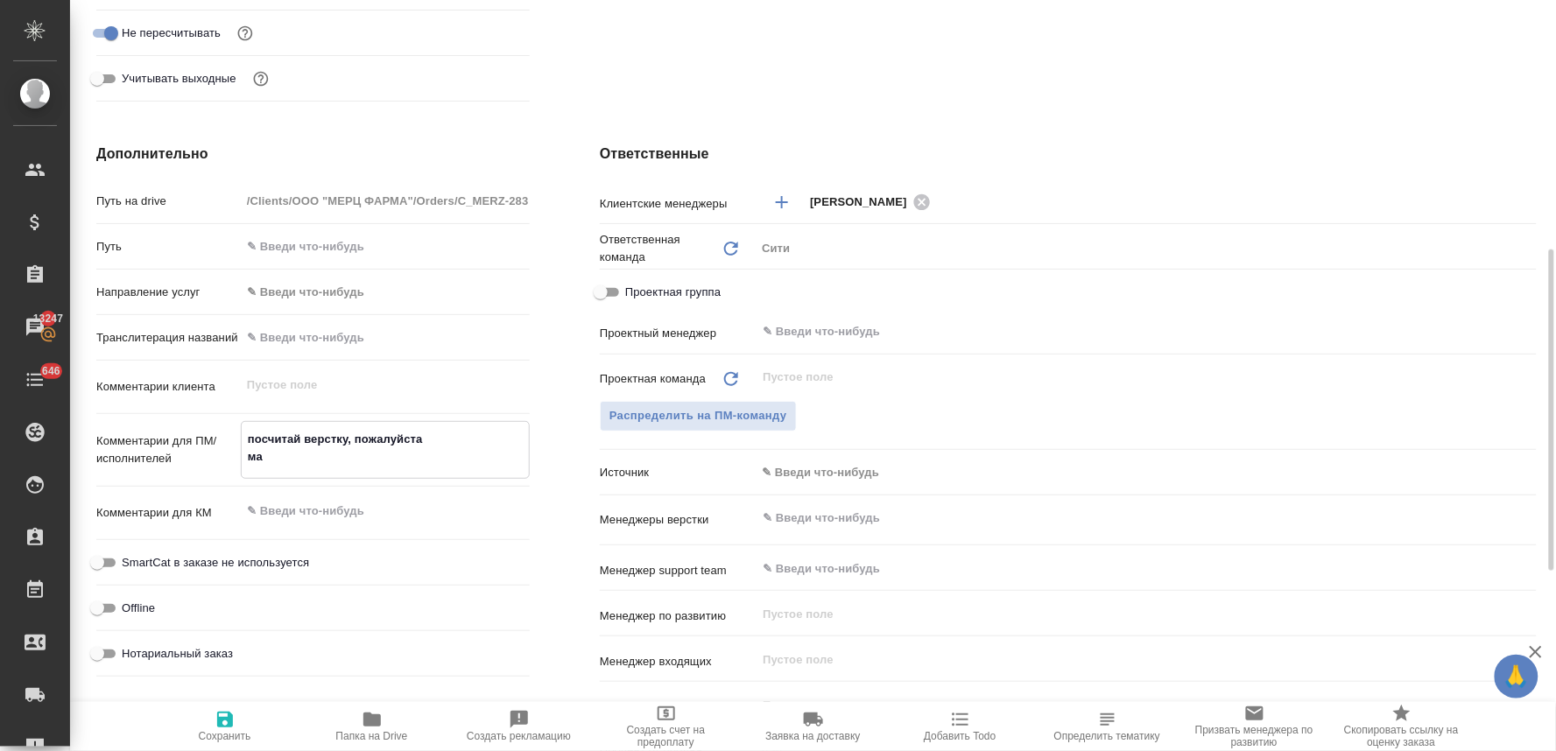
type textarea "x"
type textarea "посчитай верстку, пожалуйста маке"
type textarea "x"
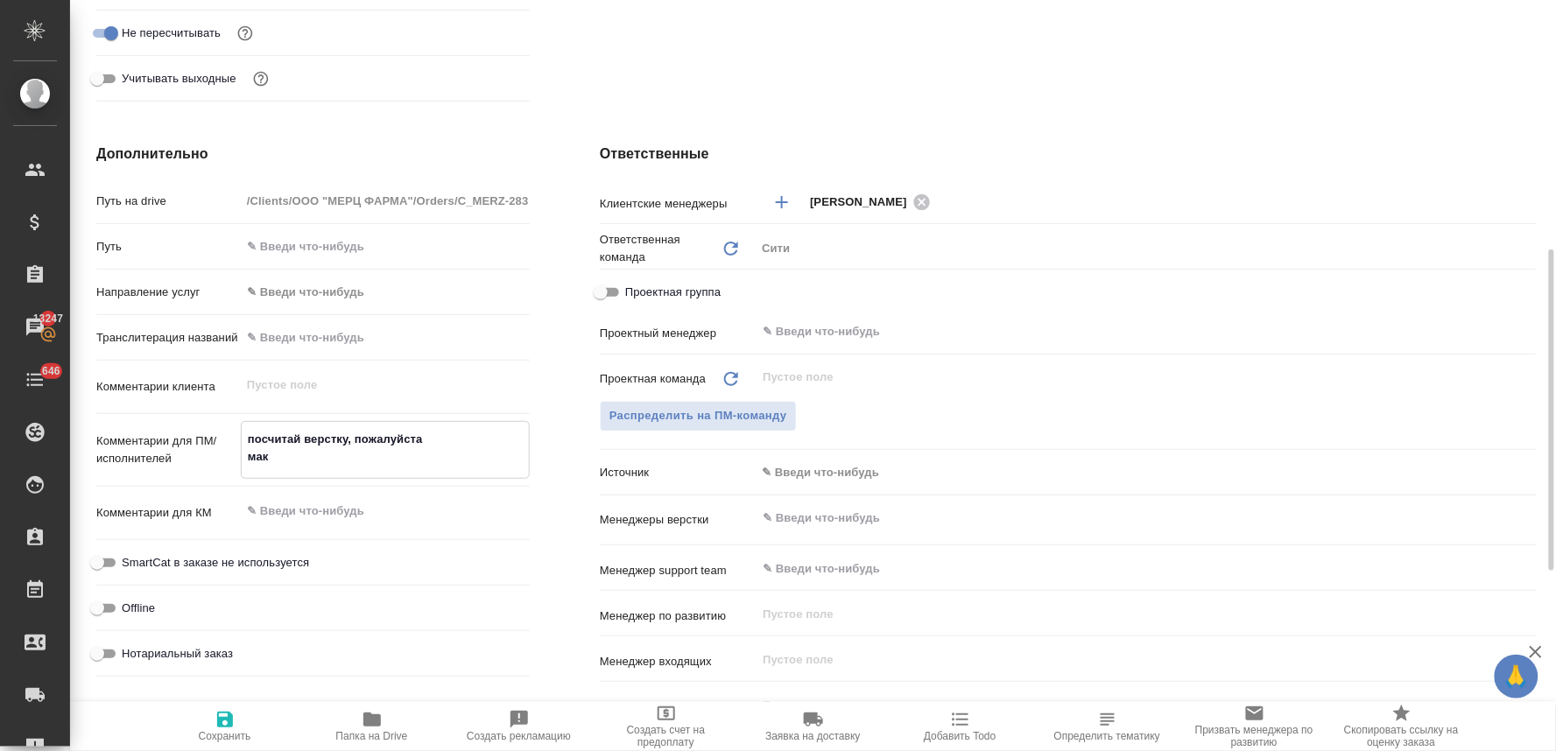
type textarea "x"
type textarea "посчитай верстку, пожалуйста макет"
type textarea "x"
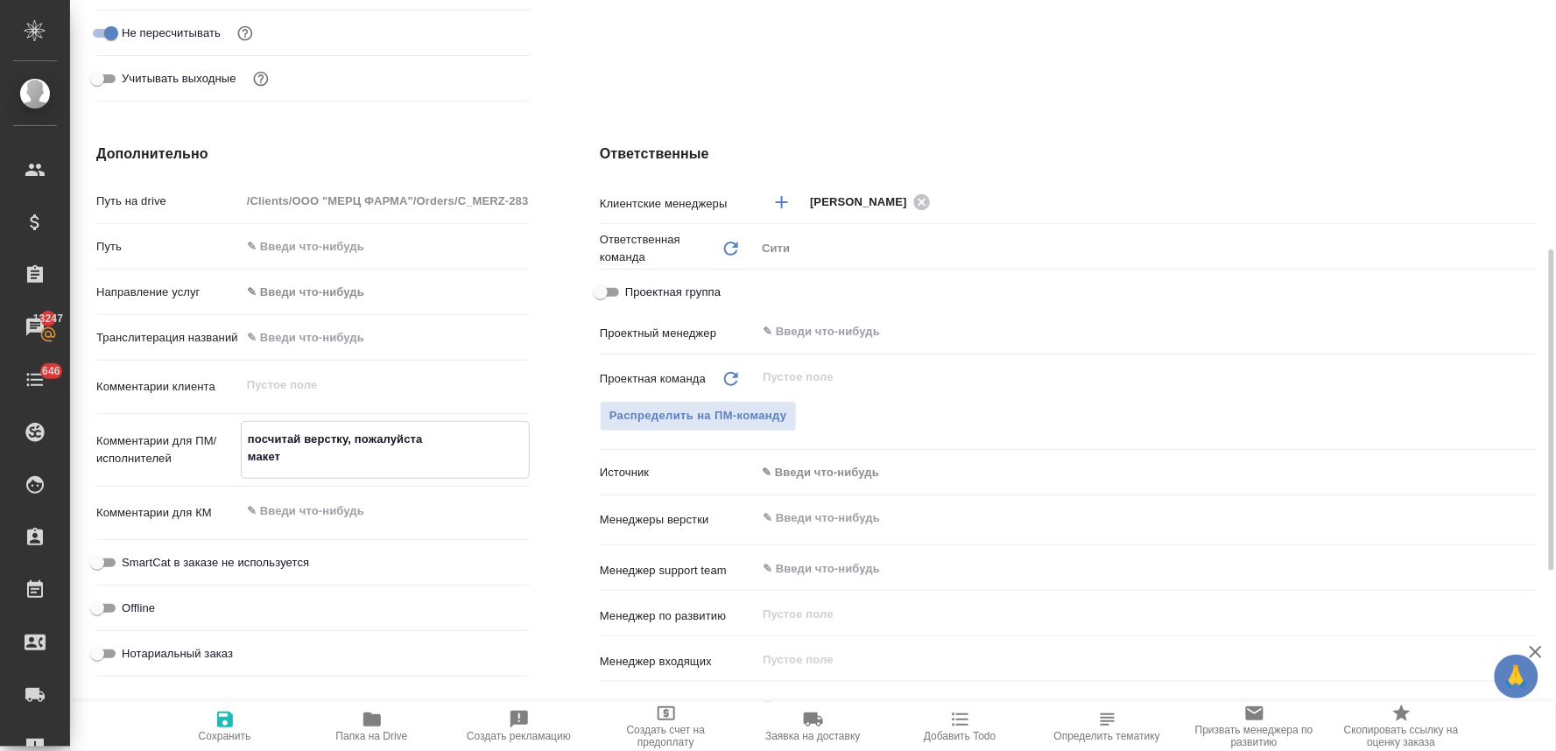
type textarea "x"
type textarea "посчитай верстку, пожалуйста макет"
type textarea "x"
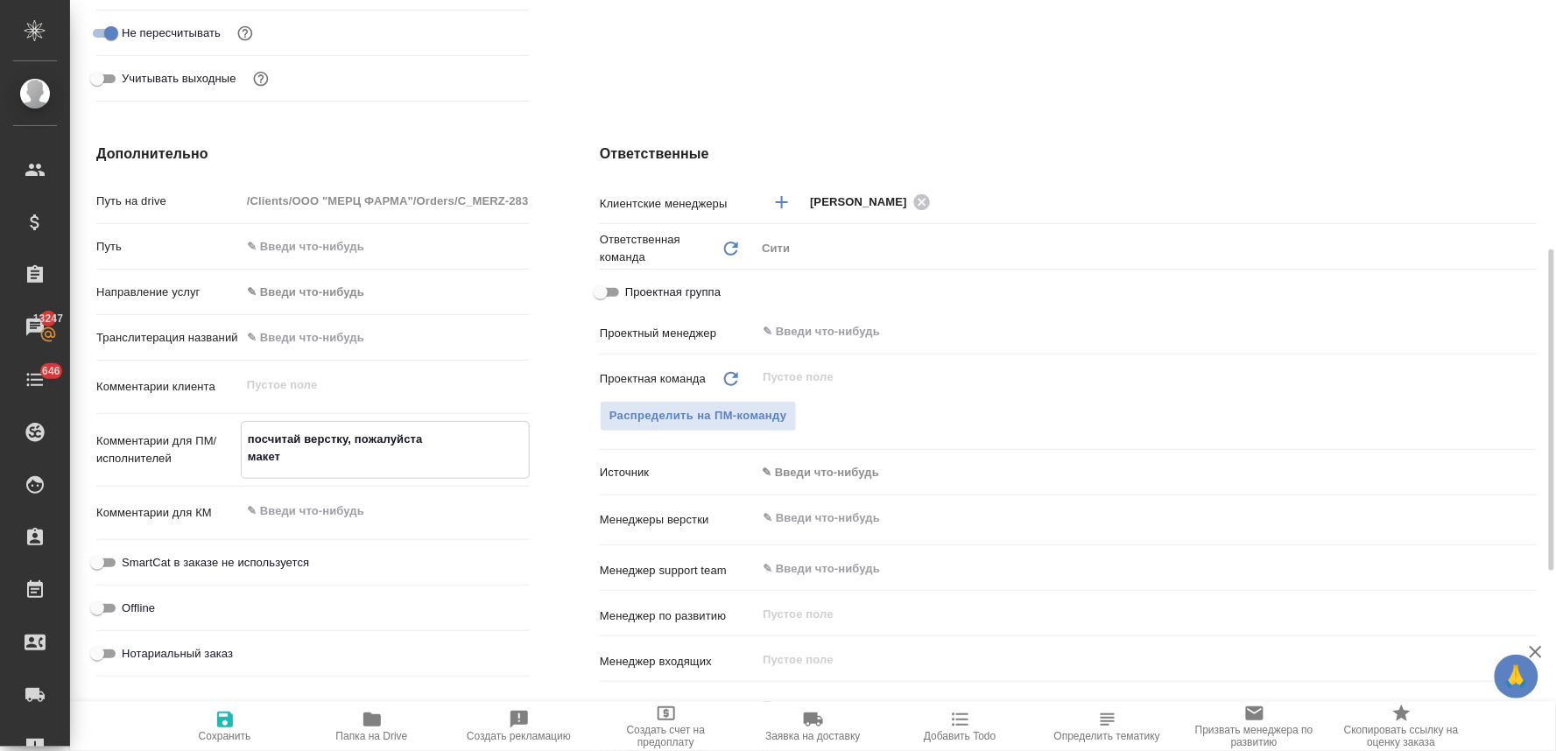
type textarea "посчитай верстку, пожалуйста макет с"
type textarea "x"
type textarea "посчитай верстку, пожалуйста макет со"
type textarea "x"
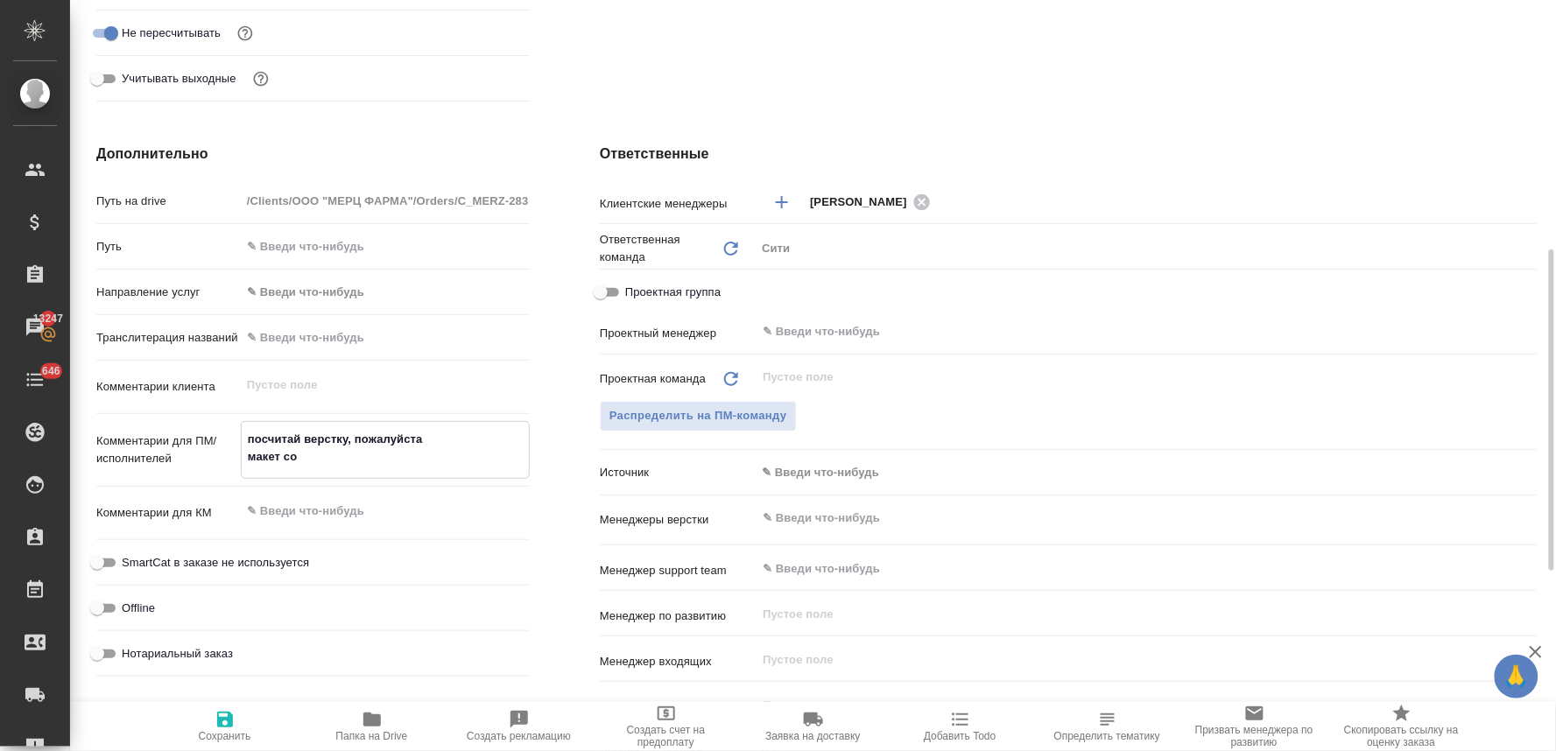
type textarea "x"
type textarea "посчитай верстку, пожалуйста макет сох"
type textarea "x"
click at [846, 527] on input "text" at bounding box center [1117, 518] width 712 height 21
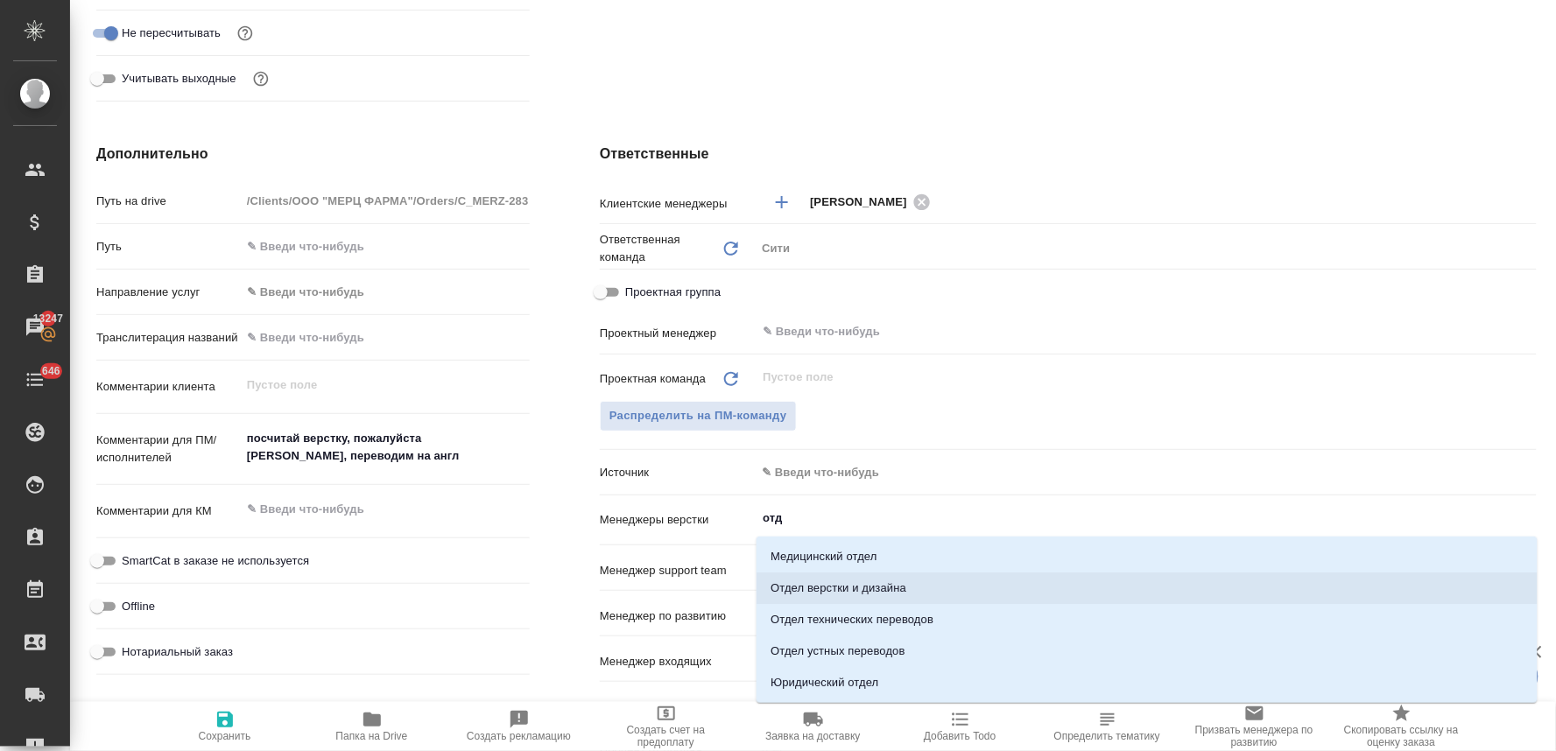
click at [859, 589] on li "Отдел верстки и дизайна" at bounding box center [1147, 589] width 781 height 32
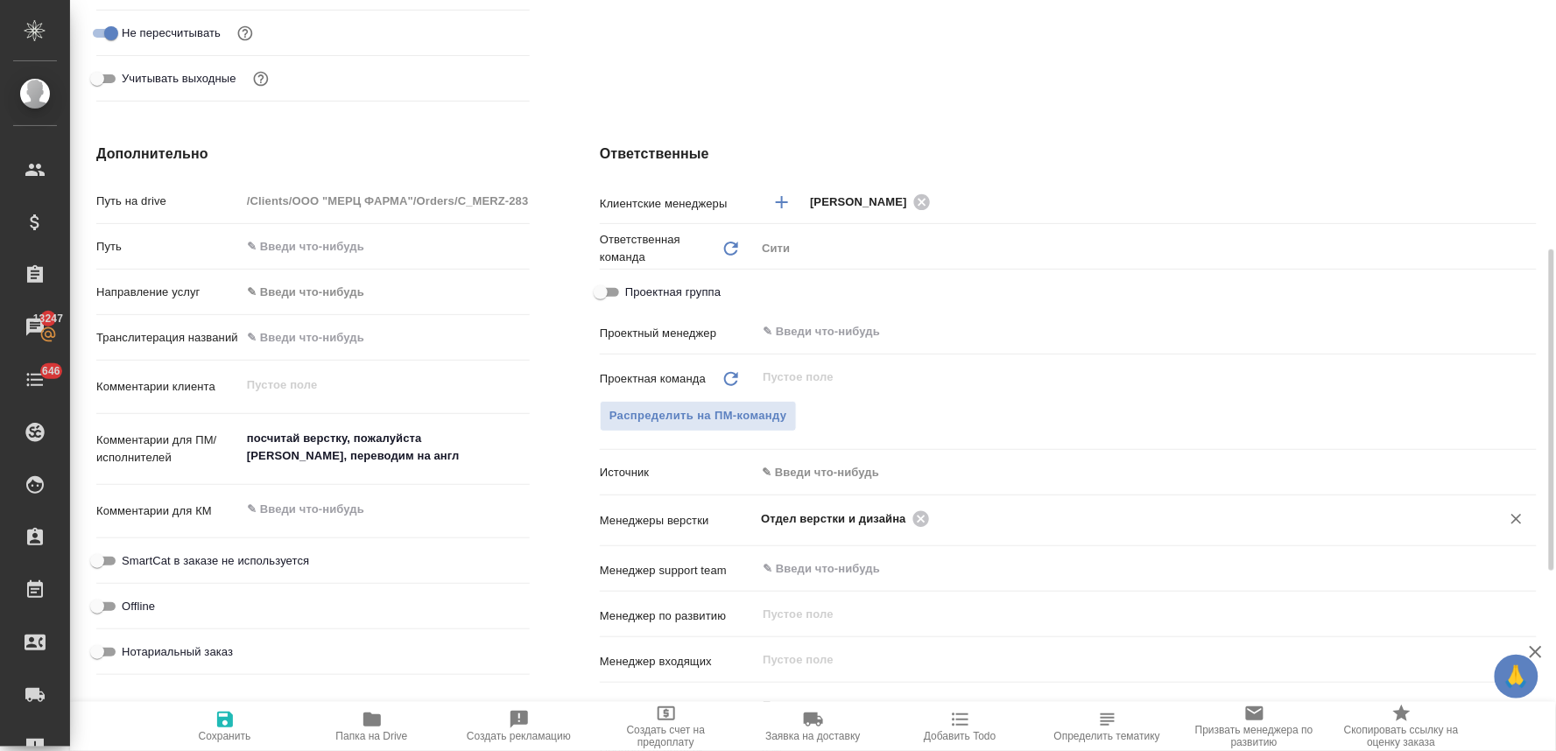
scroll to position [0, 0]
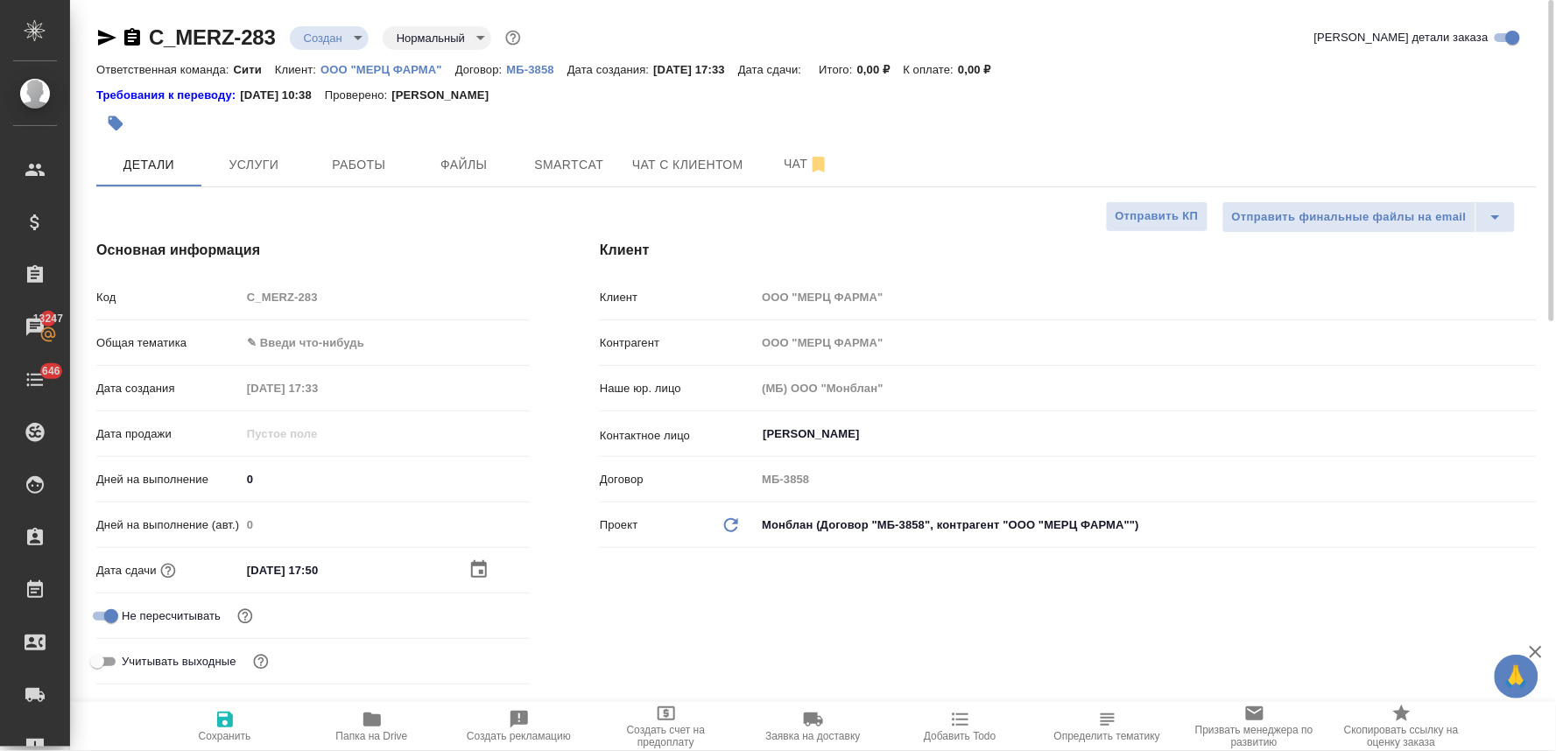
drag, startPoint x: 226, startPoint y: 723, endPoint x: 310, endPoint y: 676, distance: 96.5
click at [225, 723] on icon "button" at bounding box center [225, 719] width 21 height 21
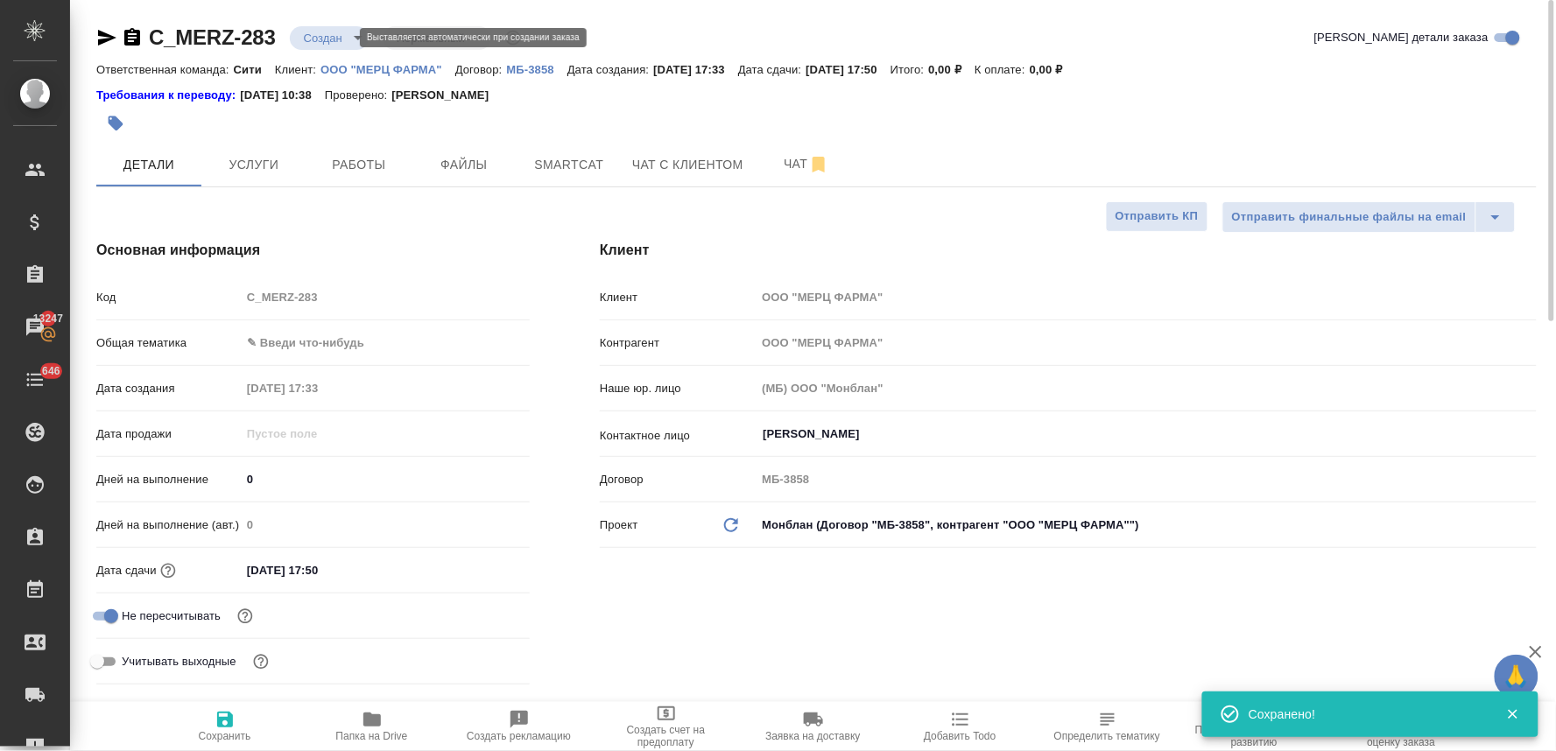
click at [331, 32] on body "🙏 .cls-1 fill:#fff; AWATERA [PERSON_NAME] Спецификации Заказы 13247 Чаты 646 To…" at bounding box center [778, 375] width 1556 height 751
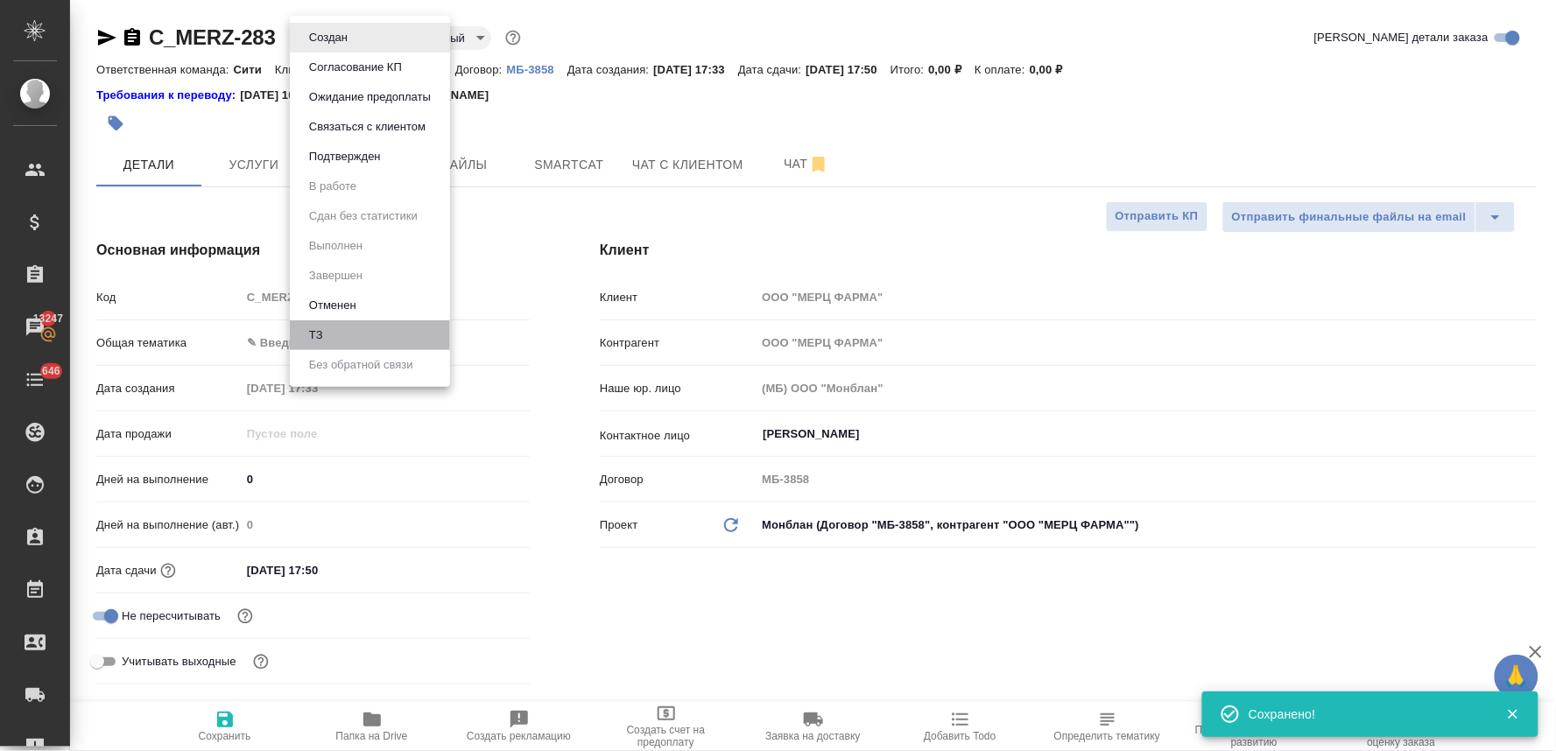
click at [364, 337] on li "ТЗ" at bounding box center [370, 336] width 160 height 30
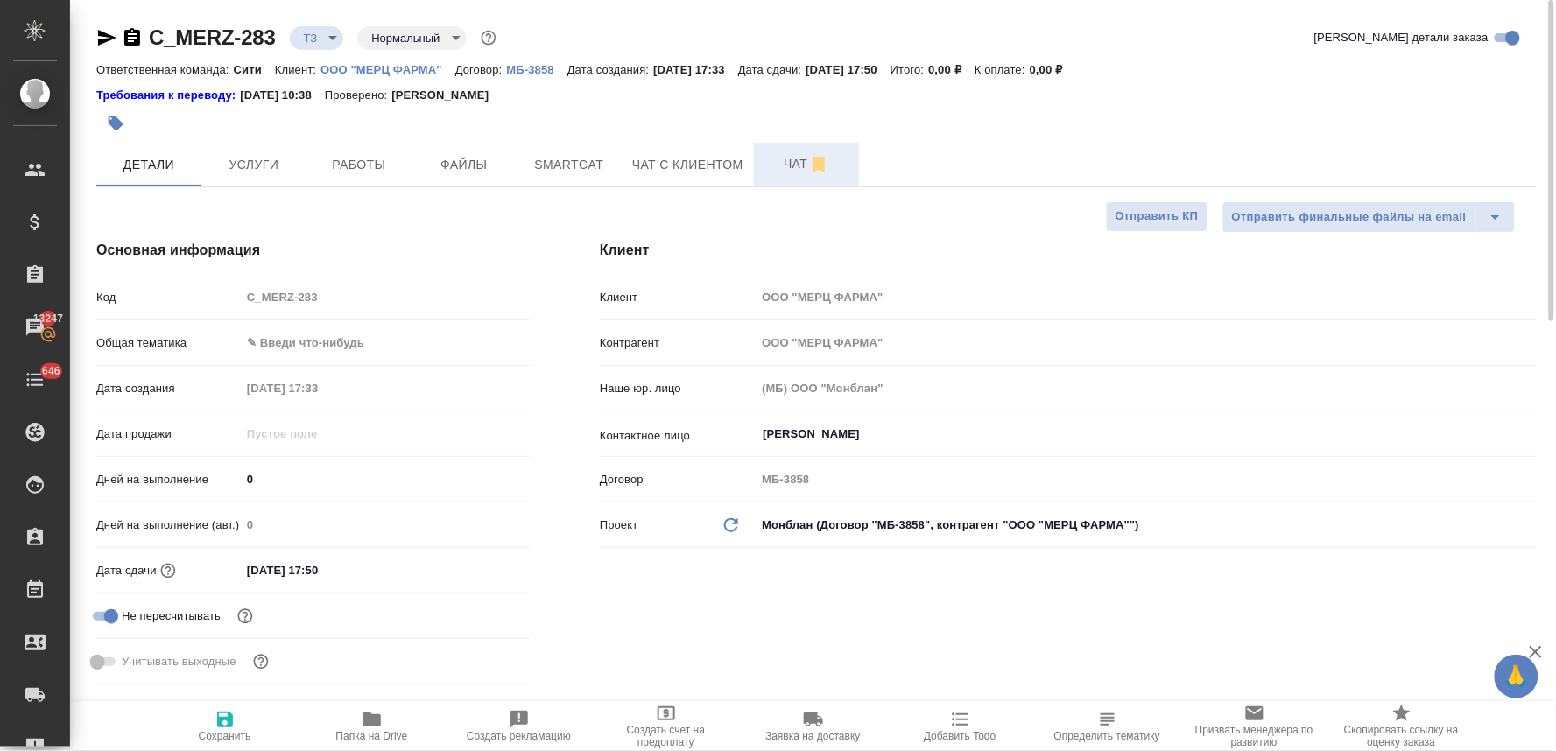
click at [794, 166] on span "Чат" at bounding box center [807, 164] width 84 height 22
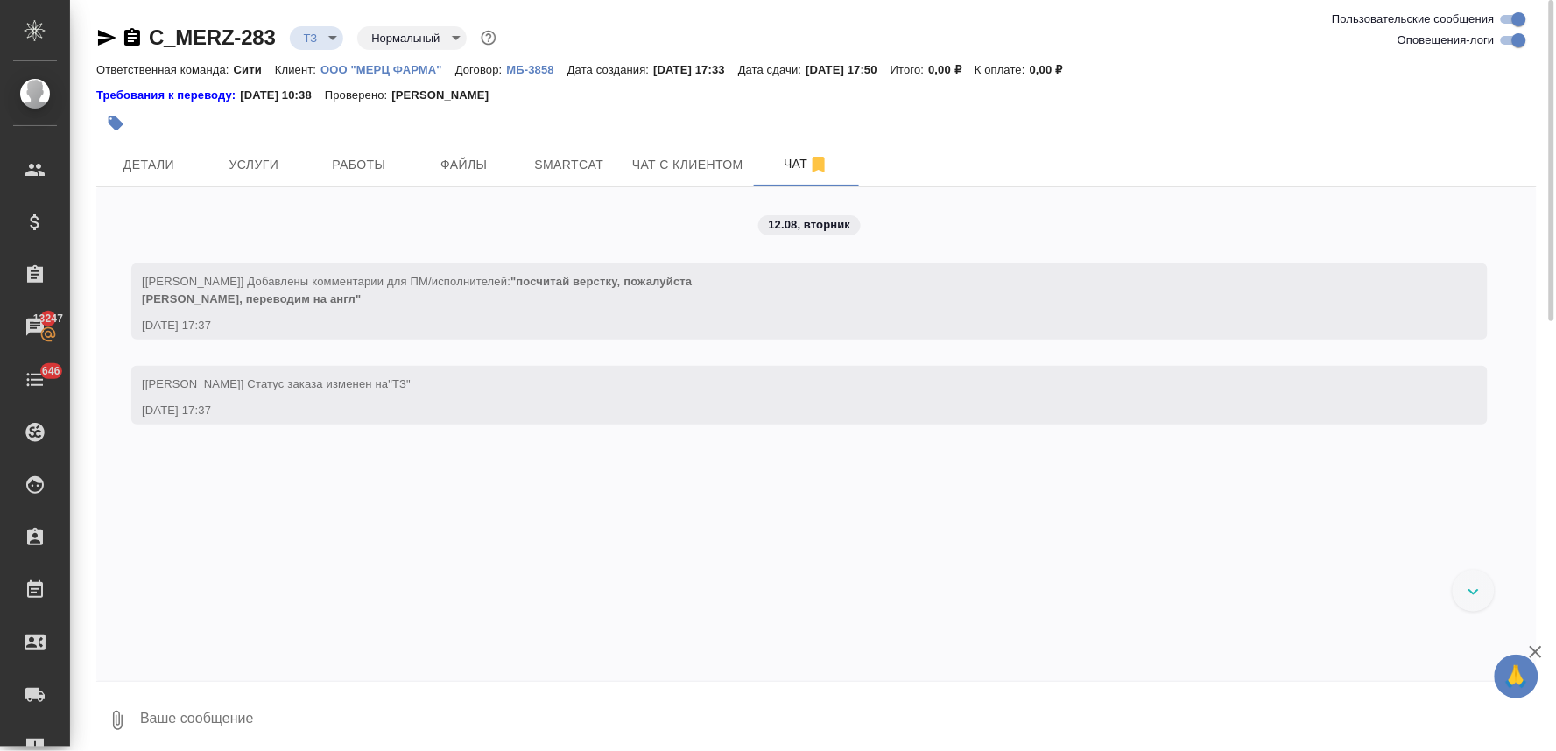
click at [234, 708] on textarea at bounding box center [837, 721] width 1399 height 60
click at [1194, 74] on div "Ответственная команда: Сити Клиент: ООО "МЕРЦ ФАРМА" Договор: МБ-3858 Дата созд…" at bounding box center [816, 69] width 1441 height 21
click at [162, 168] on span "Детали" at bounding box center [149, 165] width 84 height 22
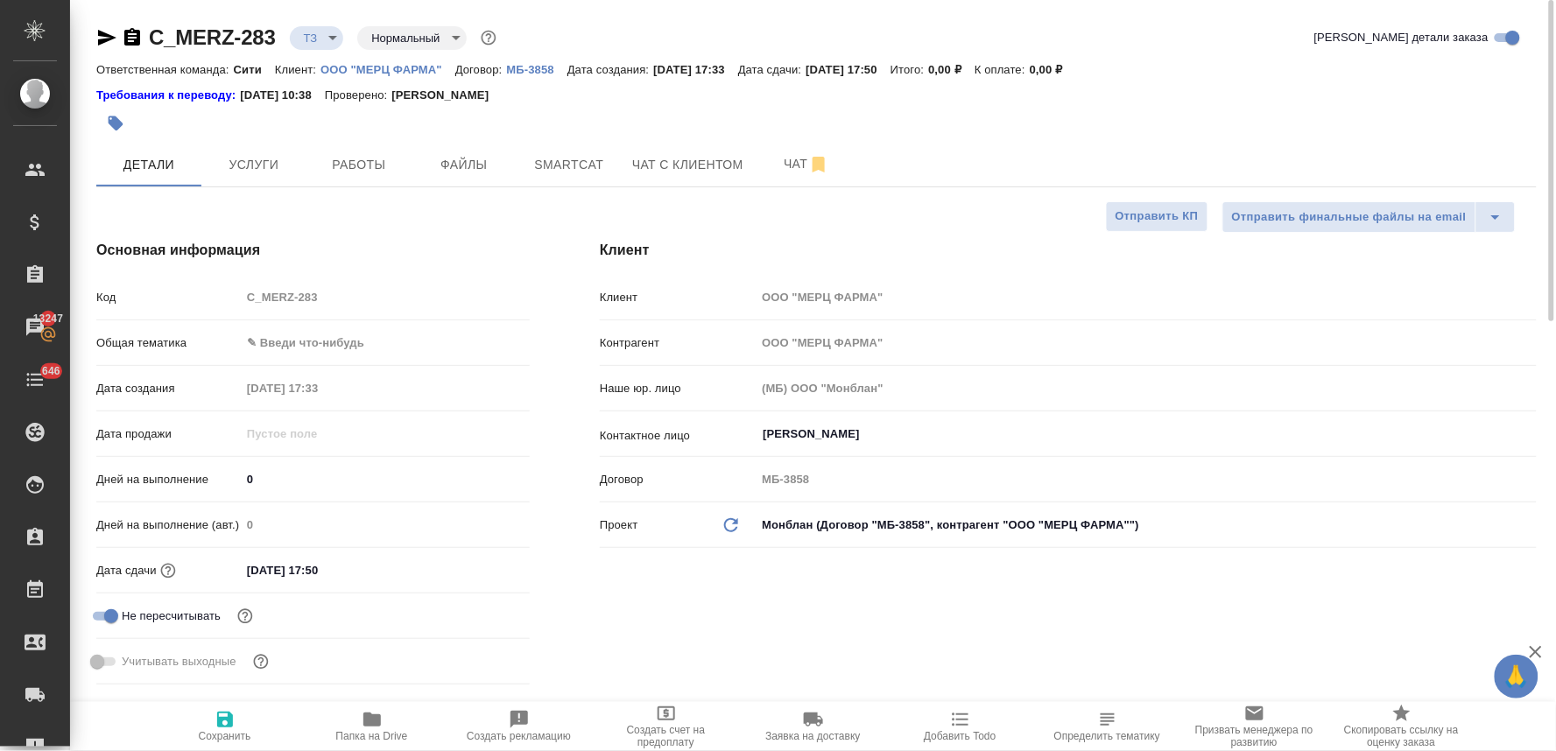
click at [182, 300] on div "Код C_MERZ-283" at bounding box center [313, 297] width 434 height 31
click at [247, 158] on span "Услуги" at bounding box center [254, 165] width 84 height 22
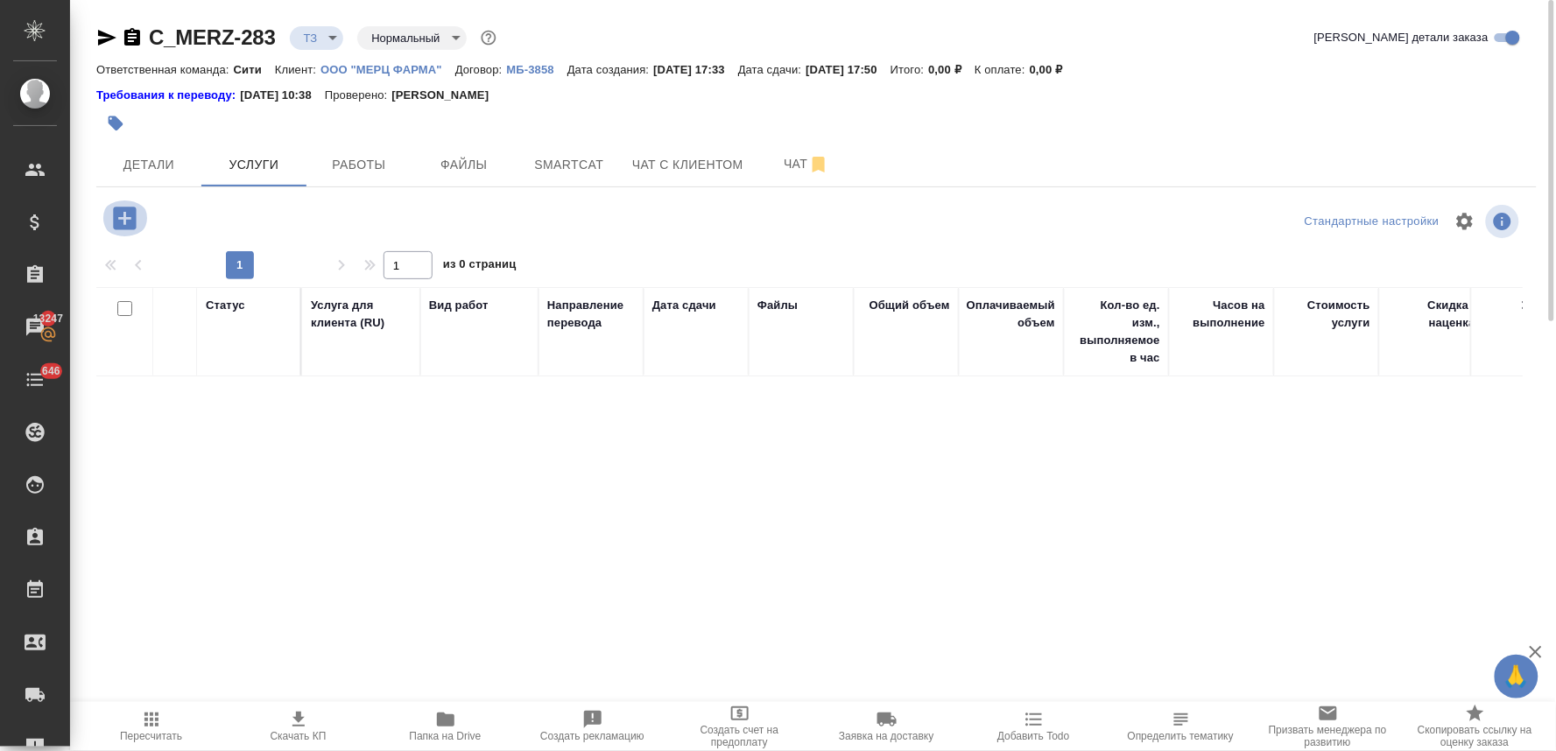
click at [110, 217] on icon "button" at bounding box center [124, 218] width 31 height 31
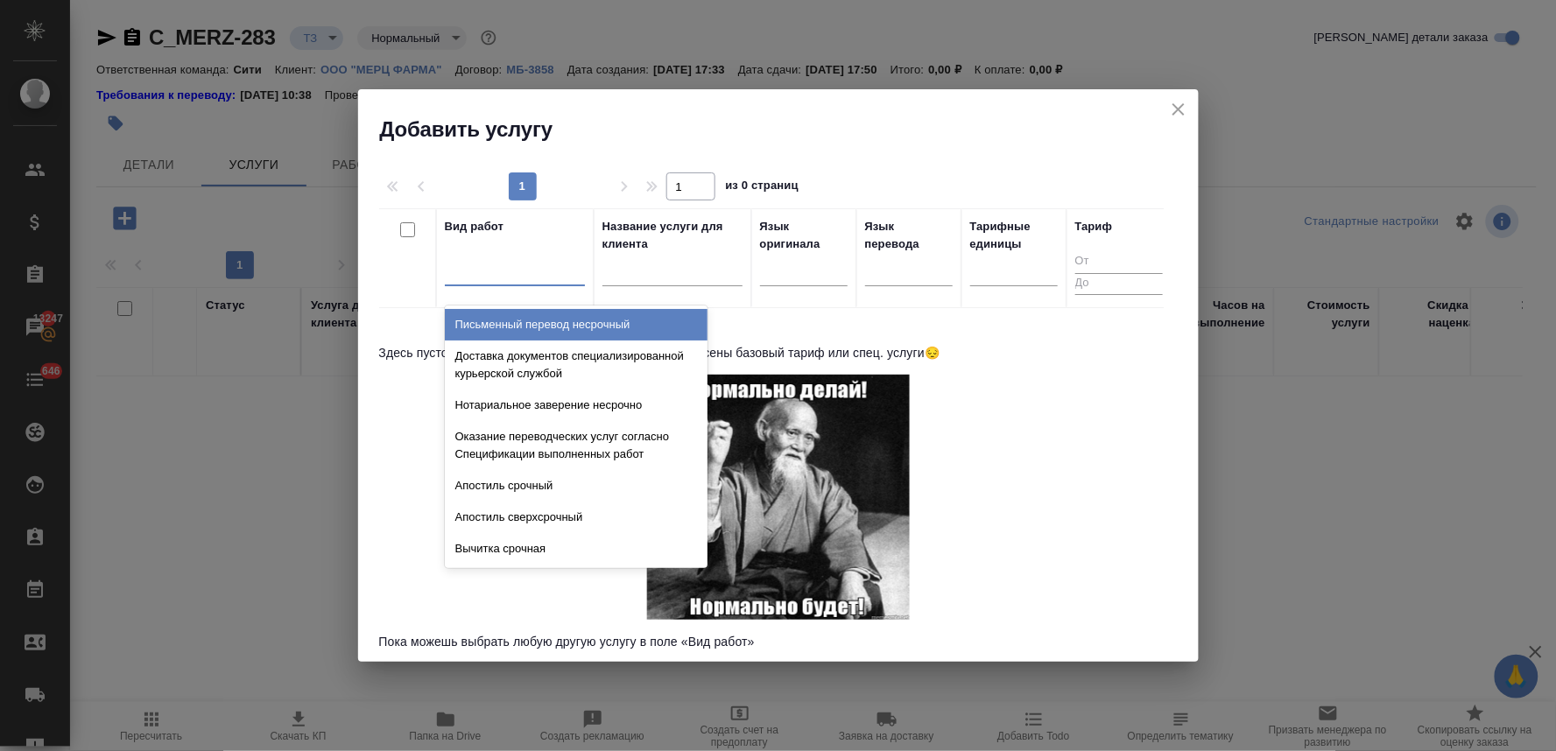
click at [518, 281] on div at bounding box center [515, 268] width 140 height 25
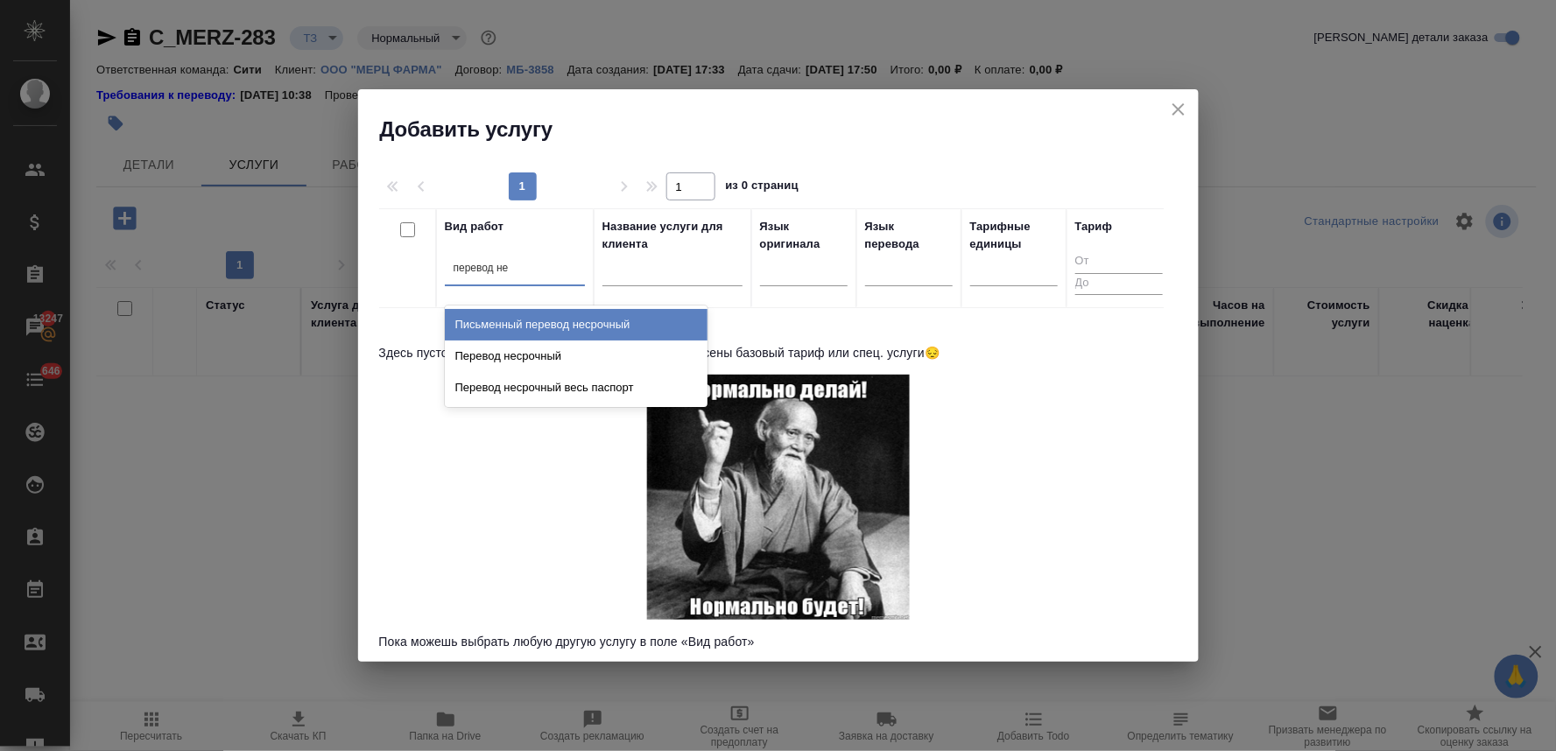
click at [540, 328] on div "Письменный перевод несрочный" at bounding box center [576, 325] width 263 height 32
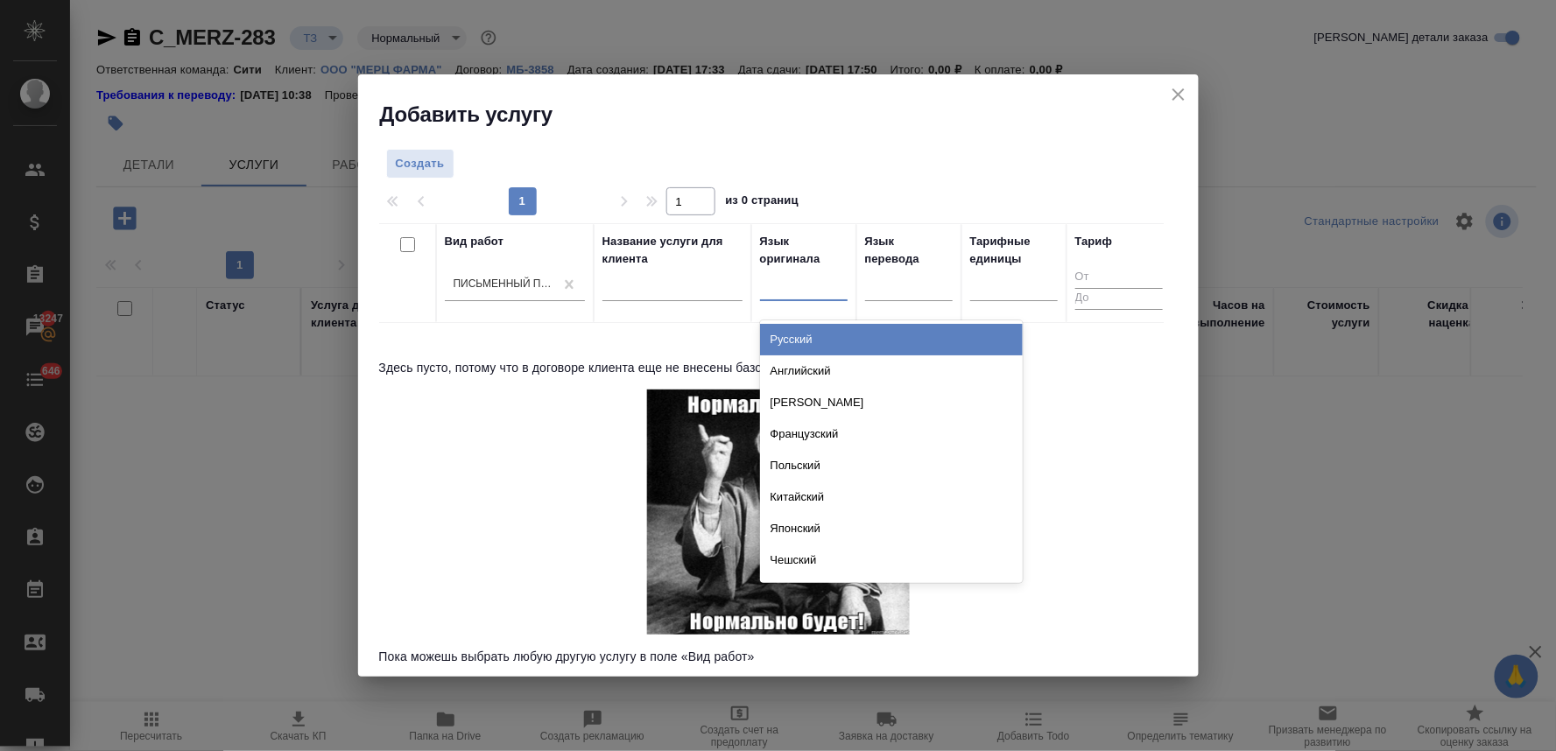
click at [832, 285] on div at bounding box center [804, 284] width 88 height 25
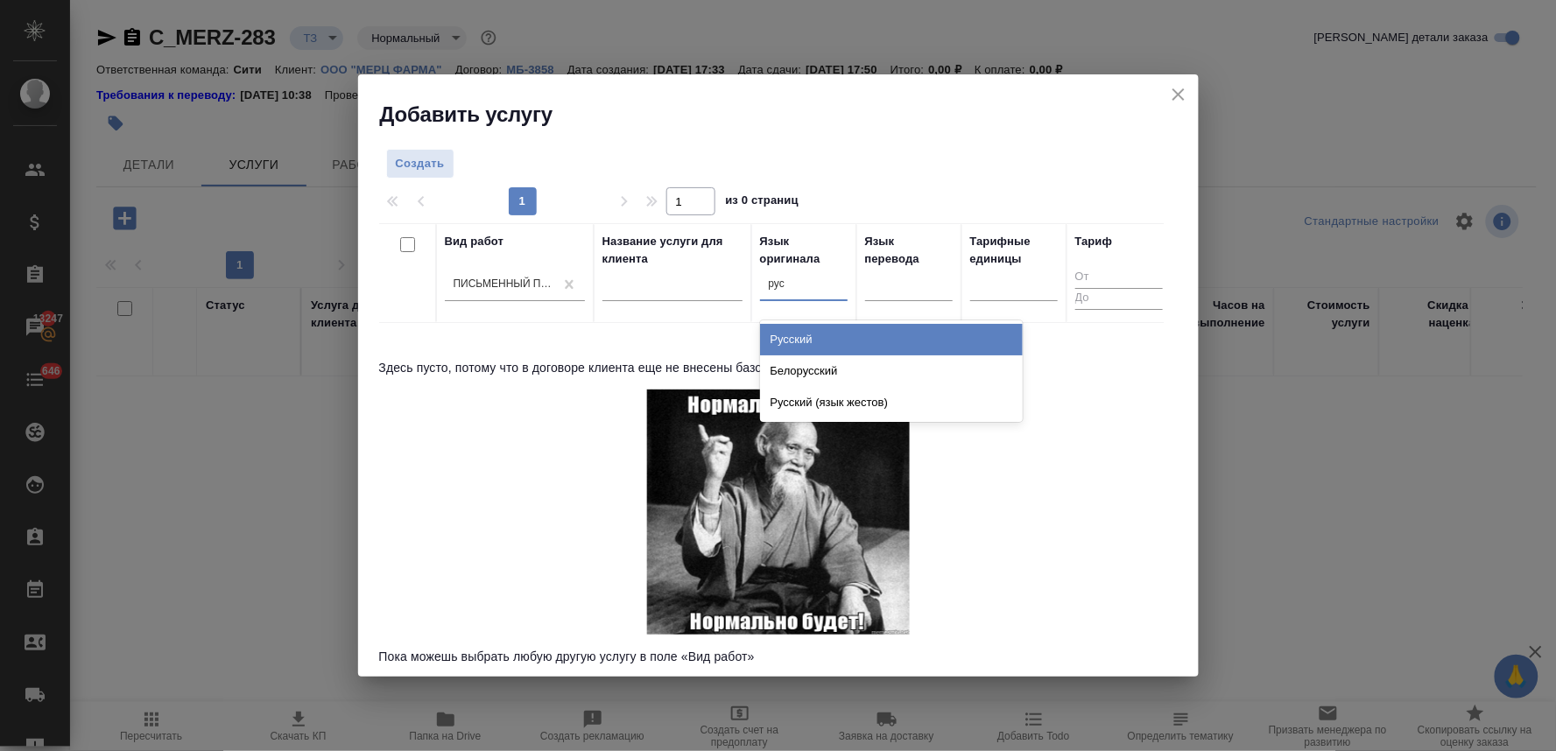
click at [836, 342] on div "Русский" at bounding box center [891, 340] width 263 height 32
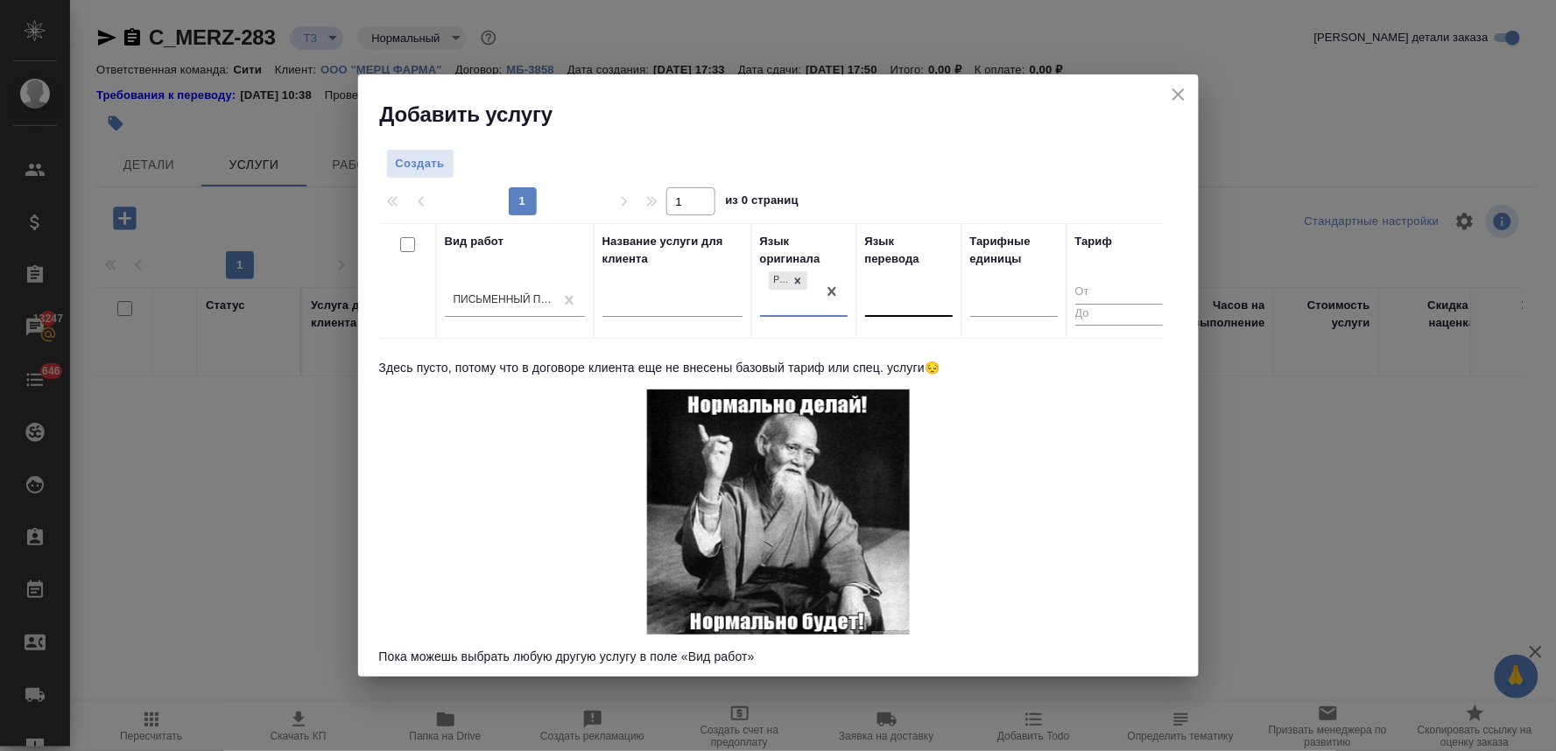
click at [906, 304] on div at bounding box center [909, 299] width 88 height 25
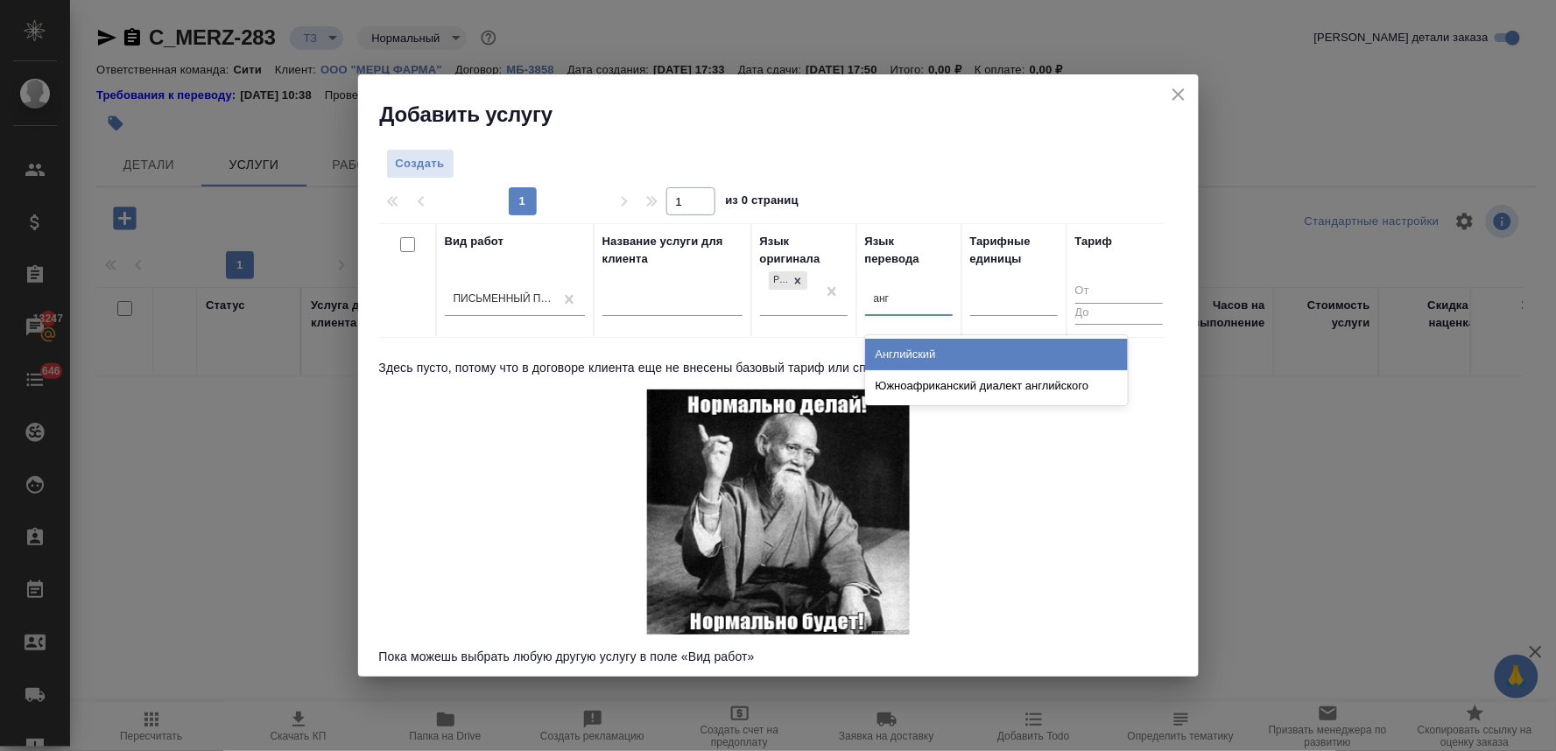
click at [916, 357] on div "Английский" at bounding box center [996, 355] width 263 height 32
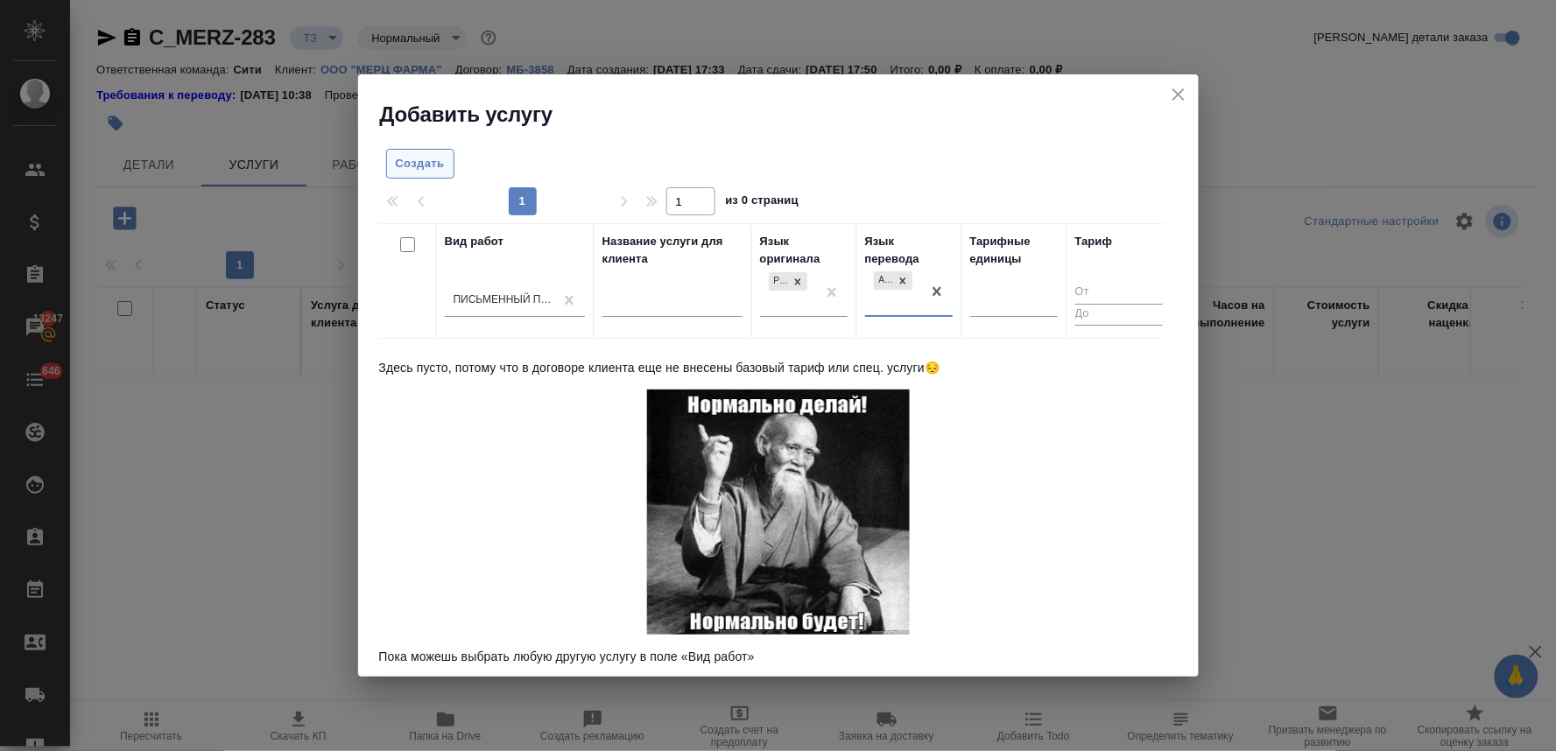
click at [434, 154] on span "Создать" at bounding box center [420, 164] width 49 height 20
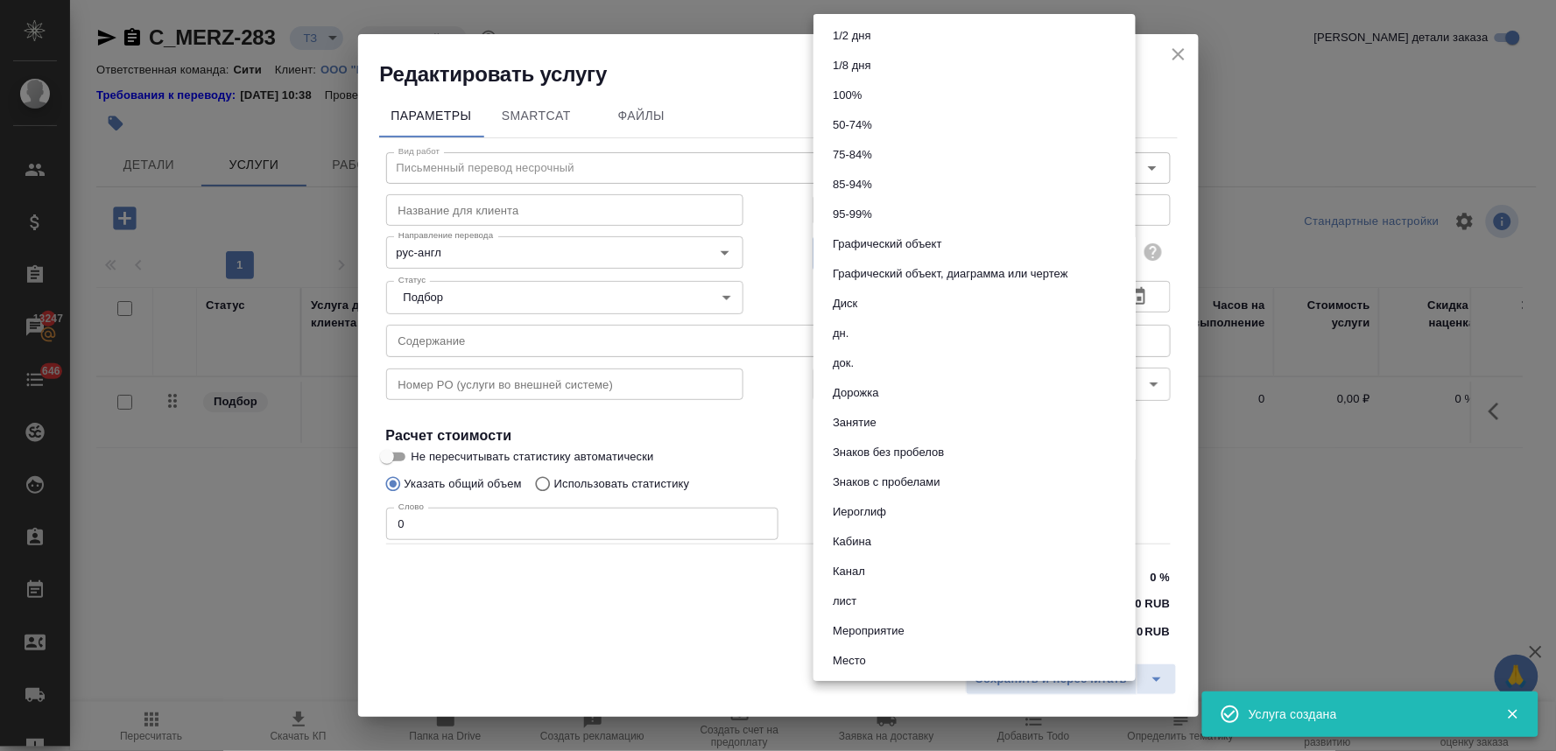
click at [959, 252] on body "🙏 .cls-1 fill:#fff; AWATERA [PERSON_NAME] Спецификации Заказы 13247 Чаты 646 To…" at bounding box center [778, 375] width 1556 height 751
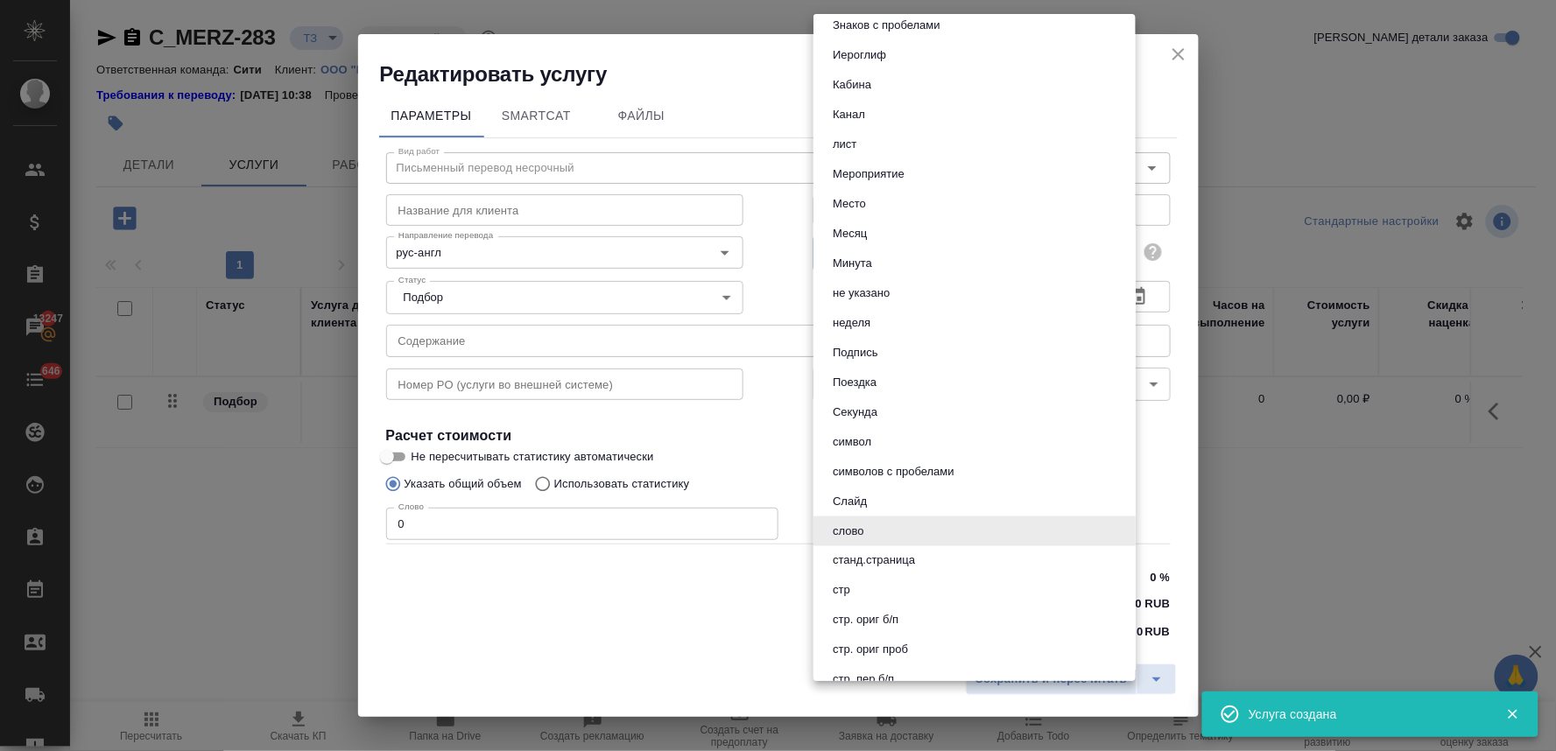
scroll to position [250, 0]
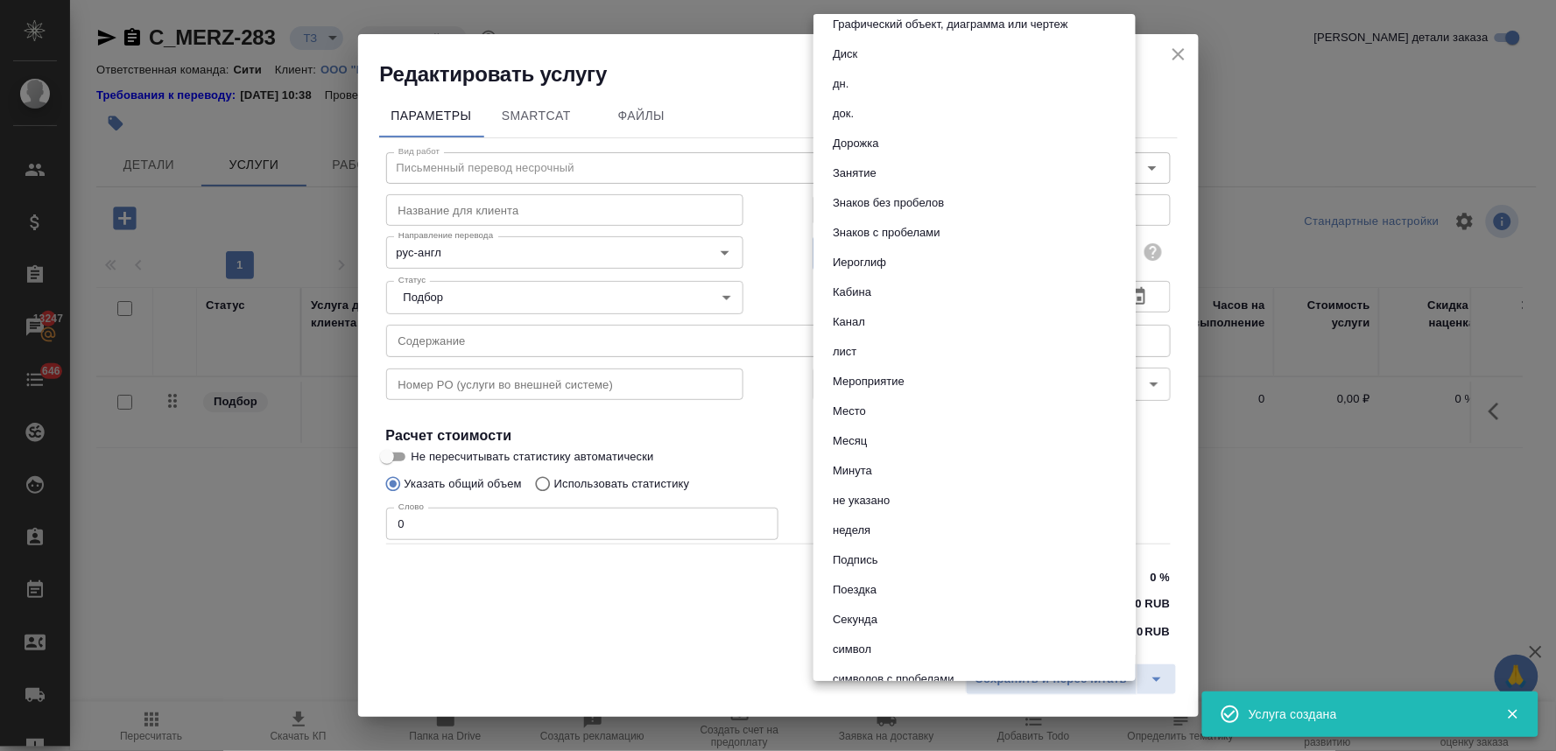
click at [914, 231] on button "Знаков с пробелами" at bounding box center [887, 232] width 118 height 19
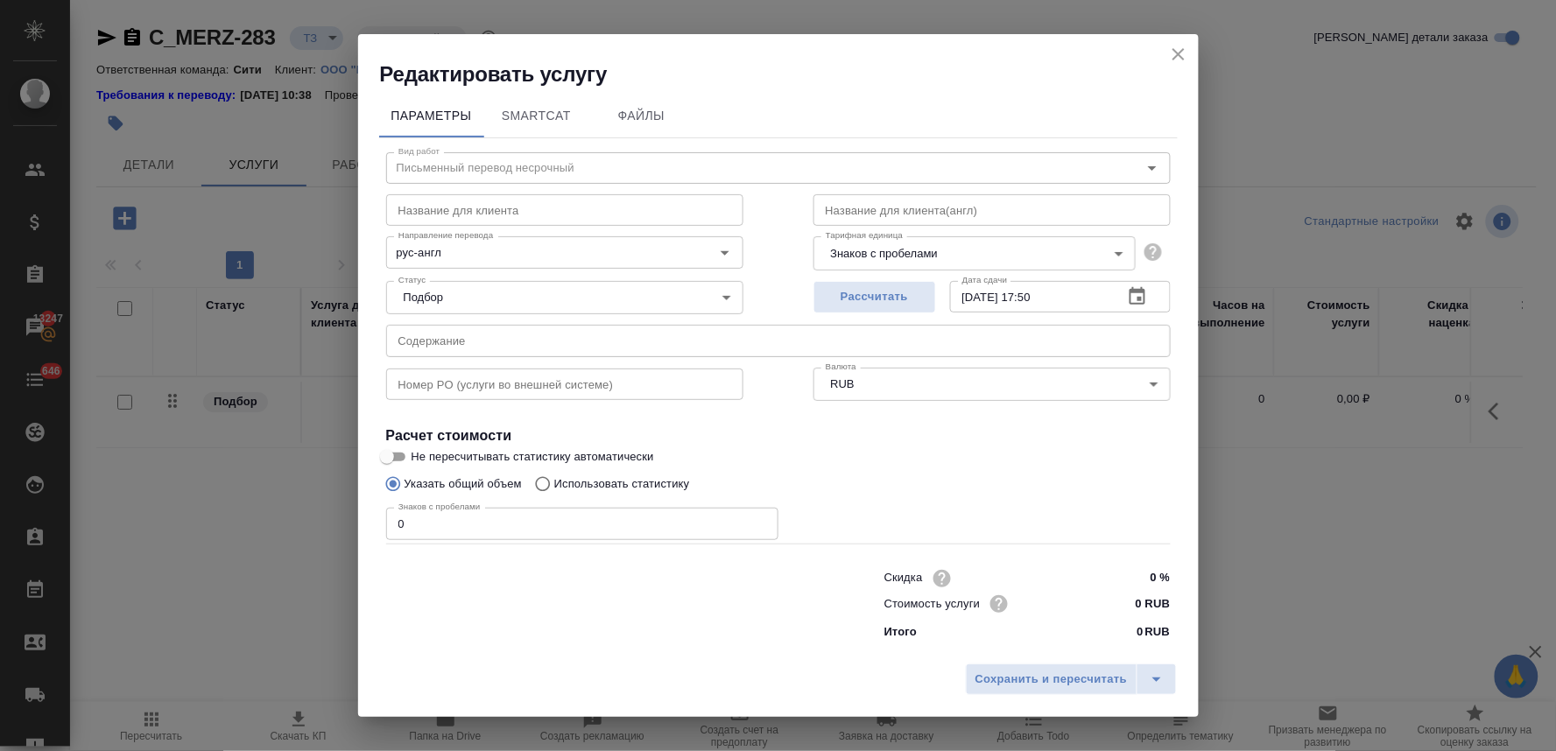
click at [529, 638] on div at bounding box center [600, 603] width 498 height 70
click at [490, 337] on input "text" at bounding box center [778, 341] width 785 height 32
paste input "для печати_фин_Babushka_Yaga mid2024[4]"
drag, startPoint x: 657, startPoint y: 339, endPoint x: 294, endPoint y: 337, distance: 362.6
click at [300, 338] on div "Редактировать услугу Параметры SmartCat Файлы Вид работ Письменный перевод неср…" at bounding box center [778, 375] width 1556 height 751
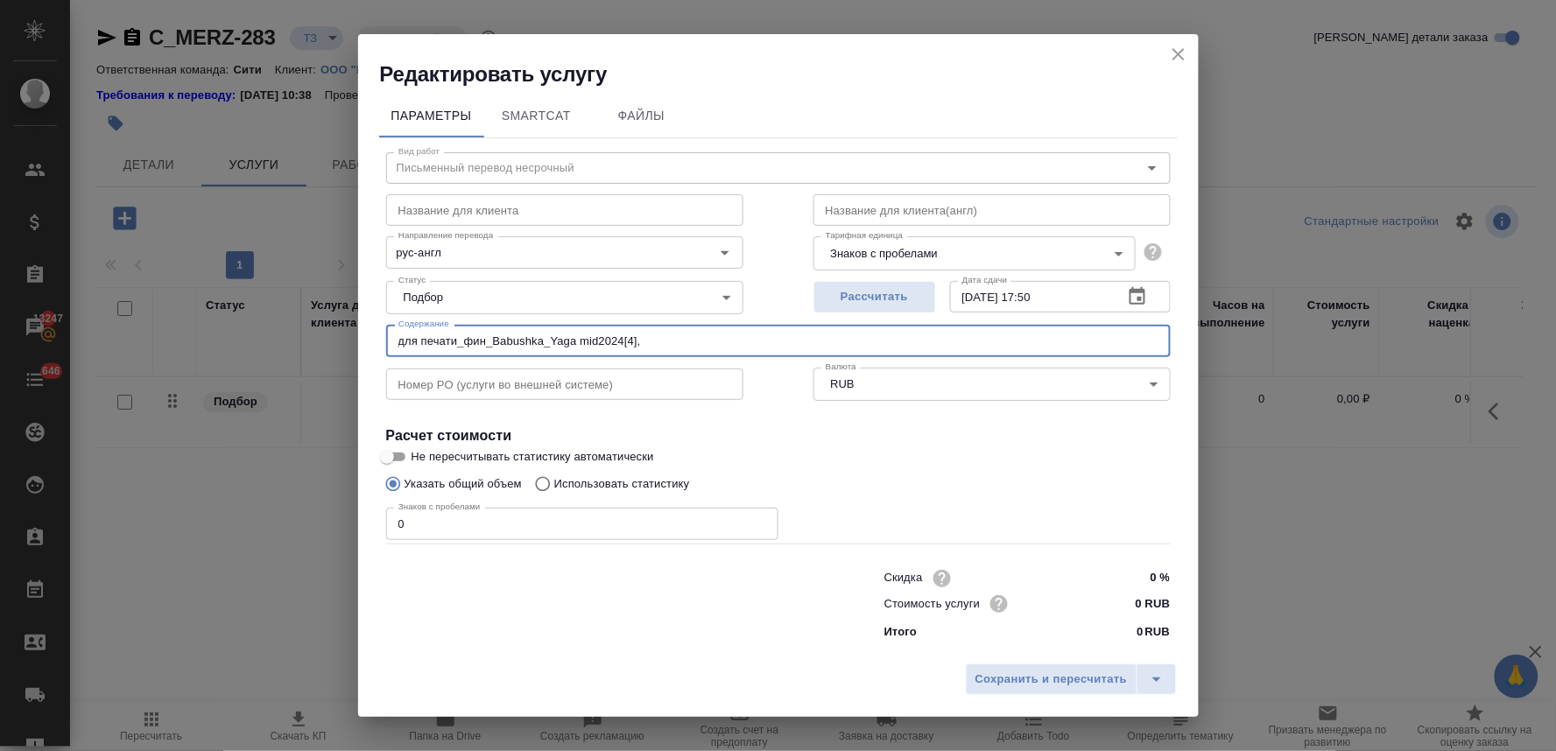
paste input "еревод книг сказок (ООО Мерц Фарма)"
drag, startPoint x: 424, startPoint y: 526, endPoint x: 255, endPoint y: 549, distance: 170.7
click at [256, 549] on div "Редактировать услугу Параметры SmartCat Файлы Вид работ Письменный перевод неср…" at bounding box center [778, 375] width 1556 height 751
drag, startPoint x: 1133, startPoint y: 602, endPoint x: 1151, endPoint y: 601, distance: 17.5
click at [1148, 601] on input "0 RUB" at bounding box center [1137, 603] width 64 height 25
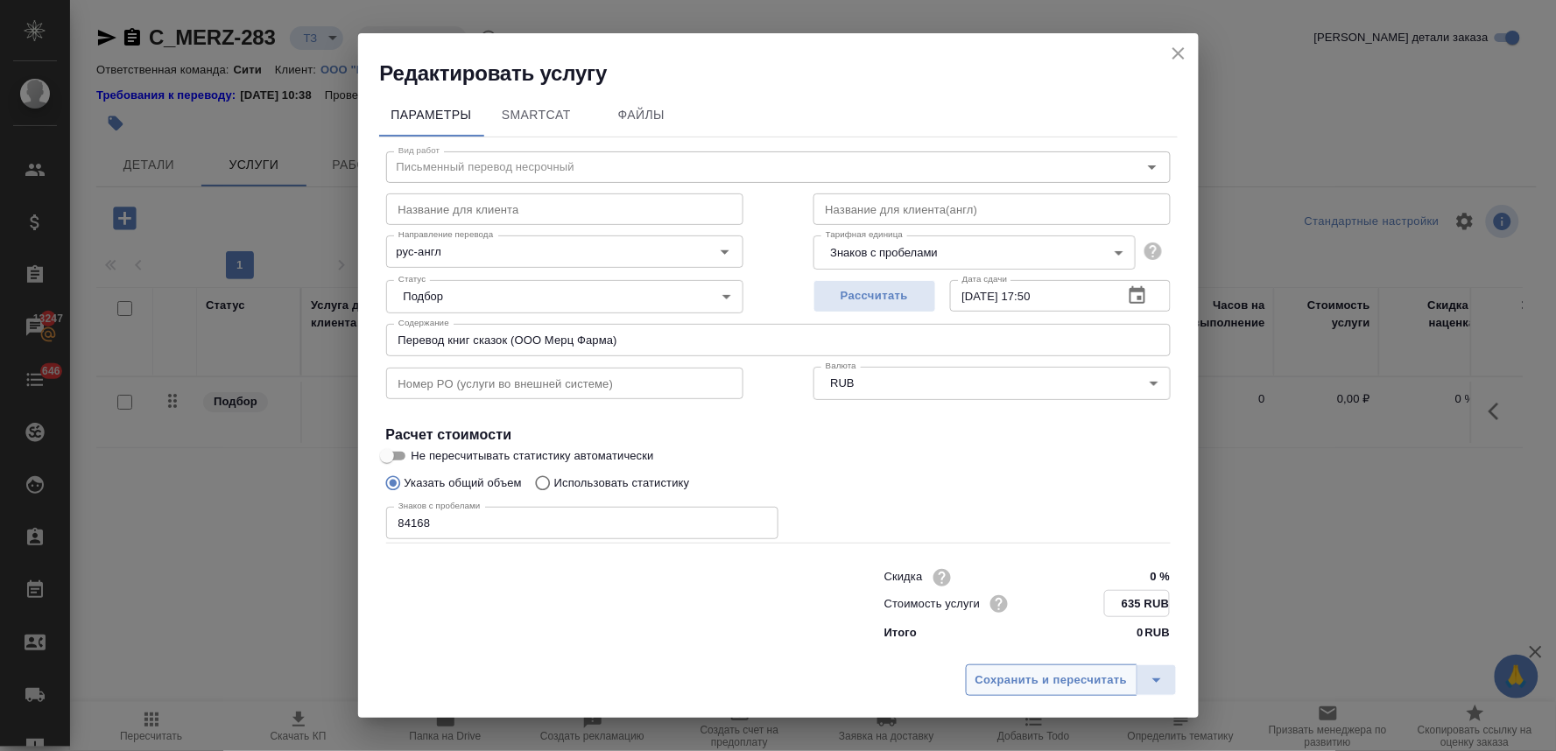
click at [1066, 689] on span "Сохранить и пересчитать" at bounding box center [1052, 681] width 152 height 20
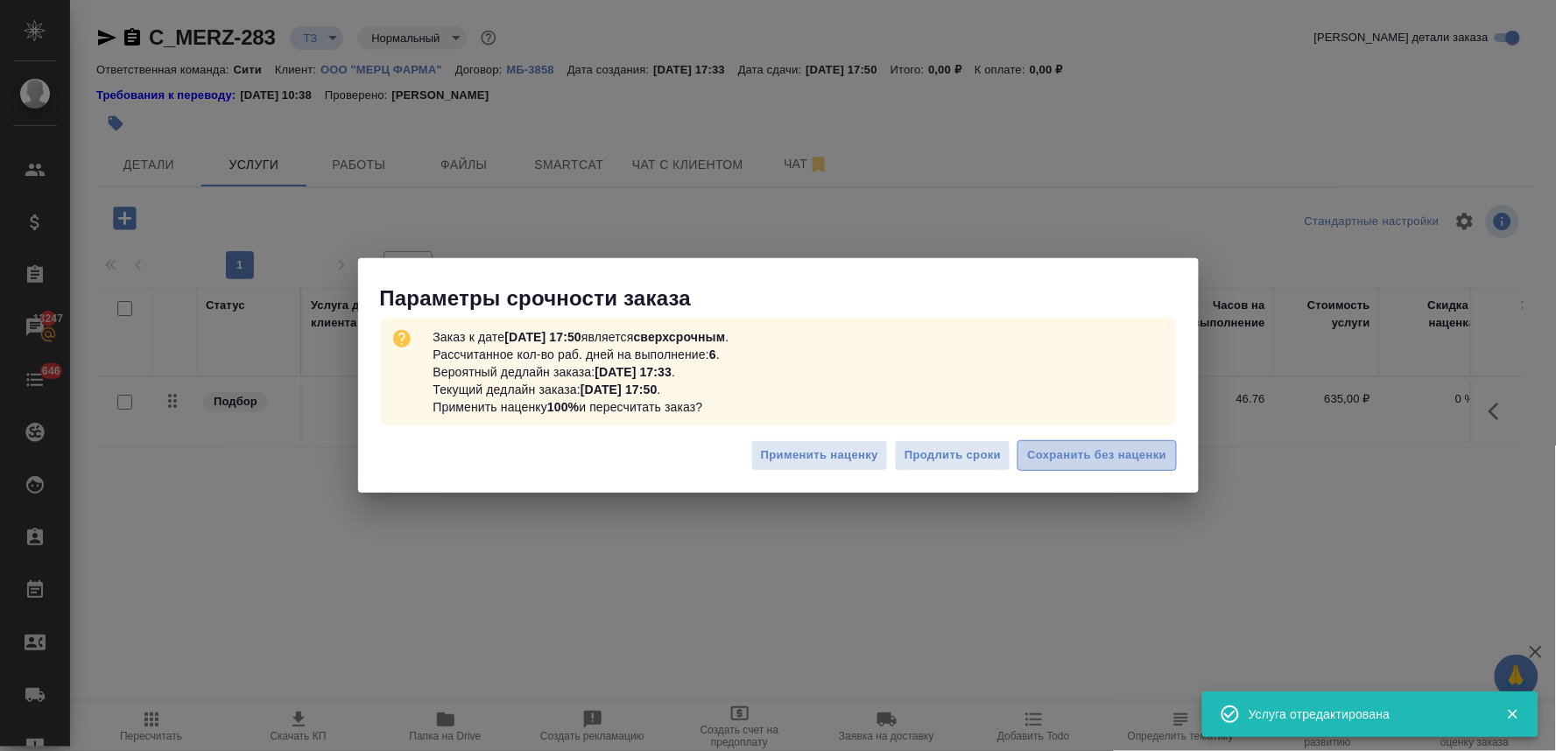
click at [1092, 450] on span "Сохранить без наценки" at bounding box center [1096, 456] width 139 height 20
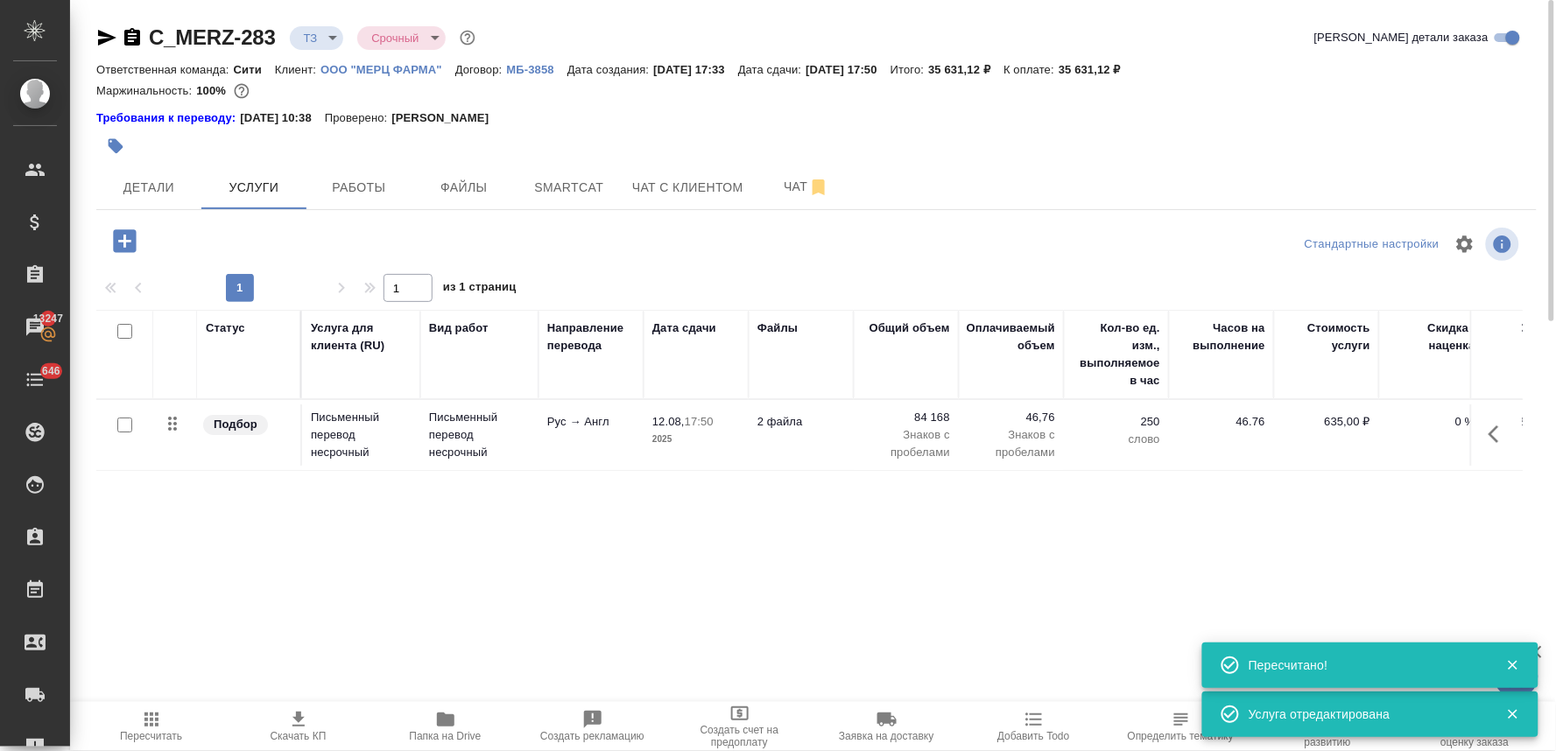
click at [1533, 97] on div "Маржинальность: 100%" at bounding box center [816, 91] width 1441 height 23
click at [782, 187] on span "Чат" at bounding box center [807, 187] width 84 height 22
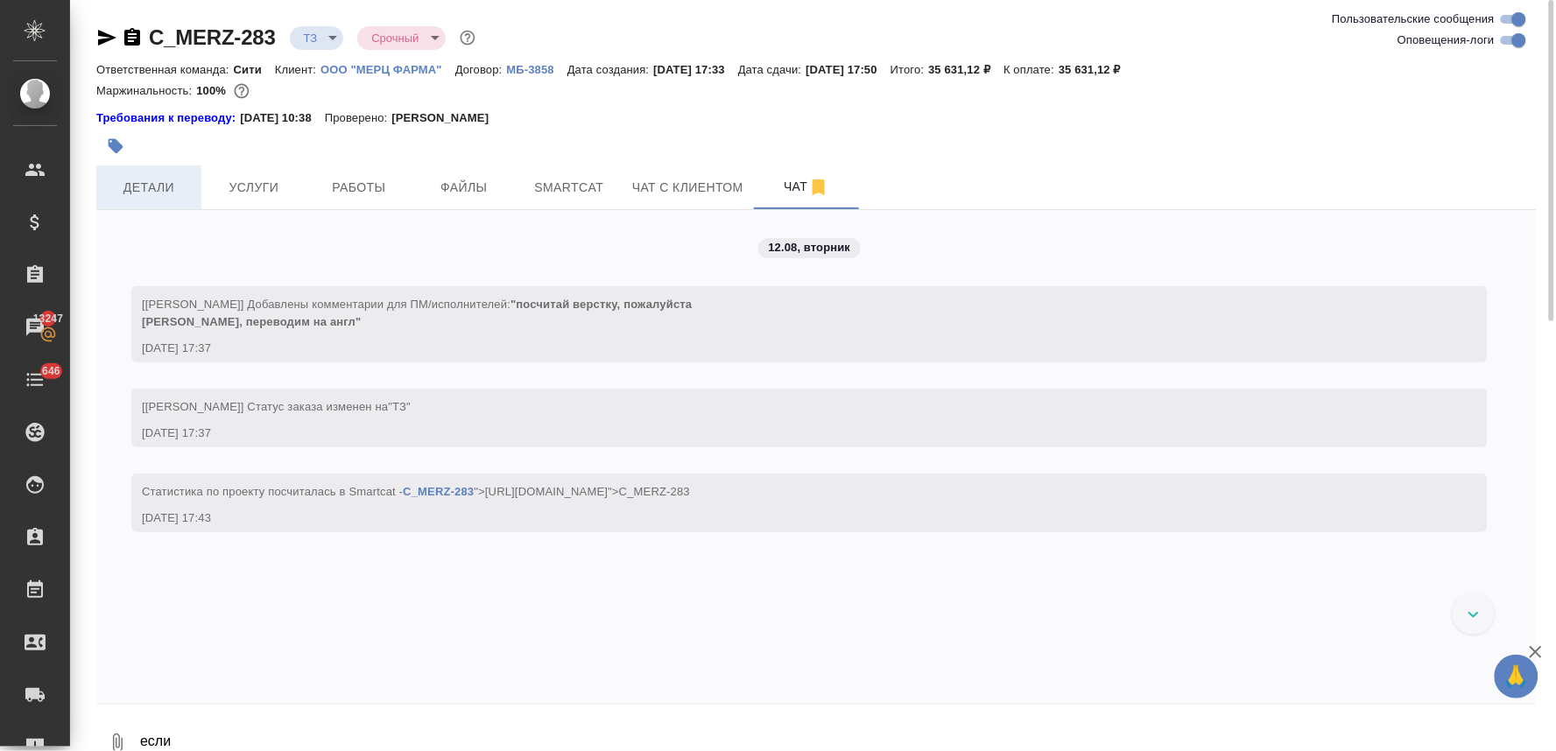
click at [162, 196] on span "Детали" at bounding box center [149, 188] width 84 height 22
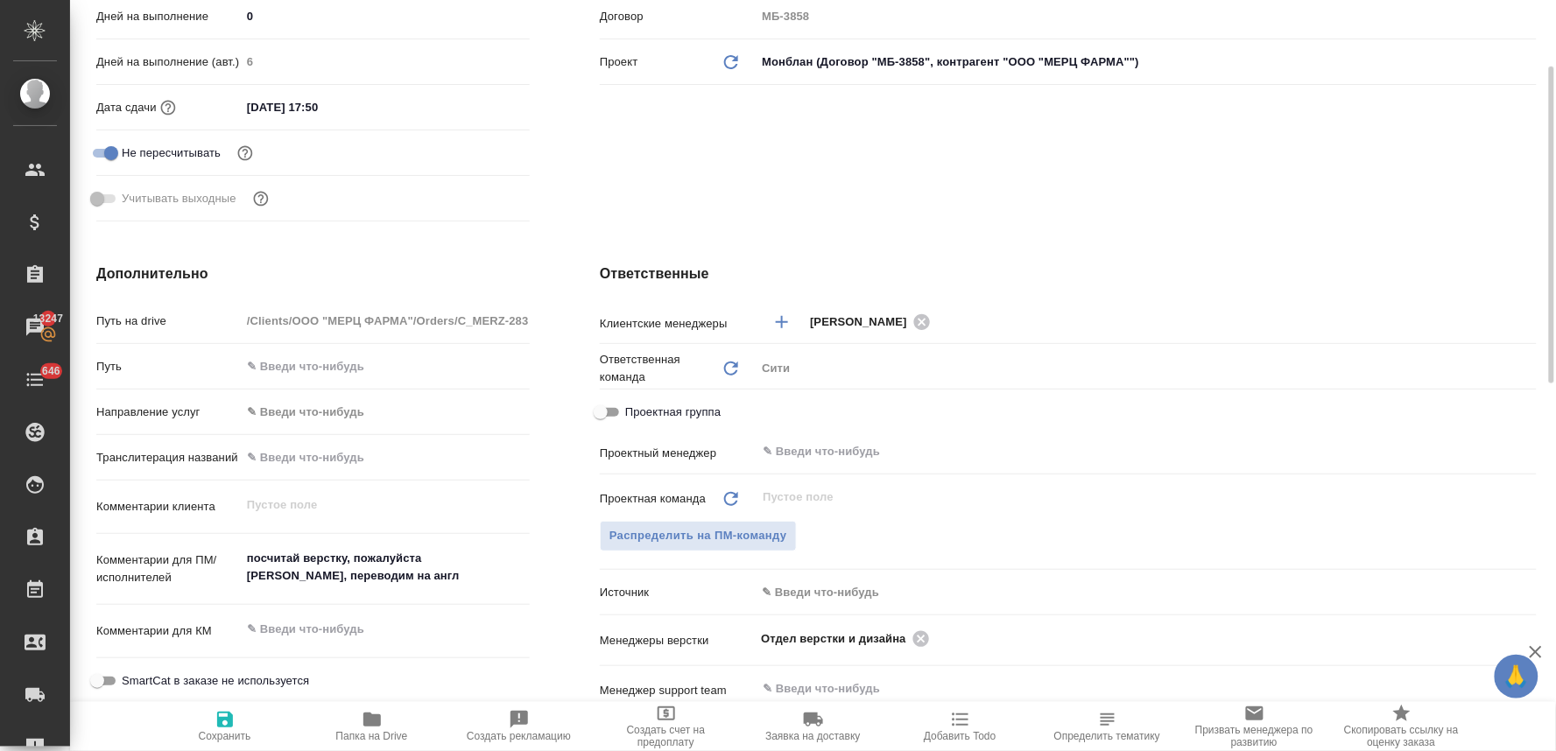
scroll to position [583, 0]
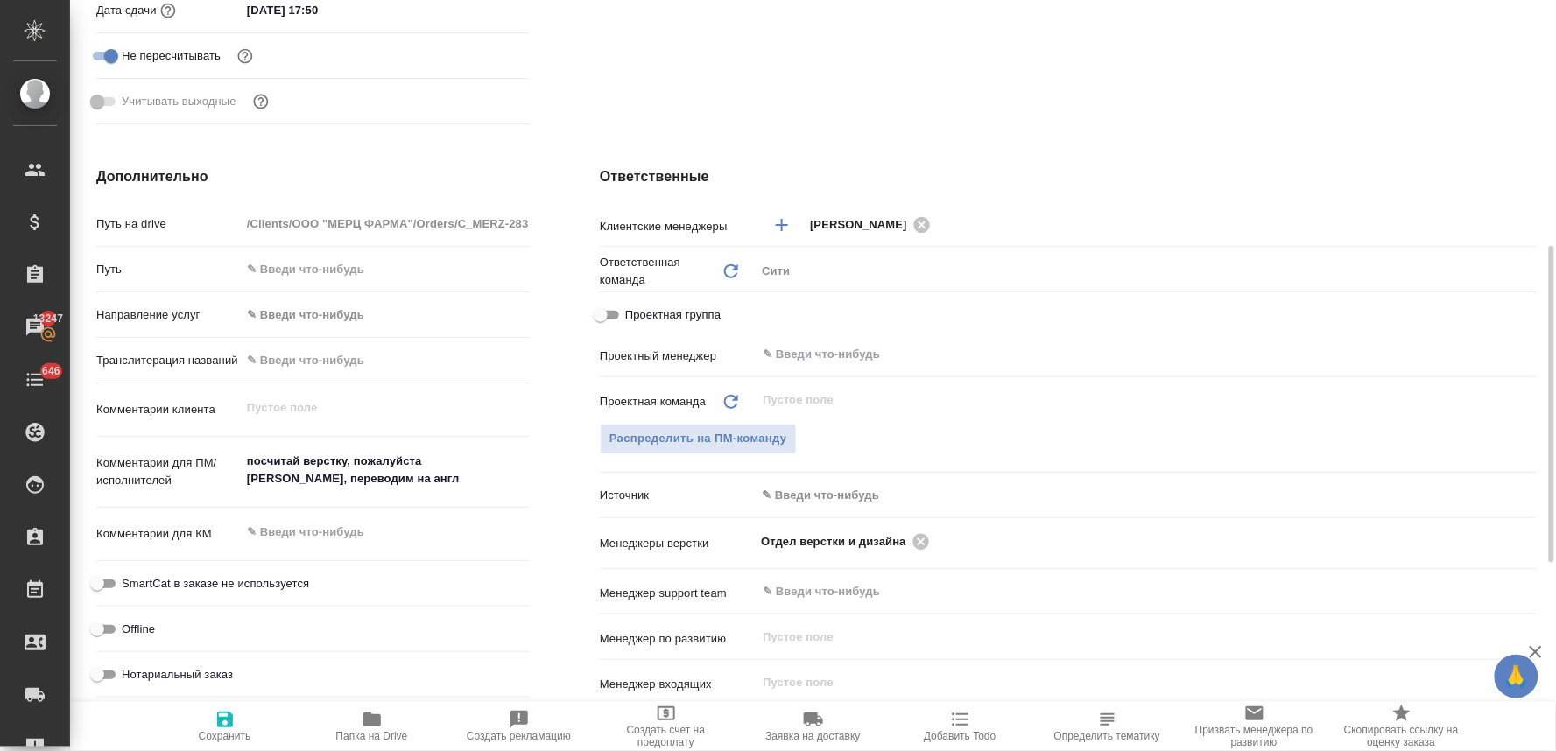
click at [298, 461] on textarea "посчитай верстку, пожалуйста [PERSON_NAME], переводим на англ" at bounding box center [385, 470] width 289 height 47
click at [238, 716] on span "Сохранить" at bounding box center [225, 725] width 126 height 33
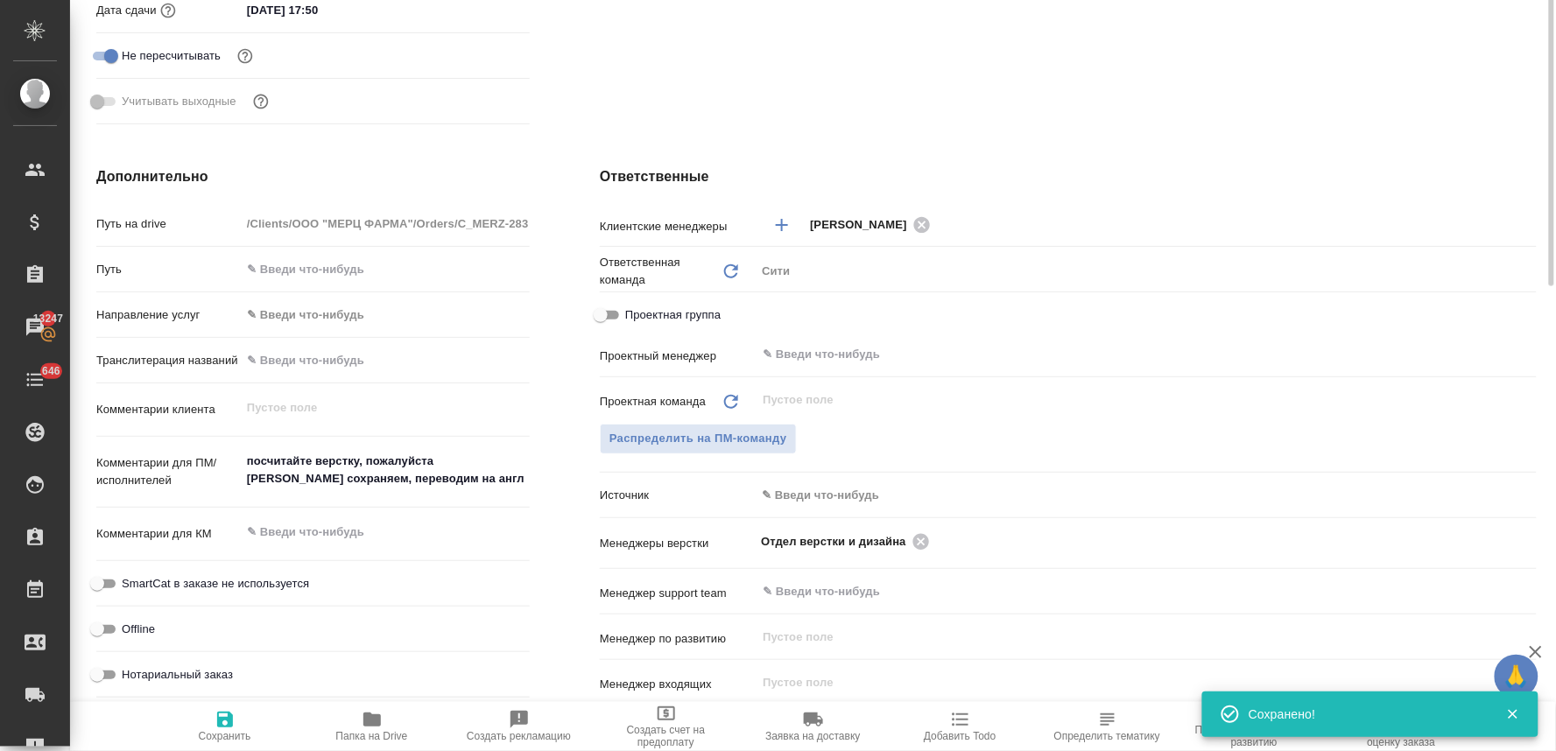
scroll to position [0, 0]
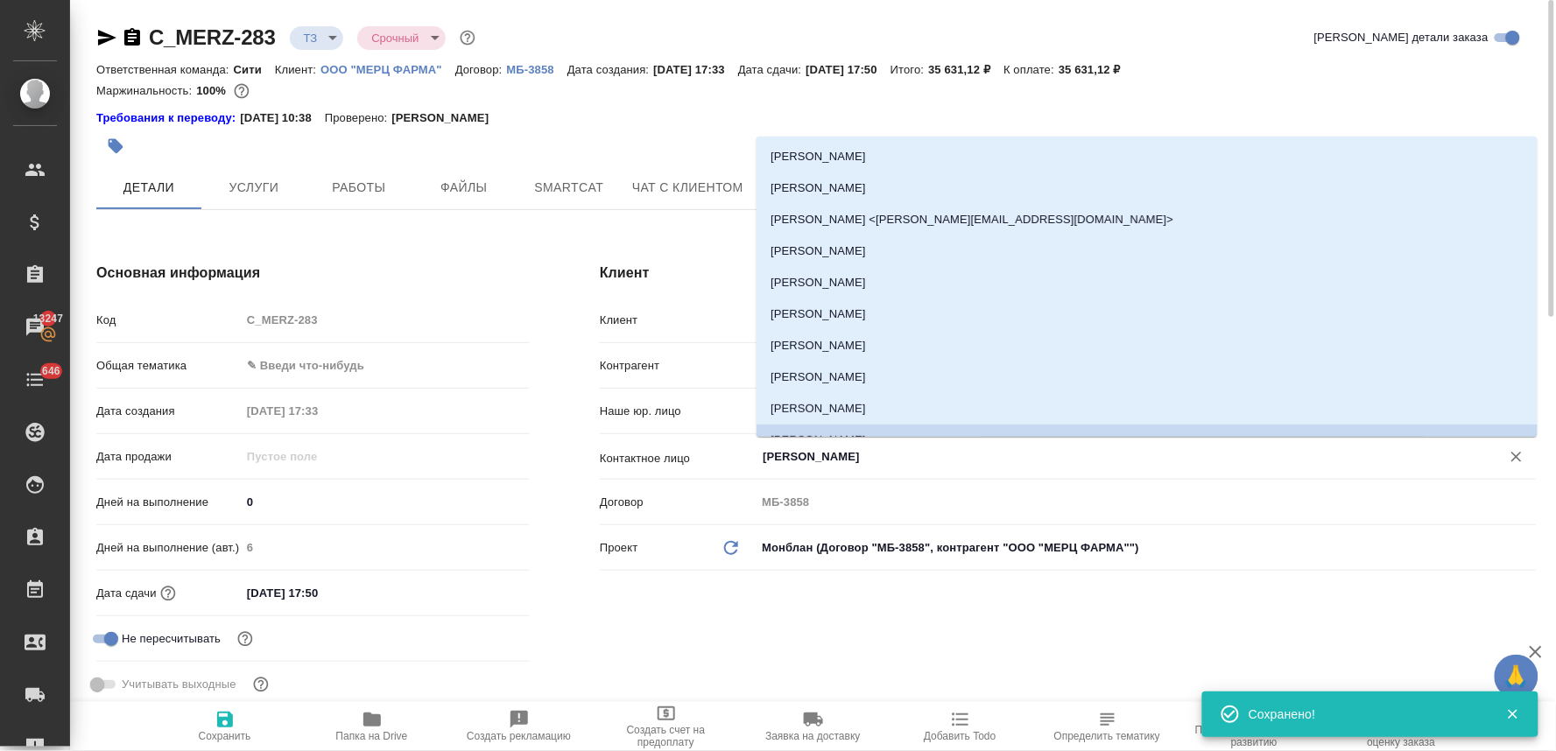
click at [808, 464] on input "[PERSON_NAME]" at bounding box center [1117, 457] width 712 height 21
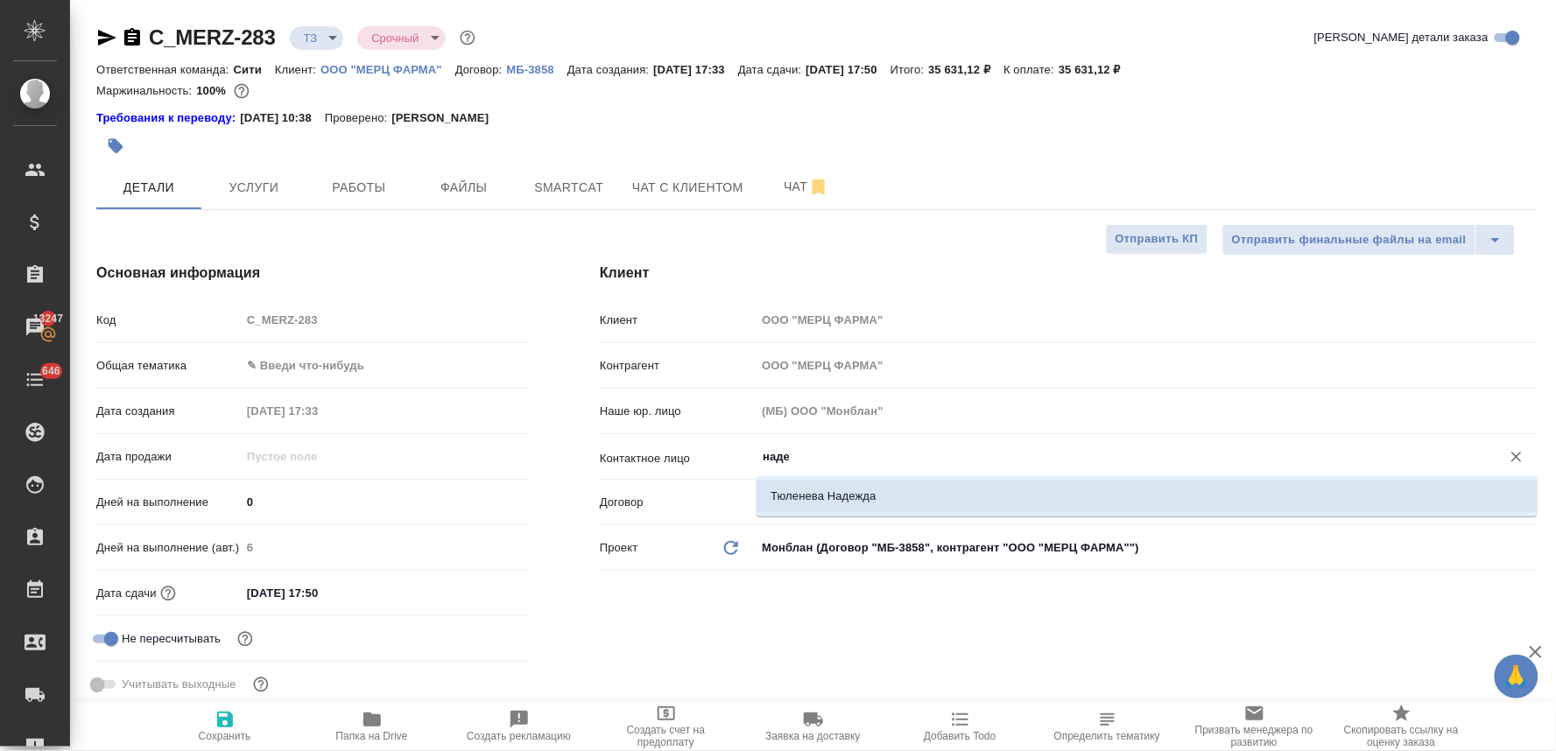
click at [818, 512] on ul "Тюленева Надежда" at bounding box center [1147, 511] width 781 height 32
click at [818, 492] on li "Тюленева Надежда" at bounding box center [1147, 497] width 781 height 32
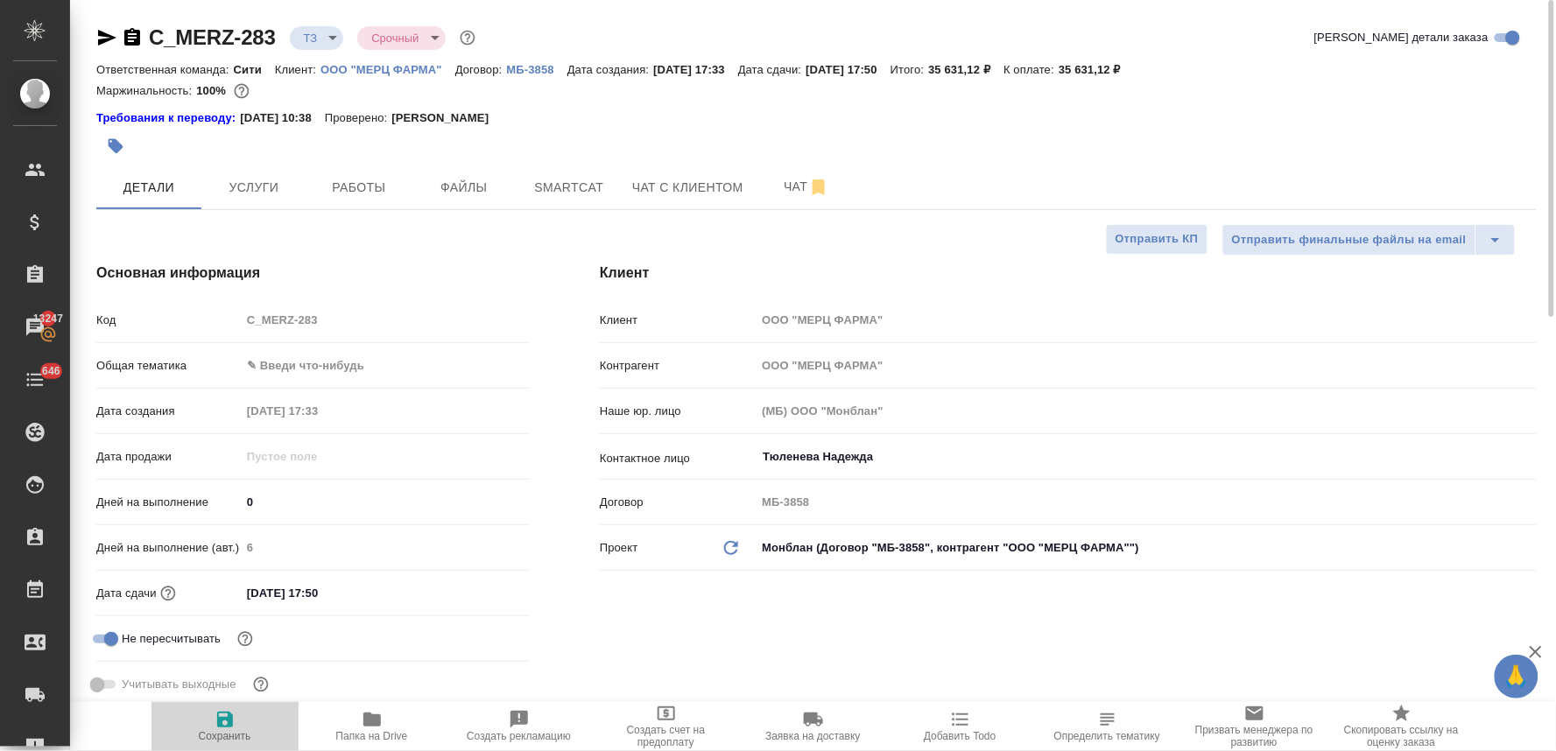
click at [222, 740] on span "Сохранить" at bounding box center [225, 736] width 53 height 12
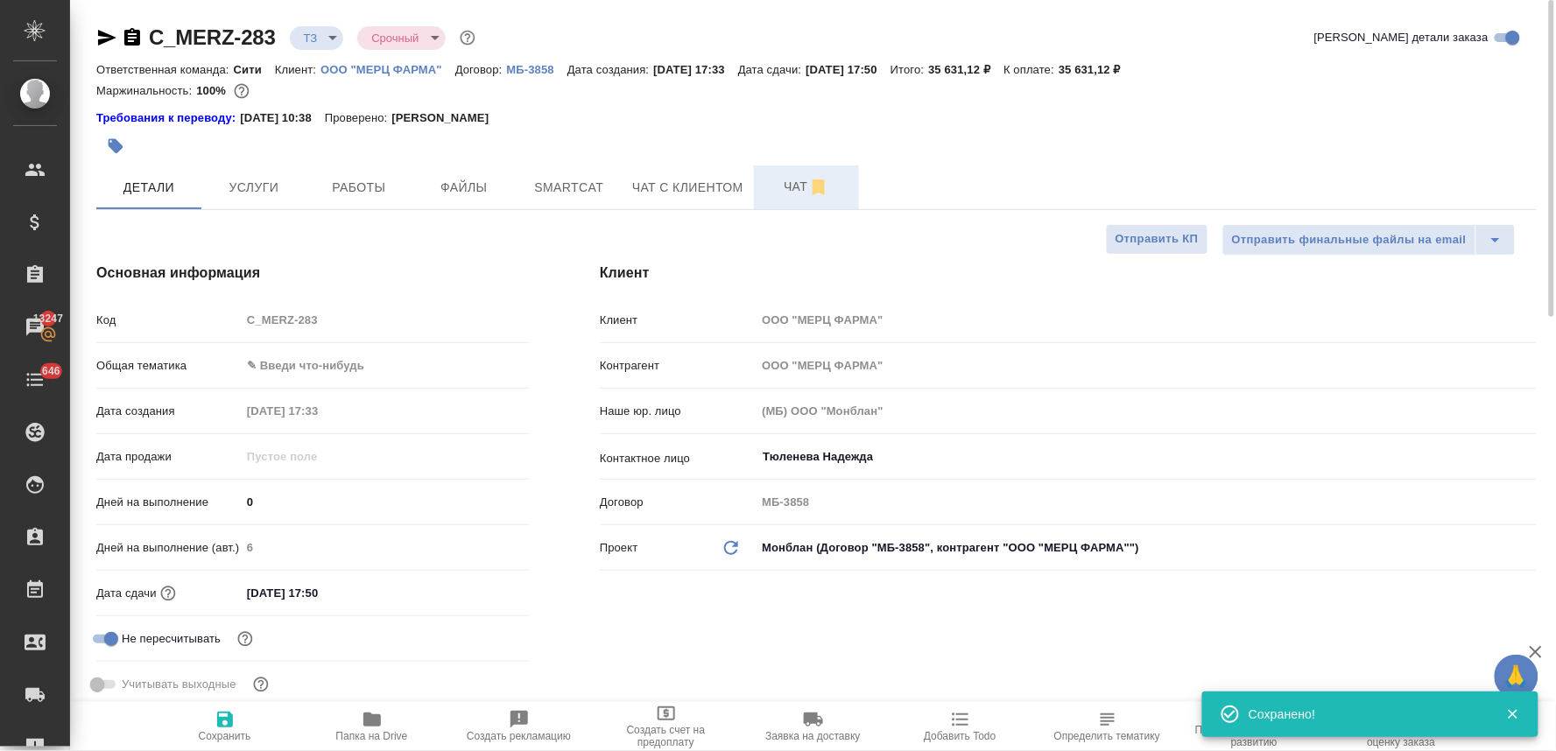
click at [786, 187] on span "Чат" at bounding box center [807, 187] width 84 height 22
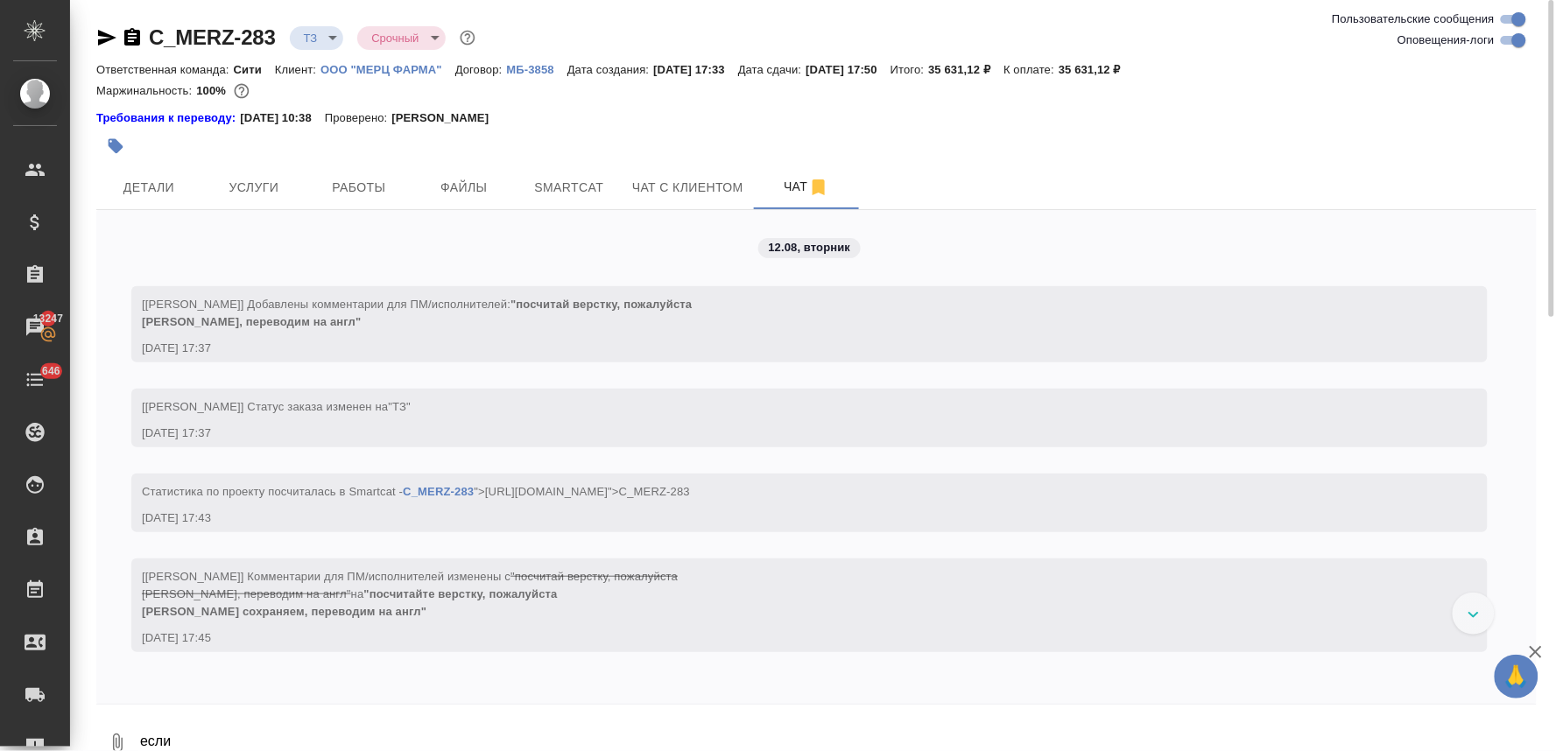
click at [99, 38] on icon "button" at bounding box center [106, 37] width 21 height 21
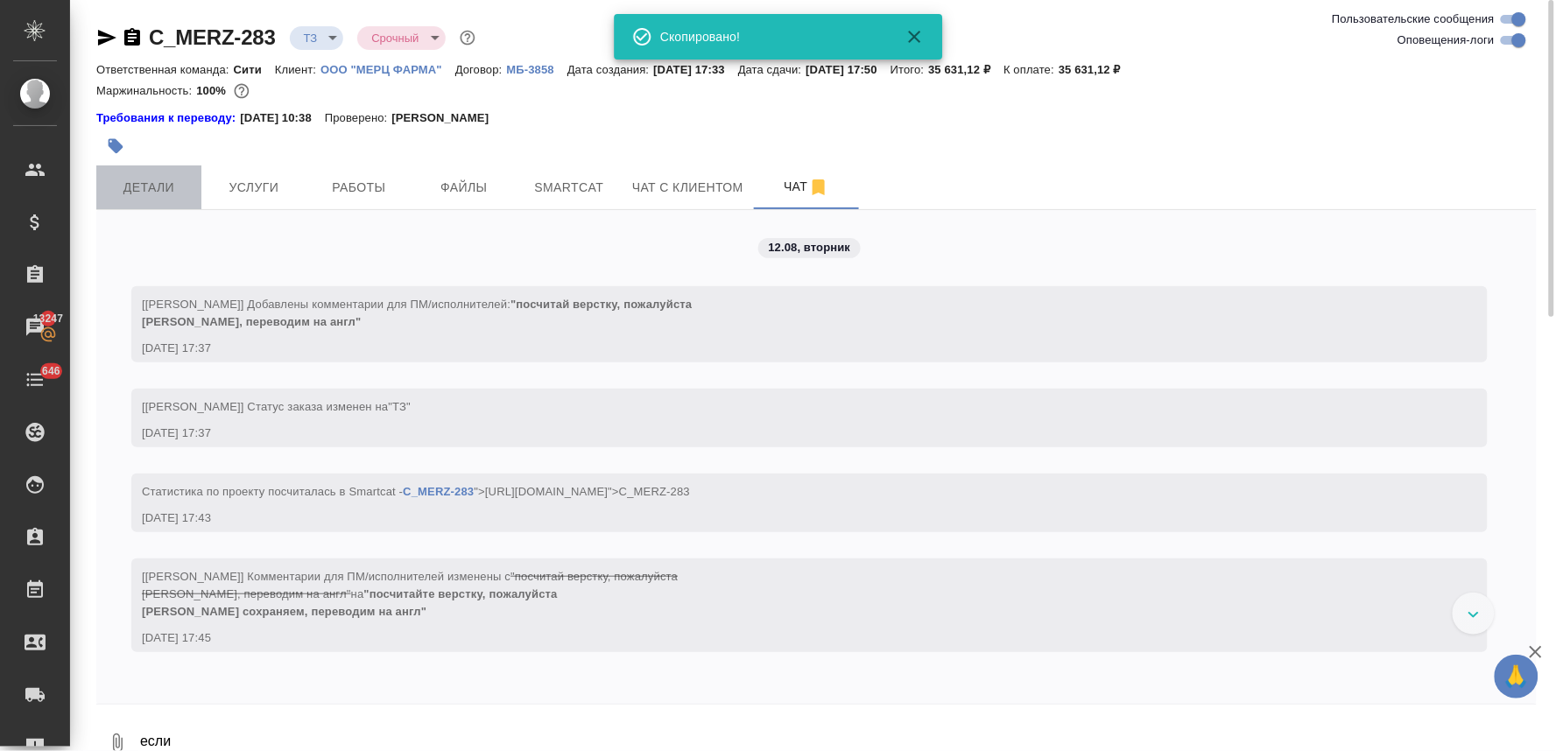
click at [151, 173] on button "Детали" at bounding box center [148, 188] width 105 height 44
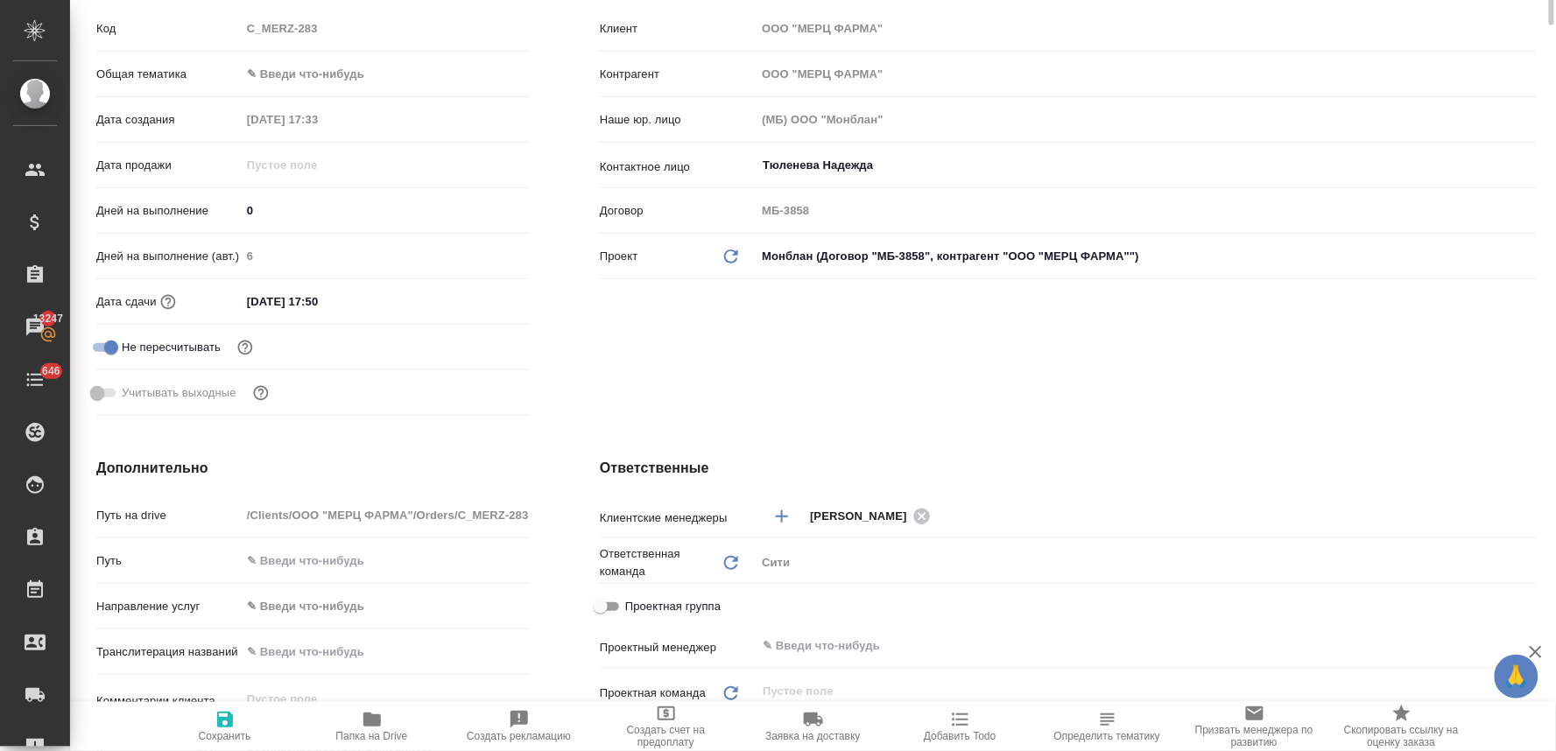
scroll to position [583, 0]
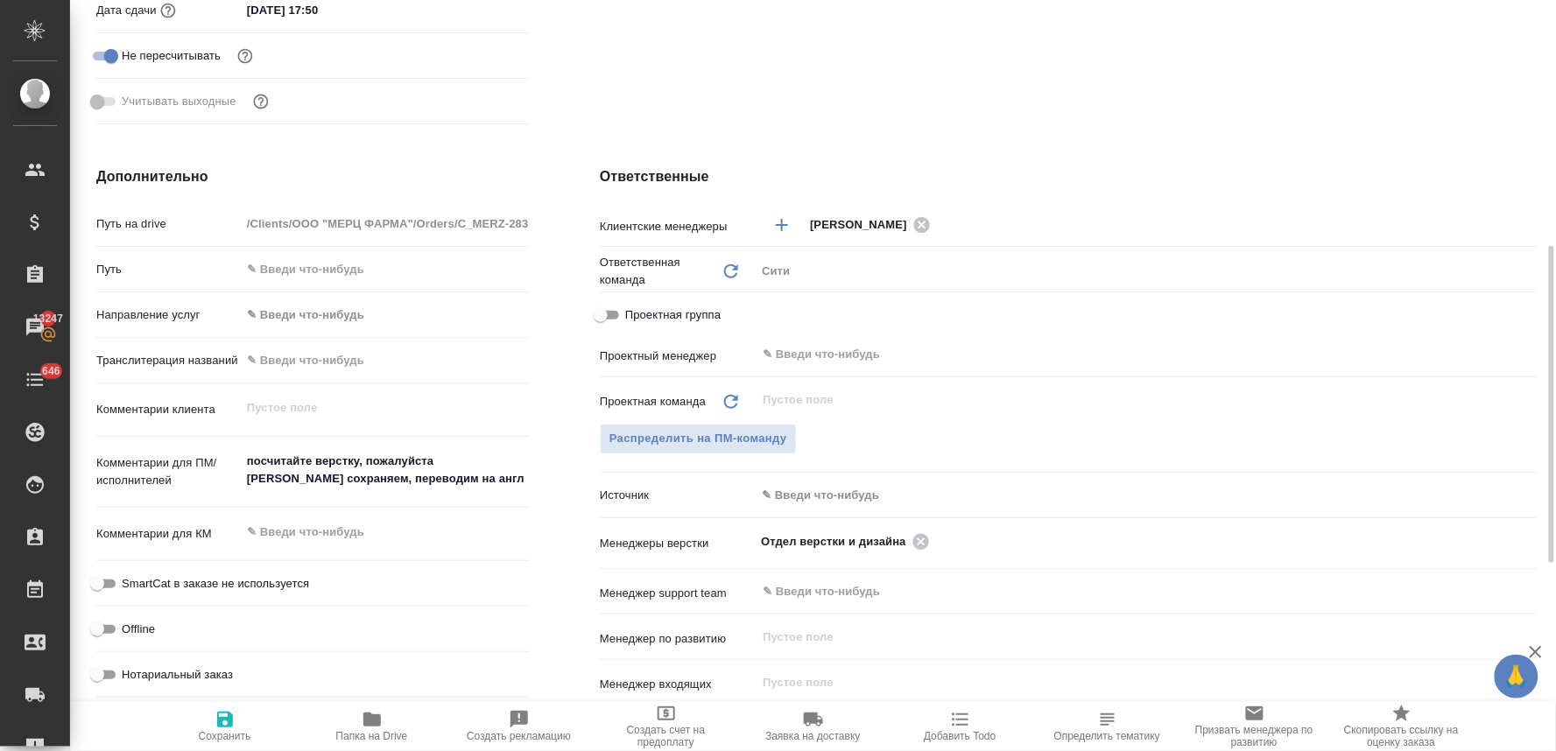
click at [1055, 158] on div "Ответственные Клиентские менеджеры [PERSON_NAME] ​ Ответственная команда Обнови…" at bounding box center [1068, 485] width 1007 height 708
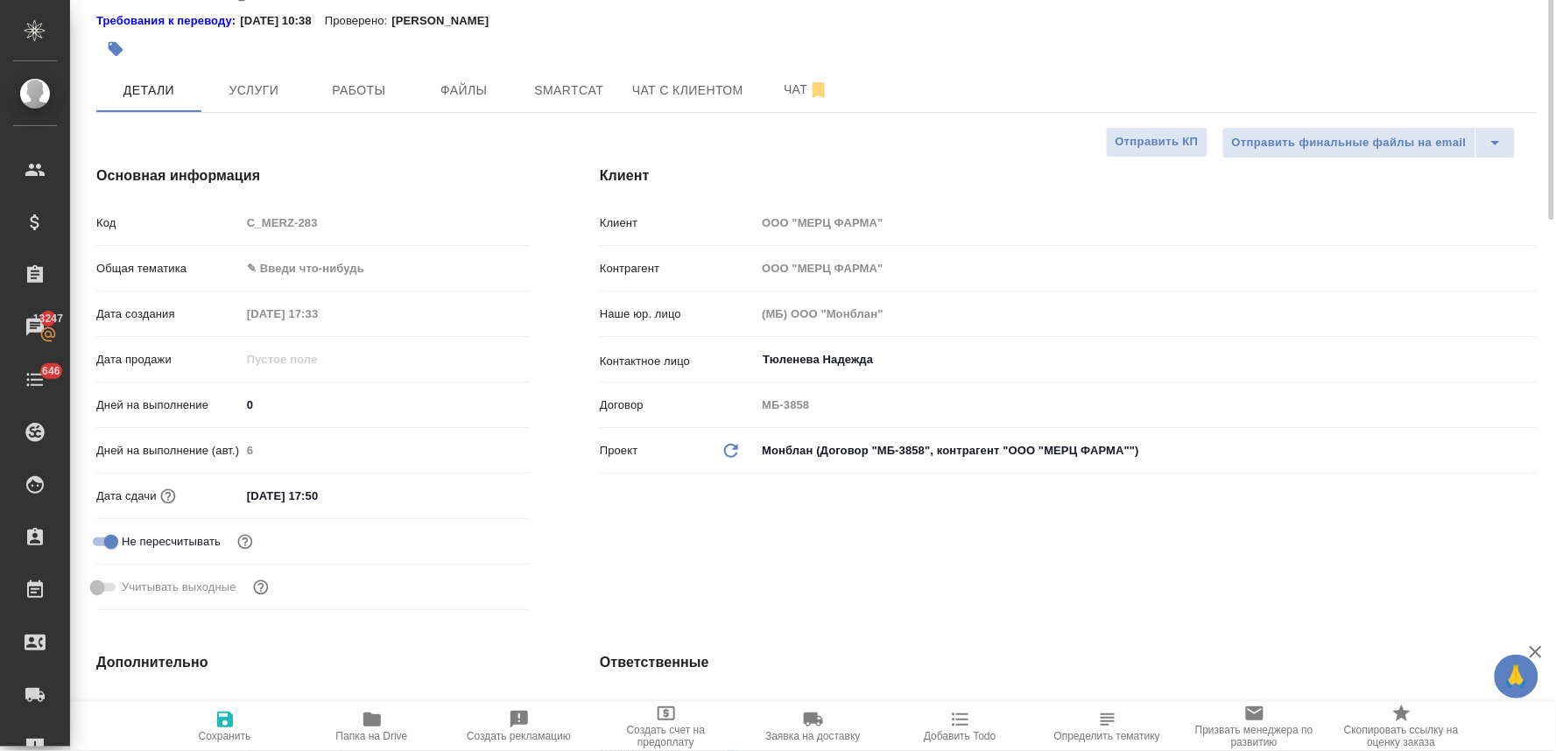
scroll to position [0, 0]
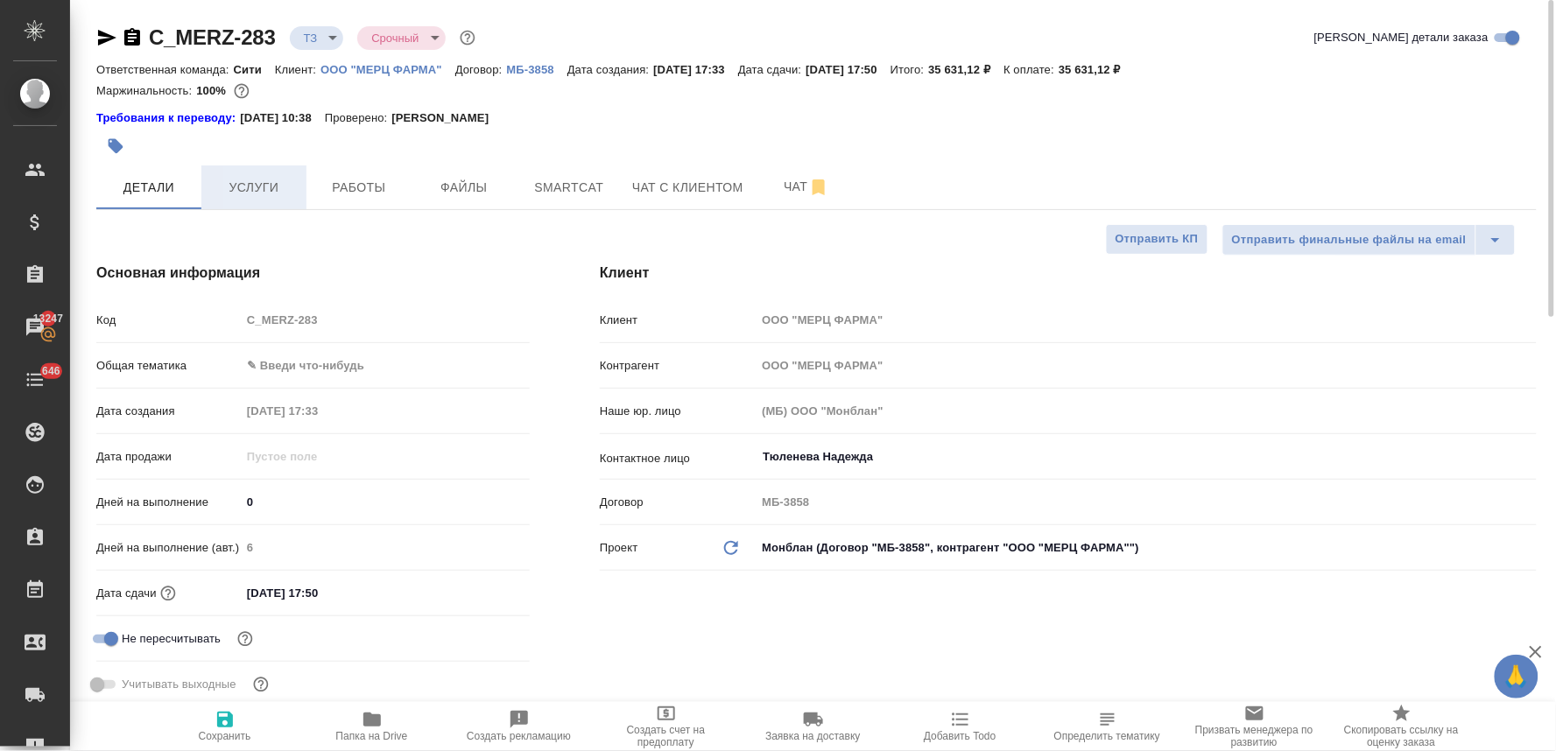
click at [273, 206] on button "Услуги" at bounding box center [253, 188] width 105 height 44
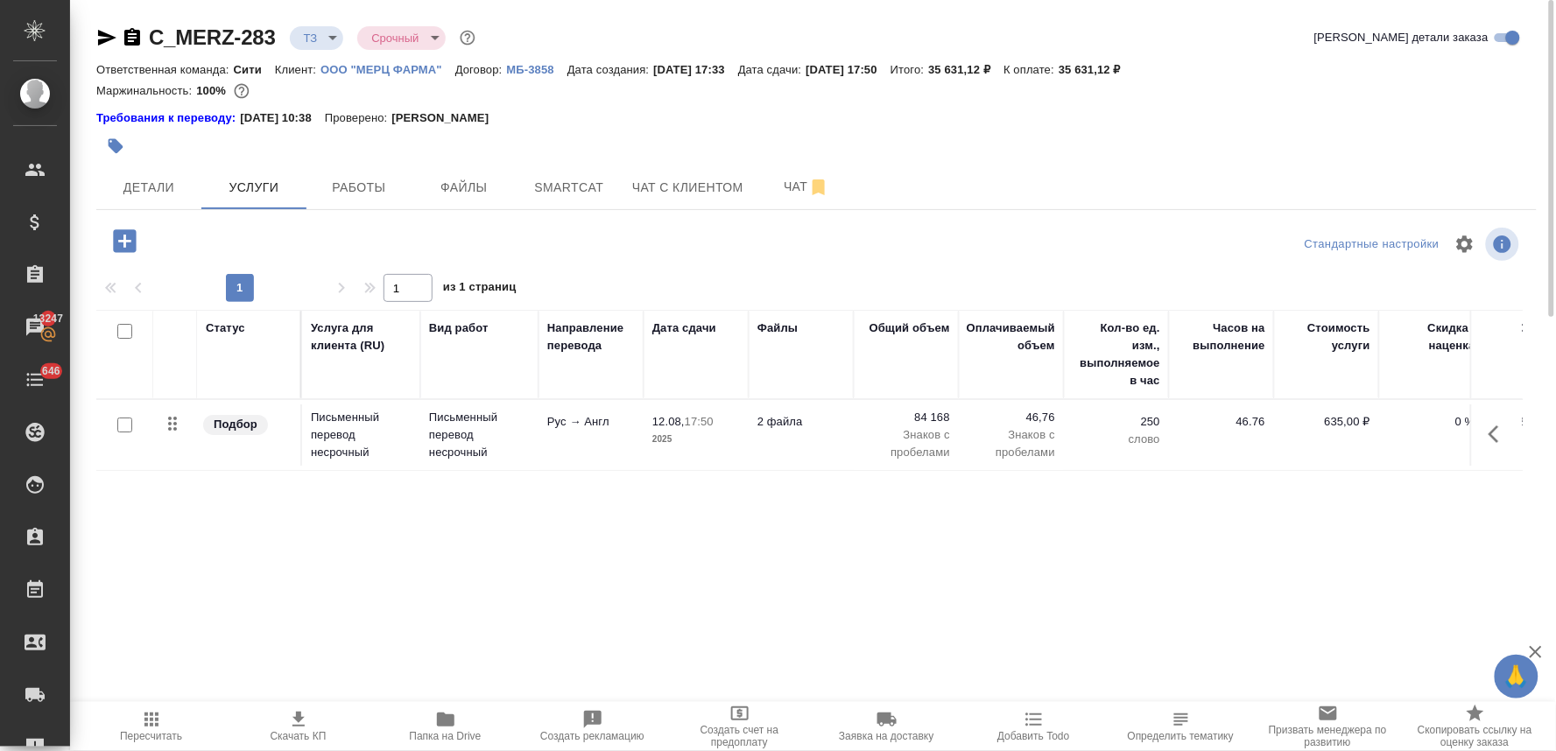
click at [938, 416] on p "84 168" at bounding box center [907, 418] width 88 height 18
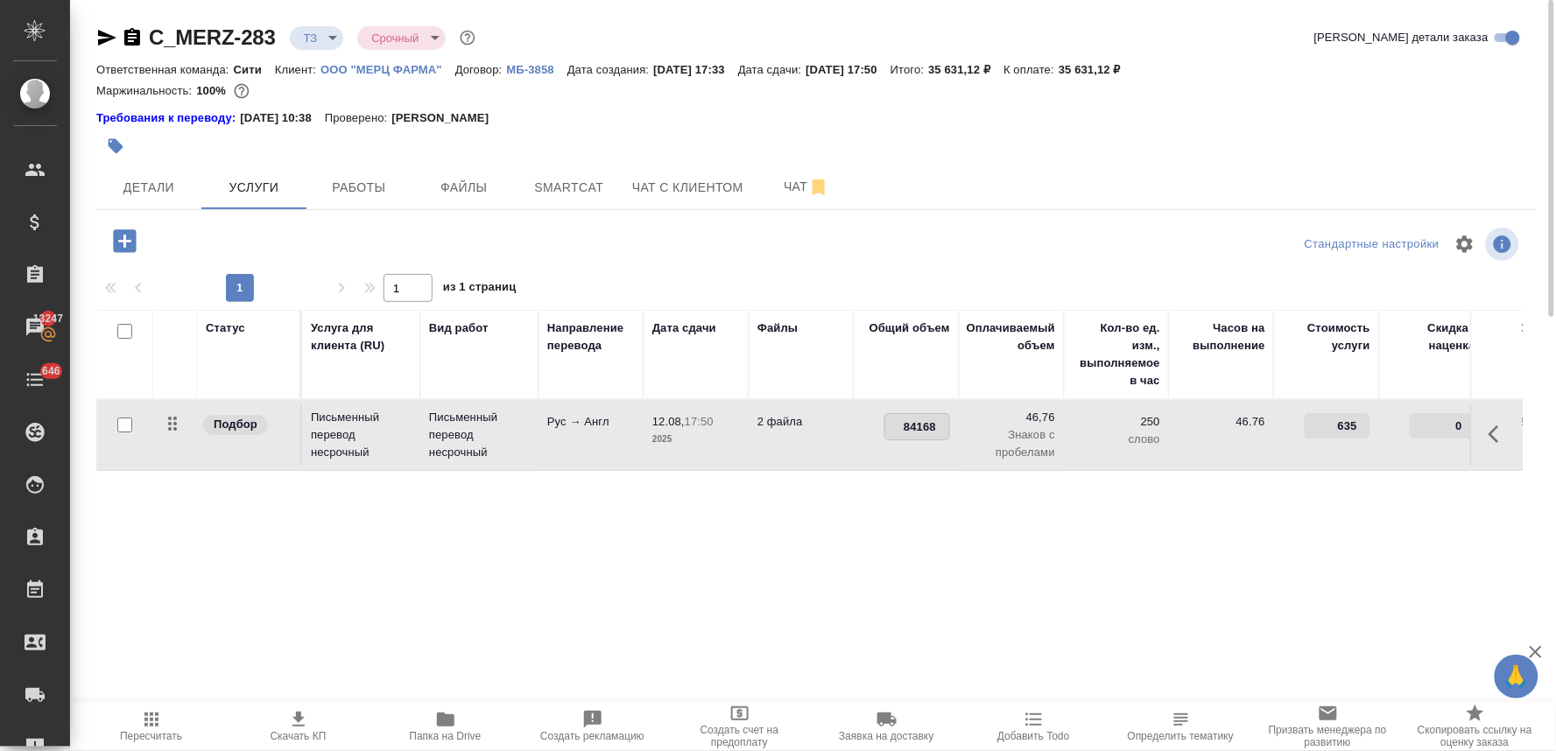
drag, startPoint x: 891, startPoint y: 432, endPoint x: 1040, endPoint y: 409, distance: 151.5
click at [1040, 409] on tr "Подбор Письменный перевод несрочный Письменный перевод несрочный Рус → Англ 12.…" at bounding box center [921, 435] width 1651 height 71
click at [976, 566] on div "Статус Услуга для клиента (RU) Вид работ Направление перевода Дата сдачи Файлы …" at bounding box center [809, 498] width 1427 height 377
click at [307, 243] on span "Сохранить и пересчитать" at bounding box center [249, 239] width 152 height 20
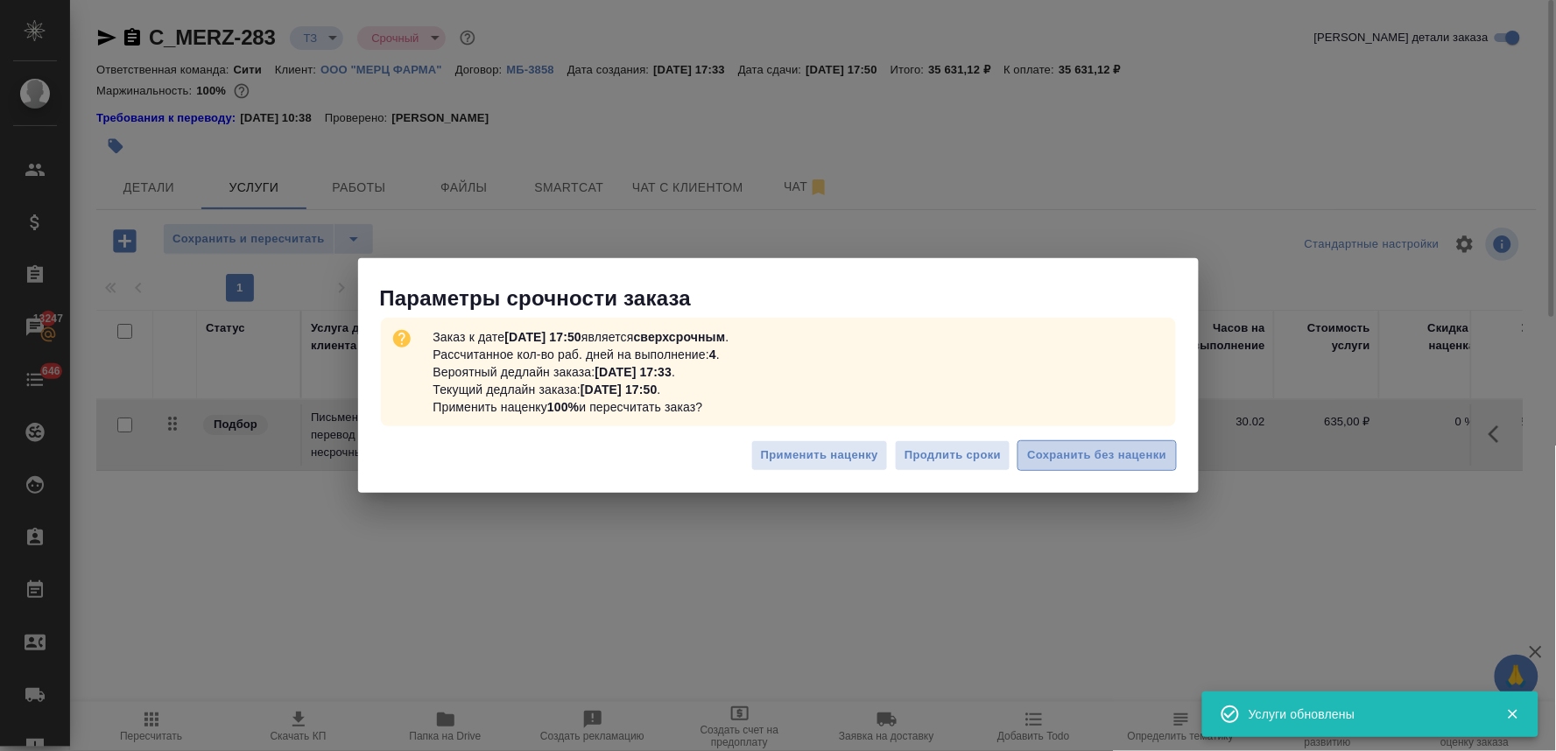
click at [1123, 456] on span "Сохранить без наценки" at bounding box center [1096, 456] width 139 height 20
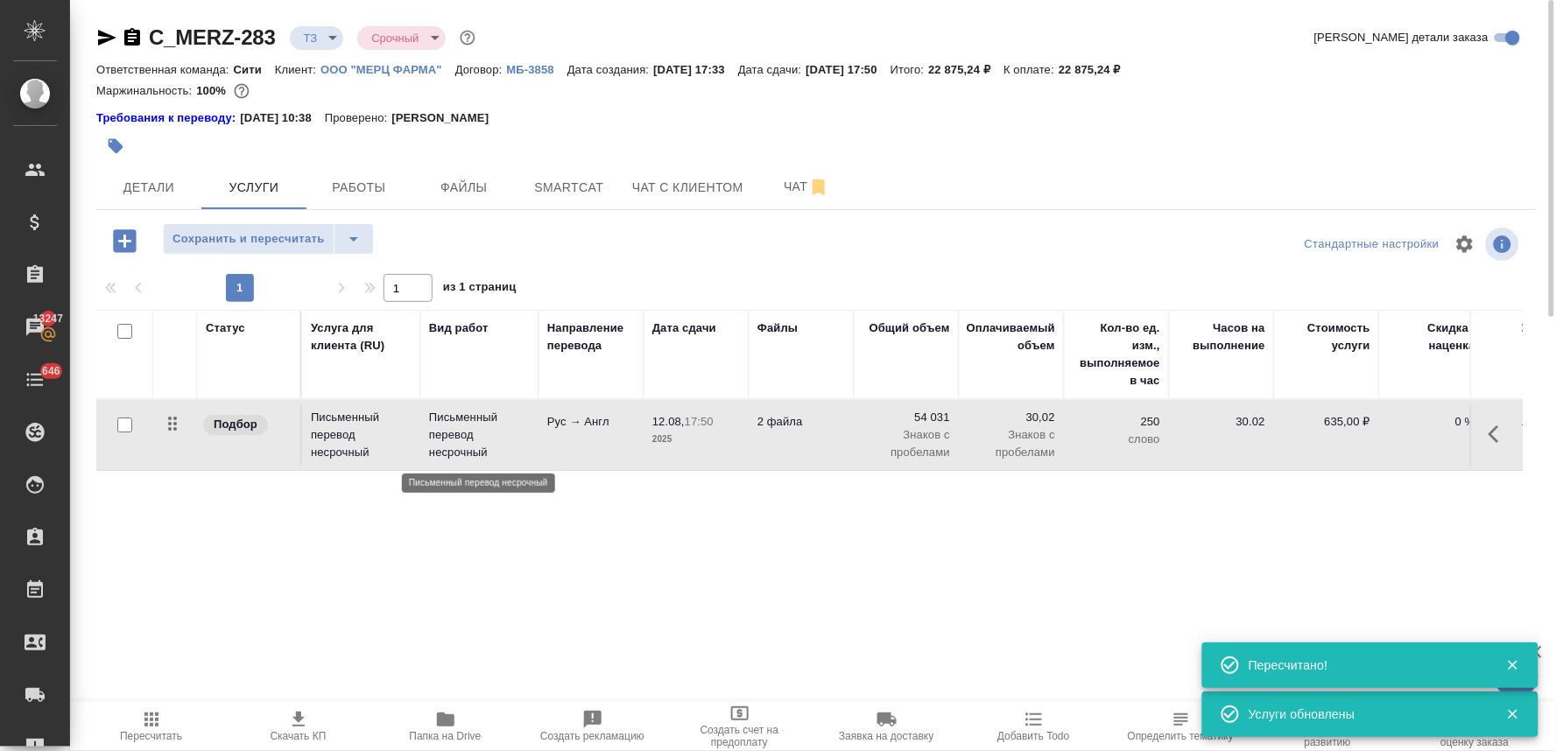
click at [455, 427] on p "Письменный перевод несрочный" at bounding box center [479, 435] width 101 height 53
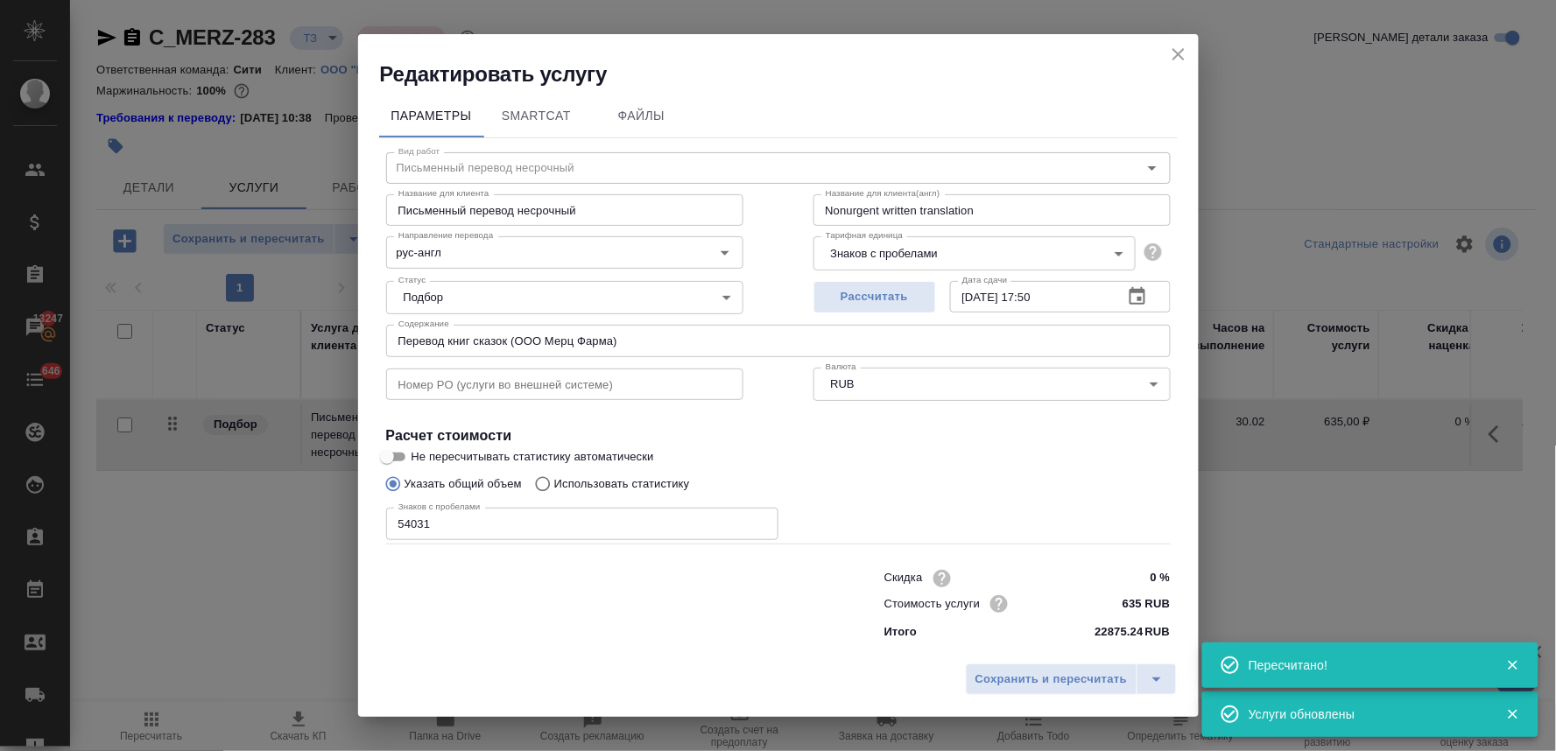
drag, startPoint x: 590, startPoint y: 637, endPoint x: 609, endPoint y: 579, distance: 60.7
click at [591, 637] on div at bounding box center [600, 603] width 498 height 70
drag, startPoint x: 636, startPoint y: 334, endPoint x: 214, endPoint y: 328, distance: 422.2
click at [222, 328] on div "Редактировать услугу Параметры SmartCat Файлы Вид работ Письменный перевод неср…" at bounding box center [778, 375] width 1556 height 751
paste input "ля печати_фин_Babushka_Yaga mid2024[4]"
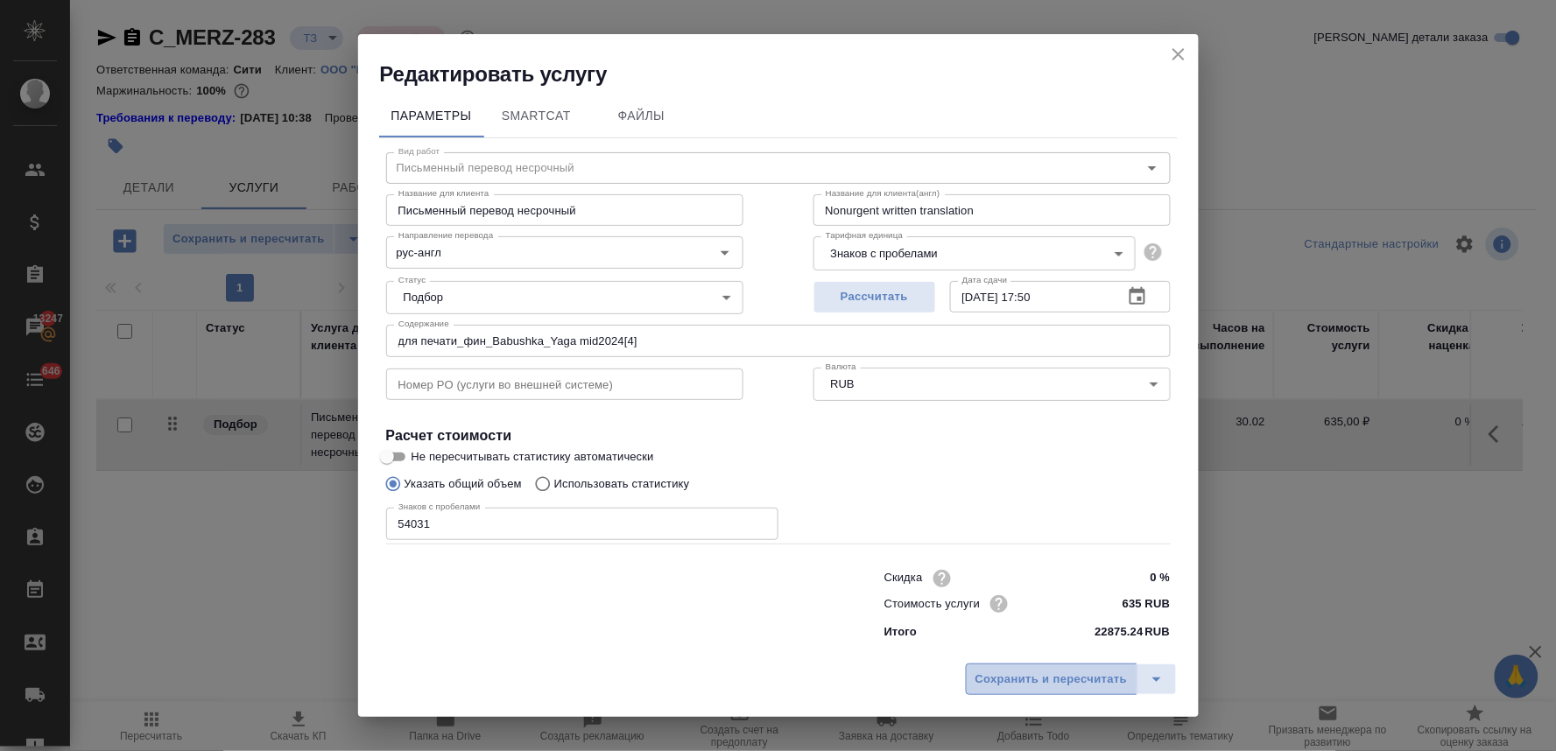
click at [1069, 677] on span "Сохранить и пересчитать" at bounding box center [1052, 680] width 152 height 20
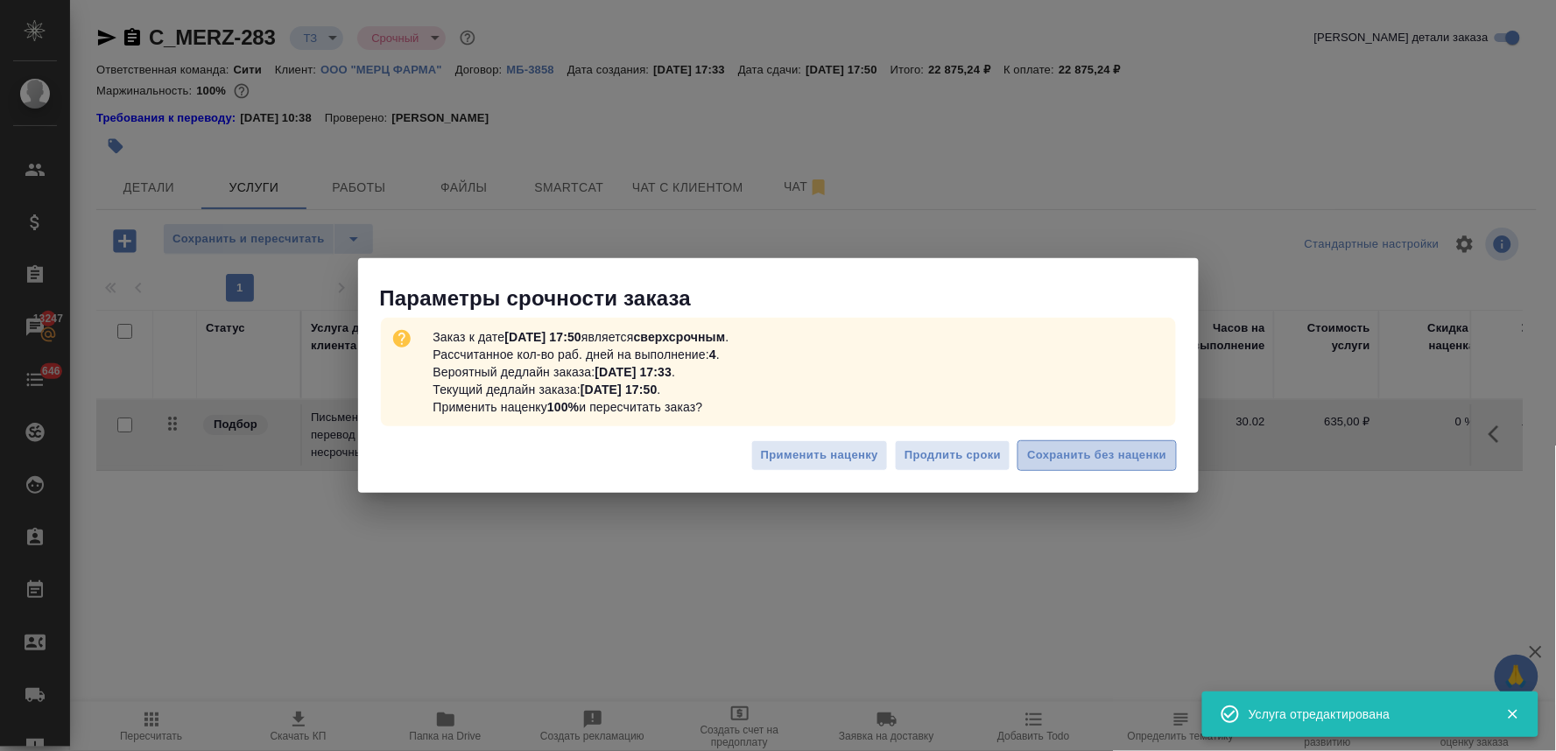
click at [1046, 451] on span "Сохранить без наценки" at bounding box center [1096, 456] width 139 height 20
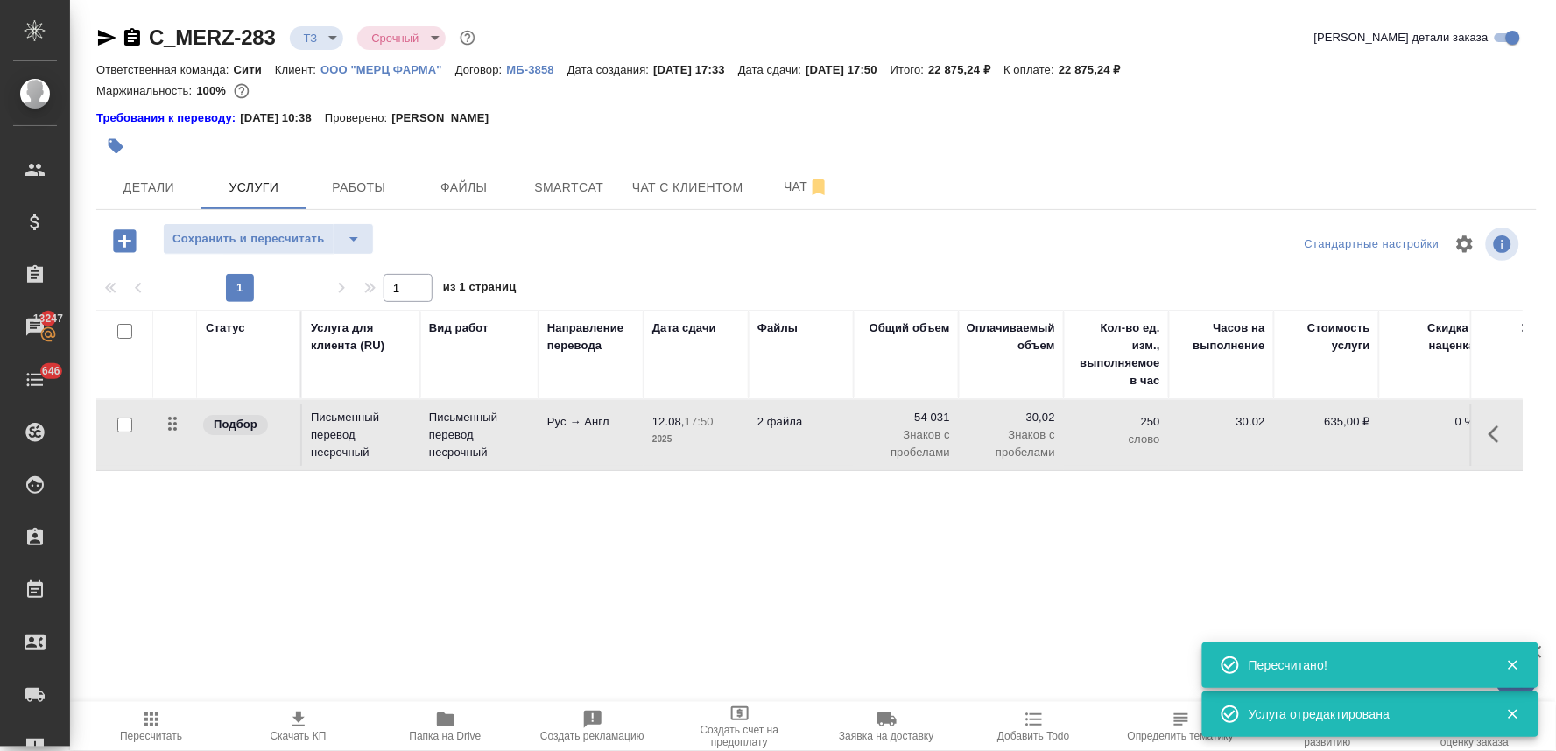
click at [123, 237] on icon "button" at bounding box center [124, 241] width 31 height 31
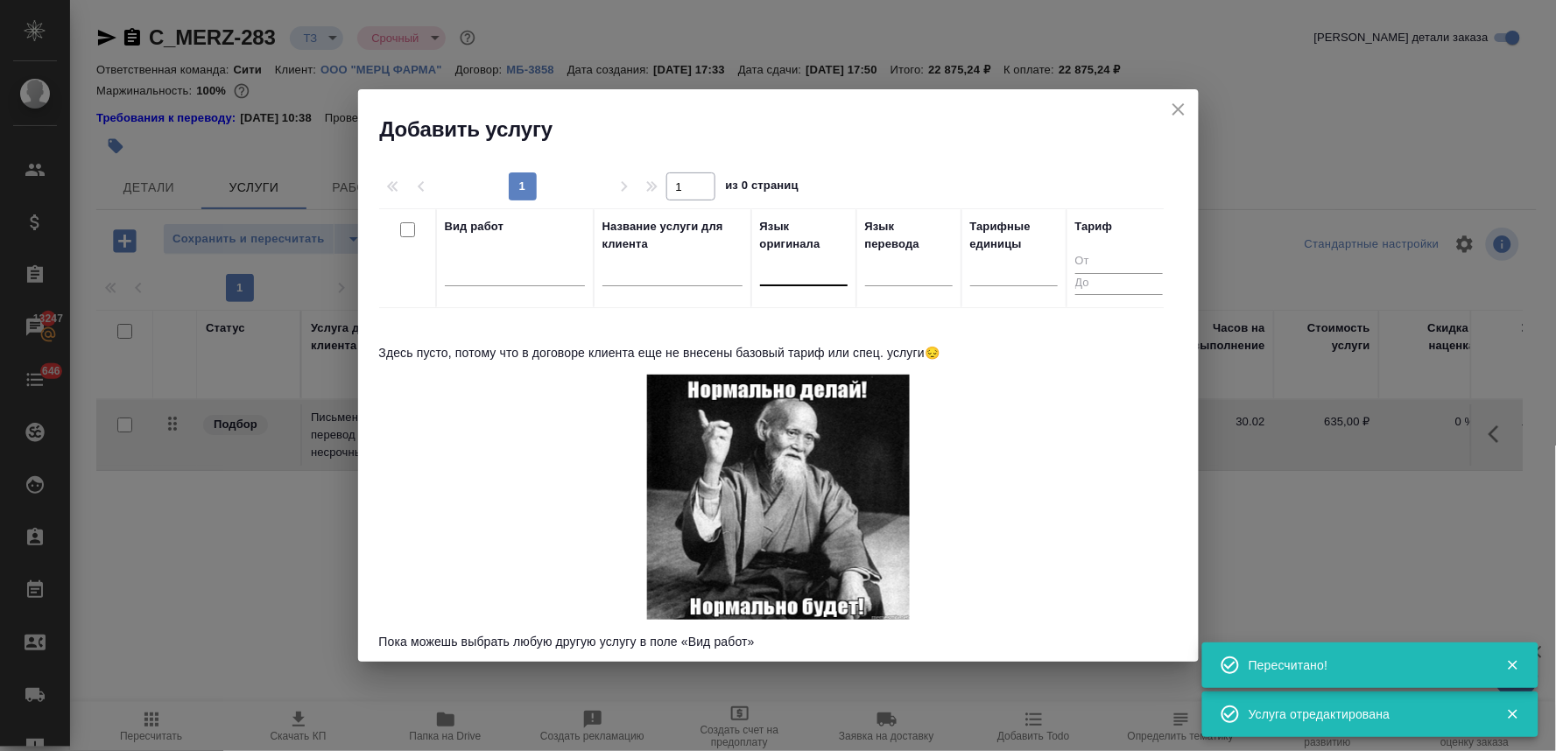
click at [811, 276] on div at bounding box center [804, 268] width 88 height 25
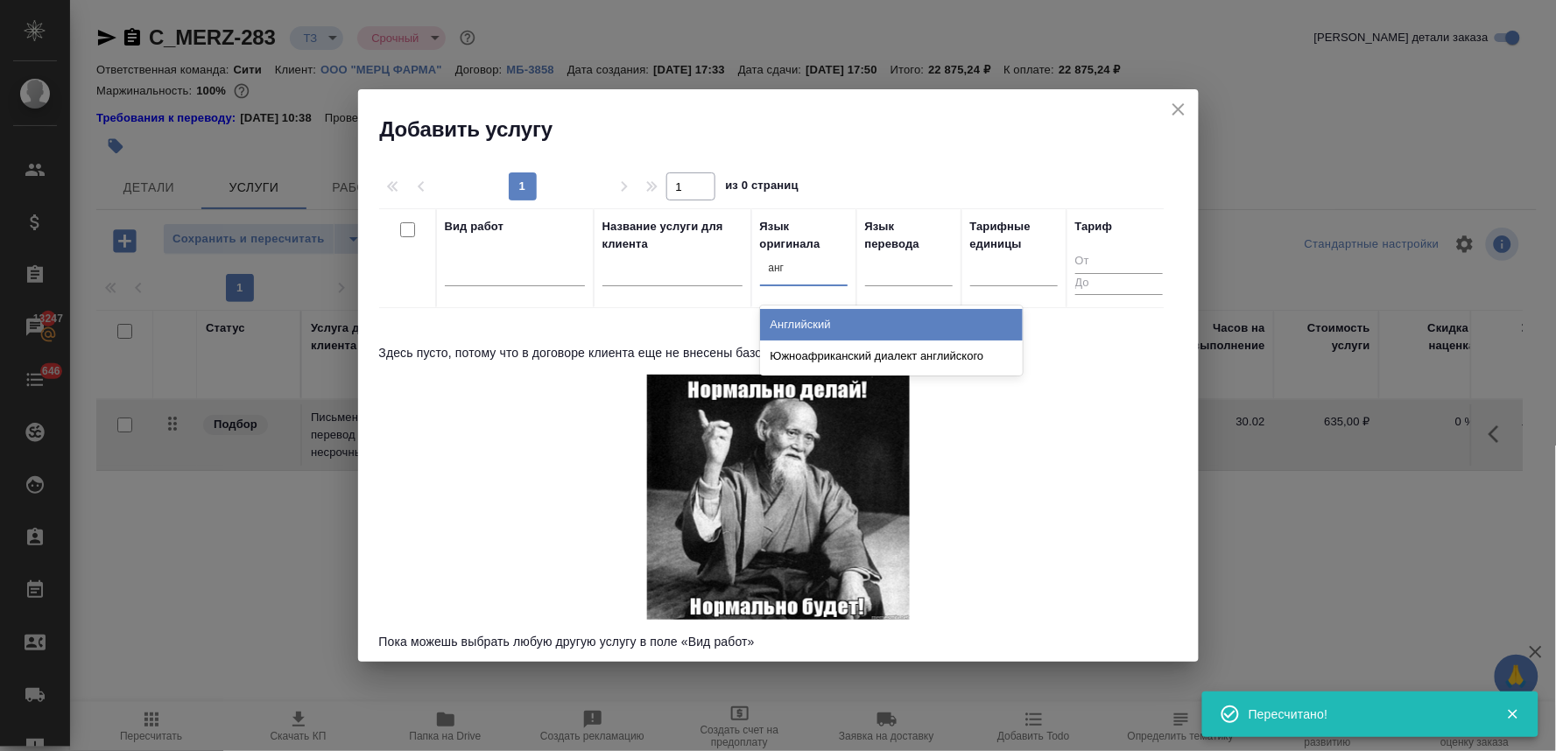
click at [810, 330] on div "Английский" at bounding box center [891, 325] width 263 height 32
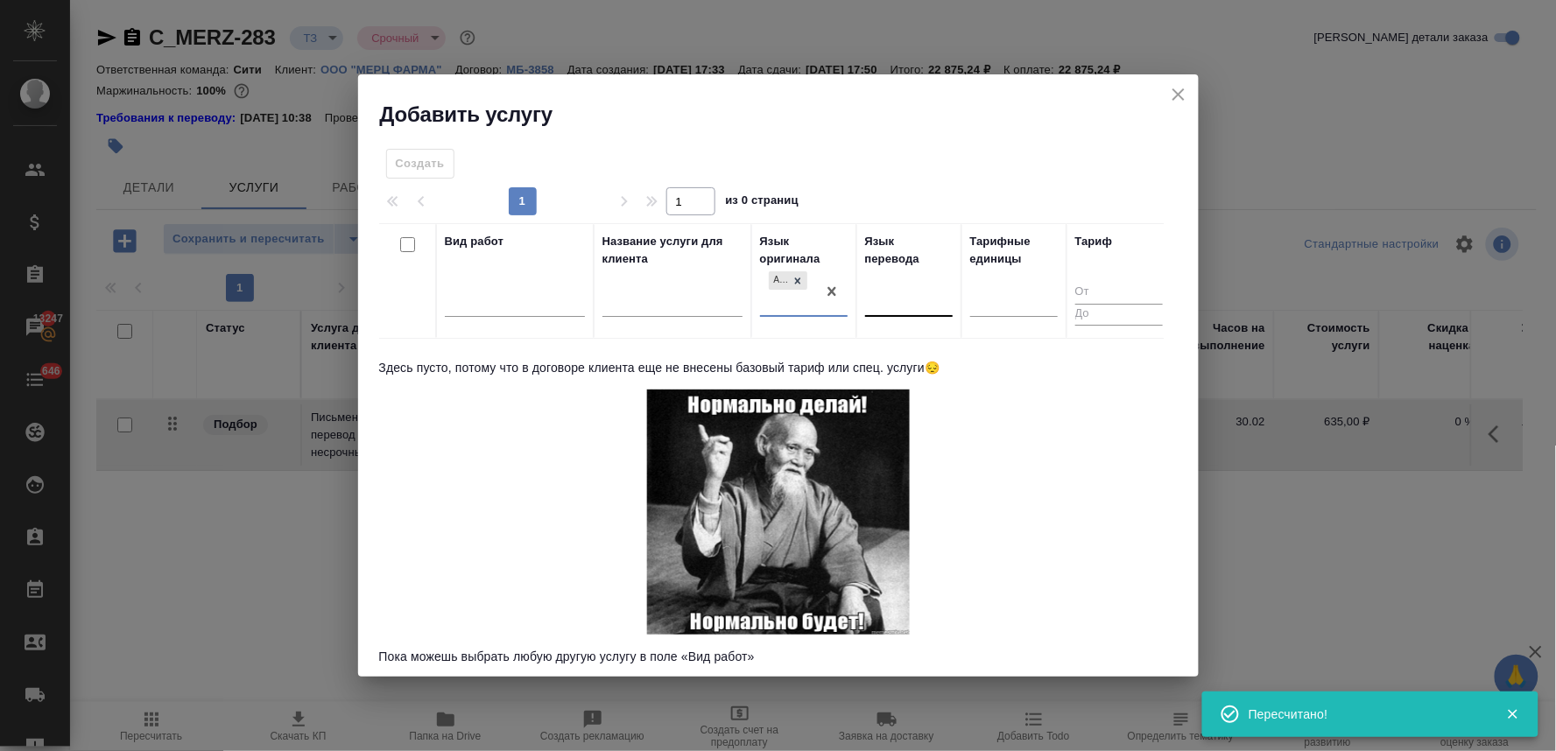
click at [908, 302] on div at bounding box center [909, 299] width 88 height 25
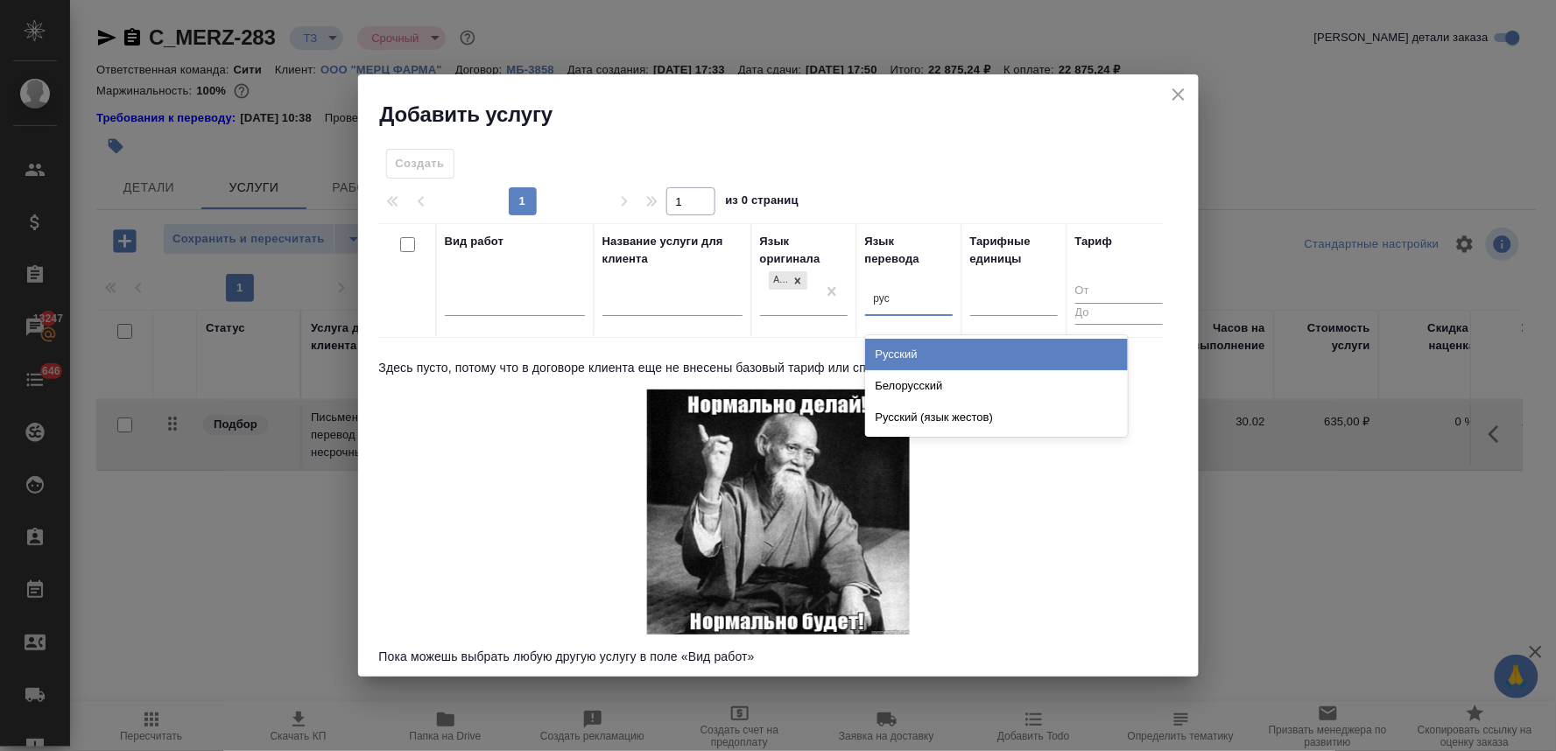
click at [913, 359] on div "Русский" at bounding box center [996, 355] width 263 height 32
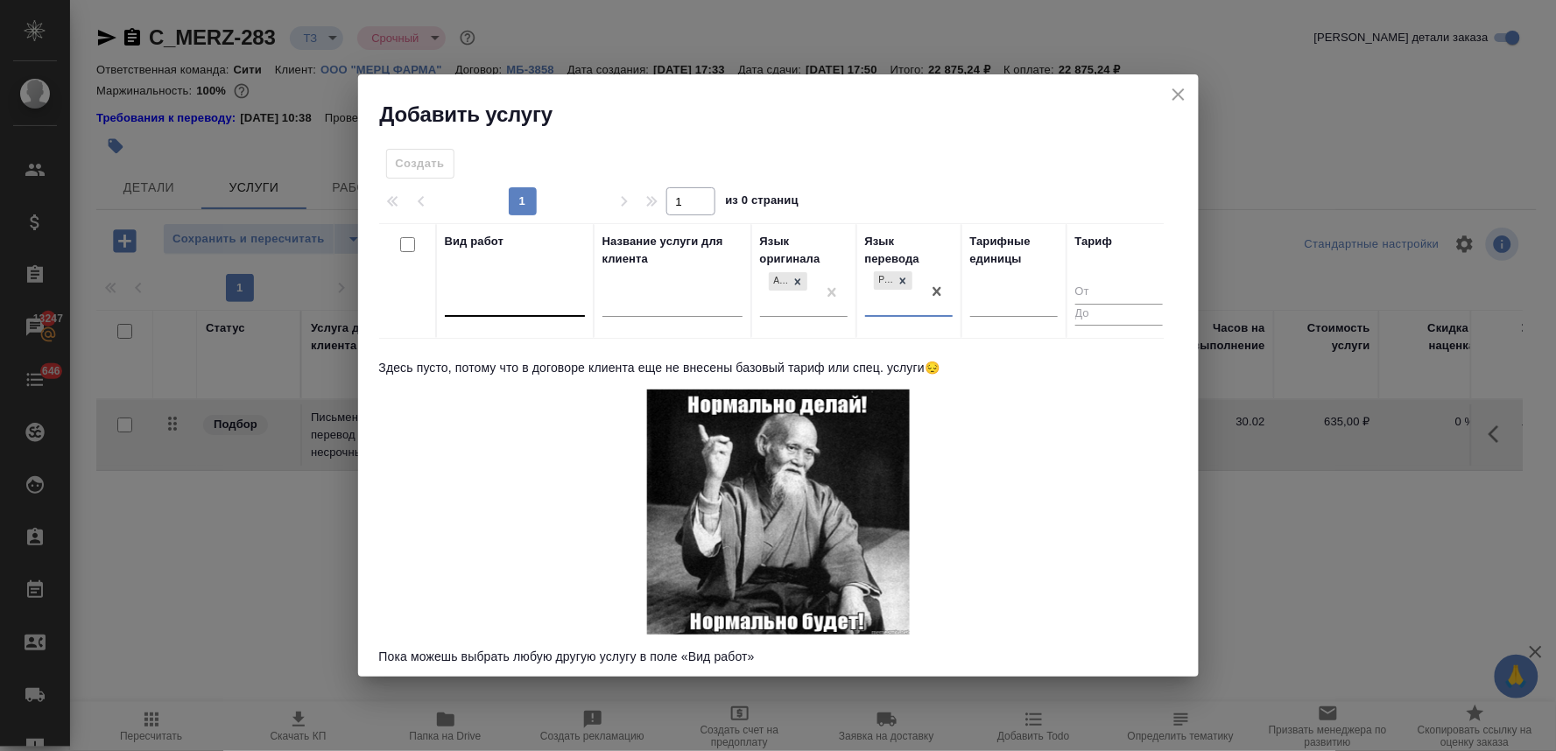
click at [533, 295] on div at bounding box center [515, 299] width 140 height 25
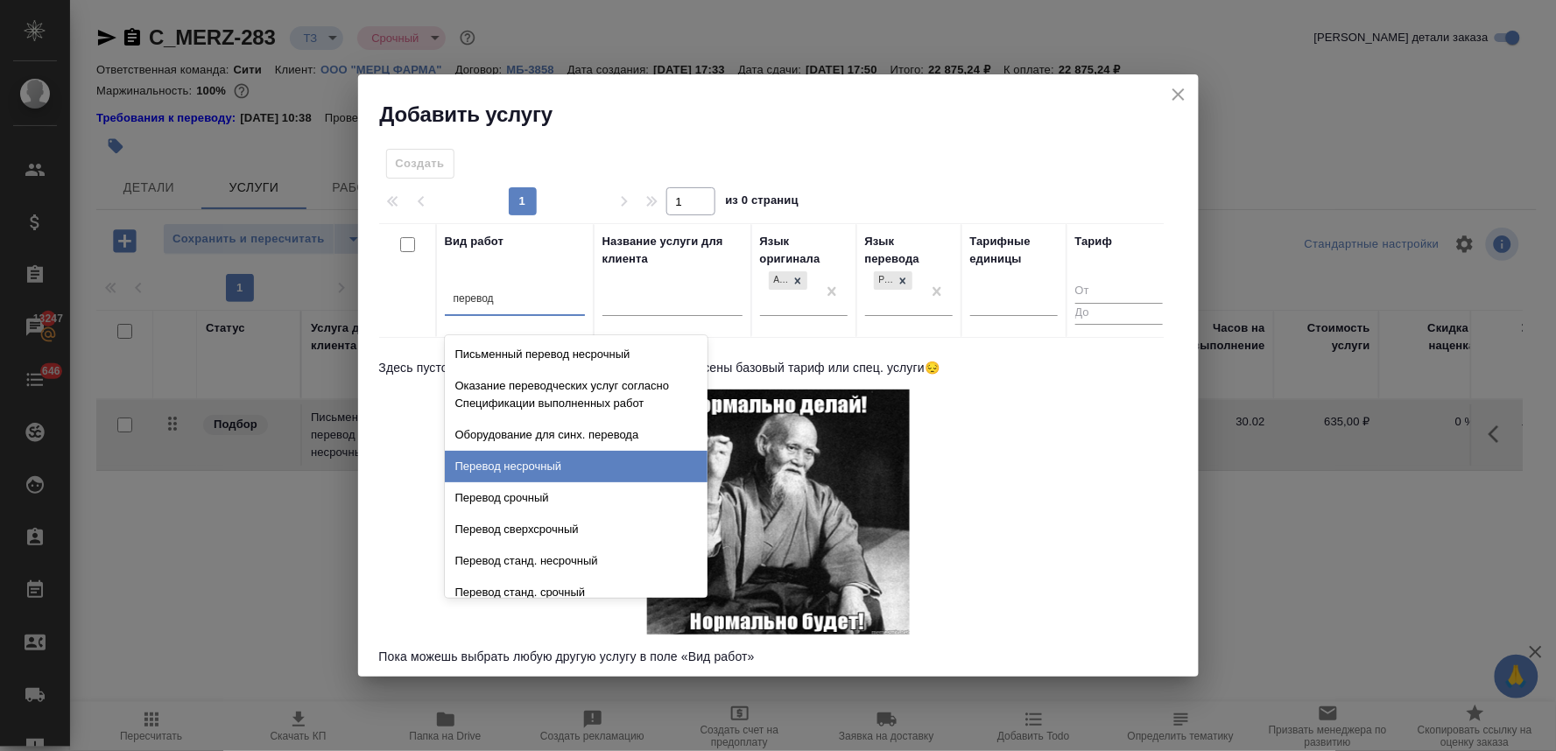
click at [541, 467] on div "Перевод несрочный" at bounding box center [576, 467] width 263 height 32
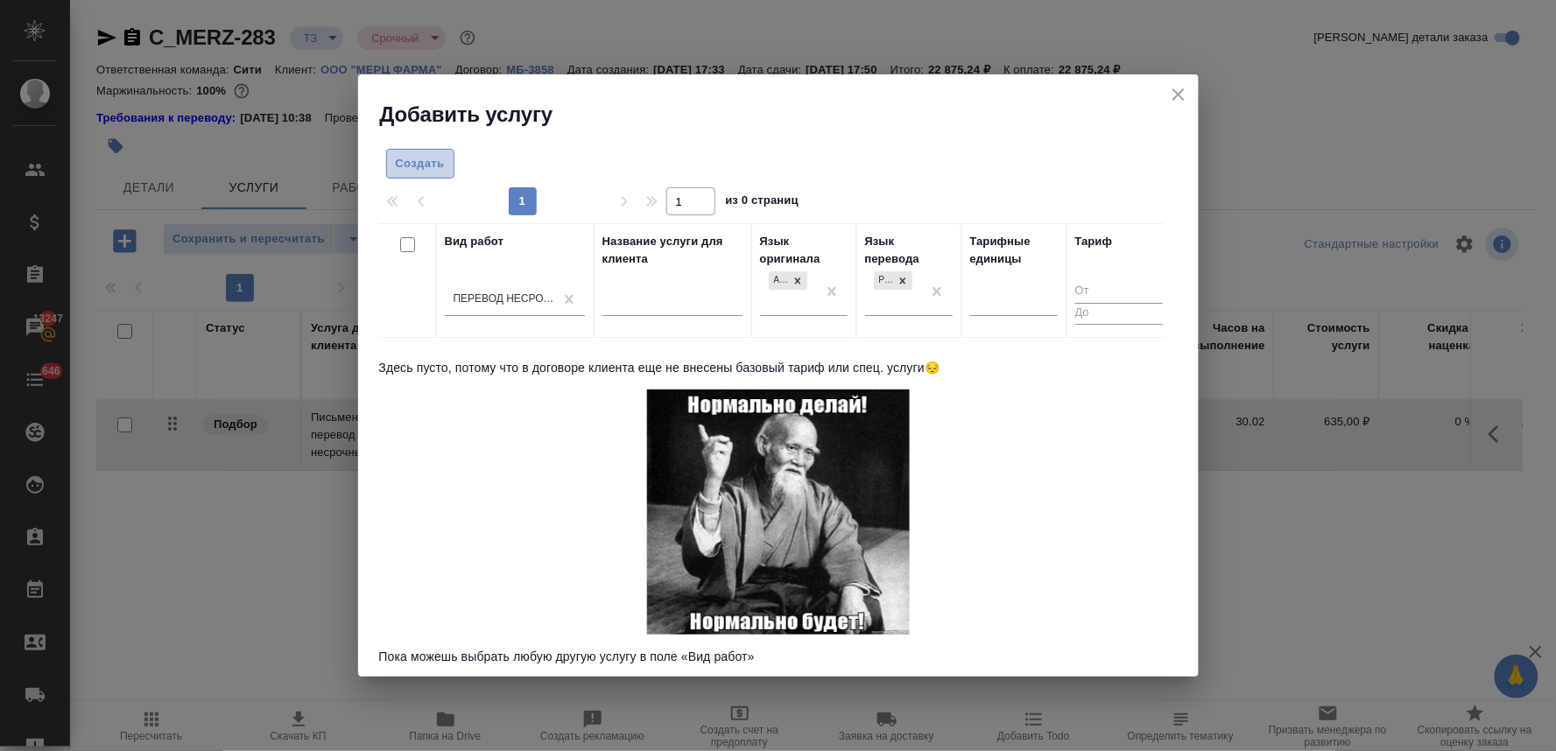
click at [418, 158] on span "Создать" at bounding box center [420, 164] width 49 height 20
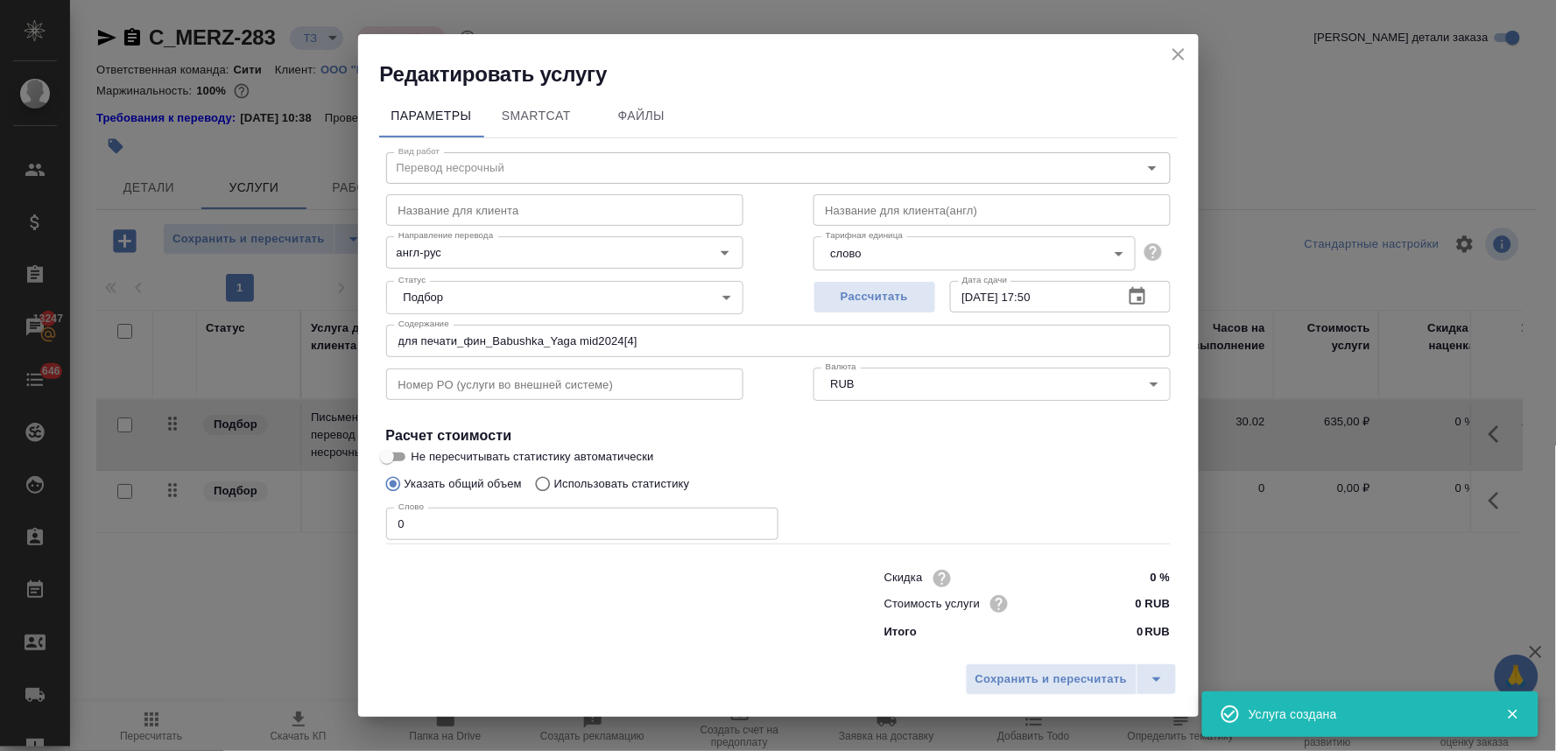
click at [529, 652] on div "Параметры SmartCat Файлы Вид работ Перевод несрочный Вид работ Название для кли…" at bounding box center [778, 372] width 841 height 568
drag, startPoint x: 673, startPoint y: 338, endPoint x: 121, endPoint y: 308, distance: 552.6
click at [123, 308] on div "Редактировать услугу Параметры SmartCat Файлы Вид работ Перевод несрочный Вид р…" at bounding box center [778, 375] width 1556 height 751
paste input "акет книги сказок Сиалорея"
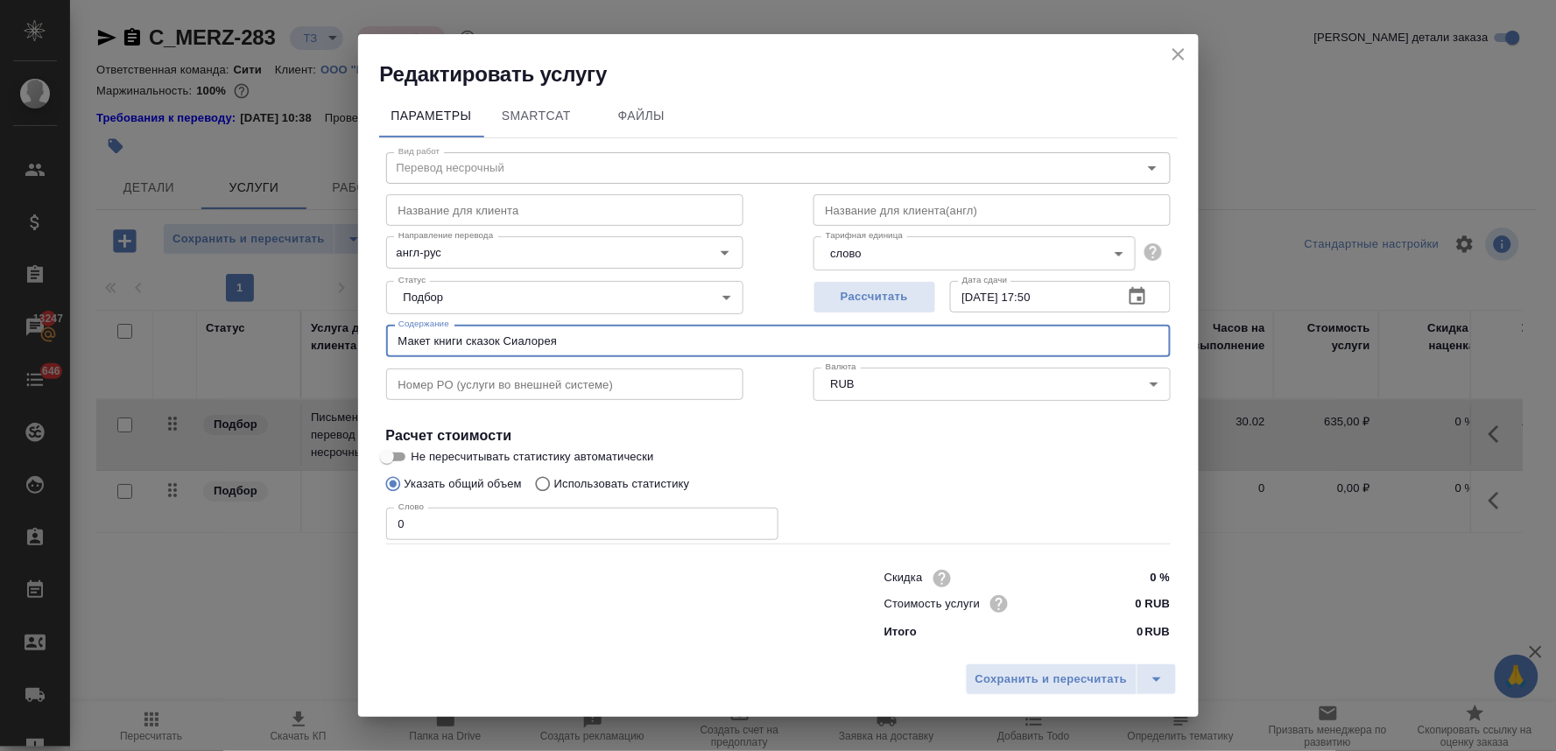
drag, startPoint x: 410, startPoint y: 518, endPoint x: 348, endPoint y: 496, distance: 66.2
click at [348, 496] on div "Редактировать услугу Параметры SmartCat Файлы Вид работ Перевод несрочный Вид р…" at bounding box center [778, 375] width 1556 height 751
click at [1078, 670] on span "Сохранить и пересчитать" at bounding box center [1052, 680] width 152 height 20
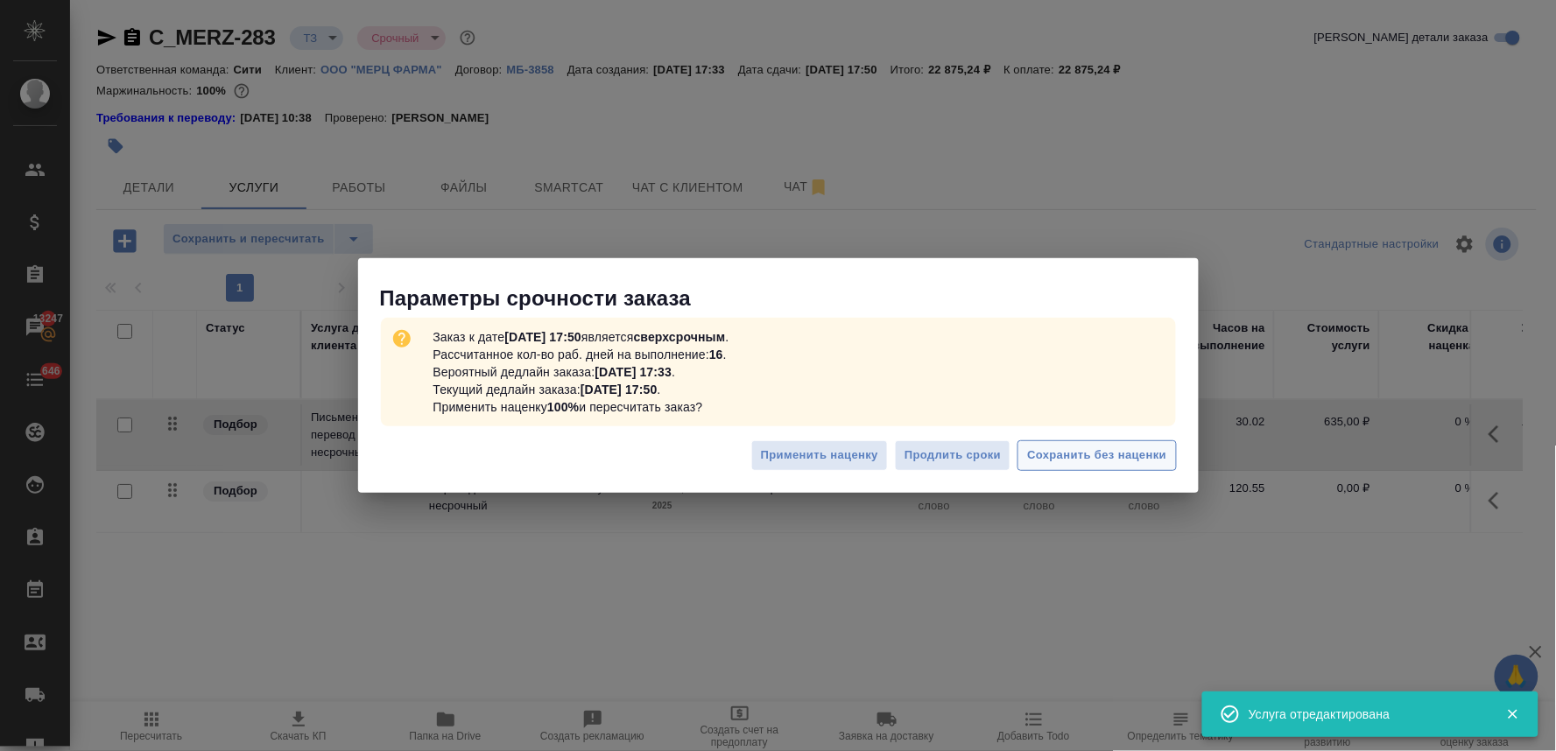
click at [1070, 459] on span "Сохранить без наценки" at bounding box center [1096, 456] width 139 height 20
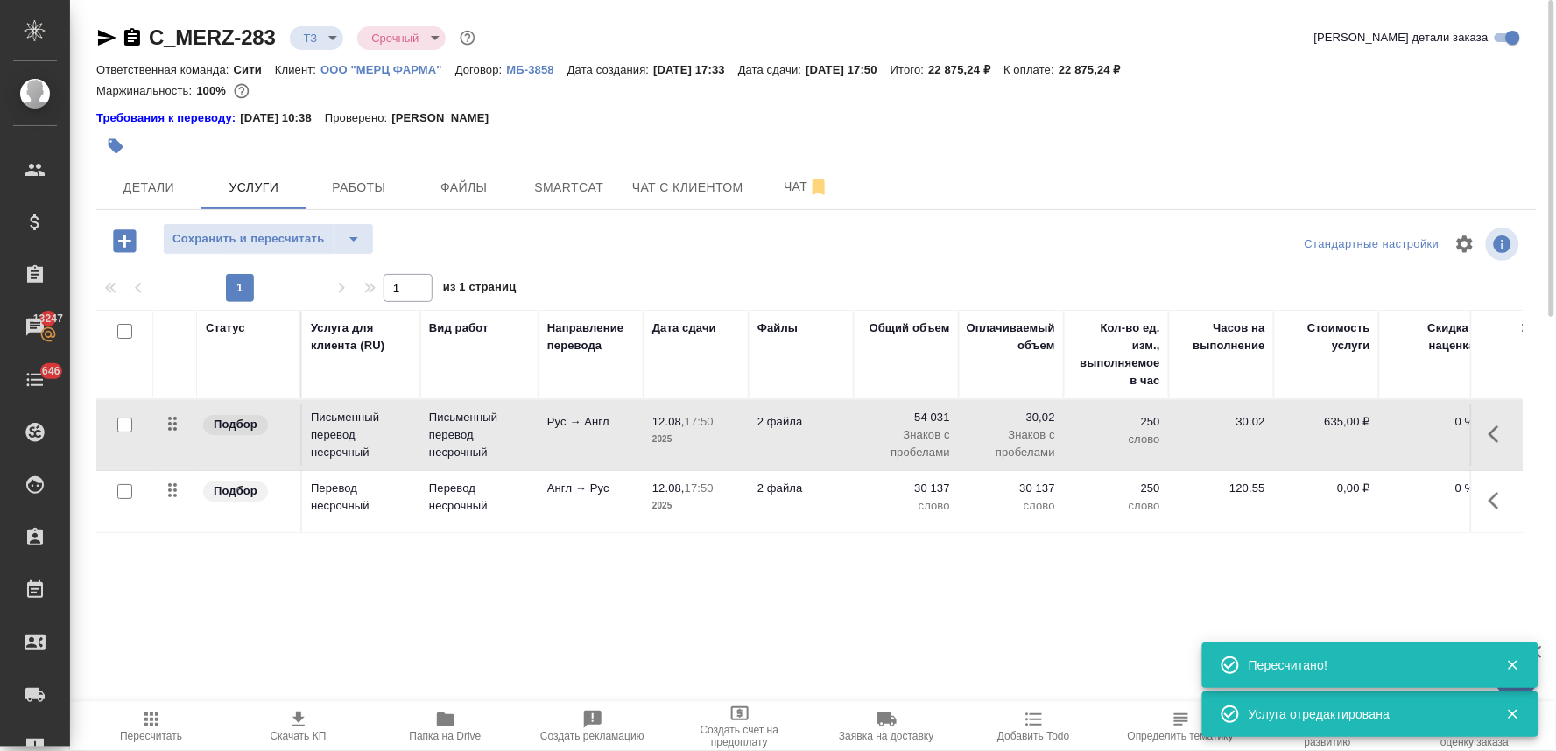
click at [1330, 484] on p "0,00 ₽" at bounding box center [1327, 489] width 88 height 18
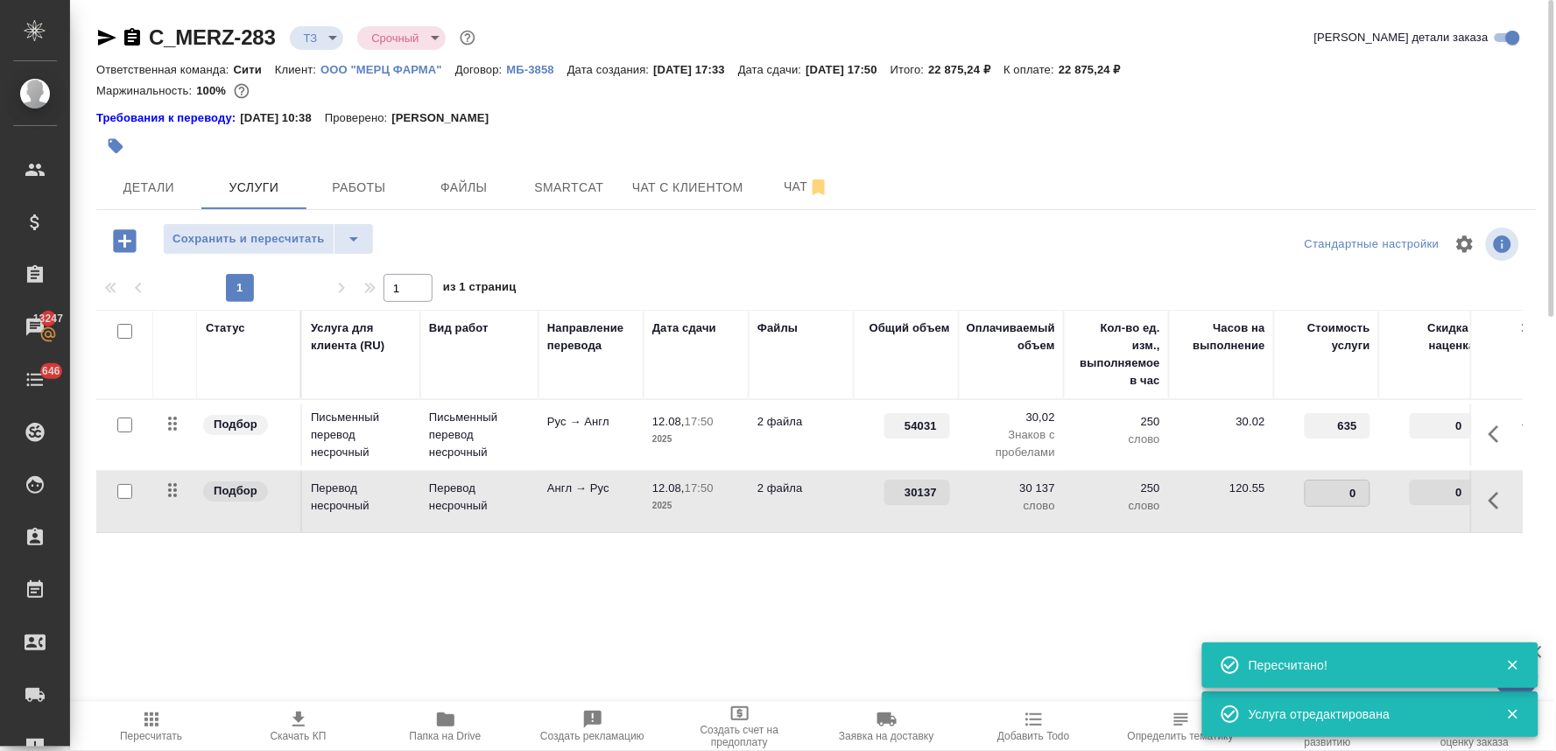
drag, startPoint x: 1337, startPoint y: 489, endPoint x: 1380, endPoint y: 485, distance: 43.1
click at [1379, 486] on tr "Подбор Перевод несрочный Перевод несрочный Англ → Рус 12.08, 17:50 2025 2 файла…" at bounding box center [921, 502] width 1651 height 62
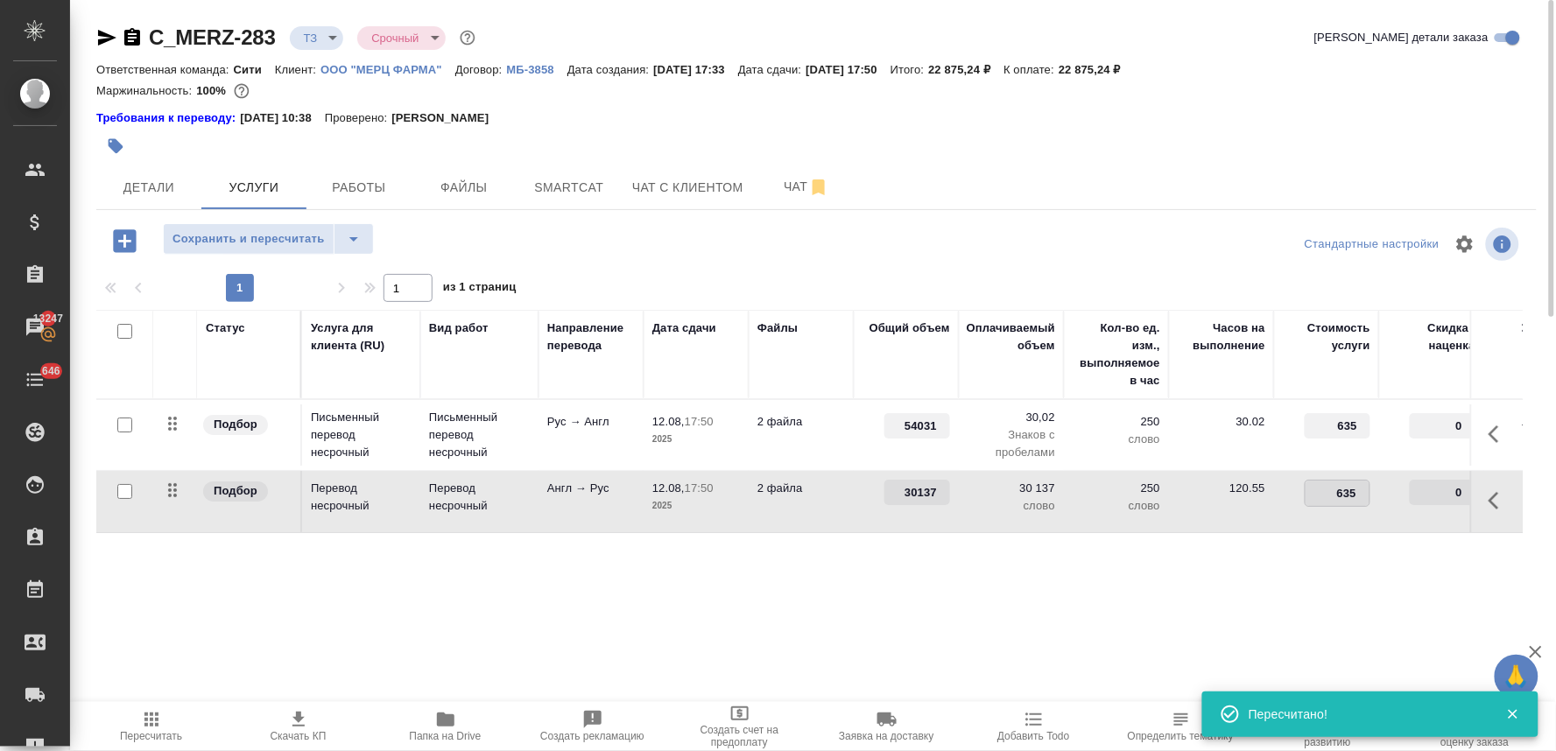
click at [1264, 585] on div "Статус Услуга для клиента (RU) Вид работ Направление перевода Дата сдачи Файлы …" at bounding box center [809, 498] width 1427 height 377
click at [295, 229] on span "Сохранить и пересчитать" at bounding box center [249, 239] width 152 height 20
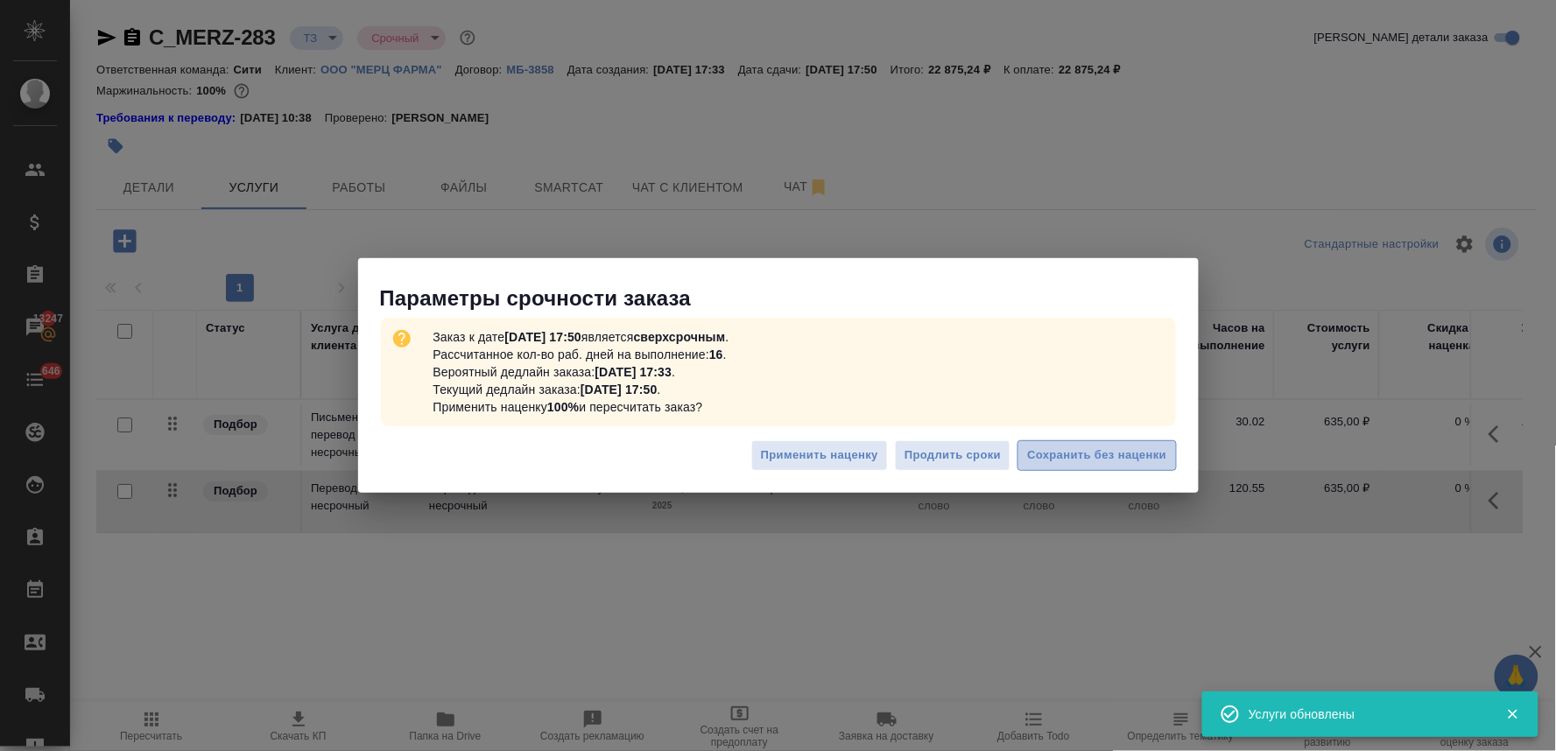
click at [1062, 456] on span "Сохранить без наценки" at bounding box center [1096, 456] width 139 height 20
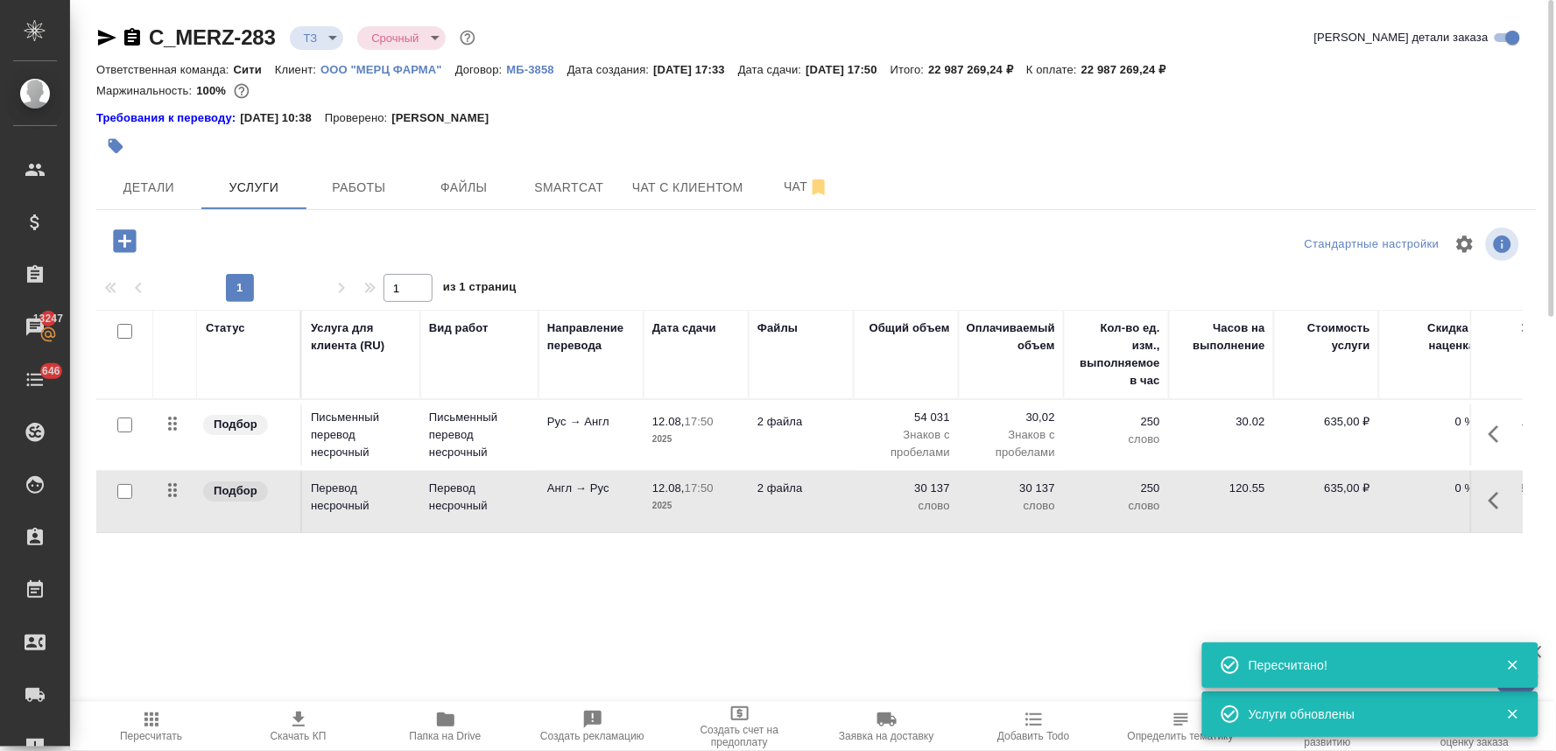
click at [938, 485] on p "30 137" at bounding box center [907, 489] width 88 height 18
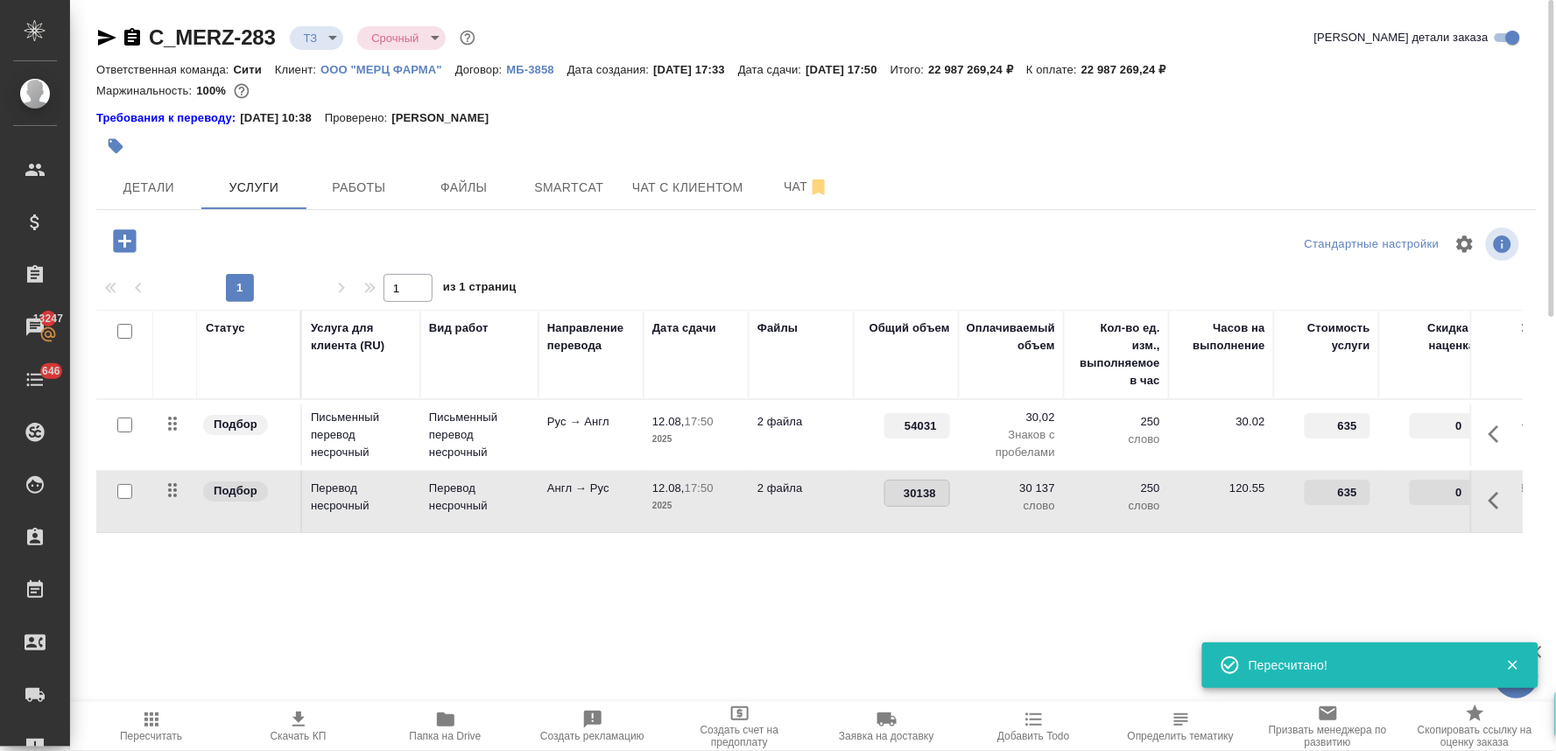
click at [938, 485] on input "30138" at bounding box center [917, 493] width 64 height 25
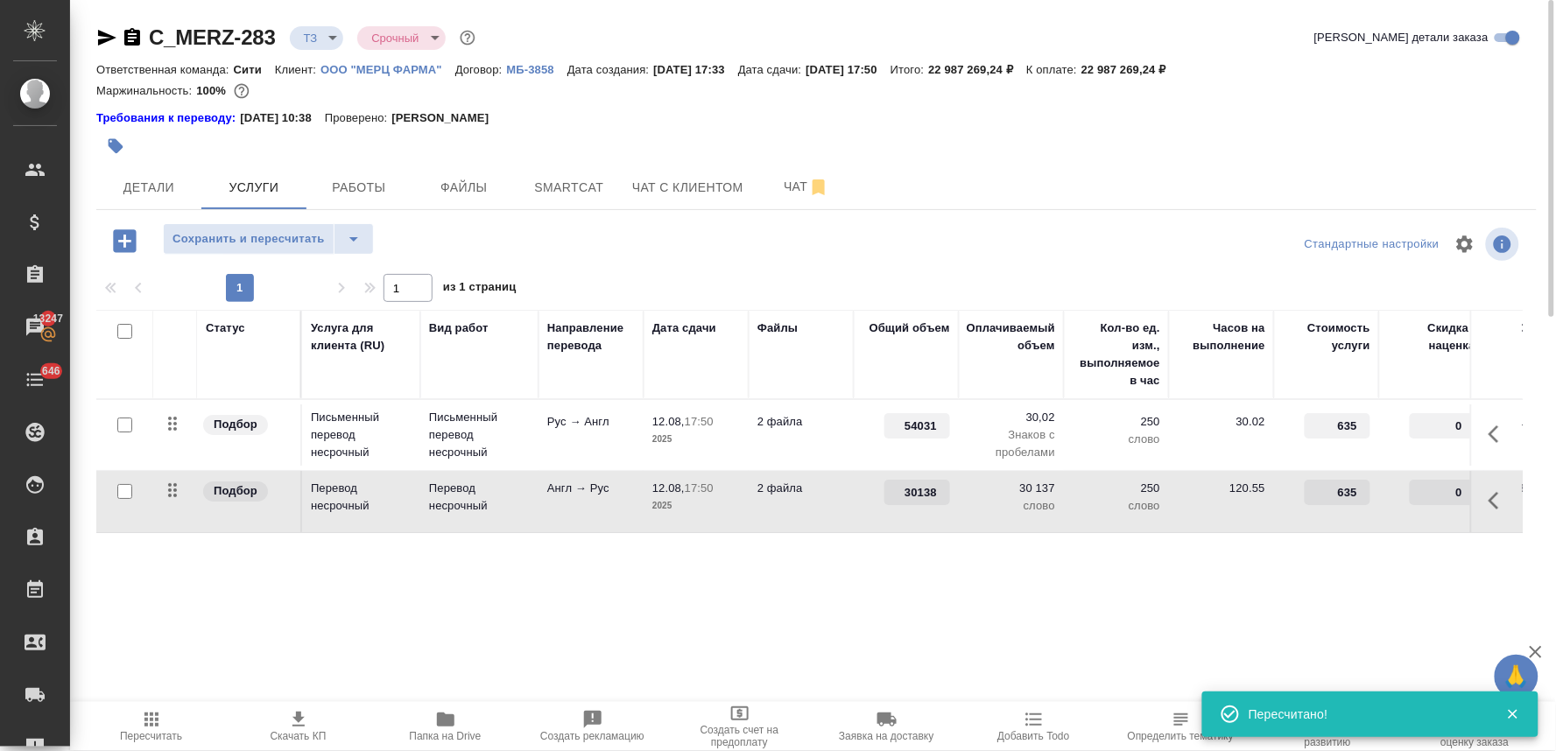
click at [764, 431] on p "2 файла" at bounding box center [802, 422] width 88 height 18
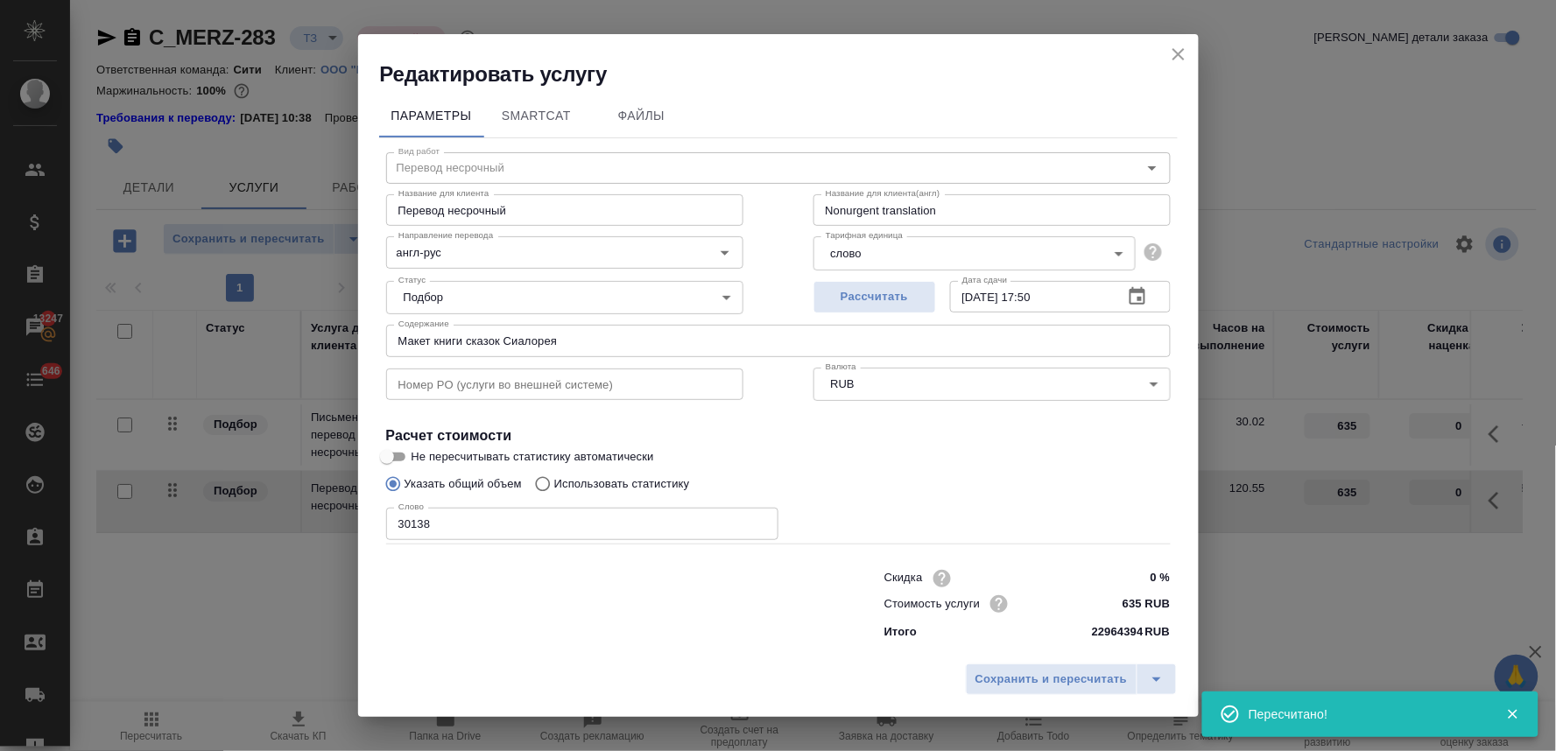
click at [920, 241] on body "🙏 .cls-1 fill:#fff; AWATERA [PERSON_NAME] Спецификации Заказы 13247 Чаты 646 To…" at bounding box center [778, 375] width 1556 height 751
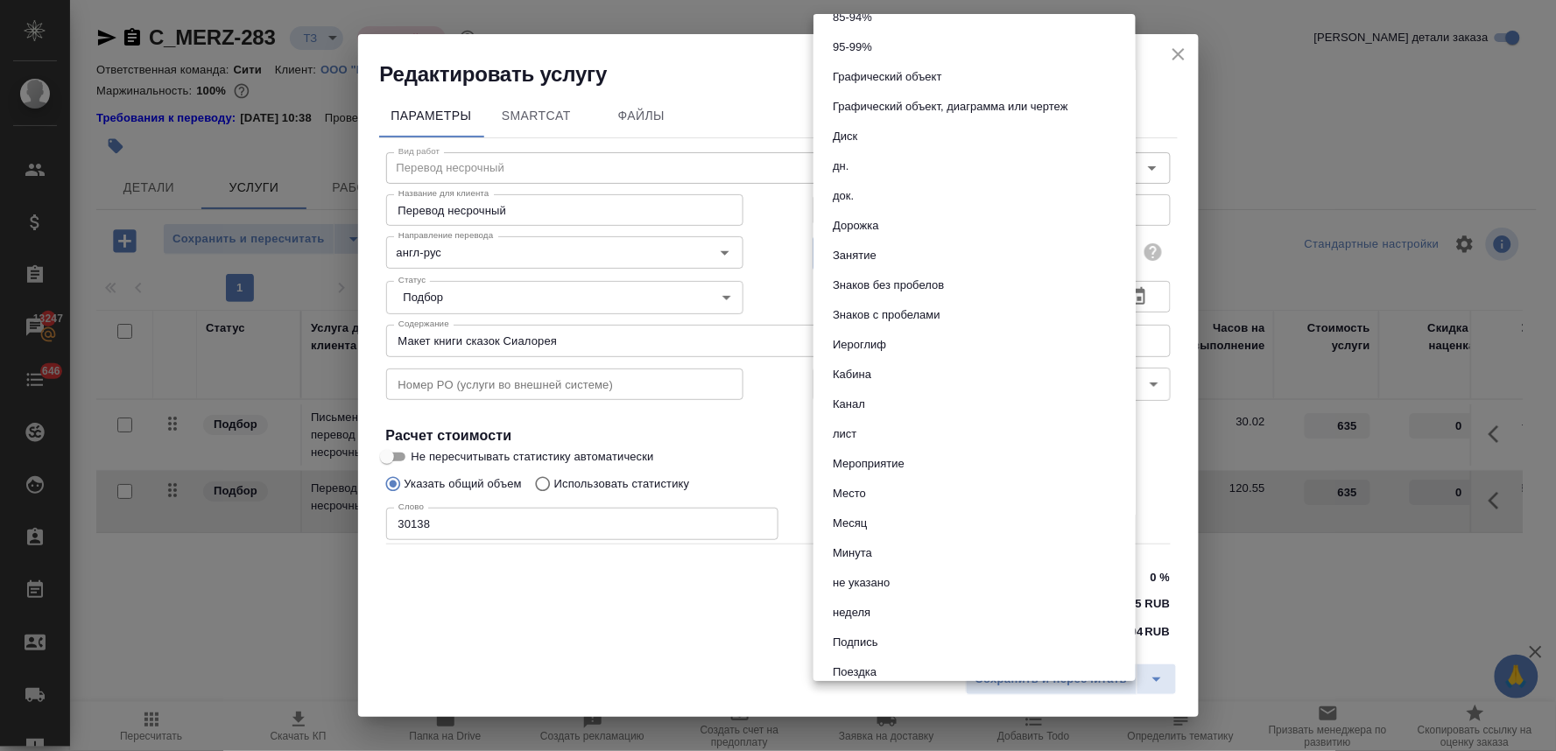
scroll to position [152, 0]
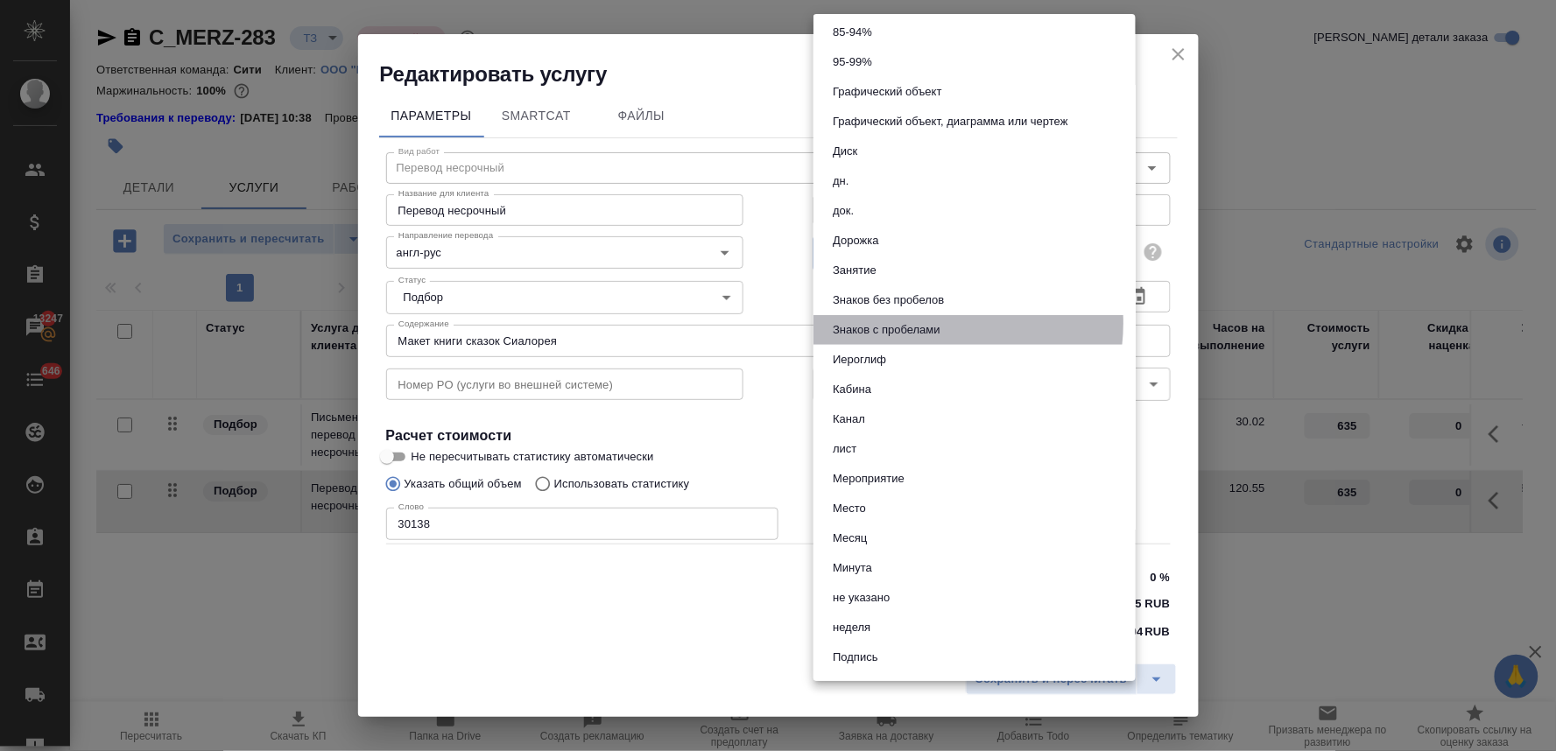
click at [929, 322] on button "Знаков с пробелами" at bounding box center [887, 330] width 118 height 19
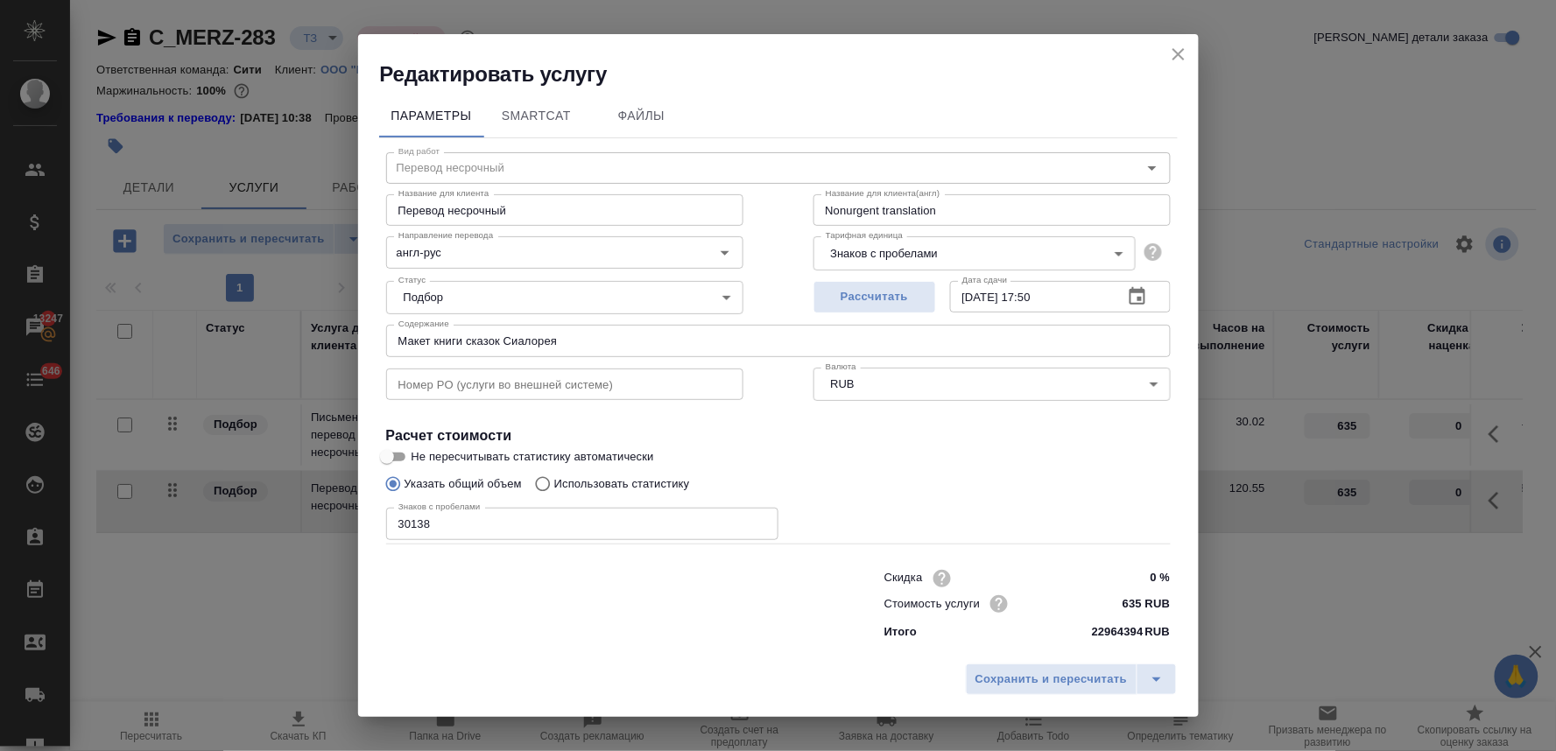
click at [1104, 702] on div "Сохранить и пересчитать" at bounding box center [778, 686] width 841 height 62
click at [1083, 678] on span "Сохранить и пересчитать" at bounding box center [1052, 680] width 152 height 20
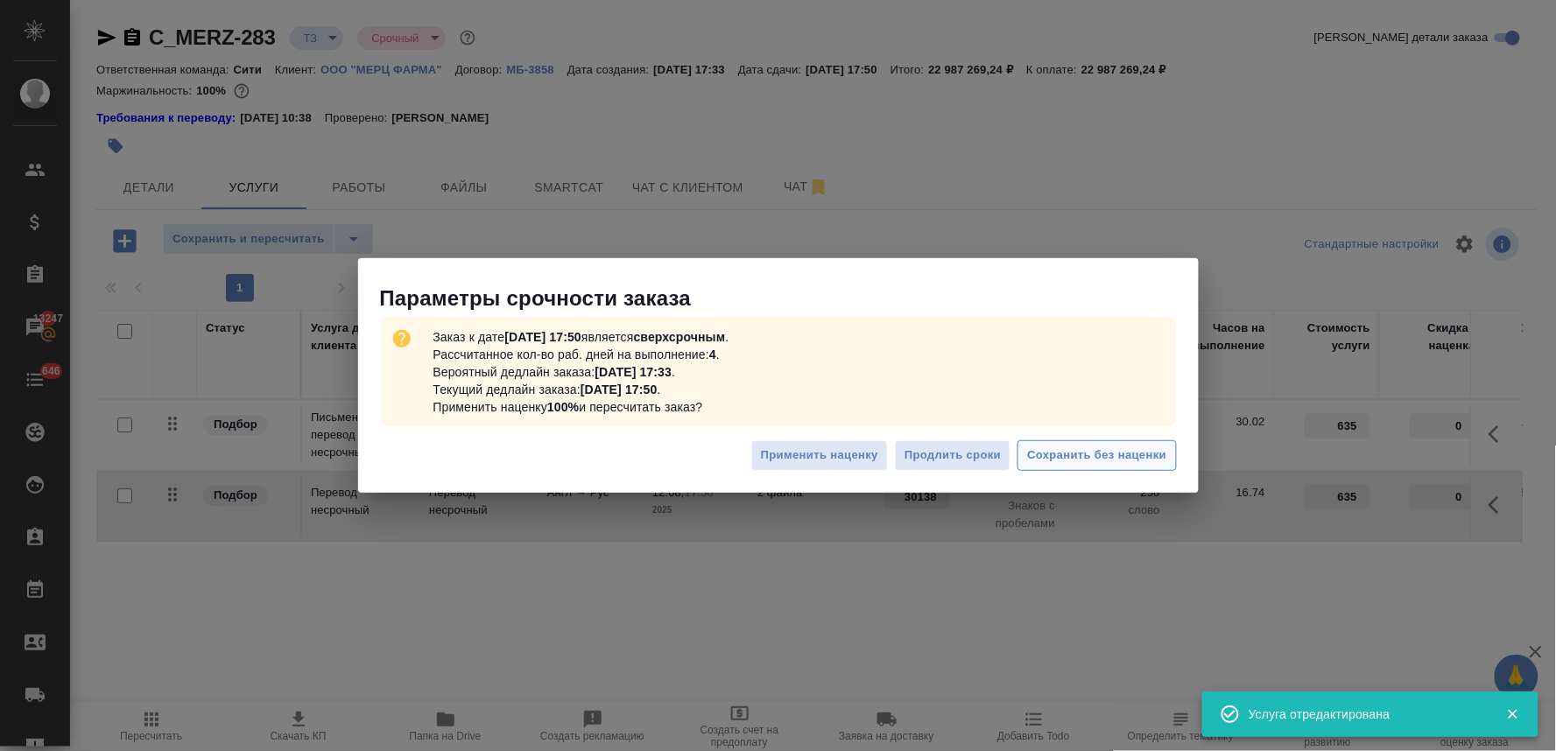
click at [1069, 451] on span "Сохранить без наценки" at bounding box center [1096, 456] width 139 height 20
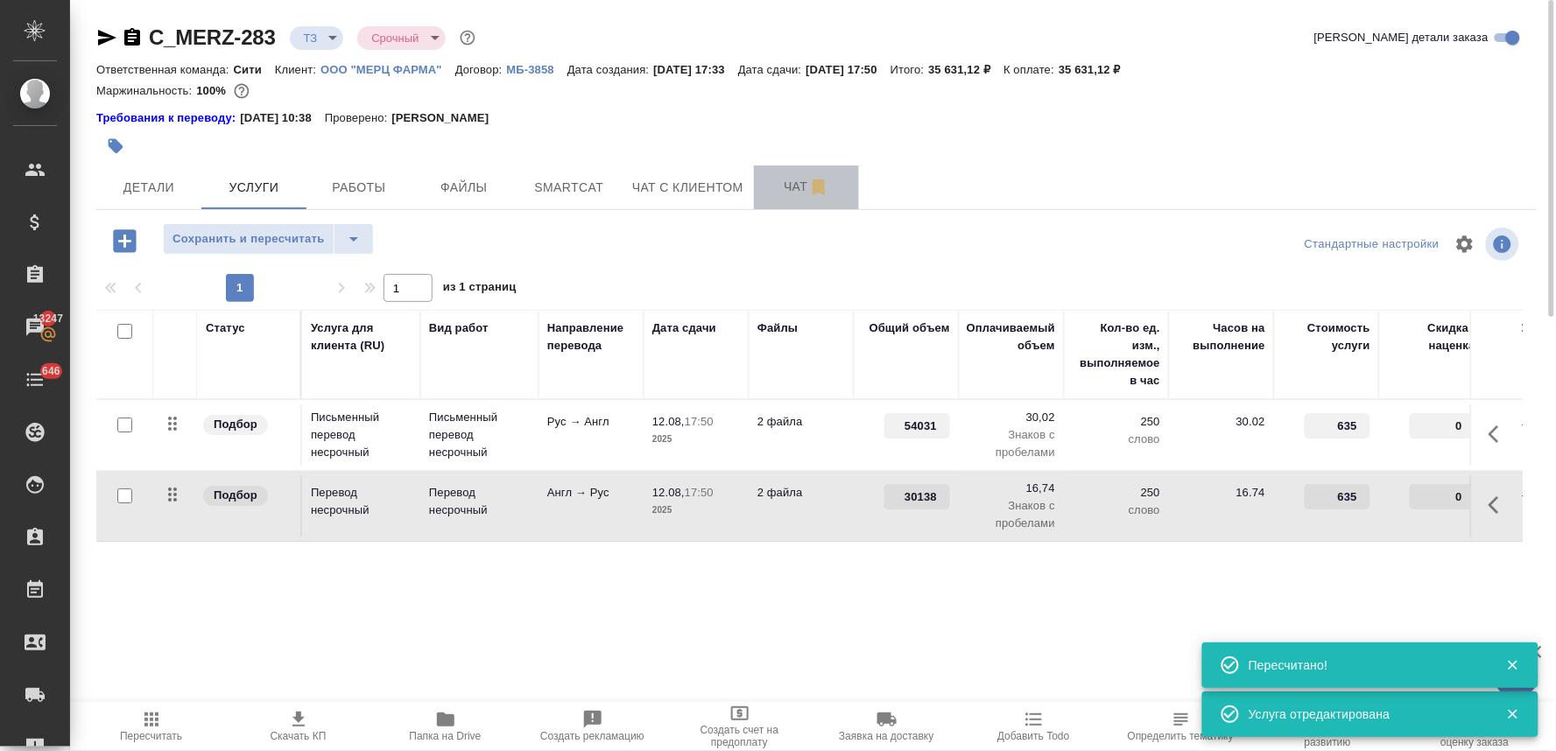
click at [773, 185] on span "Чат" at bounding box center [807, 187] width 84 height 22
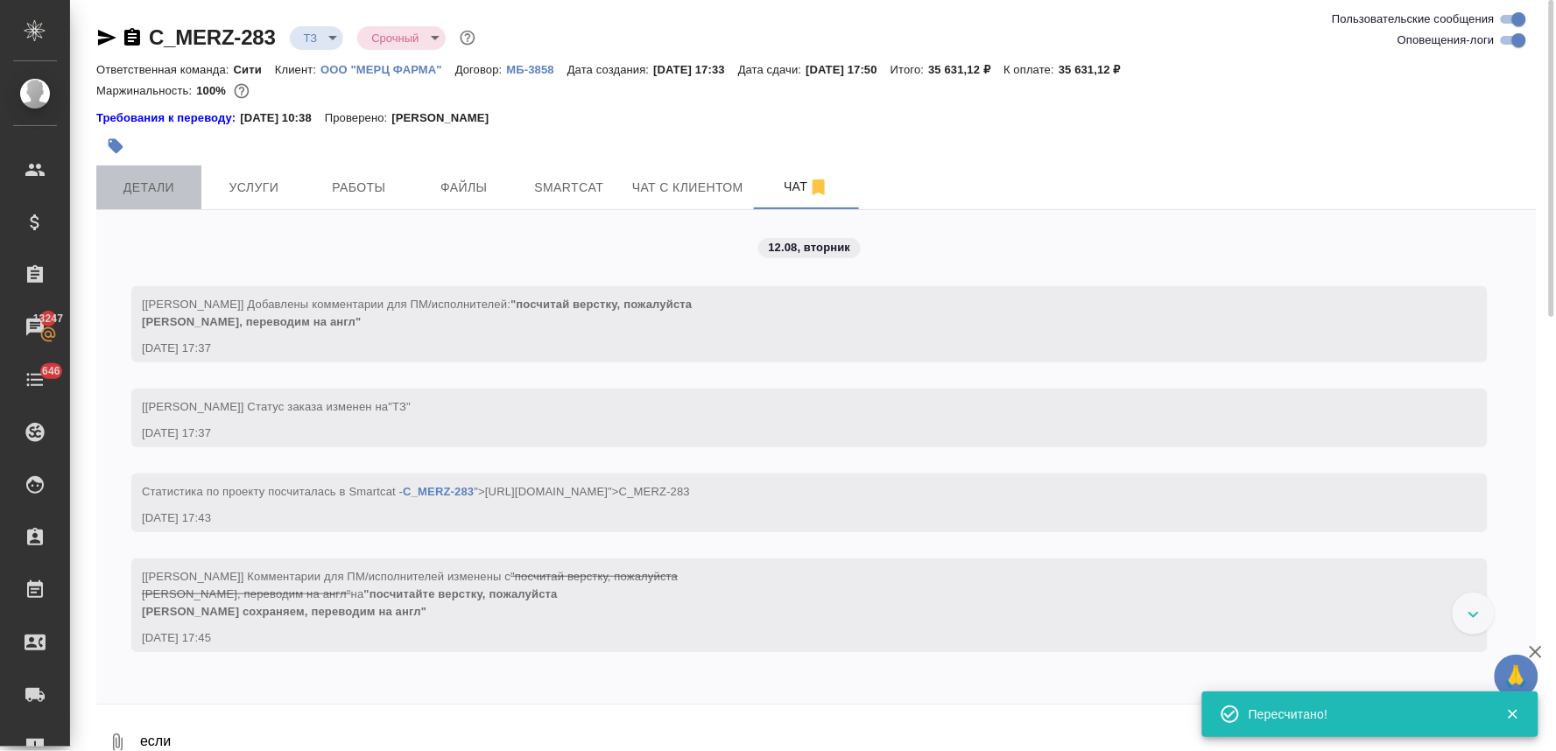
click at [143, 179] on span "Детали" at bounding box center [149, 188] width 84 height 22
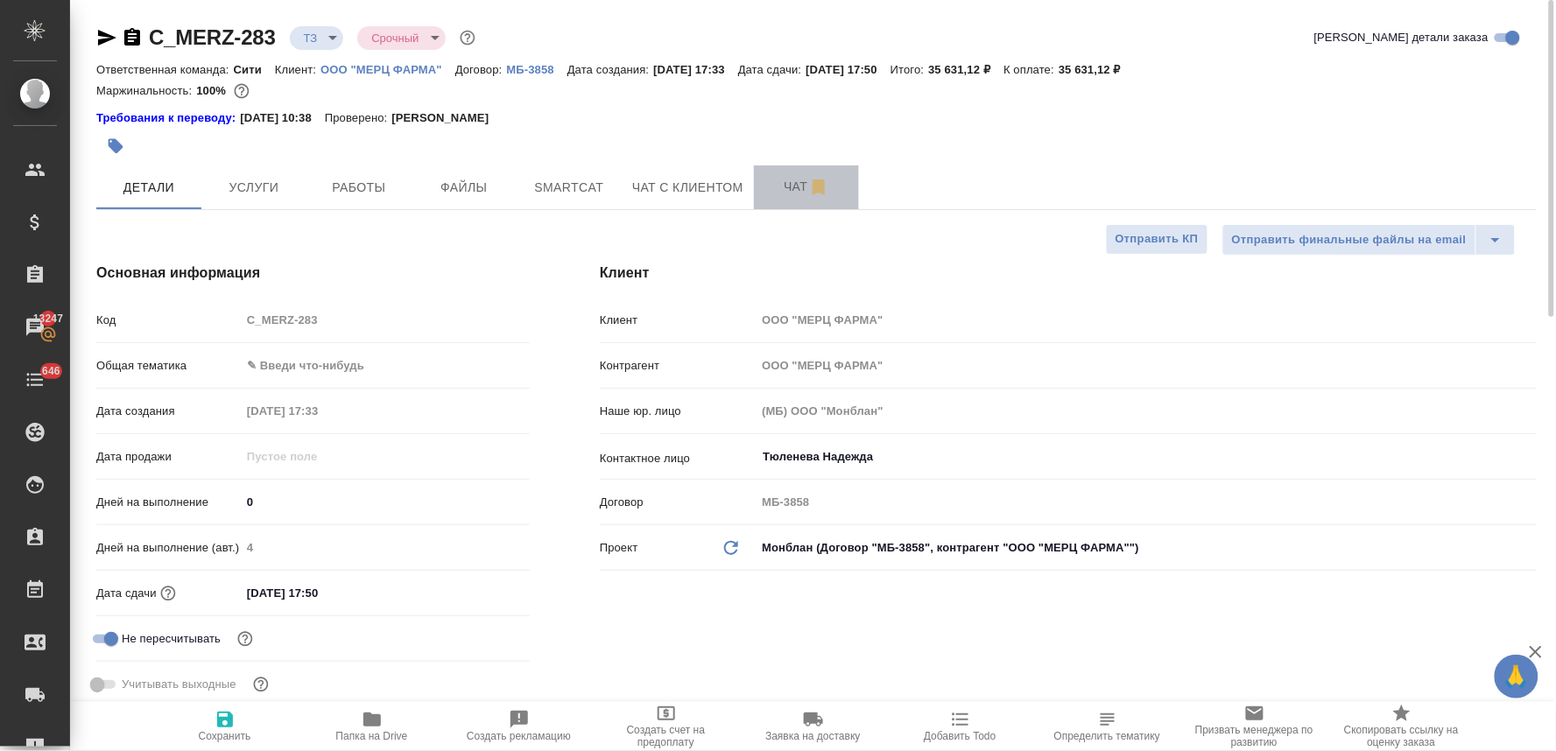
click at [786, 193] on span "Чат" at bounding box center [807, 187] width 84 height 22
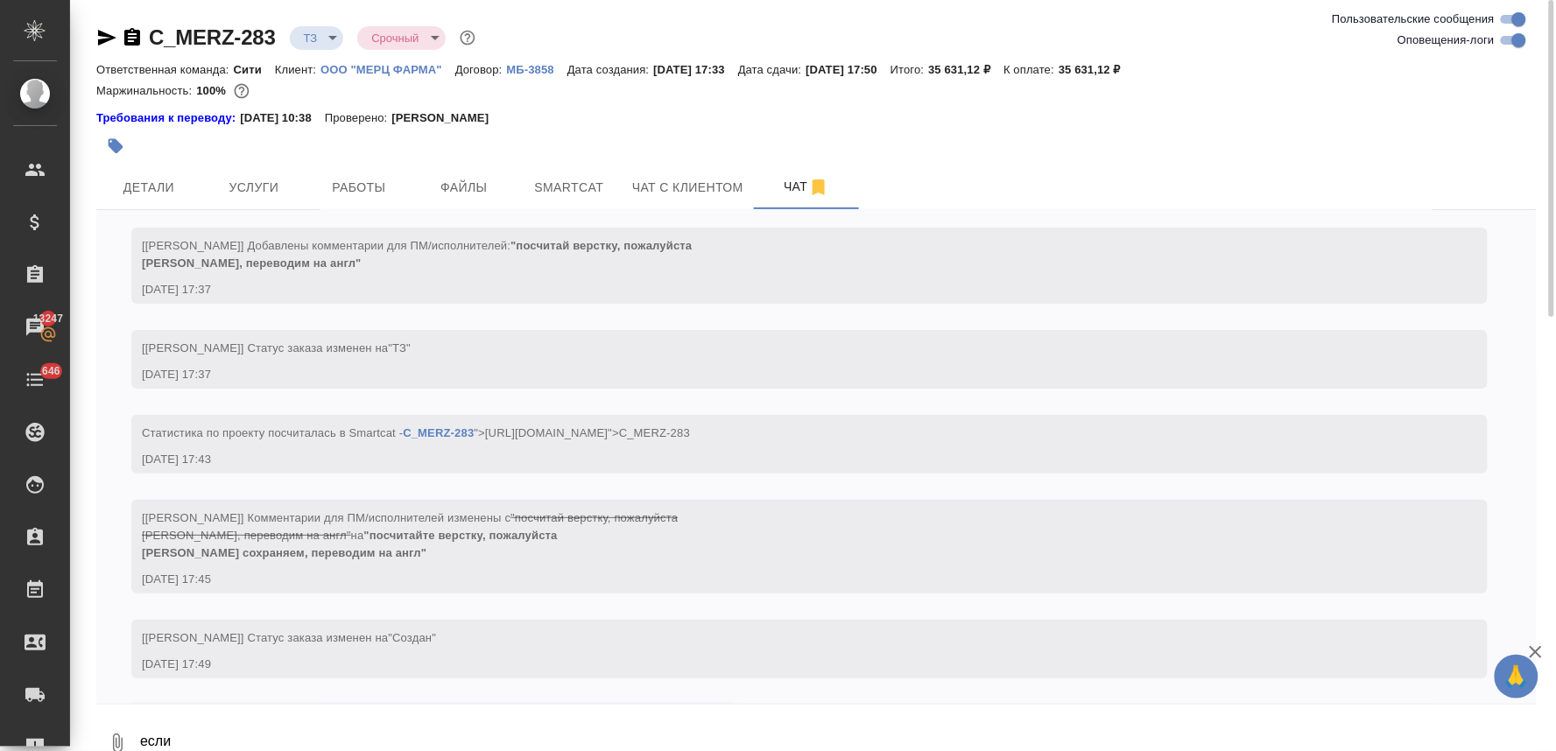
scroll to position [165, 0]
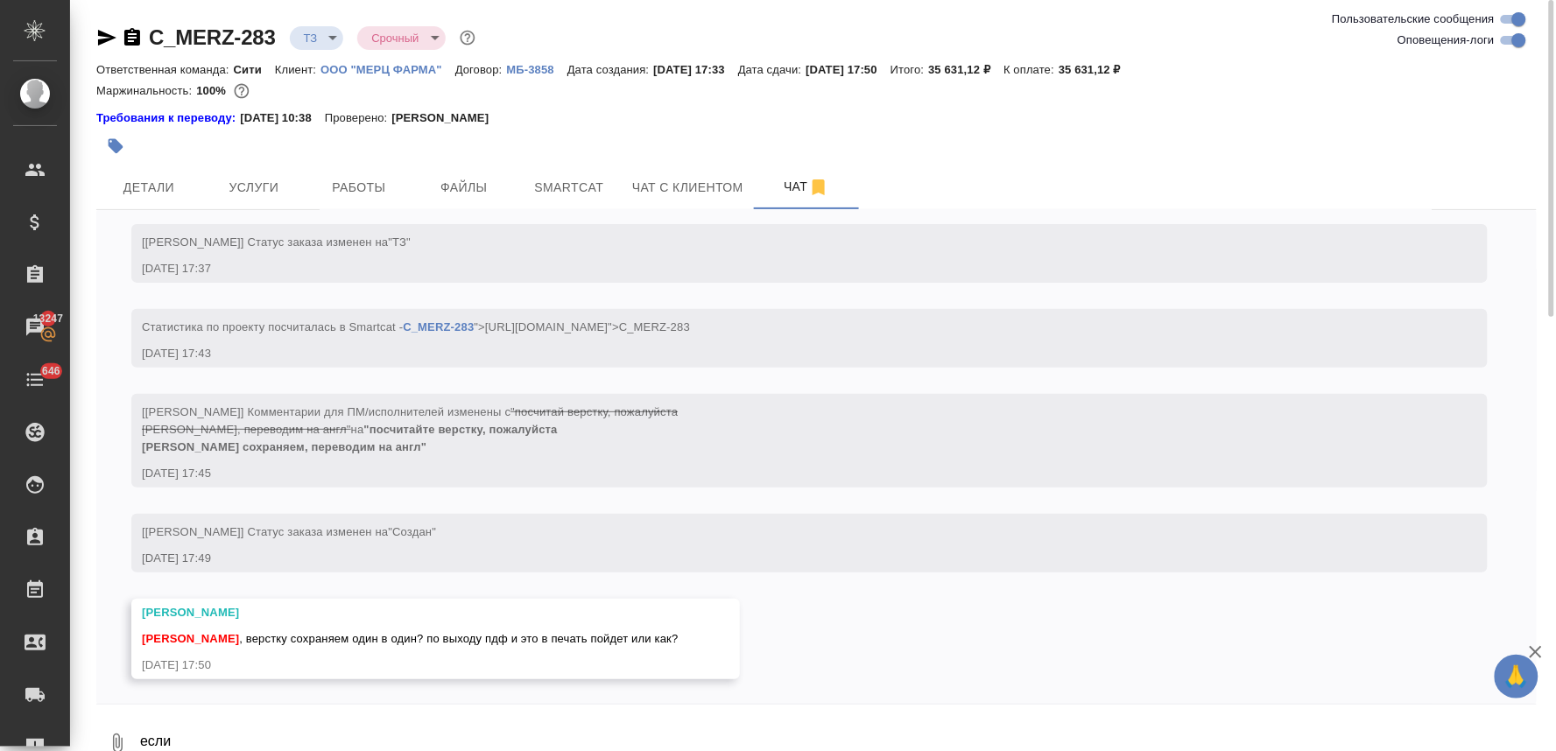
click at [497, 719] on textarea "если" at bounding box center [837, 744] width 1399 height 60
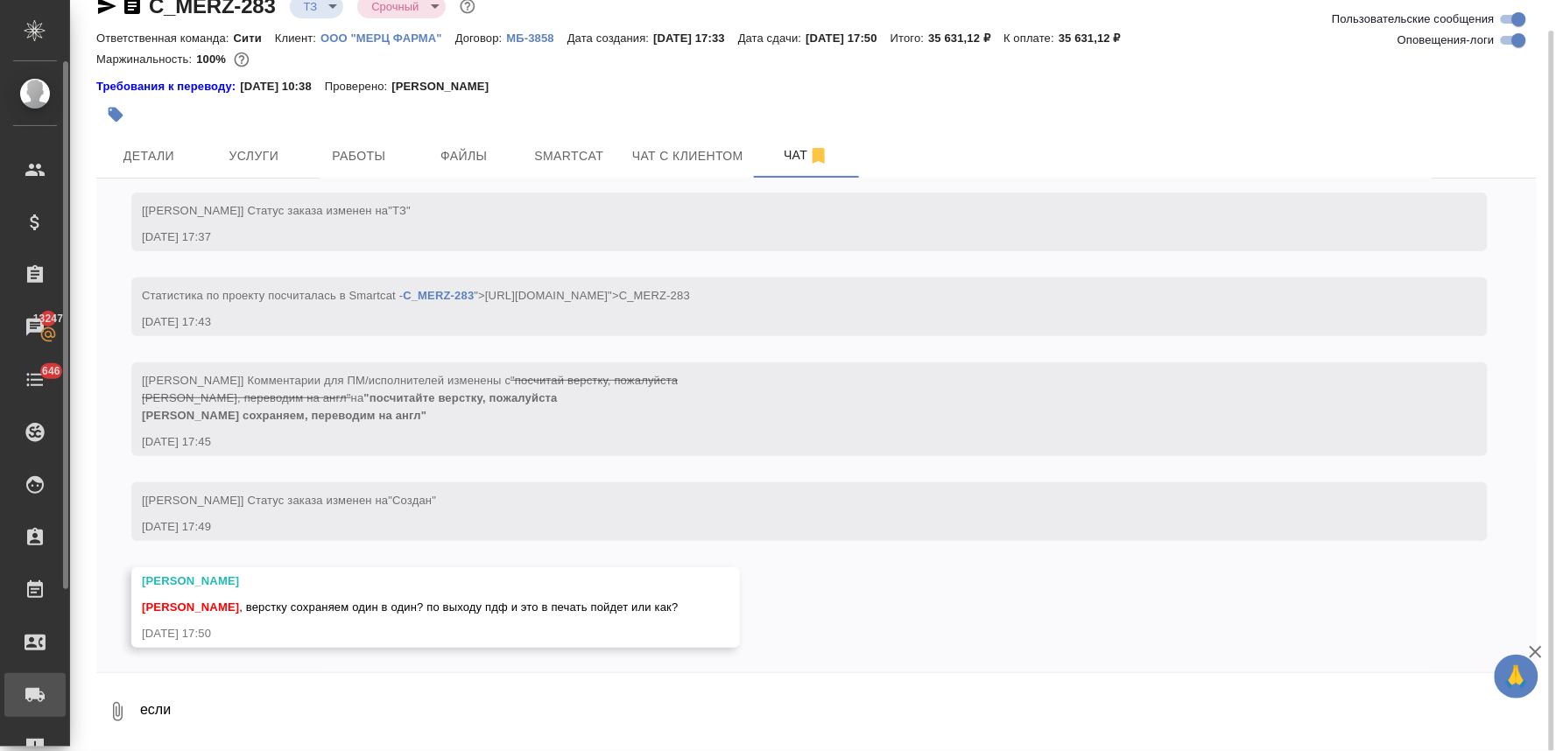
drag, startPoint x: 190, startPoint y: 708, endPoint x: 42, endPoint y: 702, distance: 148.1
click at [46, 702] on div ".cls-1 fill:#fff; AWATERA [PERSON_NAME] Спецификации Заказы 13247 Чаты 646 Todo…" at bounding box center [778, 375] width 1556 height 751
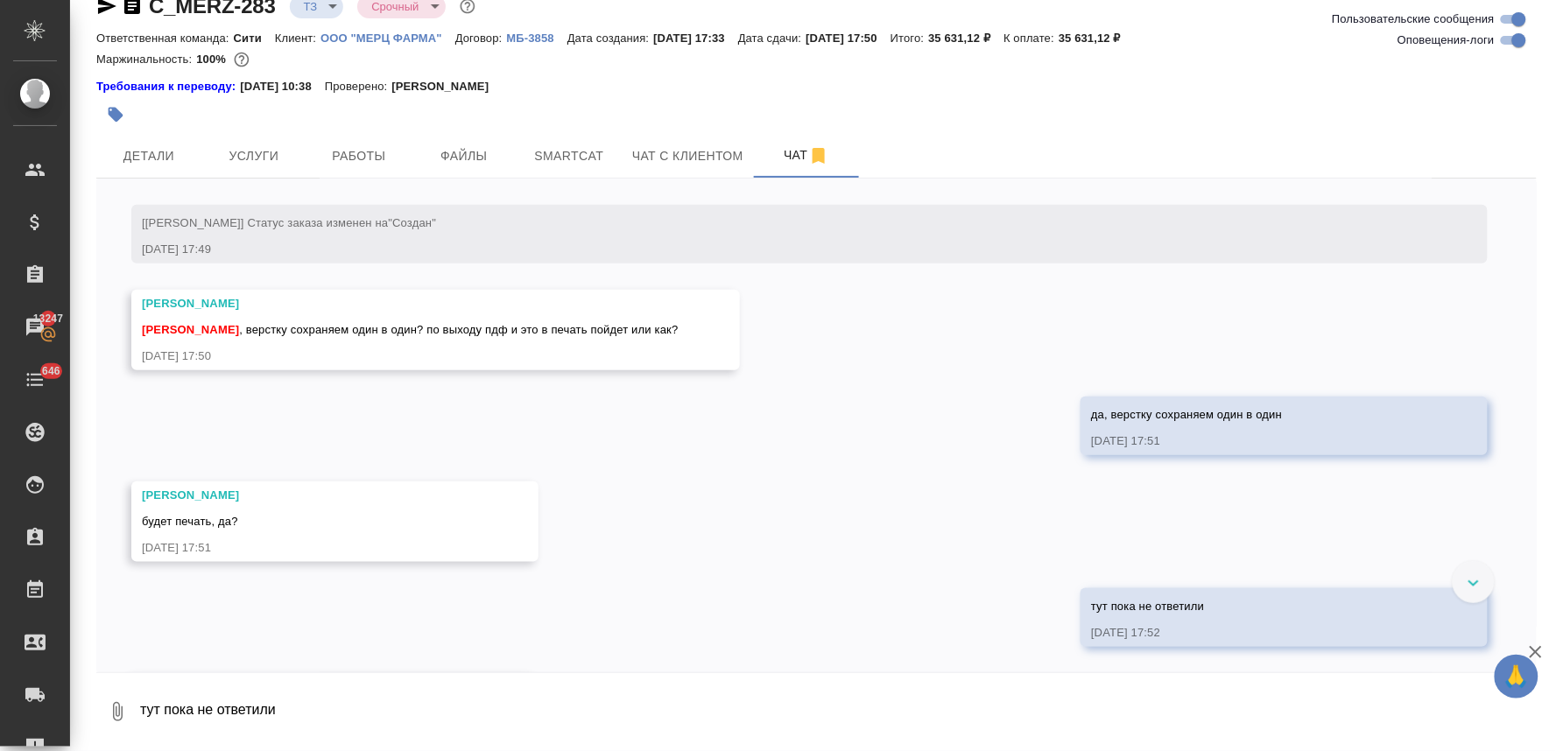
scroll to position [549, 0]
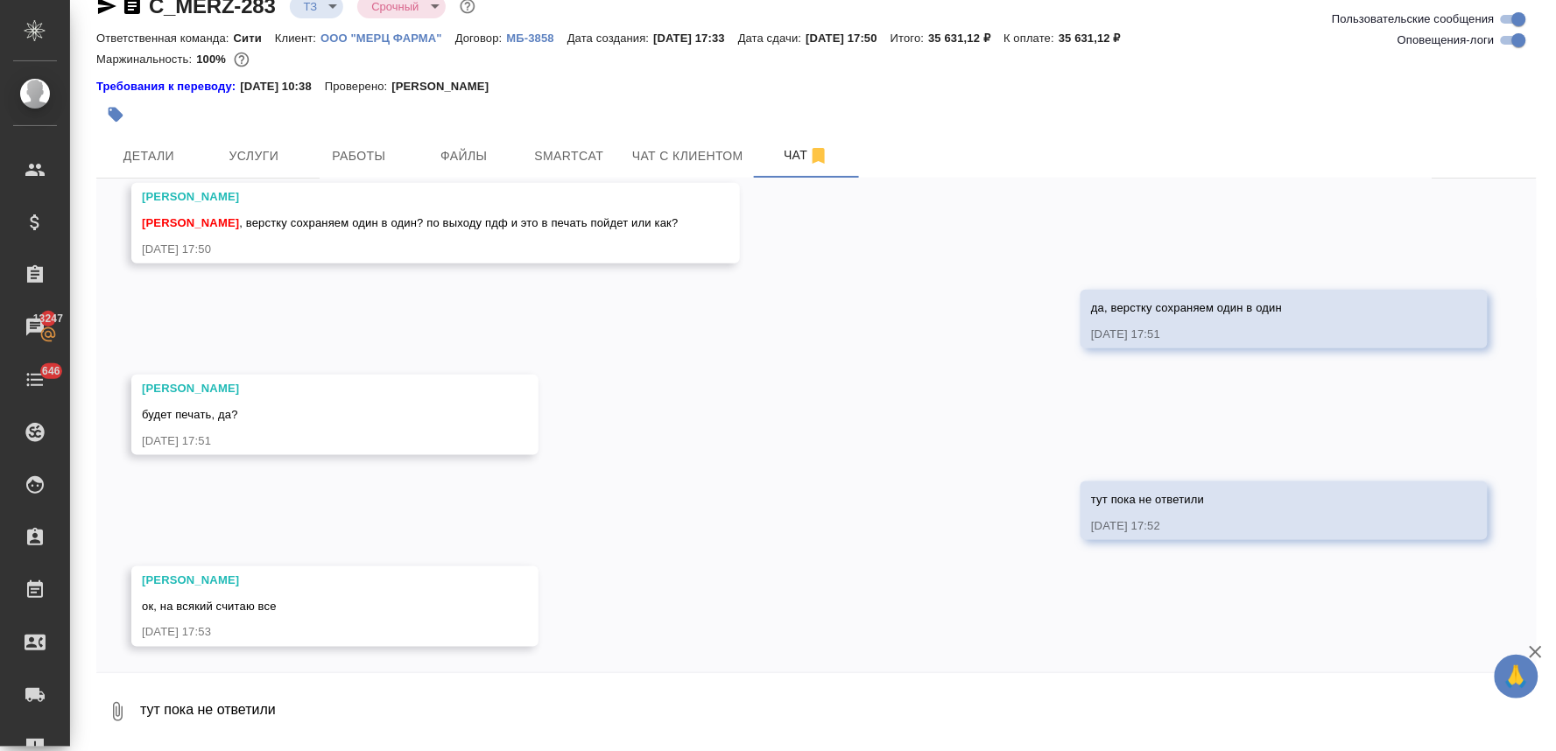
click at [743, 663] on div "12.08, [DATE] [[PERSON_NAME]] Добавлены комментарии для ПМ/исполнителей: "посчи…" at bounding box center [816, 426] width 1441 height 494
click at [1117, 674] on div at bounding box center [816, 678] width 1441 height 9
click at [495, 708] on textarea "тут пока не ответили" at bounding box center [837, 712] width 1399 height 60
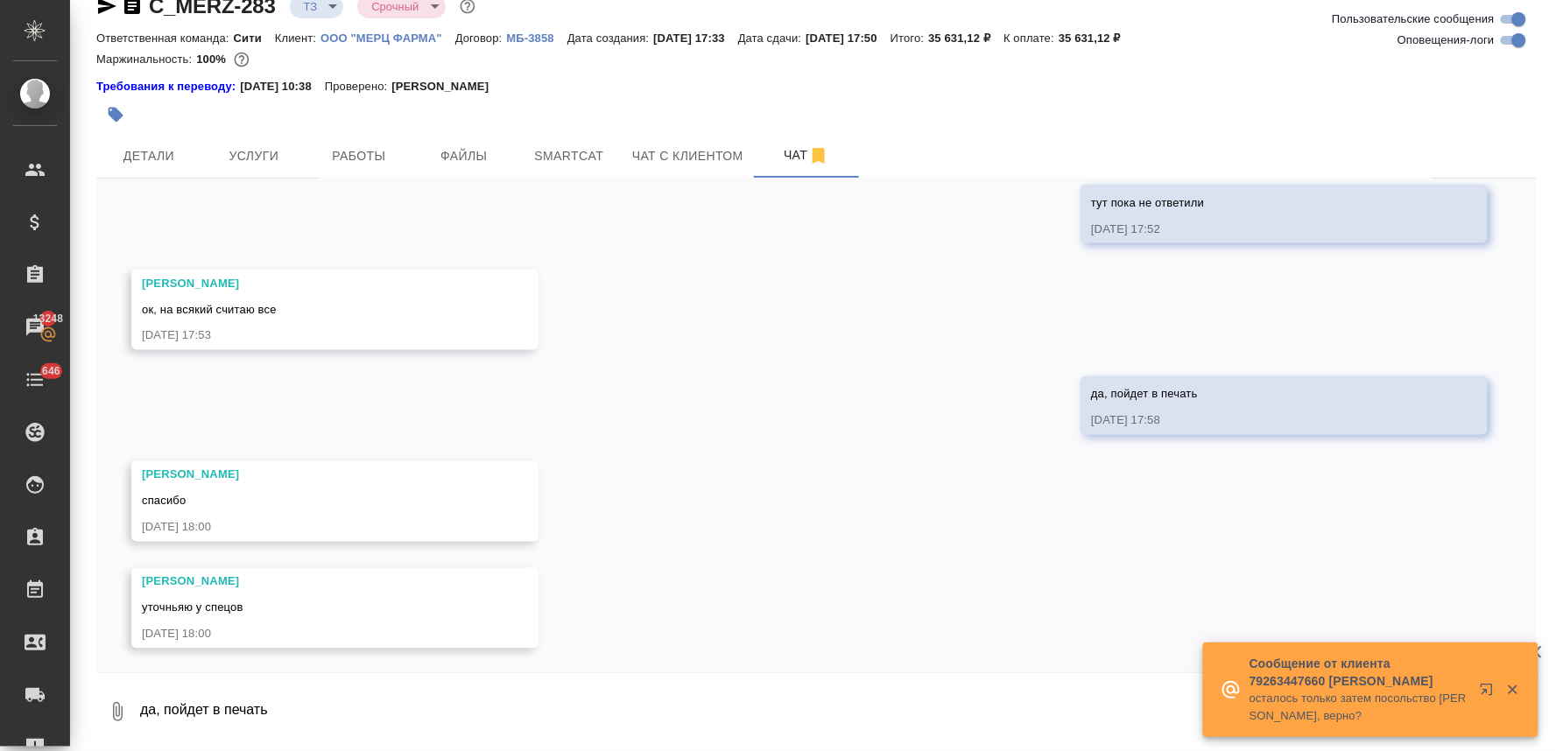
scroll to position [847, 0]
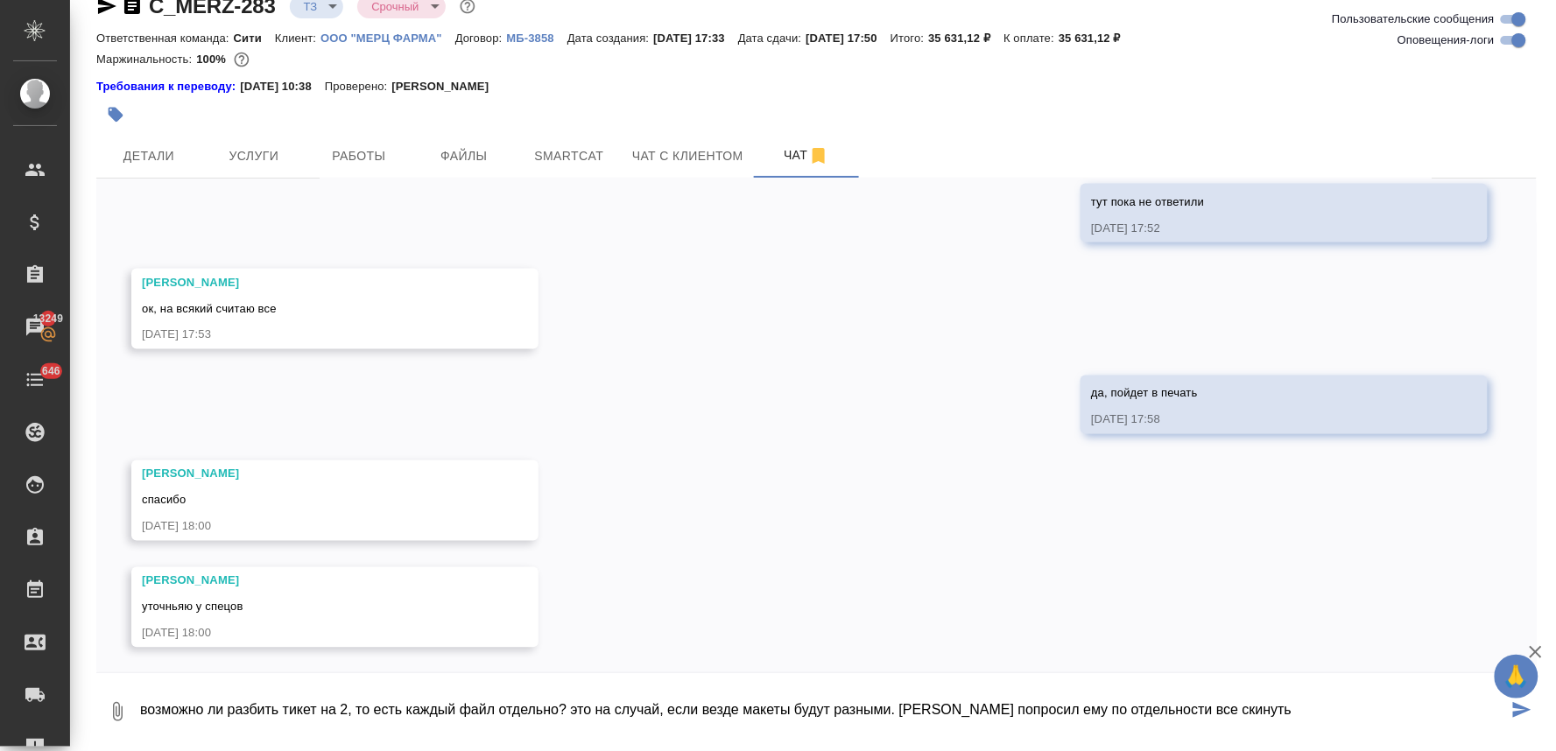
drag, startPoint x: 1237, startPoint y: 707, endPoint x: 1016, endPoint y: 705, distance: 220.7
click at [1016, 705] on textarea "возможно ли разбить тикет на 2, то есть каждый файл отдельно? это на случай, ес…" at bounding box center [823, 712] width 1370 height 60
click at [1064, 702] on textarea "возможно ли разбить тикет на 2, то есть каждый файл отдельно? это на случай, ес…" at bounding box center [823, 712] width 1370 height 60
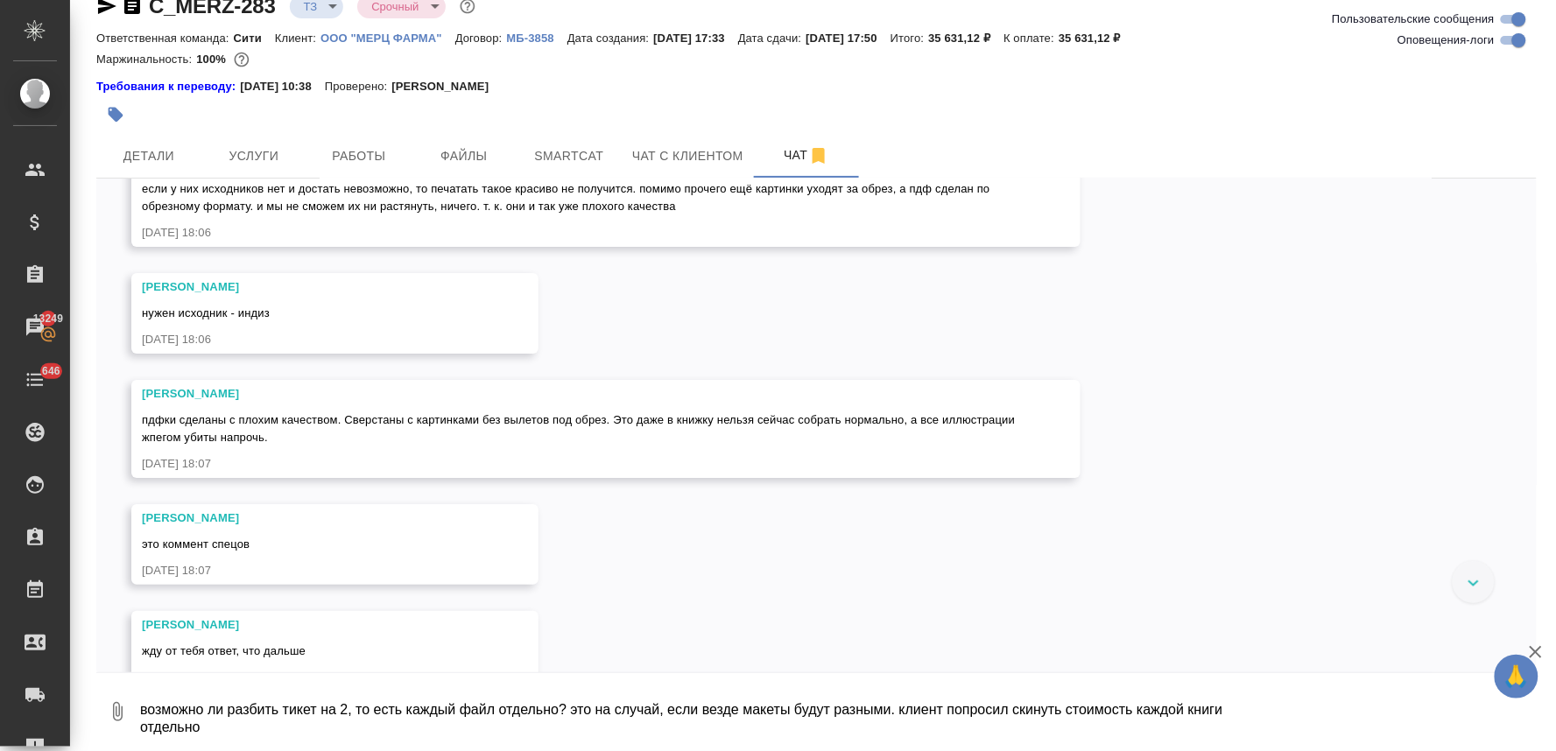
scroll to position [1964, 0]
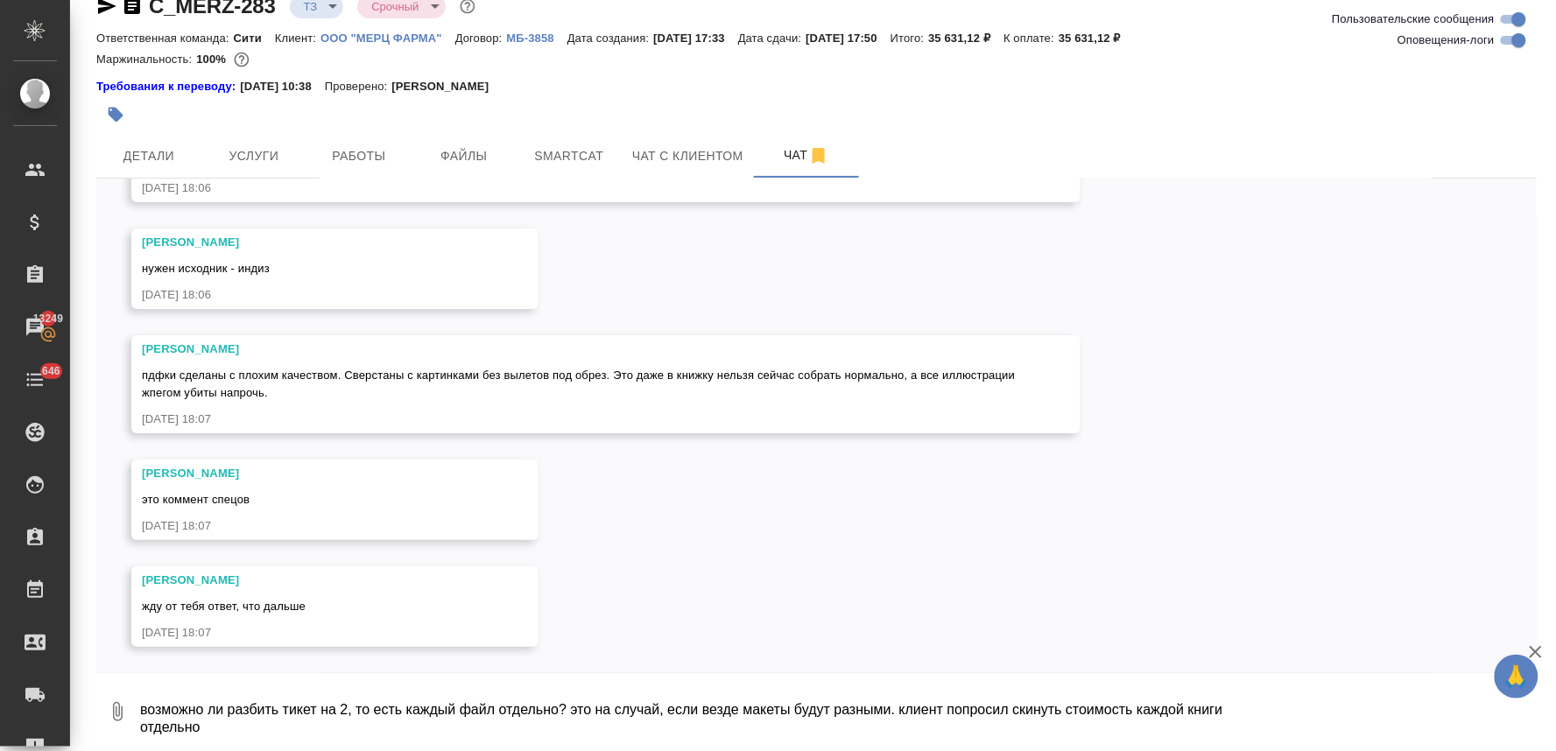
click at [441, 705] on textarea "возможно ли разбить тикет на 2, то есть каждый файл отдельно? это на случай, ес…" at bounding box center [837, 712] width 1399 height 60
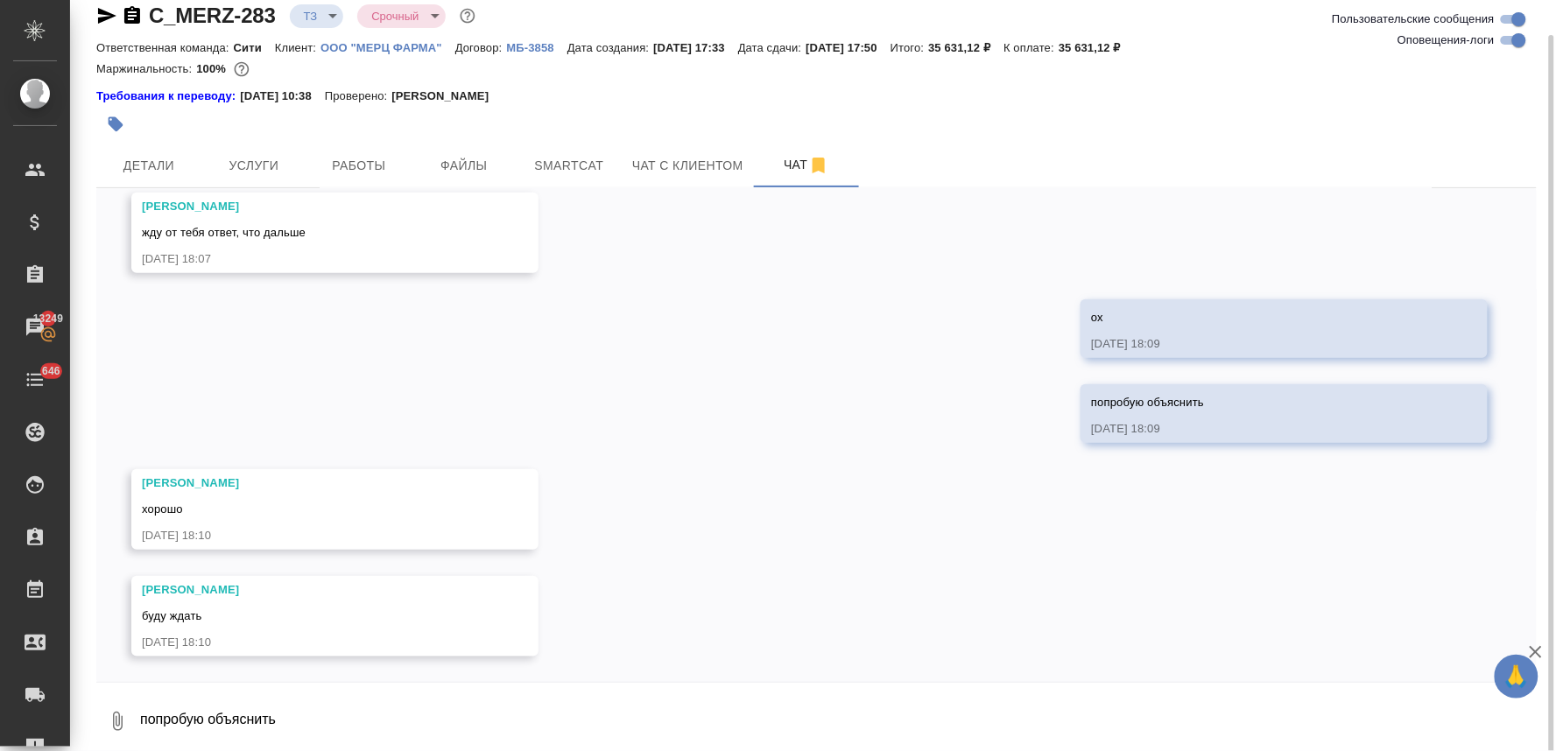
scroll to position [32, 0]
